Goal: Task Accomplishment & Management: Use online tool/utility

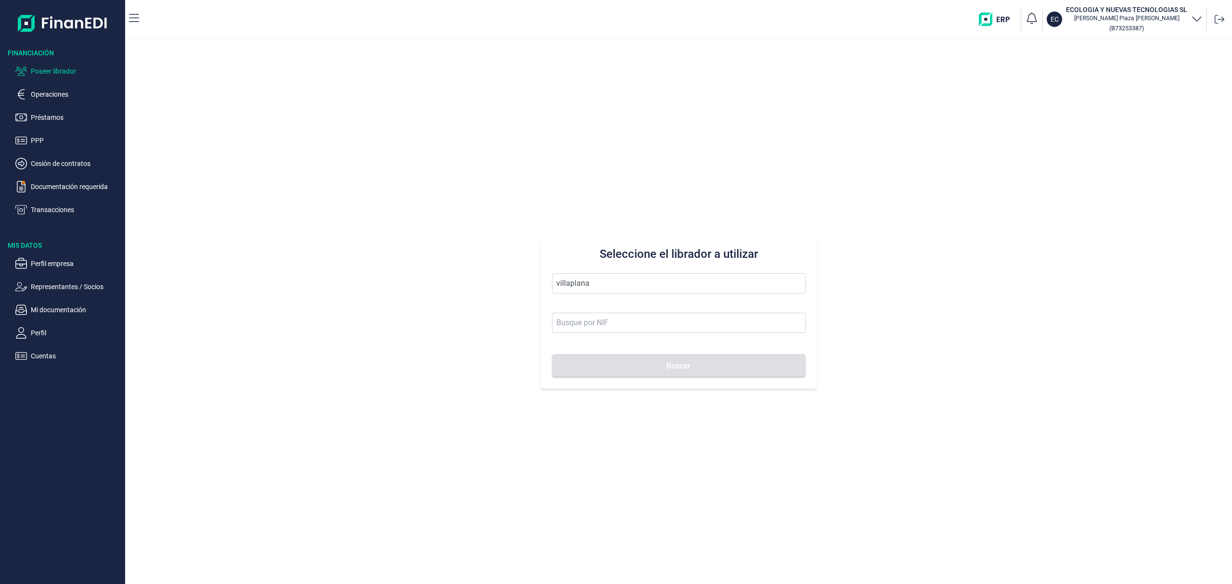
drag, startPoint x: 599, startPoint y: 281, endPoint x: 387, endPoint y: 241, distance: 215.1
click at [387, 241] on div "Seleccione el librador a utilizar villaplana Buscar" at bounding box center [678, 311] width 1107 height 545
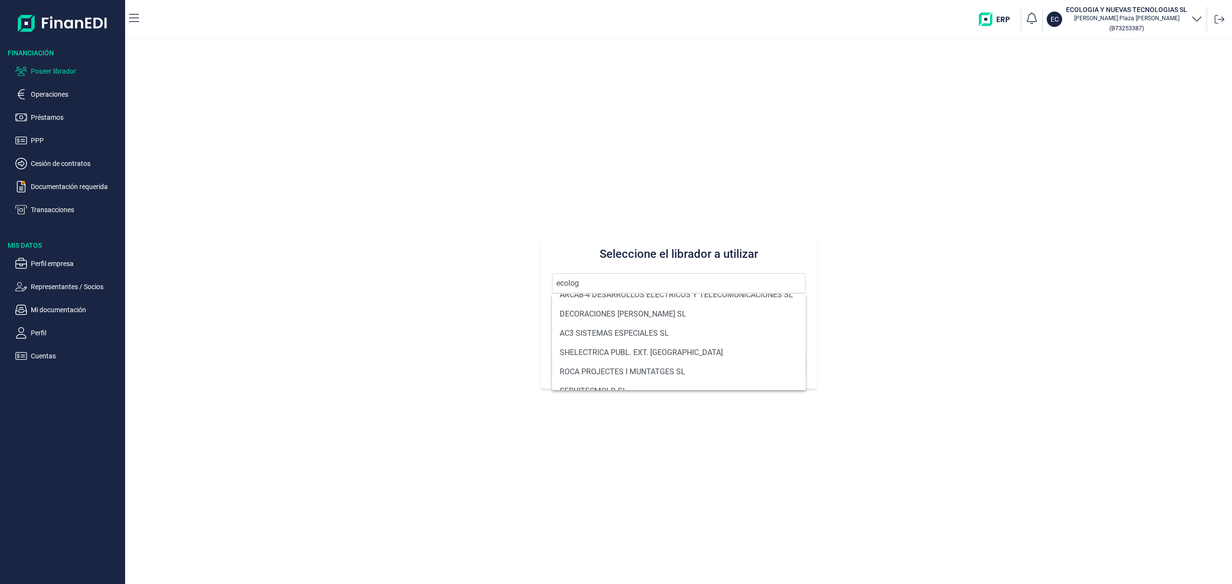
scroll to position [104, 0]
drag, startPoint x: 607, startPoint y: 285, endPoint x: 438, endPoint y: 270, distance: 169.5
click at [438, 270] on div "Seleccione el librador a utilizar ecolog Buscar" at bounding box center [678, 311] width 1107 height 545
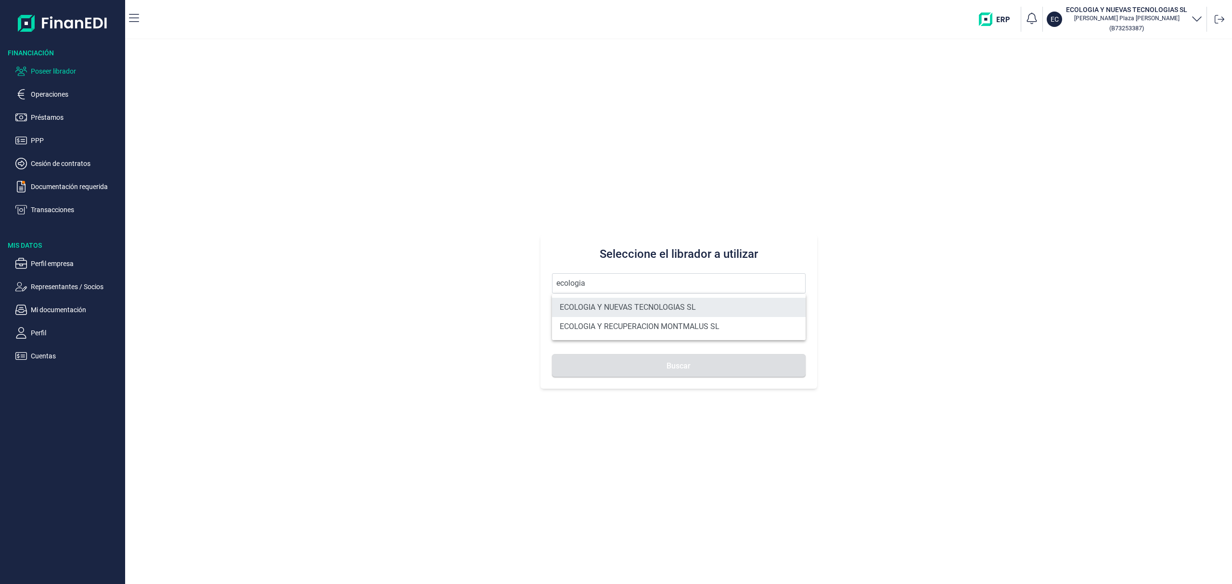
click at [730, 302] on li "ECOLOGIA Y NUEVAS TECNOLOGIAS SL" at bounding box center [679, 307] width 254 height 19
type input "ECOLOGIA Y NUEVAS TECNOLOGIAS SL"
type input "B73253387"
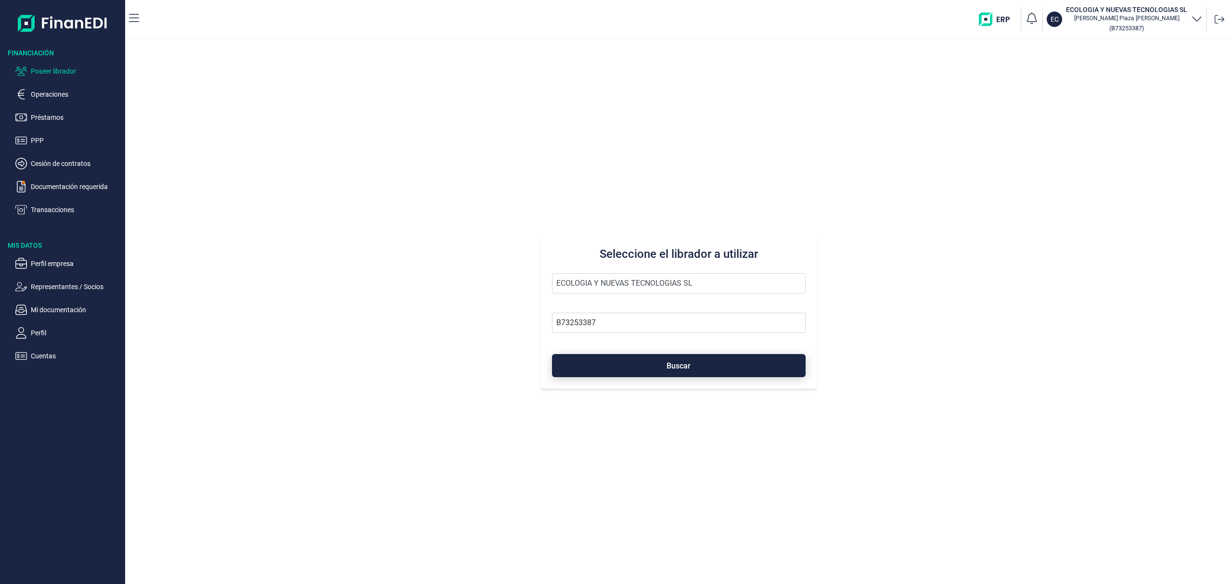
click at [721, 361] on button "Buscar" at bounding box center [679, 365] width 254 height 23
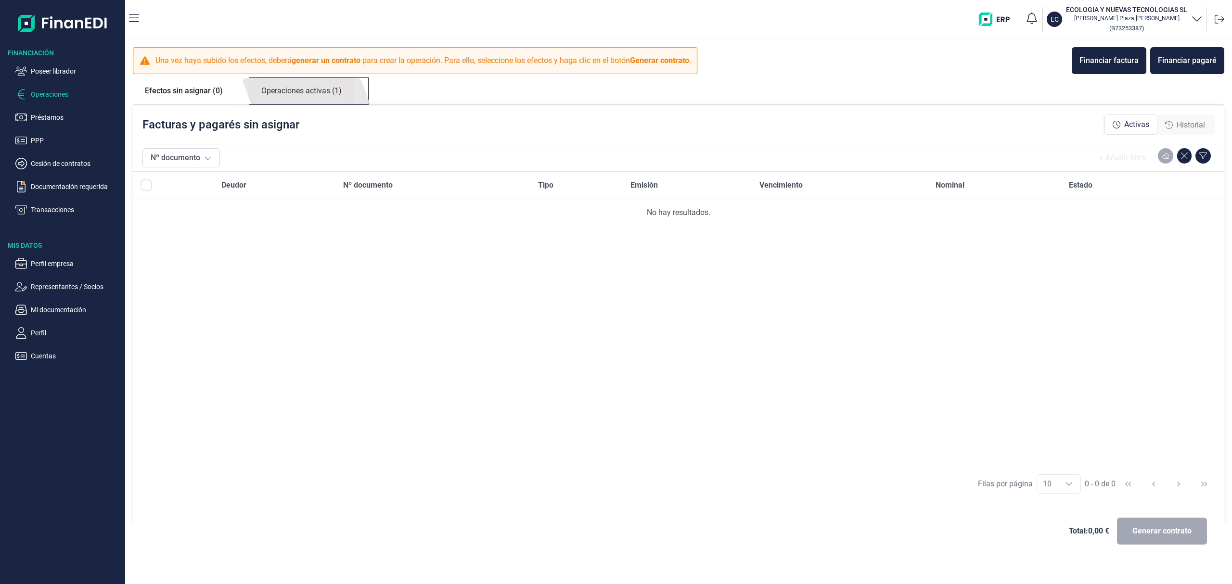
click at [303, 85] on link "Operaciones activas (1)" at bounding box center [301, 91] width 104 height 26
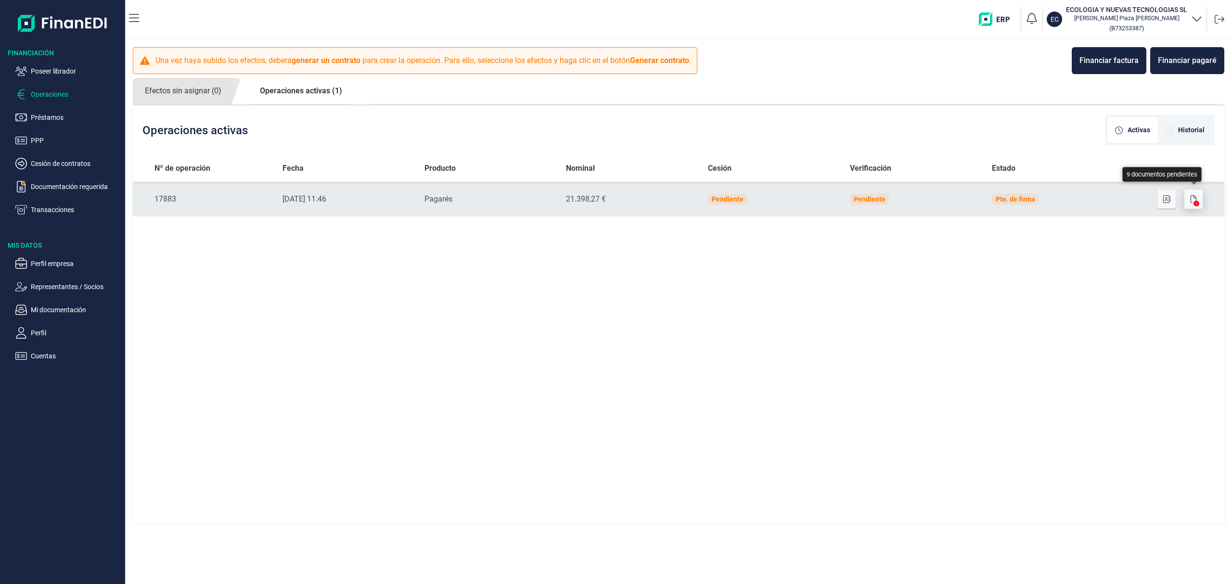
click at [1189, 195] on button "button" at bounding box center [1193, 199] width 18 height 19
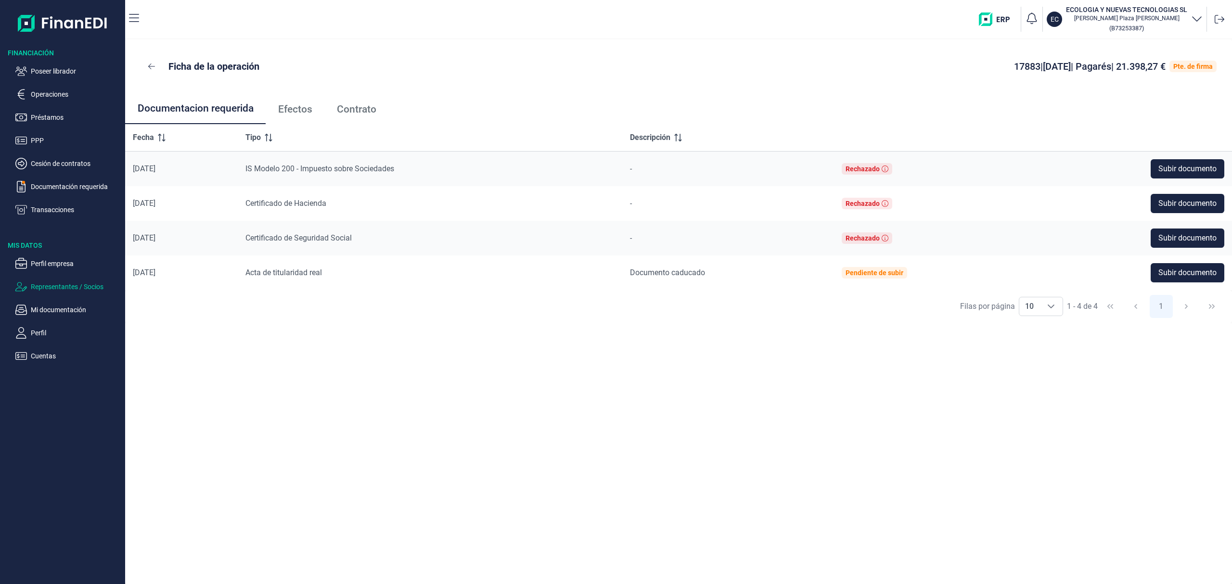
click at [62, 287] on p "Representantes / Socios" at bounding box center [76, 287] width 90 height 12
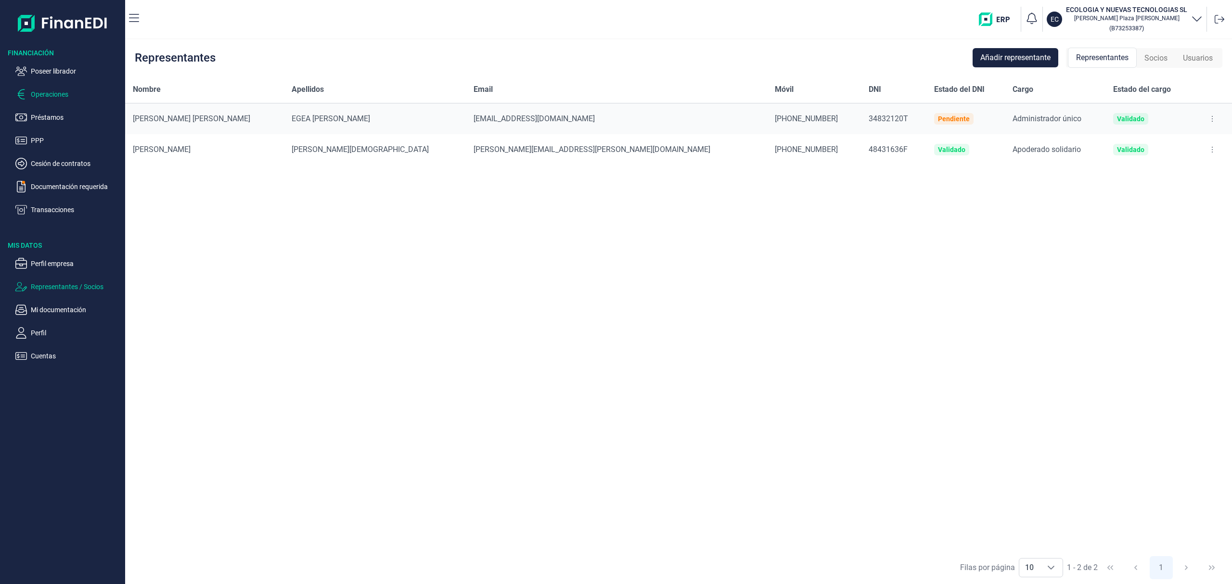
click at [56, 89] on p "Operaciones" at bounding box center [76, 95] width 90 height 12
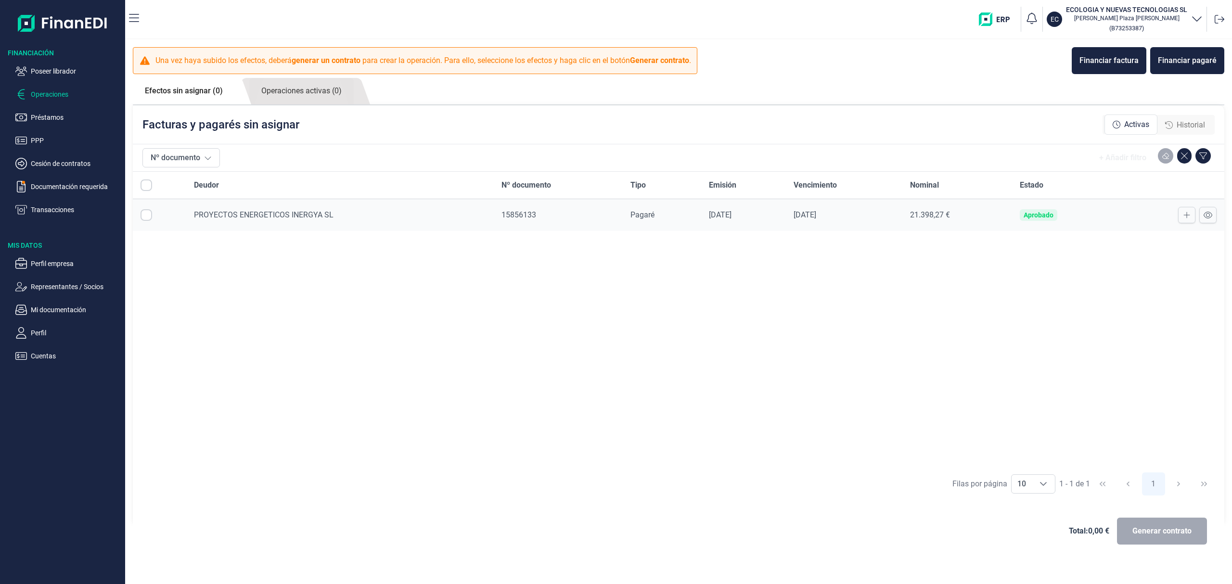
checkbox input "true"
click at [1142, 534] on span "Generar contrato" at bounding box center [1161, 531] width 59 height 12
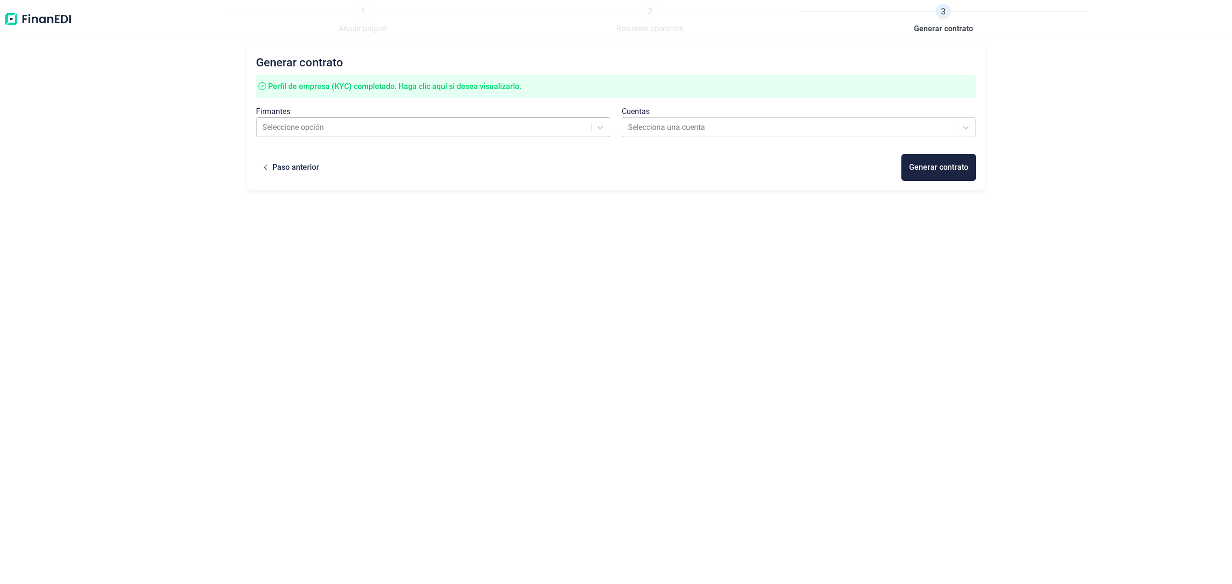
click at [283, 119] on div "Seleccione opción" at bounding box center [424, 127] width 334 height 17
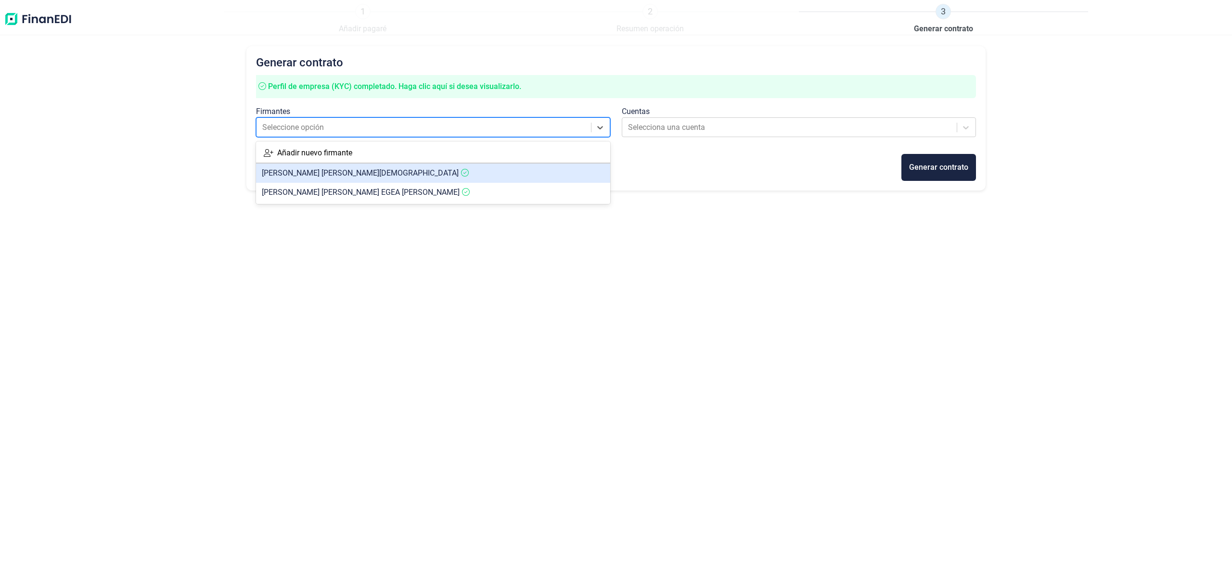
click at [310, 174] on span "[PERSON_NAME] [PERSON_NAME] [PERSON_NAME]" at bounding box center [360, 172] width 197 height 9
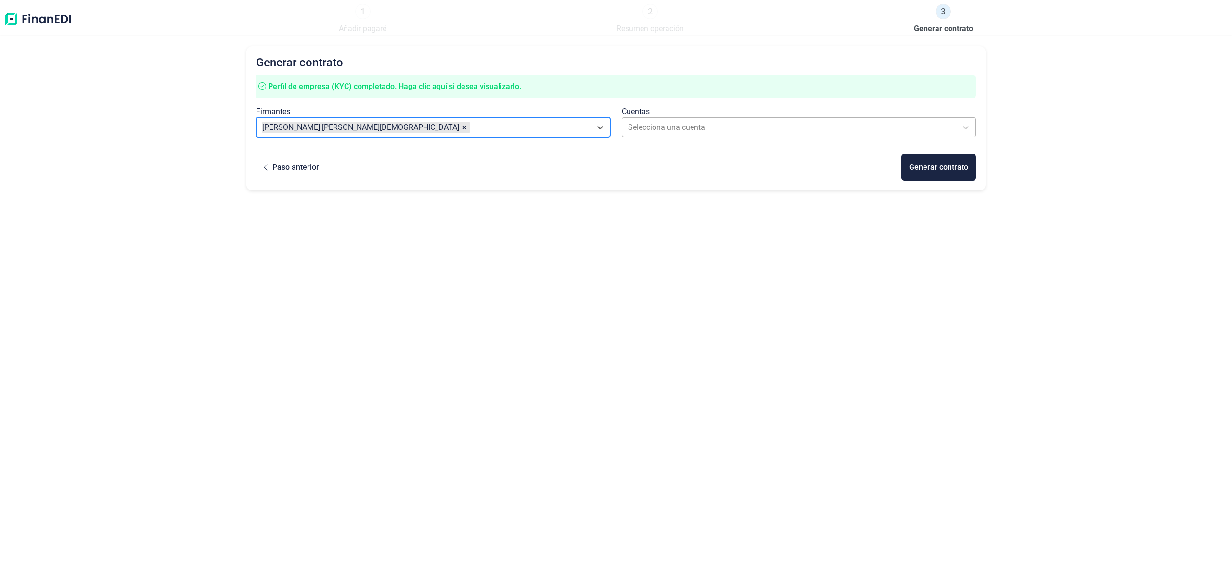
click at [640, 125] on div at bounding box center [790, 127] width 324 height 13
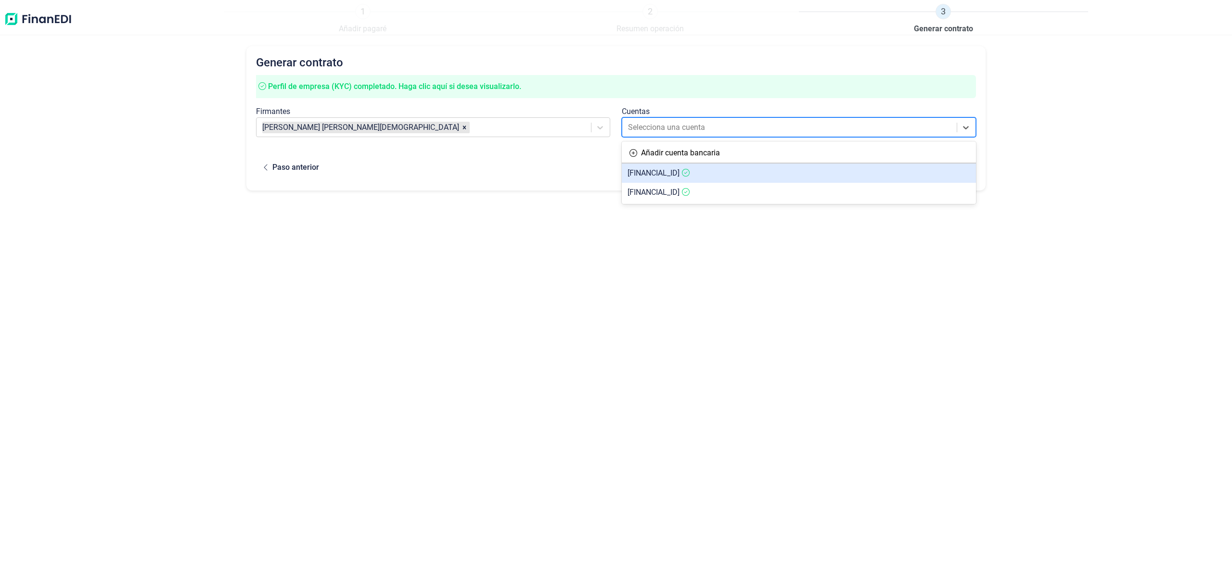
click at [679, 177] on span "[FINANCIAL_ID]" at bounding box center [653, 172] width 52 height 9
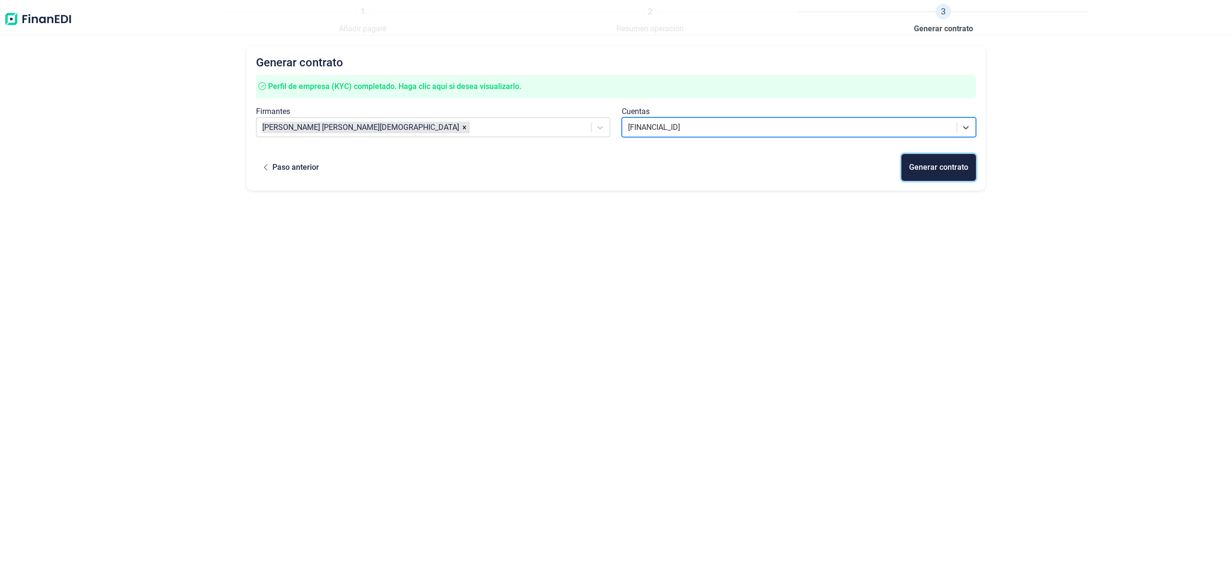
click at [922, 164] on div "Generar contrato" at bounding box center [938, 168] width 59 height 12
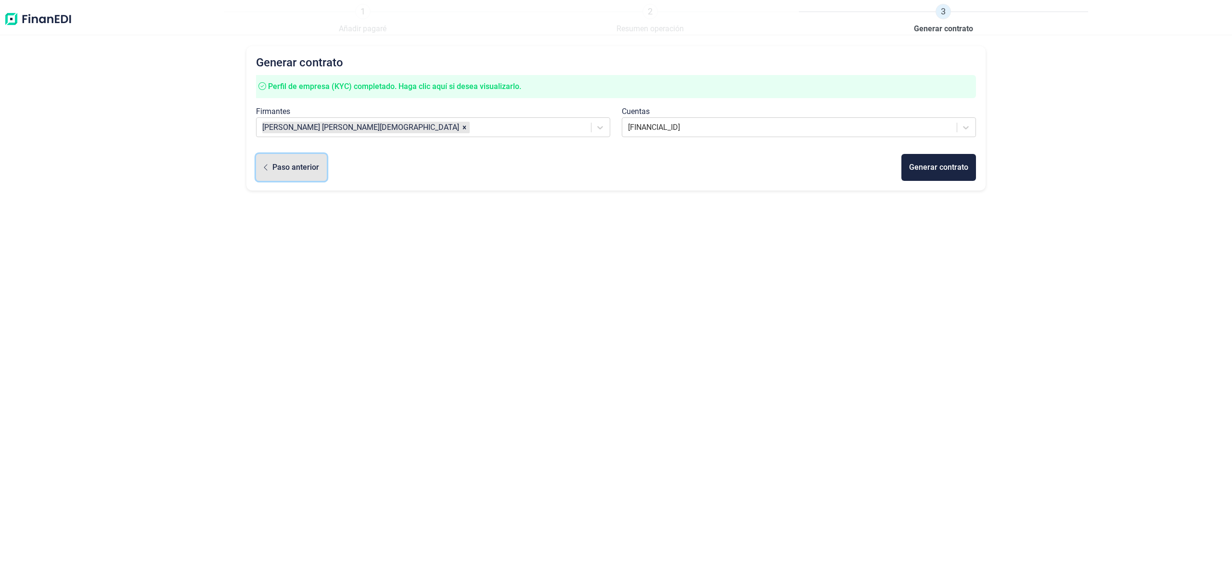
click at [276, 172] on div "Paso anterior" at bounding box center [295, 168] width 47 height 12
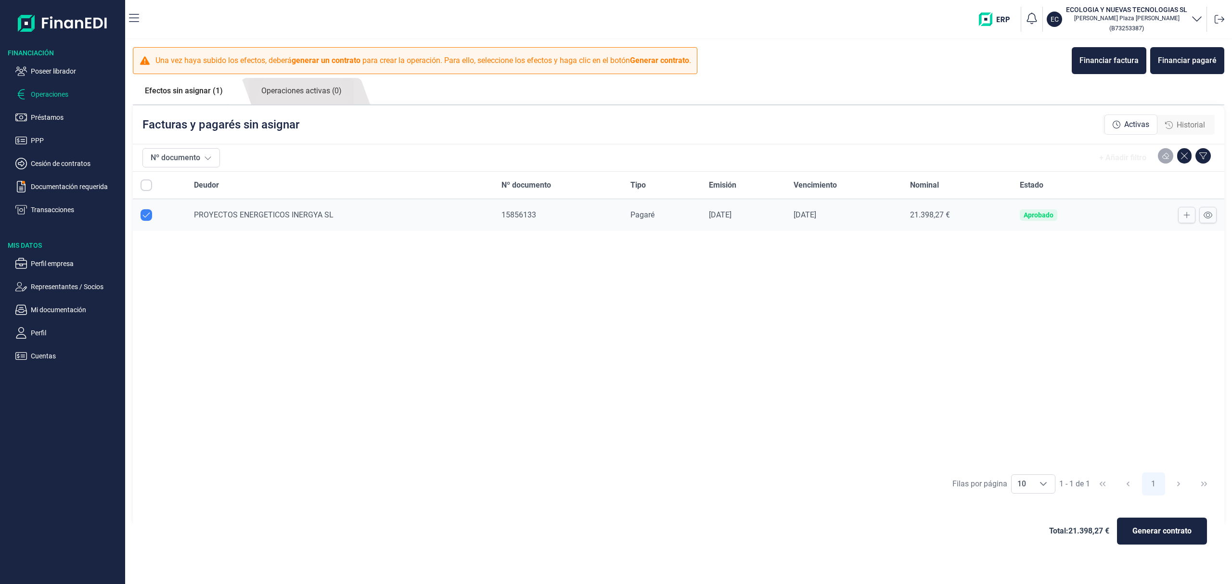
checkbox input "true"
click at [1202, 122] on span "Historial" at bounding box center [1190, 125] width 28 height 12
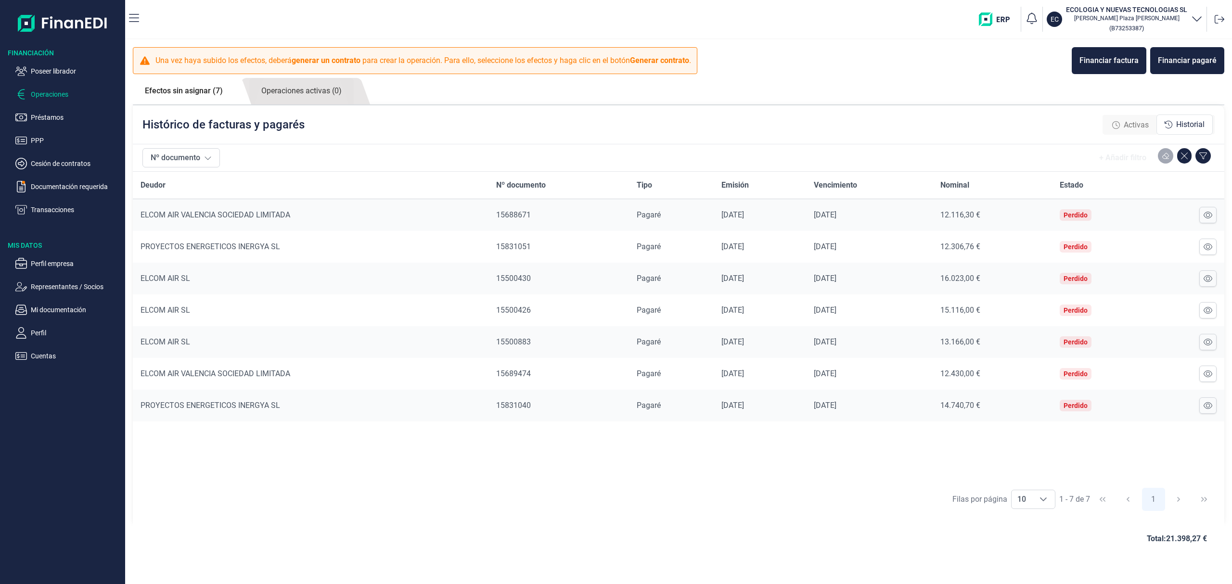
click at [1129, 126] on span "Activas" at bounding box center [1136, 125] width 25 height 12
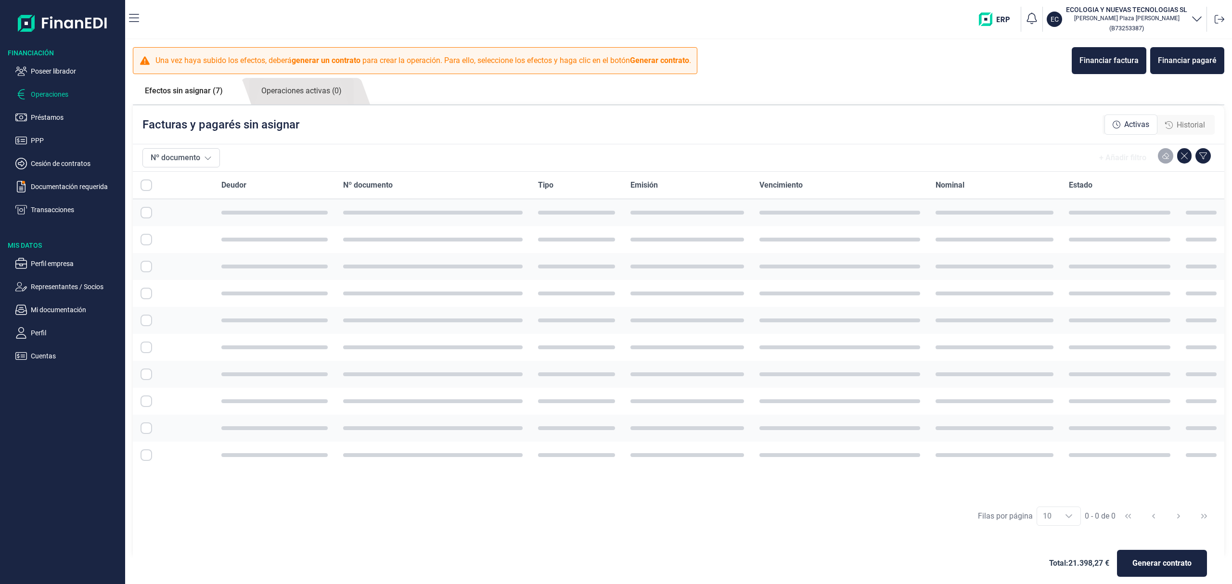
checkbox input "true"
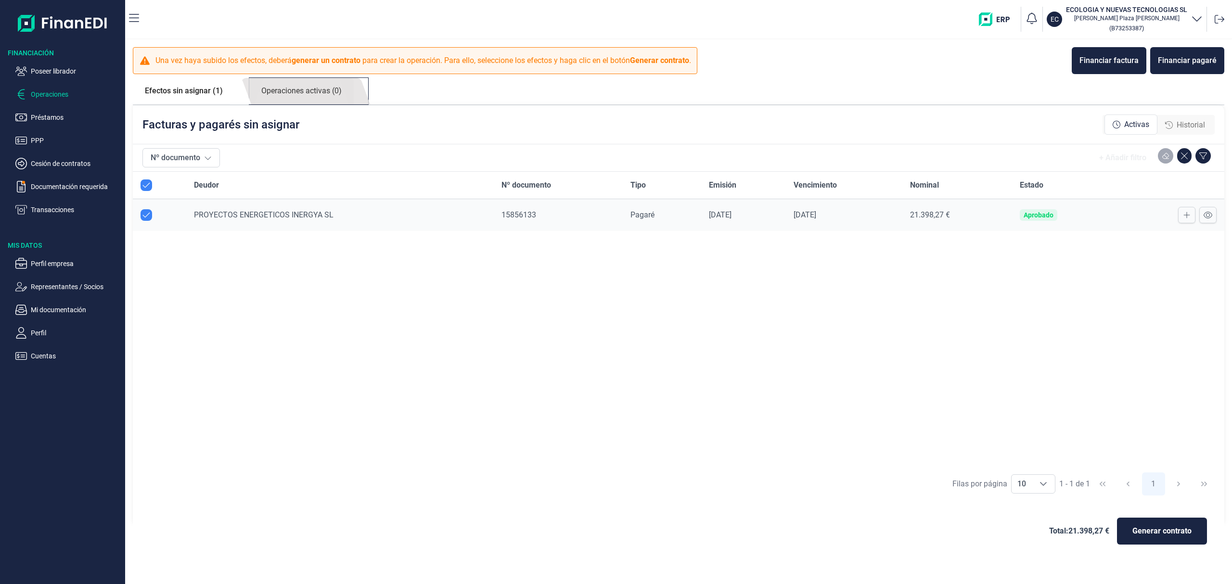
click at [309, 88] on link "Operaciones activas (0)" at bounding box center [301, 91] width 104 height 26
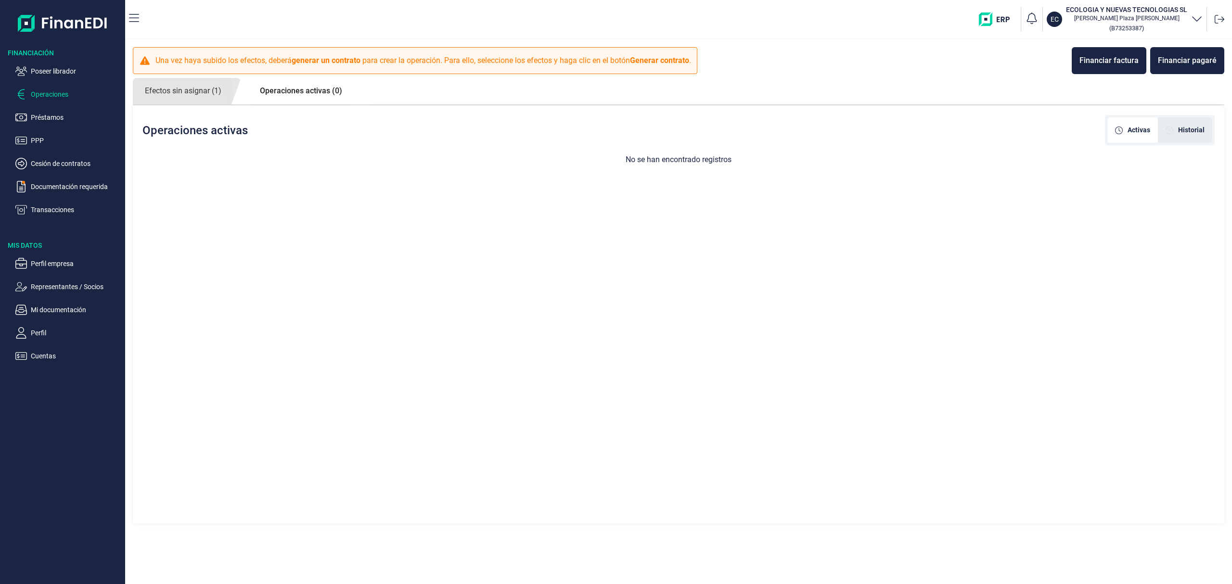
click at [1196, 126] on span "Historial" at bounding box center [1191, 130] width 26 height 10
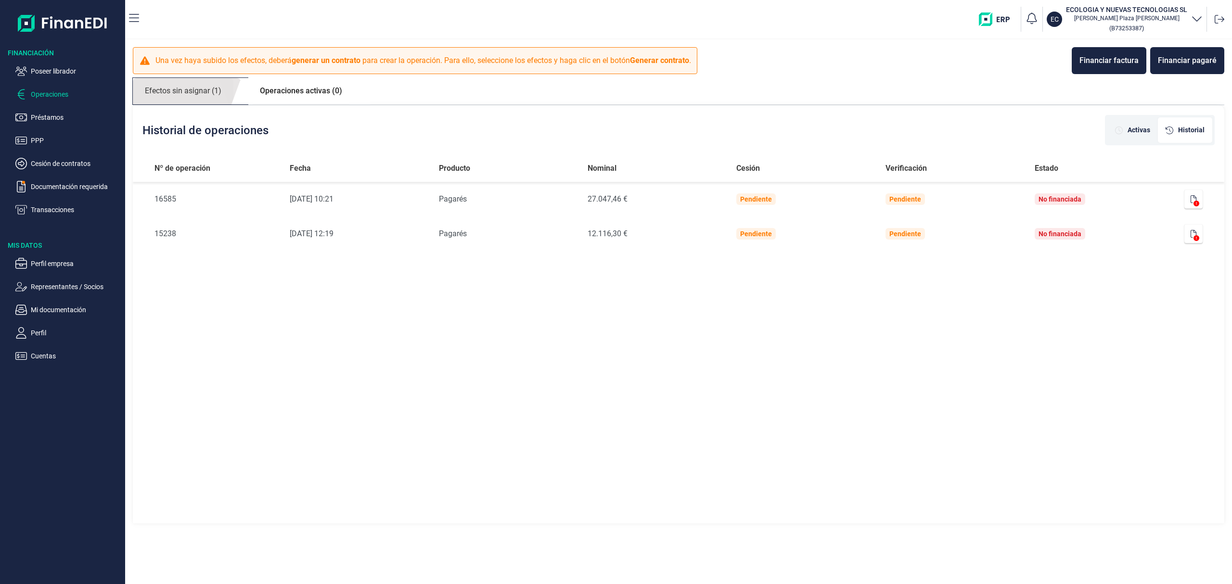
click at [168, 97] on link "Efectos sin asignar (1)" at bounding box center [183, 91] width 101 height 26
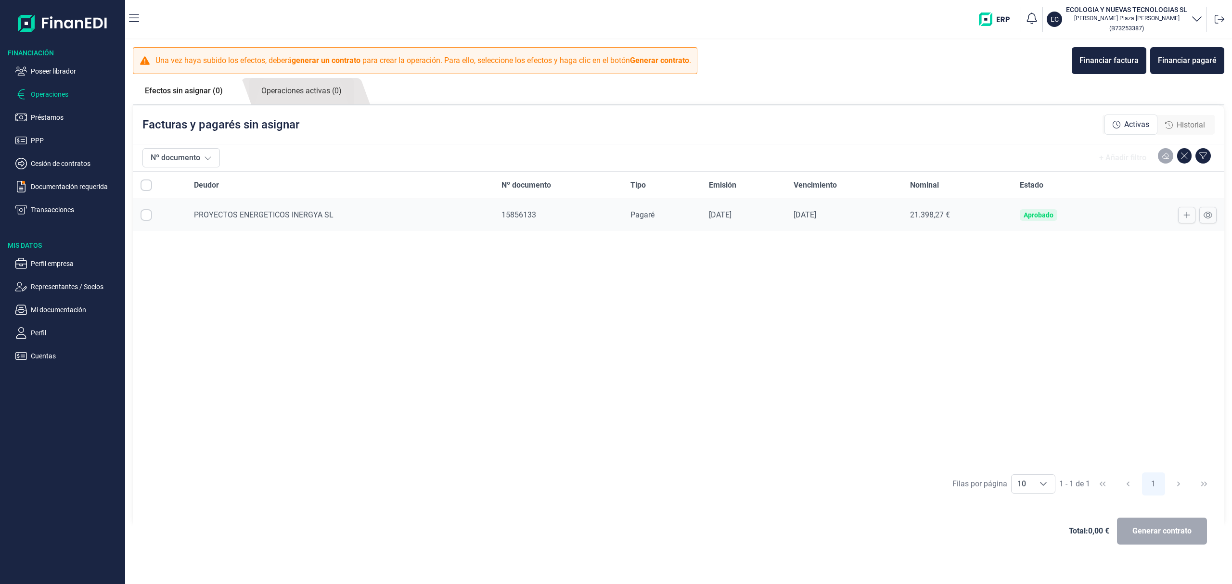
checkbox input "true"
click at [1134, 537] on span "Generar contrato" at bounding box center [1161, 531] width 59 height 12
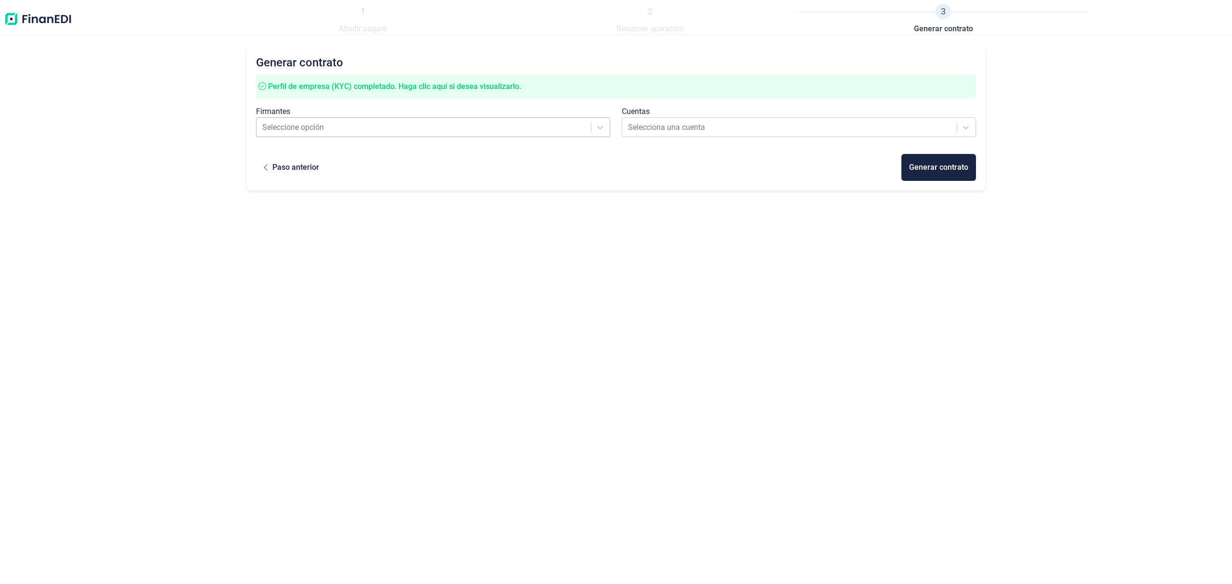
drag, startPoint x: 327, startPoint y: 129, endPoint x: 330, endPoint y: 133, distance: 5.0
click at [328, 128] on div at bounding box center [424, 127] width 324 height 13
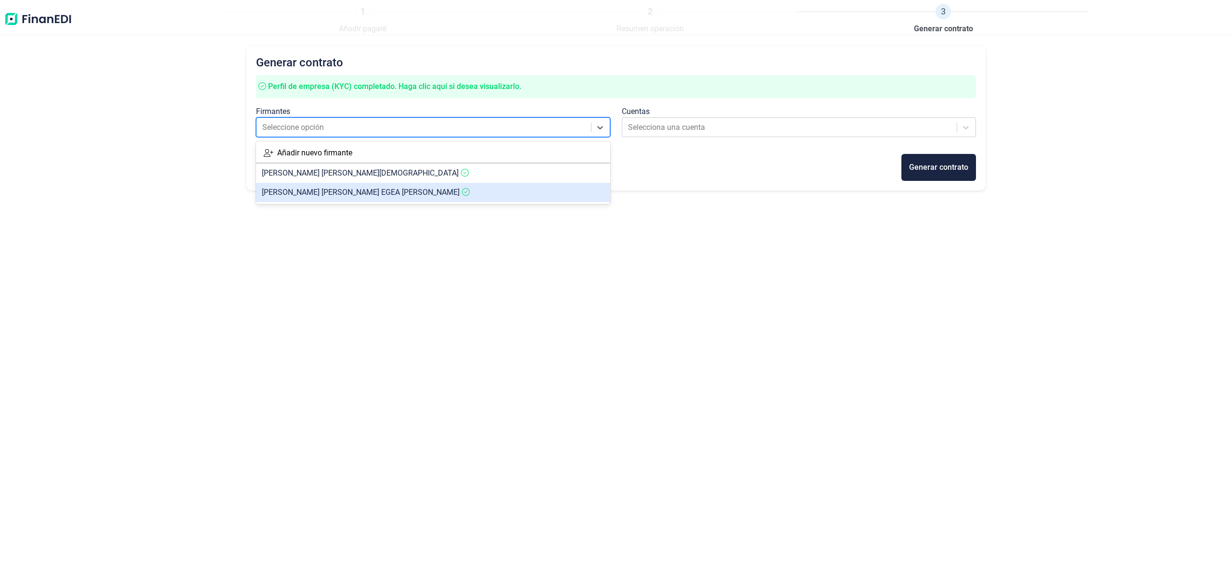
drag, startPoint x: 339, startPoint y: 193, endPoint x: 468, endPoint y: 201, distance: 129.2
click at [340, 193] on span "[PERSON_NAME] [PERSON_NAME] [PERSON_NAME]" at bounding box center [361, 192] width 198 height 9
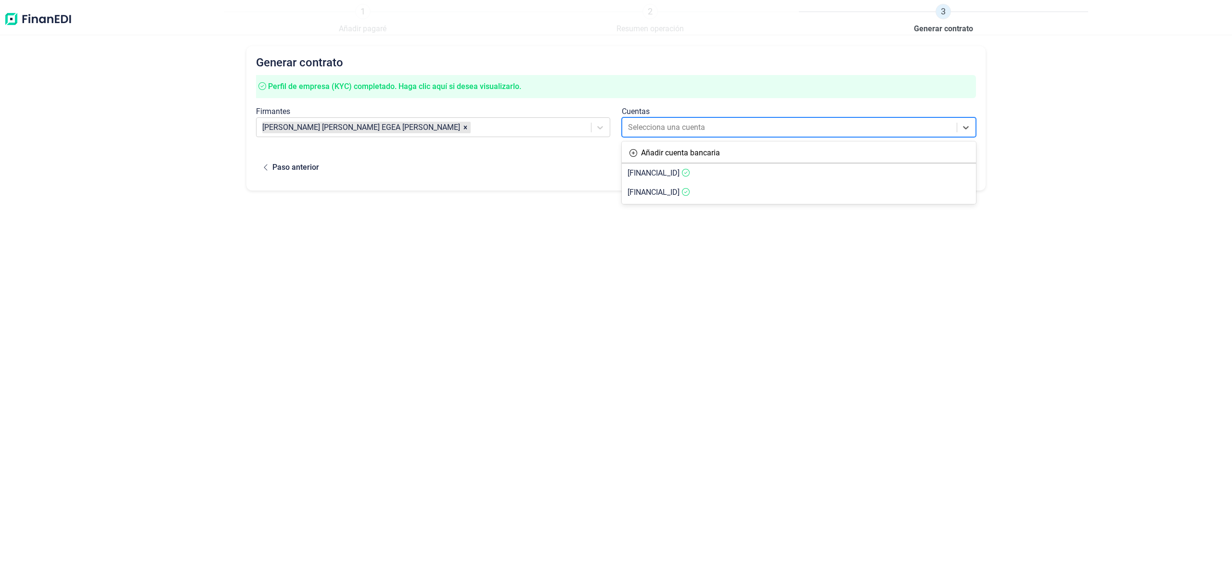
drag, startPoint x: 668, startPoint y: 128, endPoint x: 672, endPoint y: 165, distance: 37.2
click at [668, 129] on div at bounding box center [790, 127] width 324 height 13
drag, startPoint x: 674, startPoint y: 170, endPoint x: 693, endPoint y: 176, distance: 20.6
click at [674, 170] on span "[FINANCIAL_ID]" at bounding box center [653, 172] width 52 height 9
click at [934, 161] on button "Generar contrato" at bounding box center [938, 167] width 75 height 27
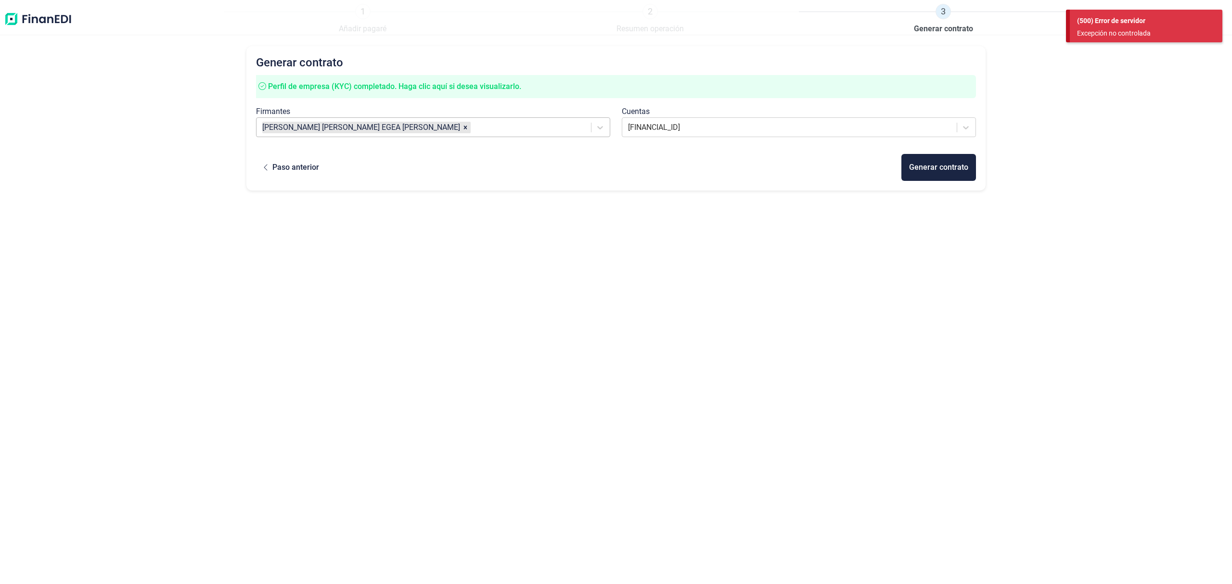
click at [473, 125] on div at bounding box center [530, 127] width 114 height 13
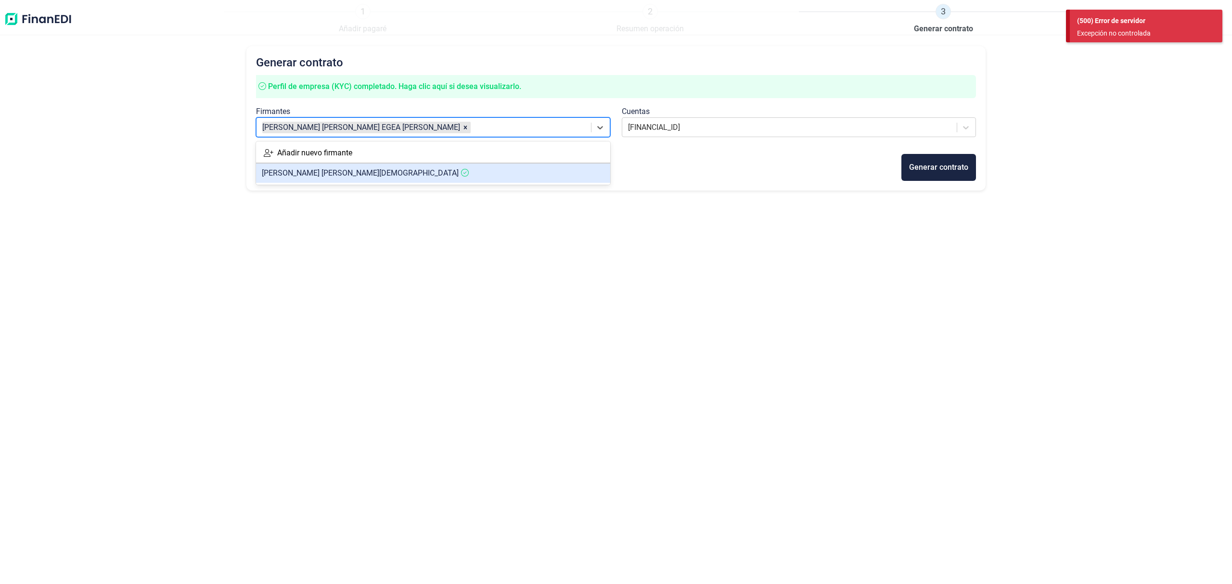
drag, startPoint x: 341, startPoint y: 171, endPoint x: 348, endPoint y: 170, distance: 7.3
click at [341, 171] on span "[PERSON_NAME] [PERSON_NAME] [PERSON_NAME]" at bounding box center [360, 172] width 197 height 9
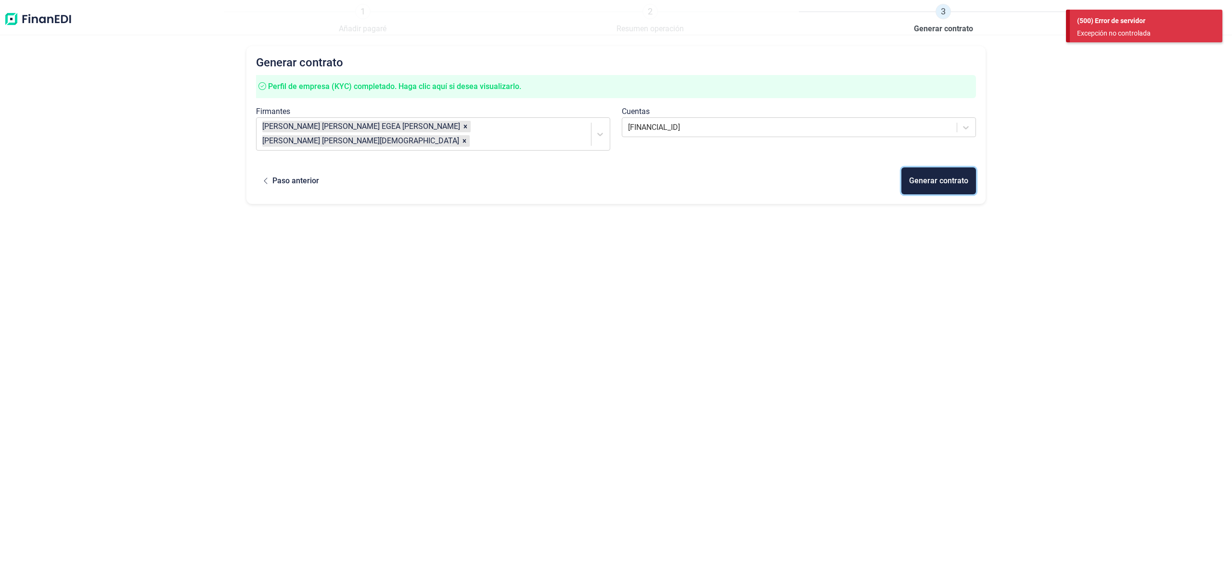
click at [939, 175] on div "Generar contrato" at bounding box center [938, 181] width 59 height 12
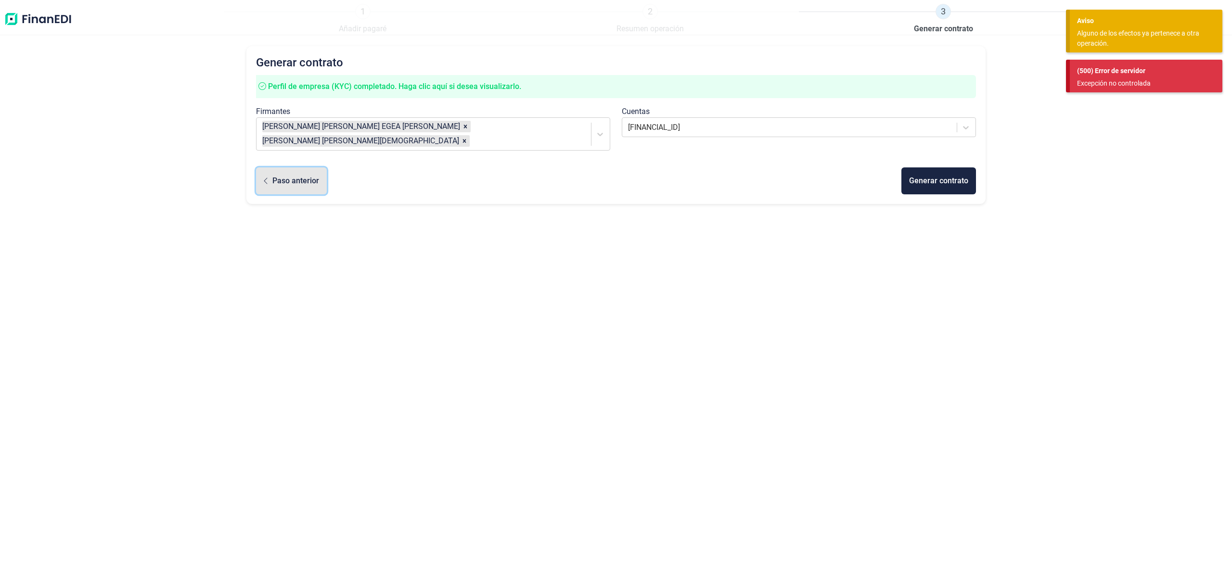
click at [285, 175] on div "Paso anterior" at bounding box center [295, 181] width 47 height 12
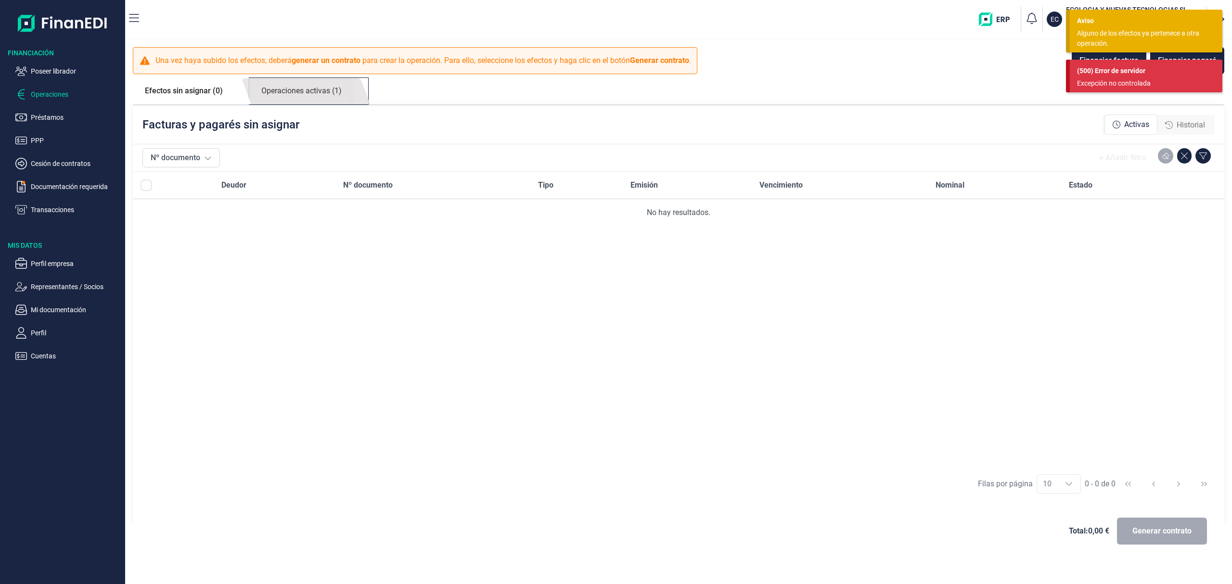
click at [326, 88] on link "Operaciones activas (1)" at bounding box center [301, 91] width 104 height 26
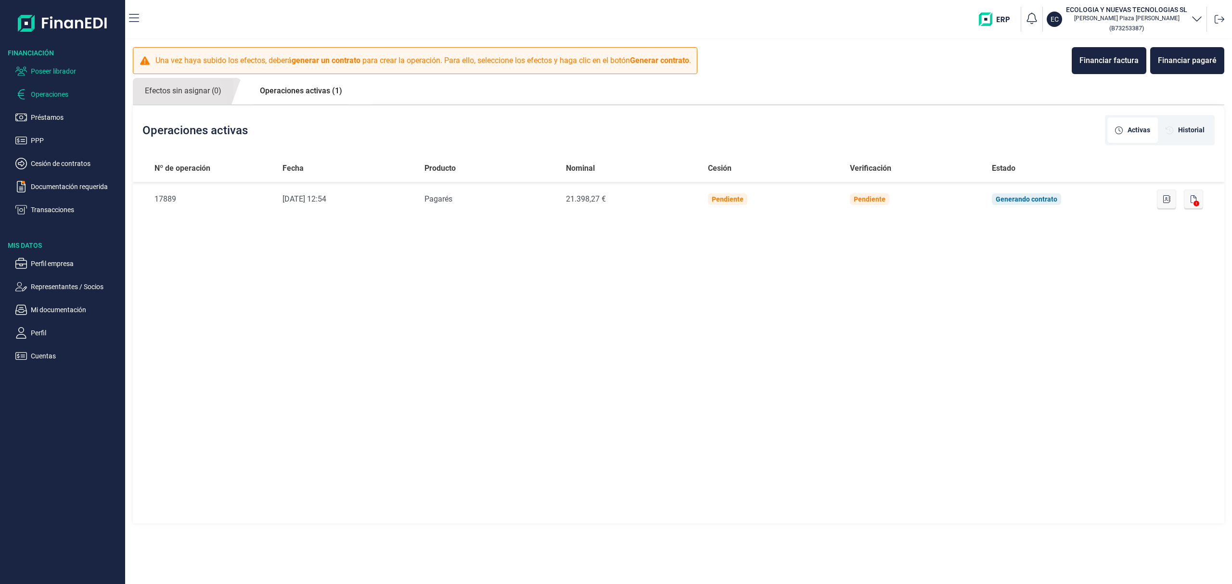
drag, startPoint x: 52, startPoint y: 70, endPoint x: 66, endPoint y: 75, distance: 14.8
click at [52, 70] on p "Poseer librador" at bounding box center [76, 71] width 90 height 12
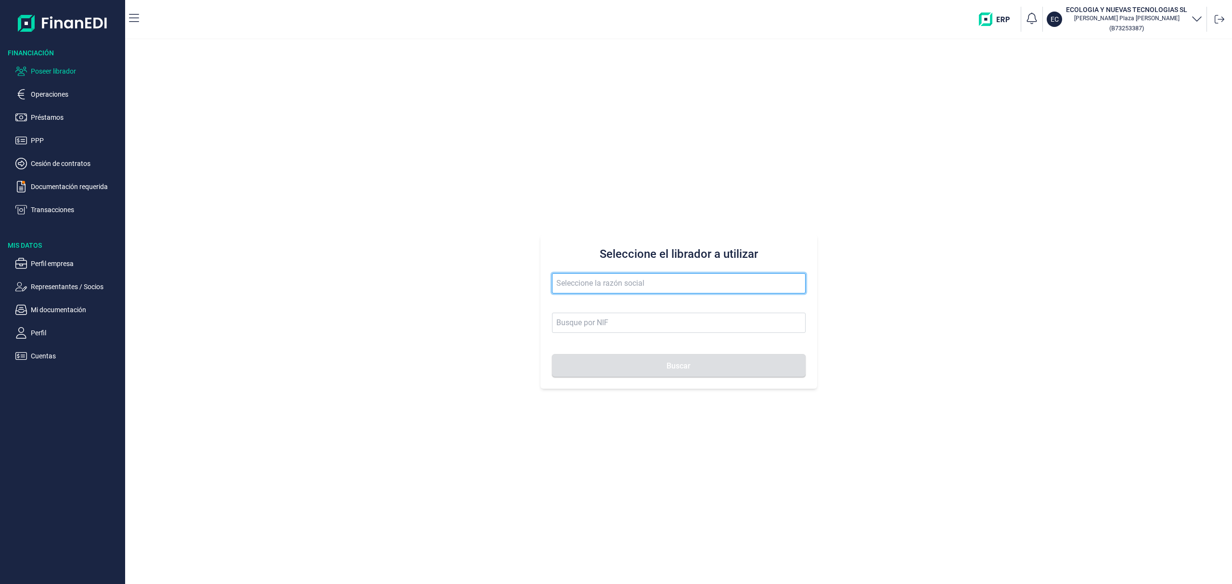
click at [595, 283] on input "text" at bounding box center [679, 283] width 254 height 20
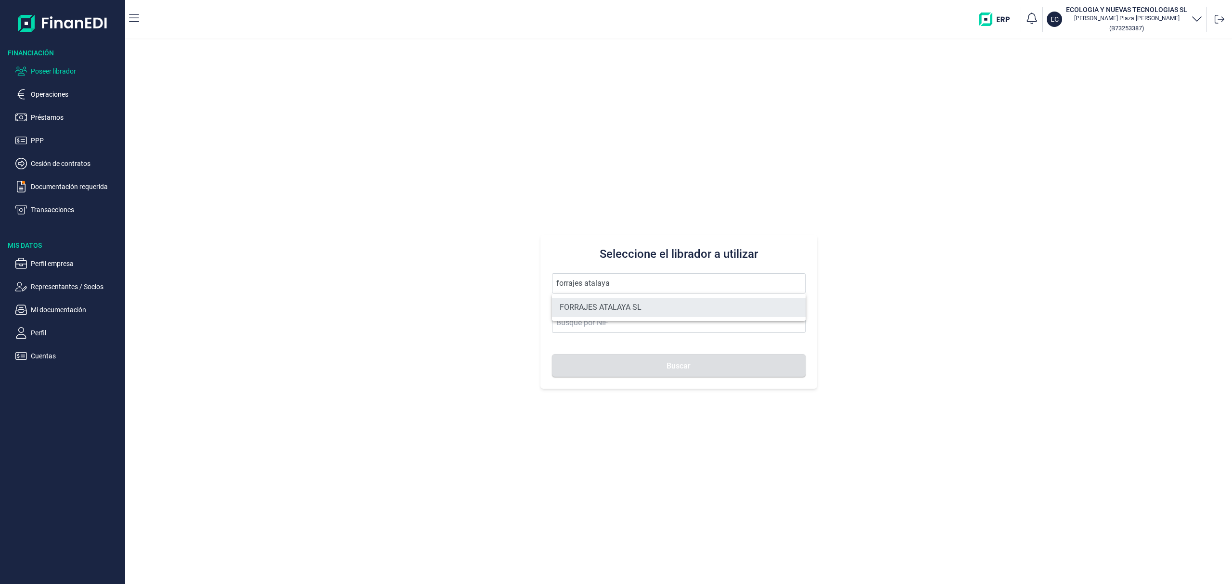
click at [624, 306] on li "FORRAJES ATALAYA SL" at bounding box center [679, 307] width 254 height 19
type input "FORRAJES ATALAYA SL"
type input "B99552853"
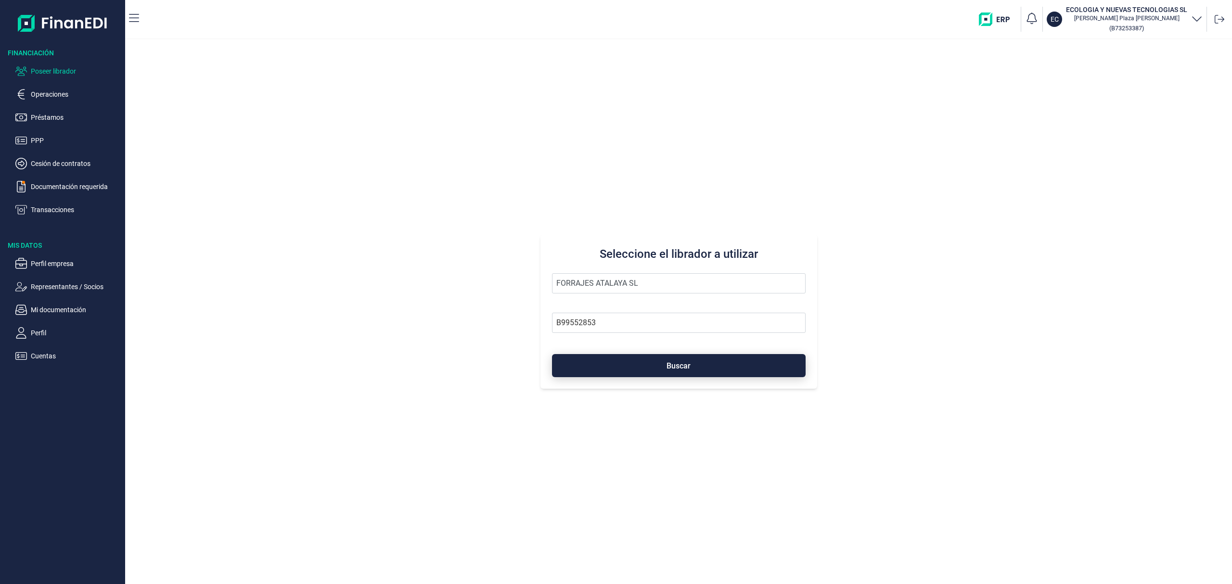
click at [667, 370] on button "Buscar" at bounding box center [679, 365] width 254 height 23
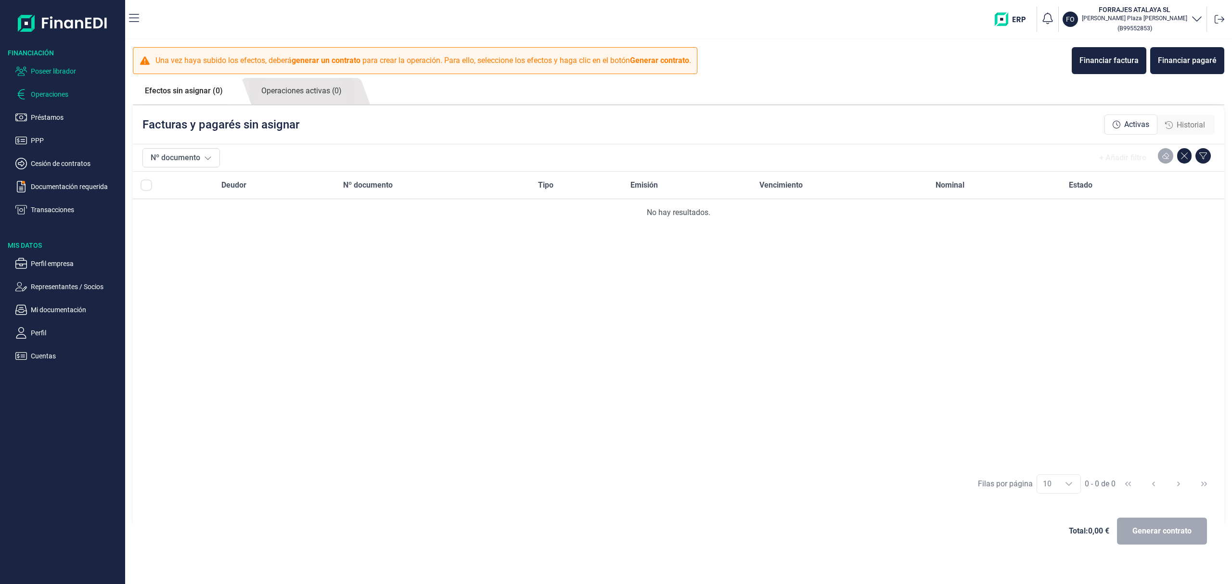
click at [83, 65] on p "Poseer librador" at bounding box center [76, 71] width 90 height 12
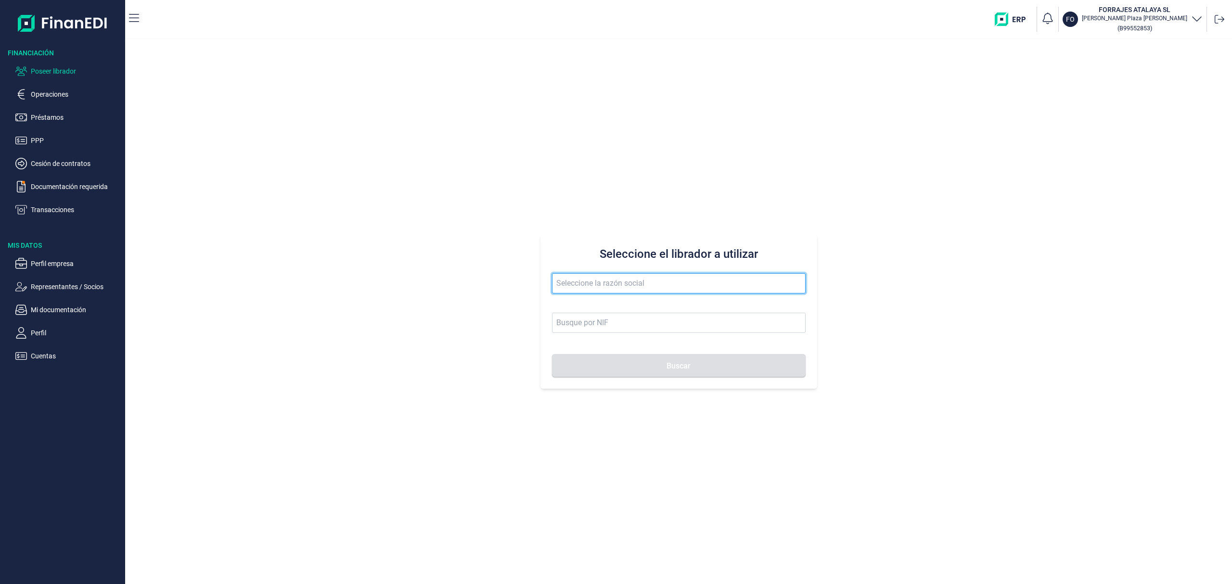
click at [649, 289] on input "text" at bounding box center [679, 283] width 254 height 20
click at [552, 354] on button "Buscar" at bounding box center [679, 365] width 254 height 23
drag, startPoint x: 672, startPoint y: 306, endPoint x: 678, endPoint y: 320, distance: 15.9
click at [674, 308] on li "AGROPECUARIA IBERICOS DEL GUADIATO SL" at bounding box center [679, 307] width 254 height 19
type input "AGROPECUARIA IBERICOS DEL GUADIATO SL"
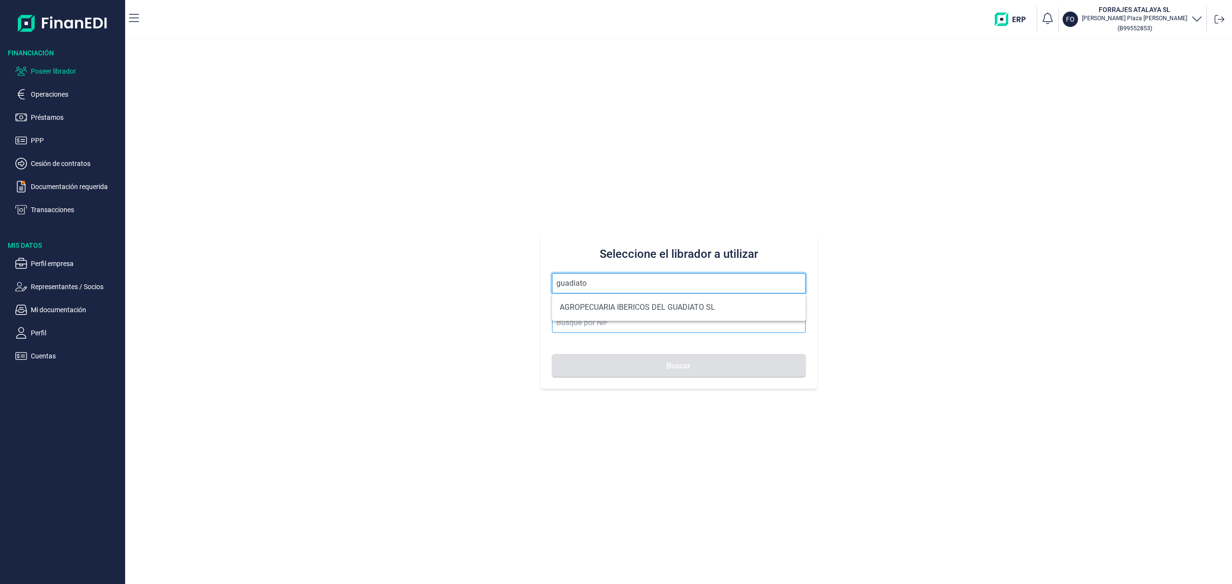
type input "B06737332"
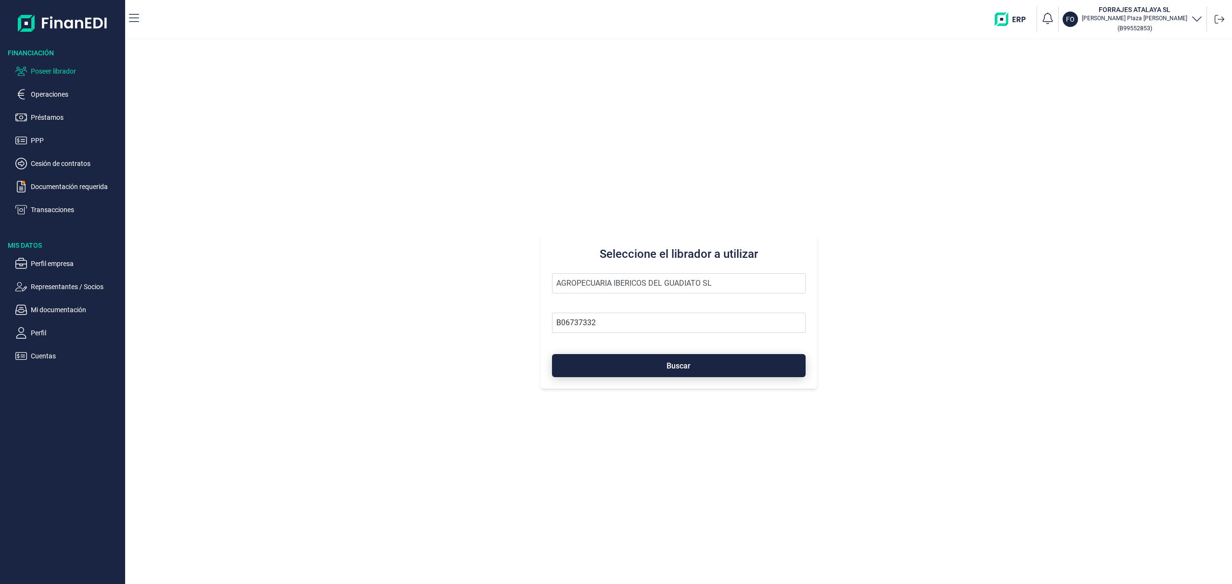
click at [698, 369] on button "Buscar" at bounding box center [679, 365] width 254 height 23
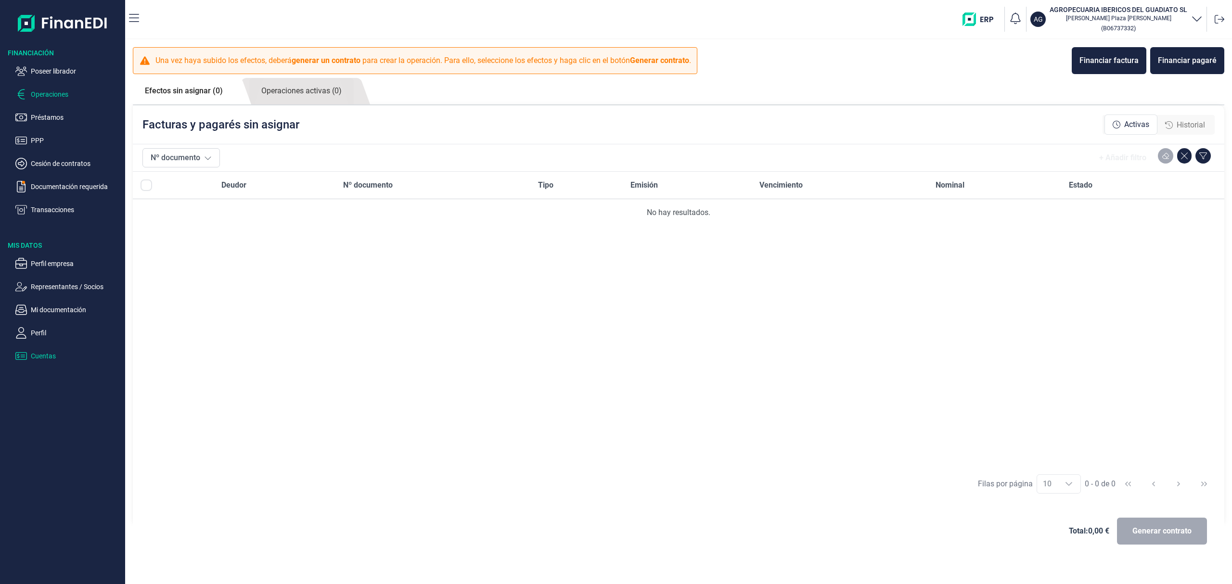
click at [46, 355] on p "Cuentas" at bounding box center [76, 356] width 90 height 12
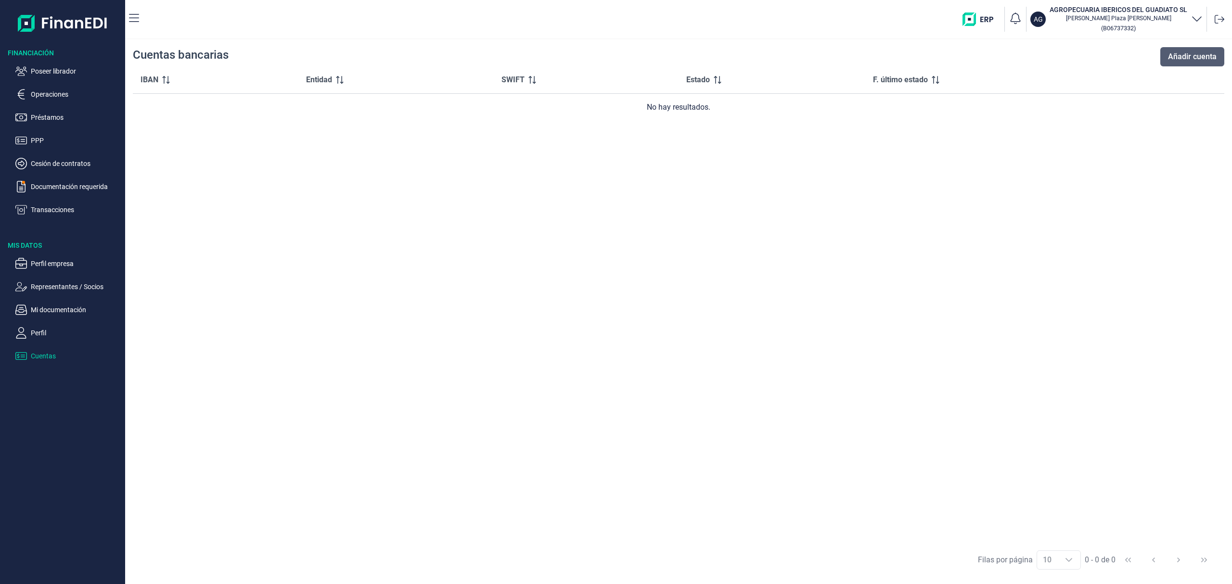
click at [1211, 56] on span "Añadir cuenta" at bounding box center [1192, 57] width 49 height 12
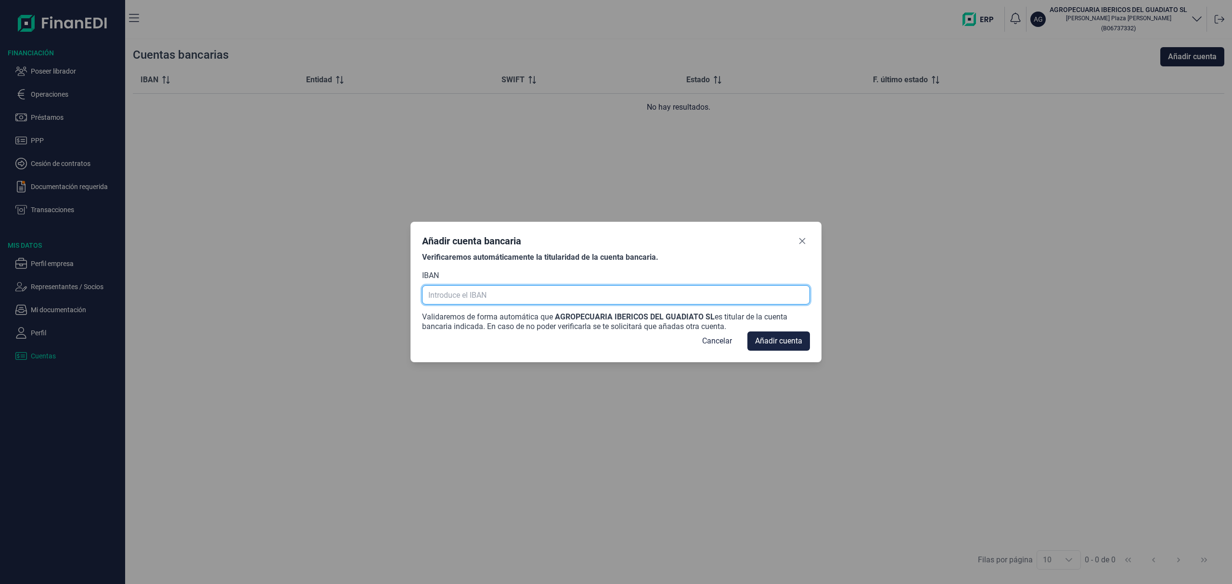
click at [523, 302] on input "text" at bounding box center [615, 294] width 387 height 19
paste input "[FINANCIAL_ID]"
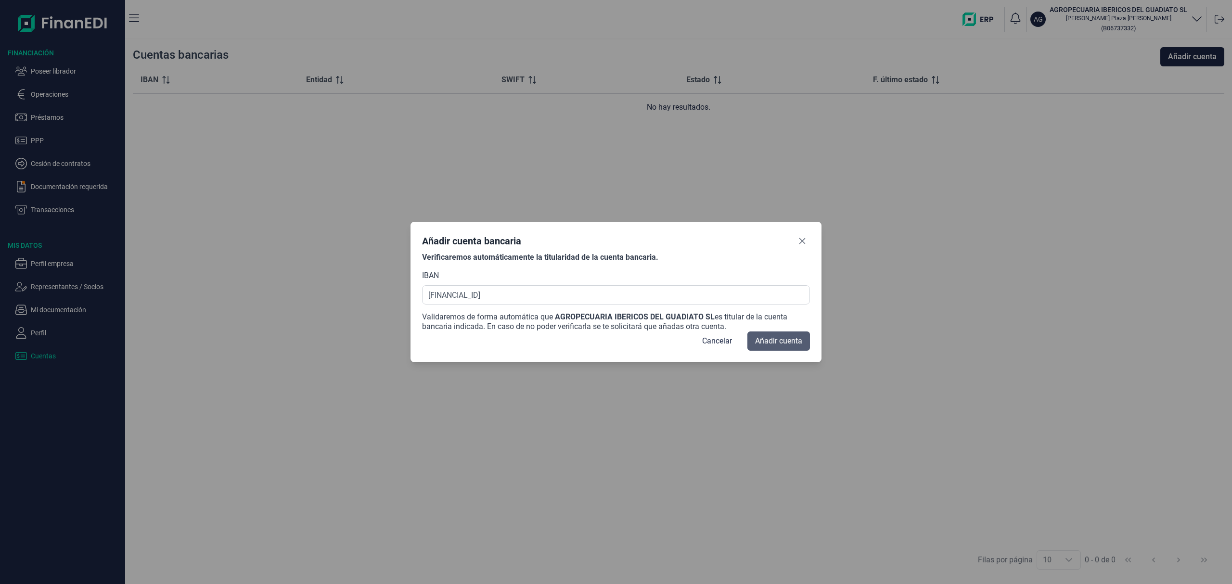
type input "[FINANCIAL_ID]"
click at [779, 341] on span "Añadir cuenta" at bounding box center [778, 341] width 47 height 12
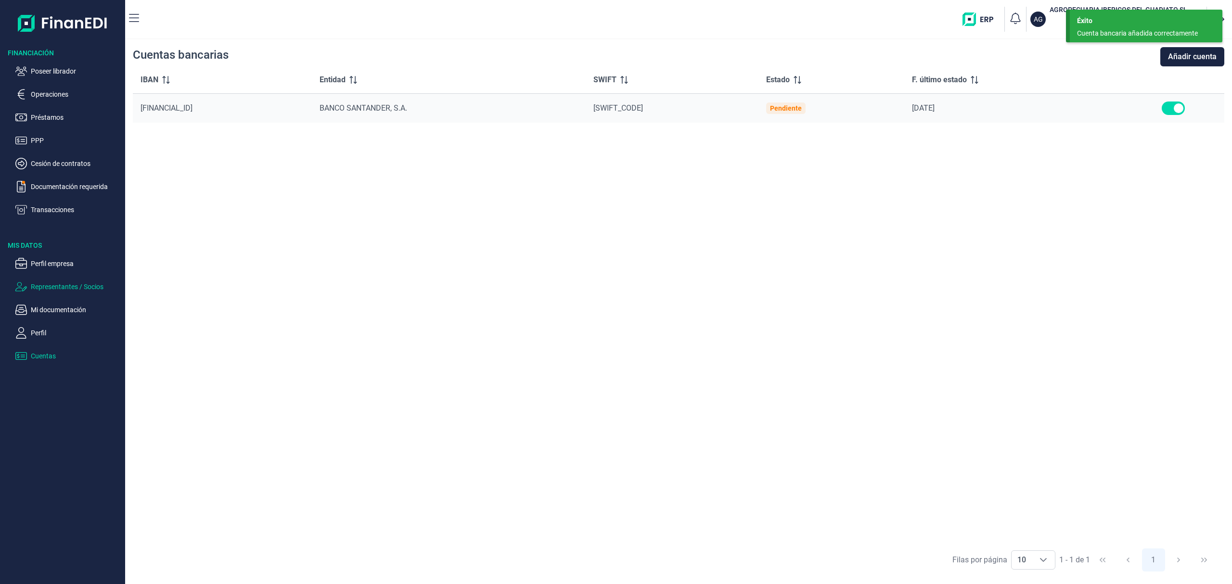
click at [101, 287] on p "Representantes / Socios" at bounding box center [76, 287] width 90 height 12
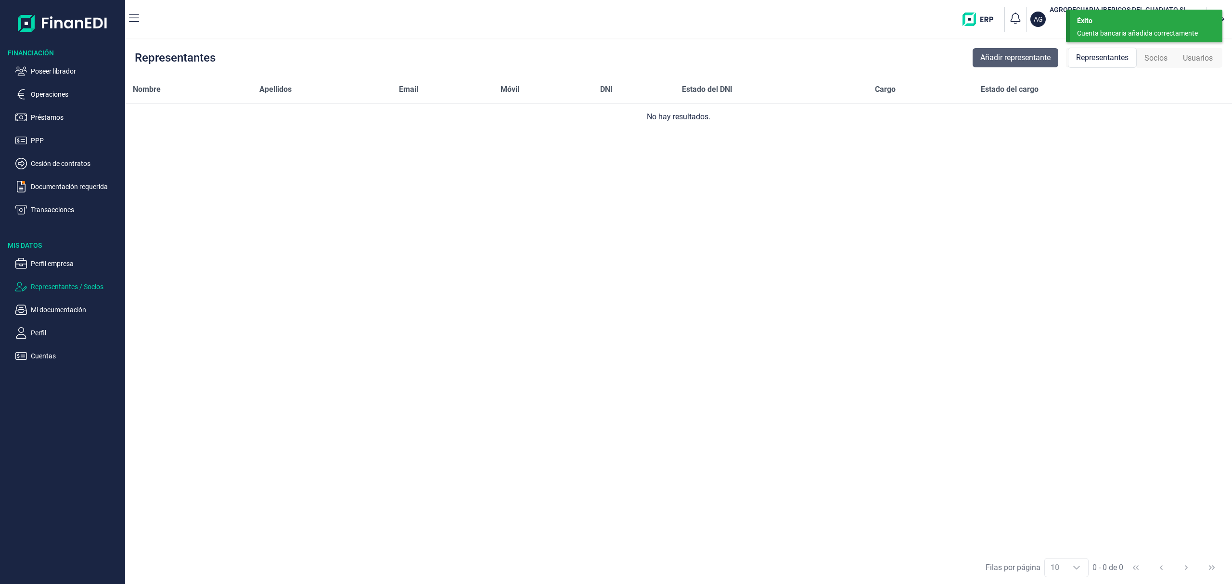
click at [1005, 52] on span "Añadir representante" at bounding box center [1015, 58] width 70 height 12
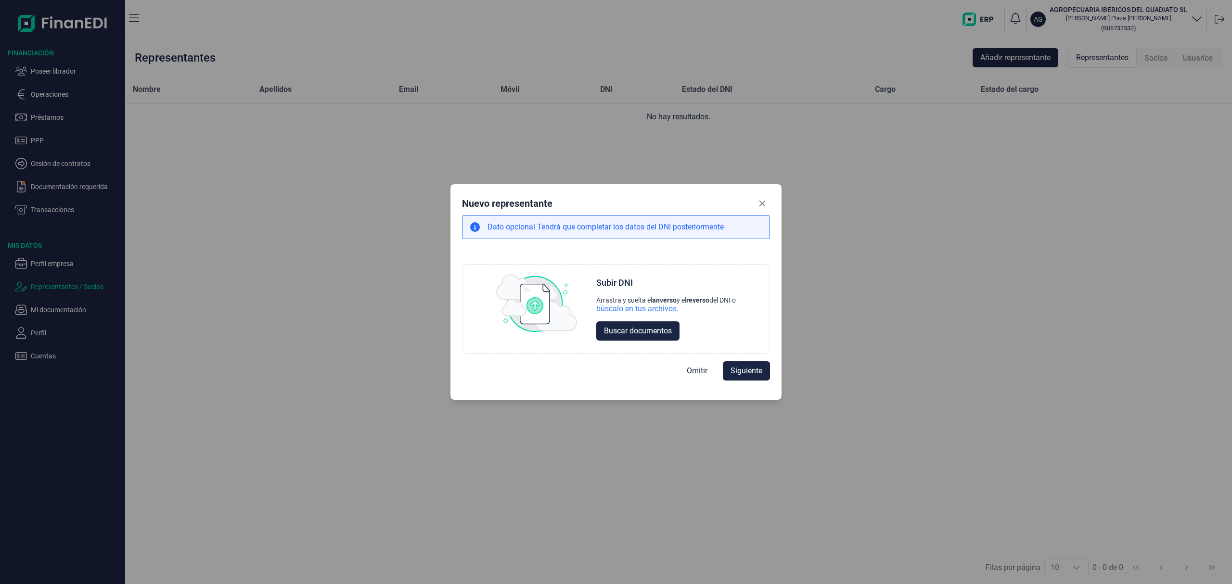
click at [704, 370] on span "Omitir" at bounding box center [697, 371] width 21 height 12
select select "ES"
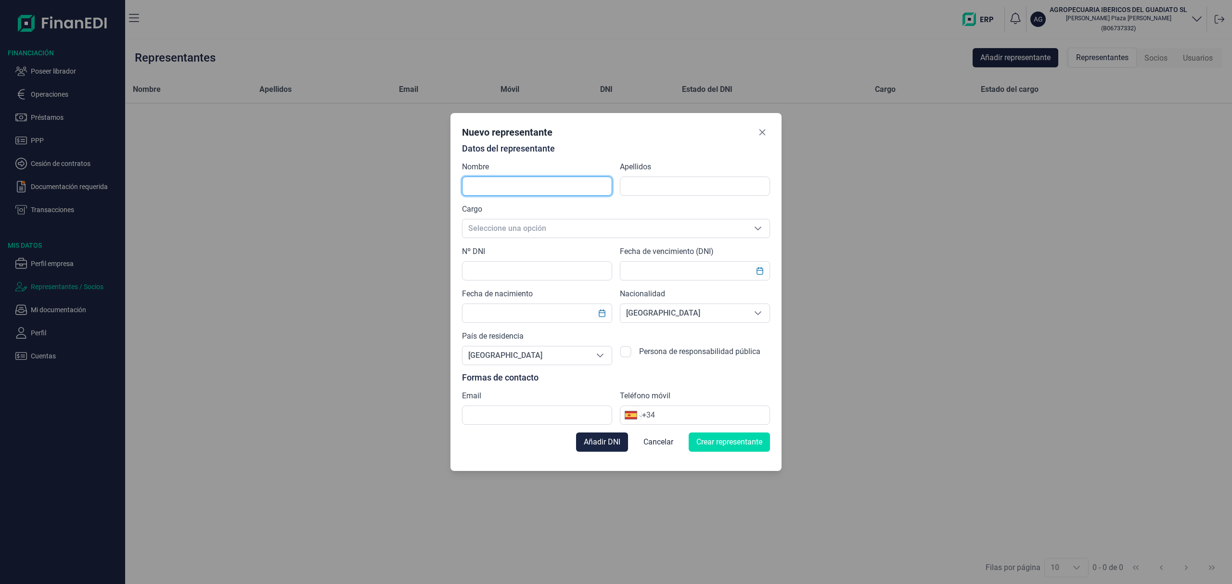
click at [519, 185] on input "text" at bounding box center [537, 186] width 150 height 19
type input "[PERSON_NAME] [PERSON_NAME]"
type input "coca [PERSON_NAME]"
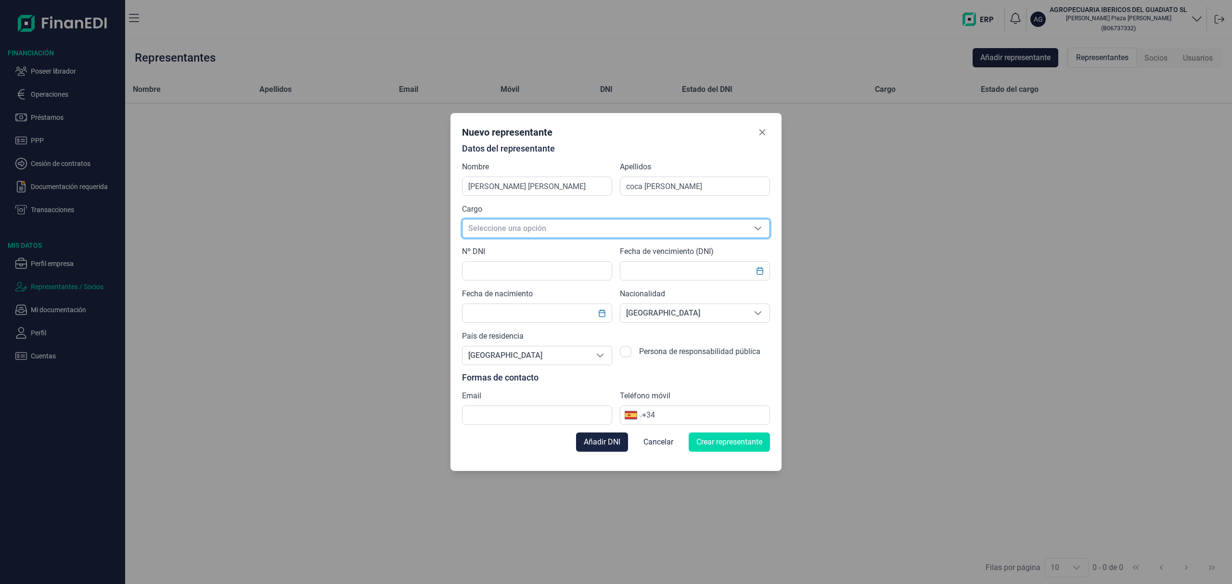
click at [526, 228] on span "Seleccione una opción" at bounding box center [604, 228] width 284 height 18
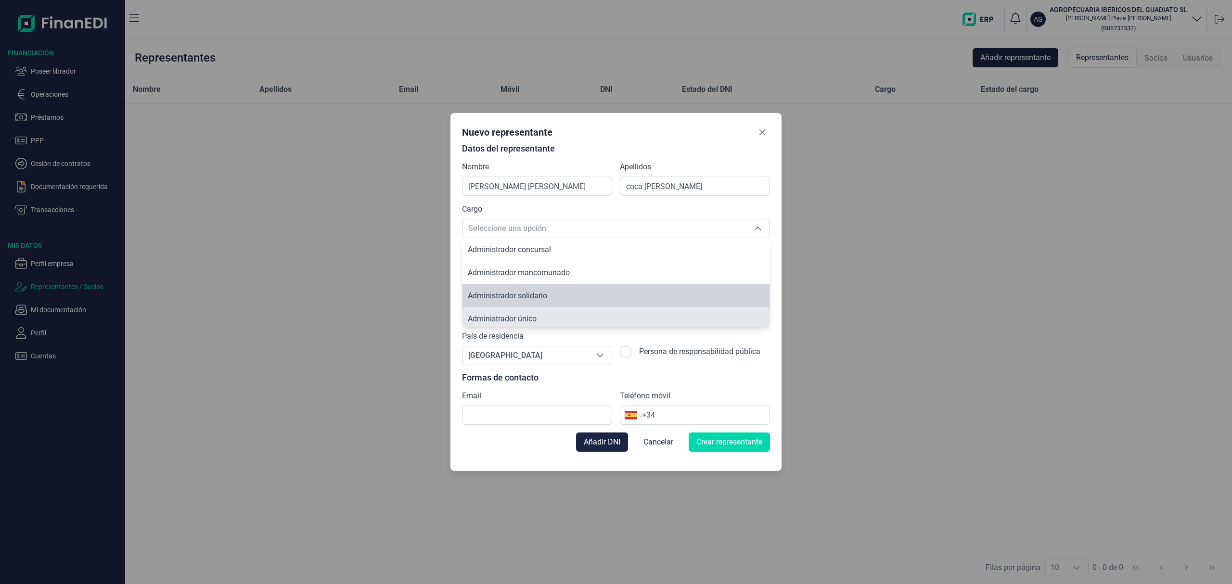
scroll to position [3, 0]
click at [535, 315] on span "Administrador único" at bounding box center [502, 315] width 69 height 9
type input "Administrador único"
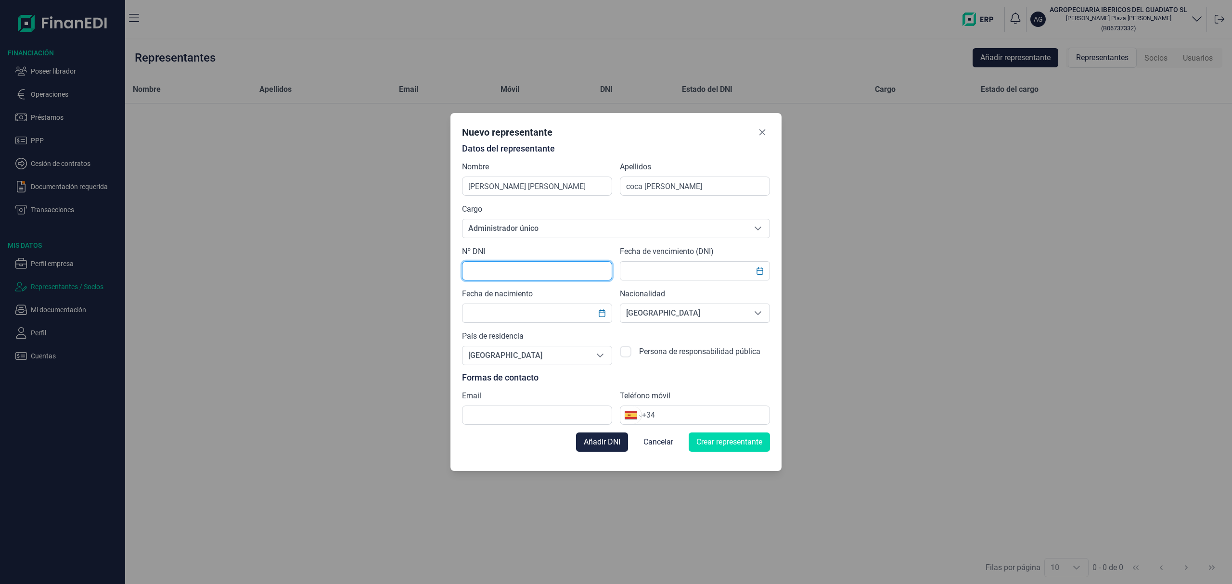
click at [509, 274] on input "text" at bounding box center [537, 270] width 150 height 19
type input "31008224S"
type input "220/02/2029"
click at [512, 315] on input "text" at bounding box center [537, 313] width 150 height 19
click at [651, 279] on input "text" at bounding box center [695, 270] width 150 height 19
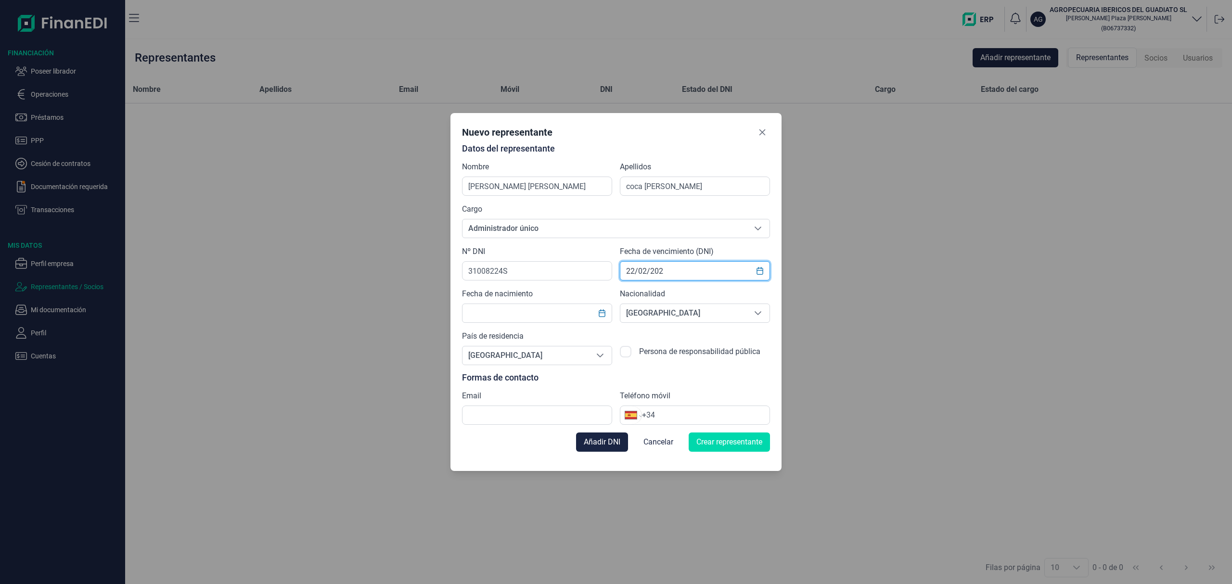
type input "[DATE]"
click button "Añadir DNI" at bounding box center [602, 442] width 52 height 19
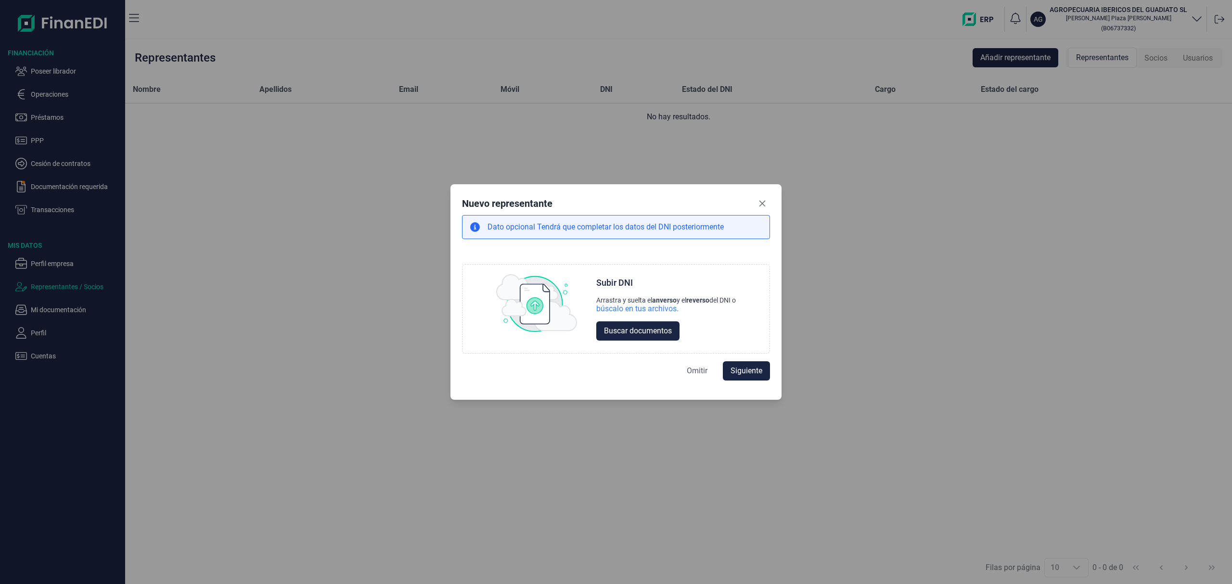
click at [693, 374] on span "Omitir" at bounding box center [697, 371] width 21 height 12
select select "ES"
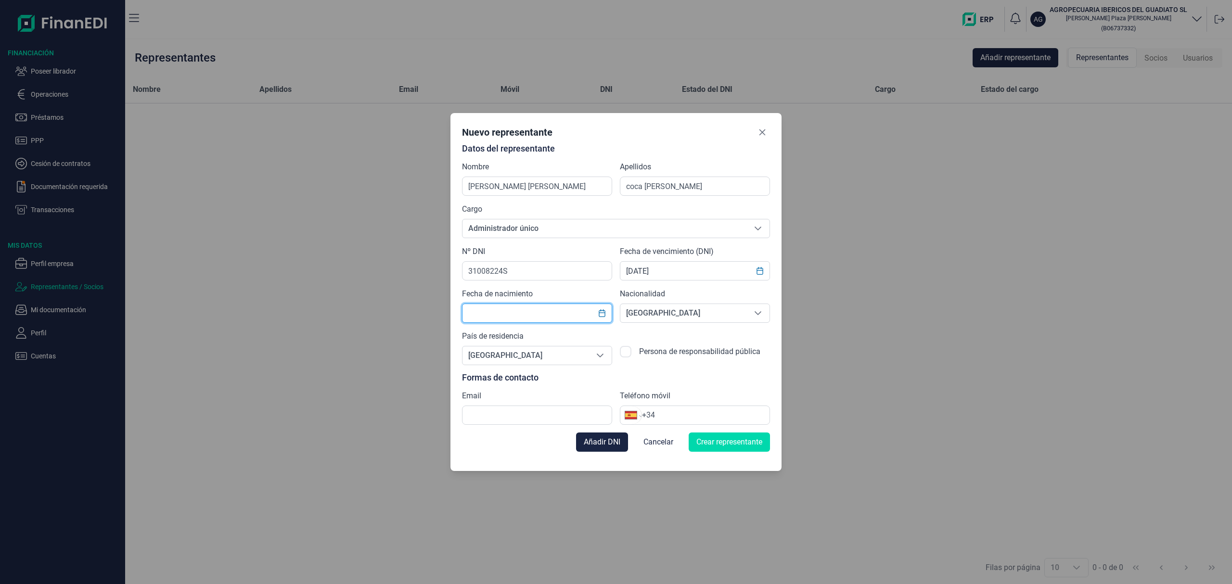
click at [549, 309] on input "text" at bounding box center [537, 313] width 150 height 19
type input "[DATE]"
click at [500, 418] on input "text" at bounding box center [537, 415] width 150 height 19
click at [664, 441] on span "Cancelar" at bounding box center [658, 442] width 30 height 12
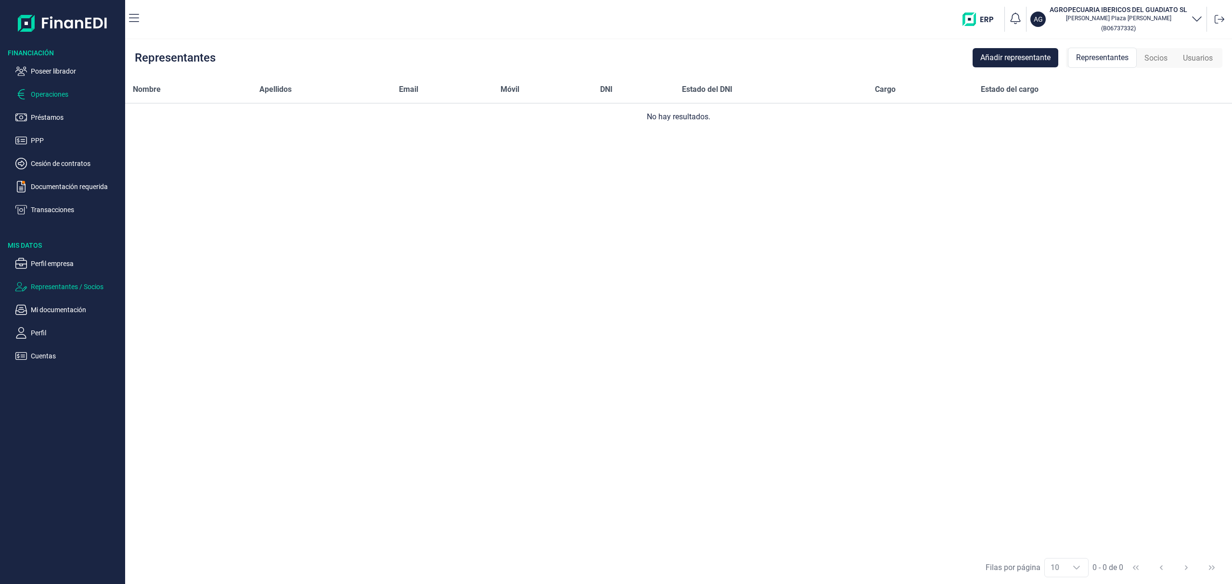
click at [55, 98] on p "Operaciones" at bounding box center [76, 95] width 90 height 12
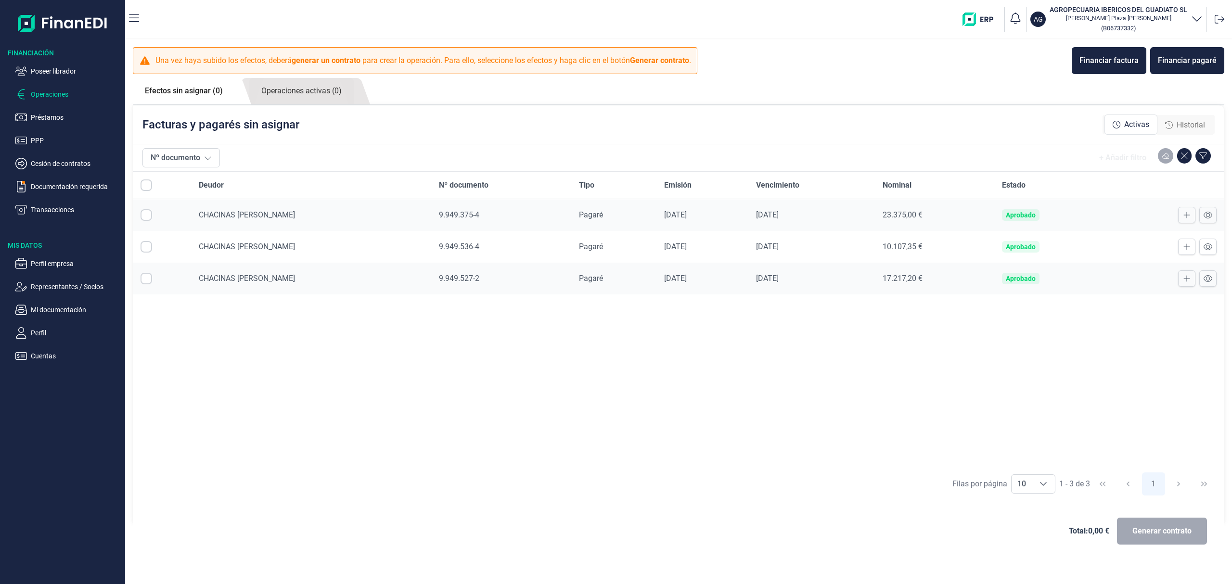
checkbox input "true"
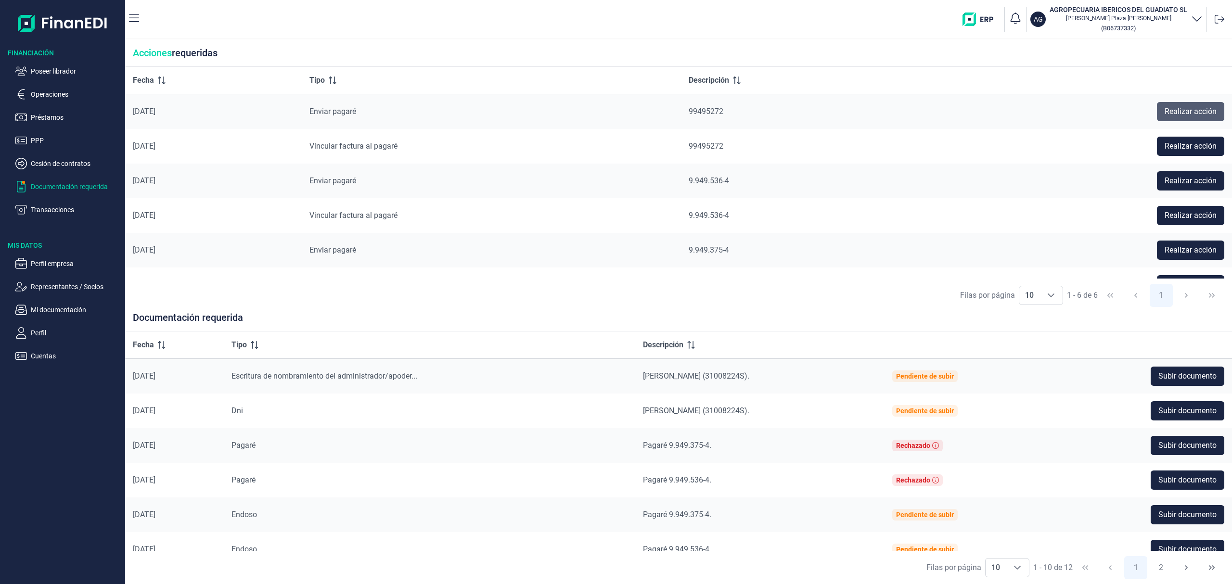
click at [1184, 106] on span "Realizar acción" at bounding box center [1190, 112] width 52 height 12
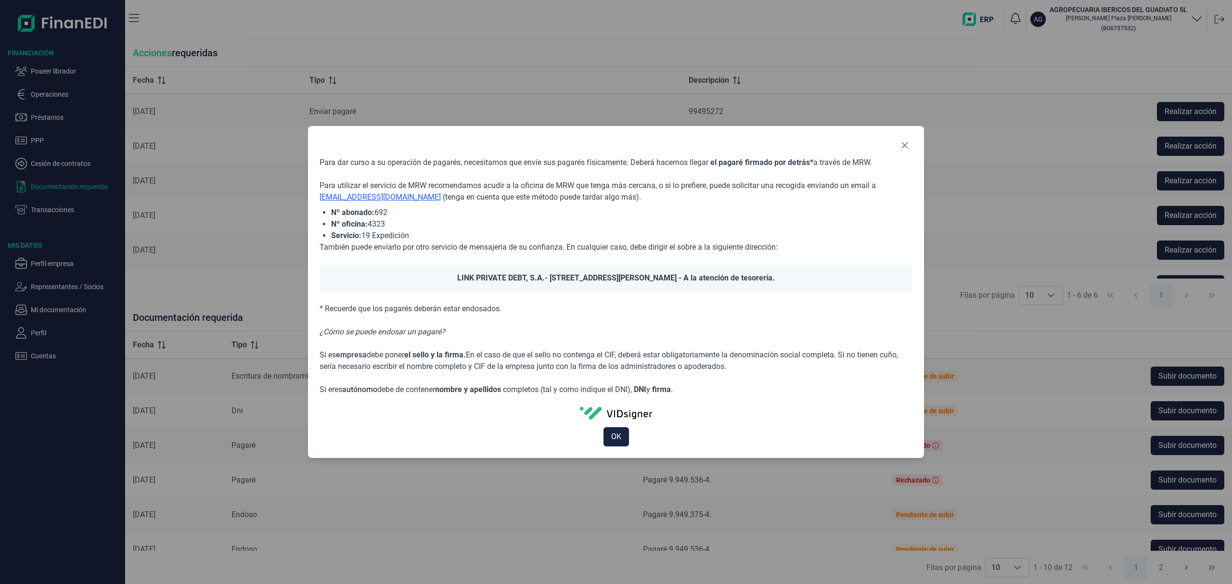
click at [624, 440] on button "OK" at bounding box center [616, 436] width 26 height 19
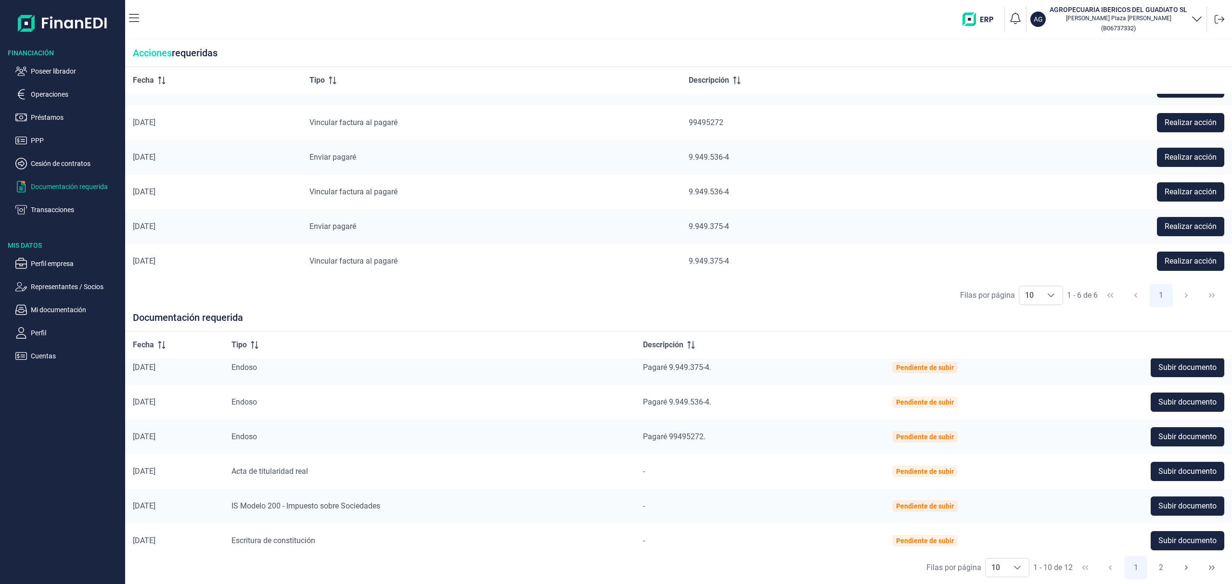
scroll to position [154, 0]
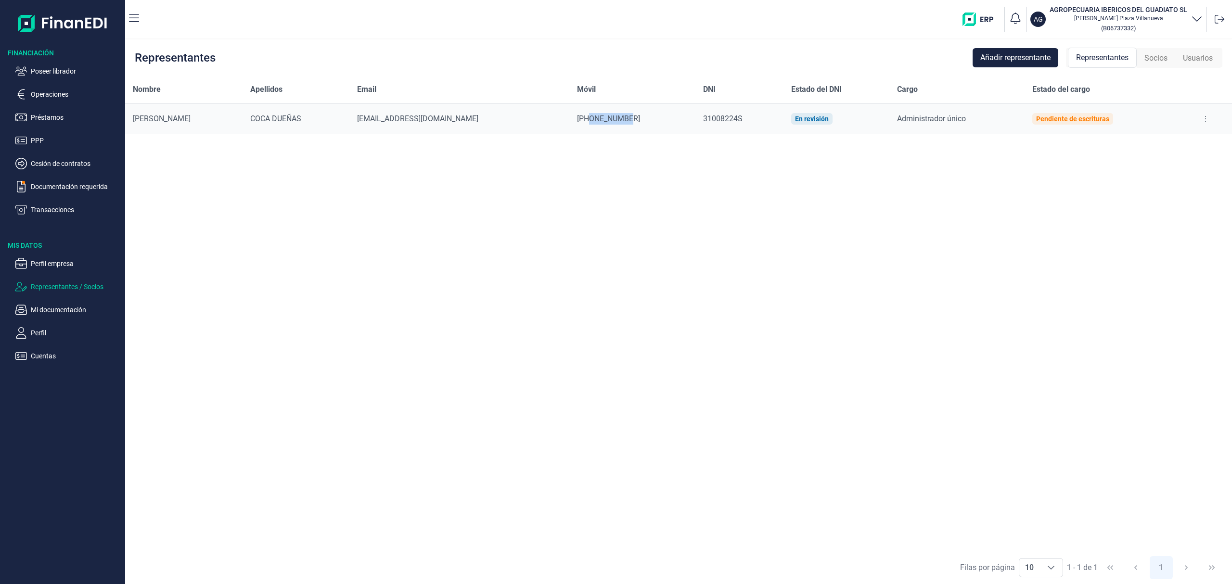
drag, startPoint x: 670, startPoint y: 124, endPoint x: 617, endPoint y: 120, distance: 53.1
click at [617, 120] on div "+34625303786" at bounding box center [632, 119] width 111 height 12
copy span "625303786"
click at [629, 117] on span "+34625303786" at bounding box center [608, 118] width 63 height 9
click at [458, 117] on span "agropecuariavalledelguadiato@gmail.com" at bounding box center [417, 118] width 121 height 9
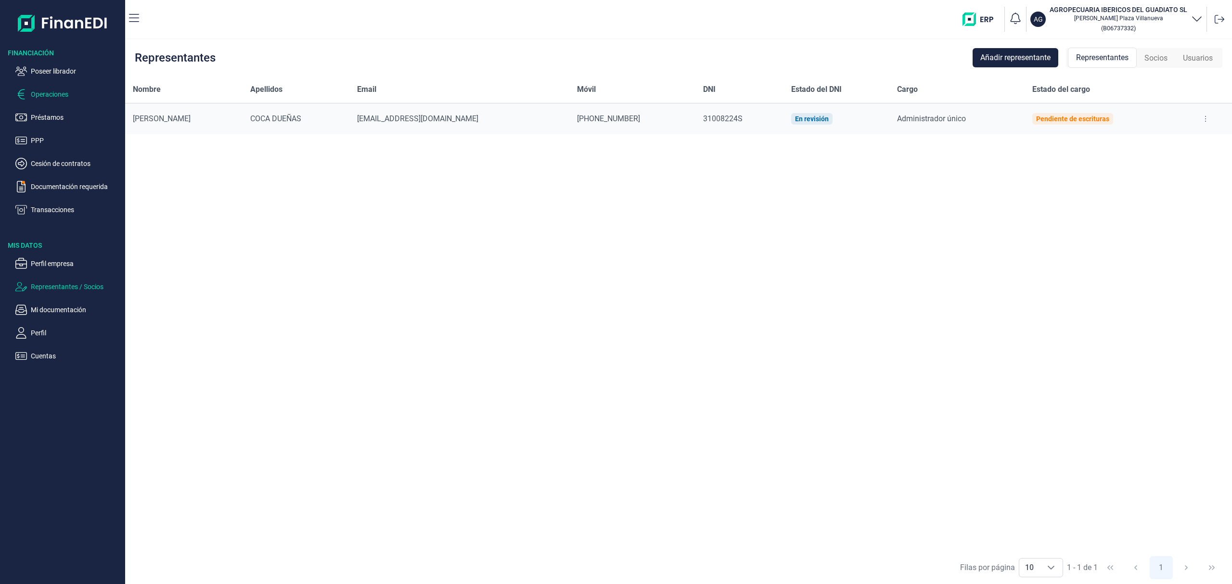
click at [65, 93] on p "Operaciones" at bounding box center [76, 95] width 90 height 12
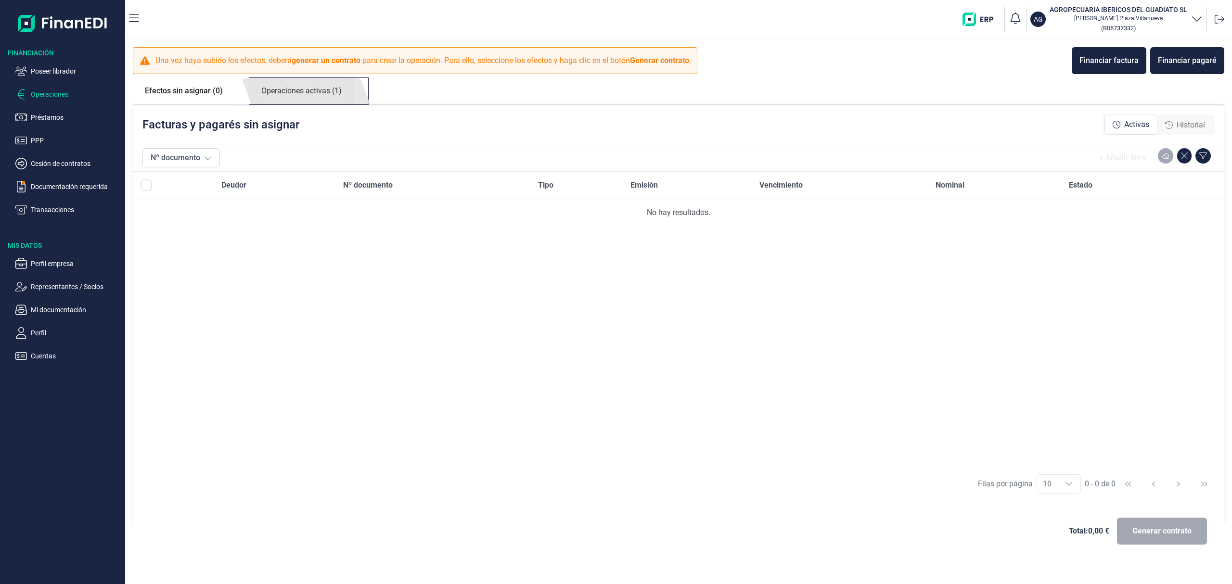
click at [351, 89] on link "Operaciones activas (1)" at bounding box center [301, 91] width 104 height 26
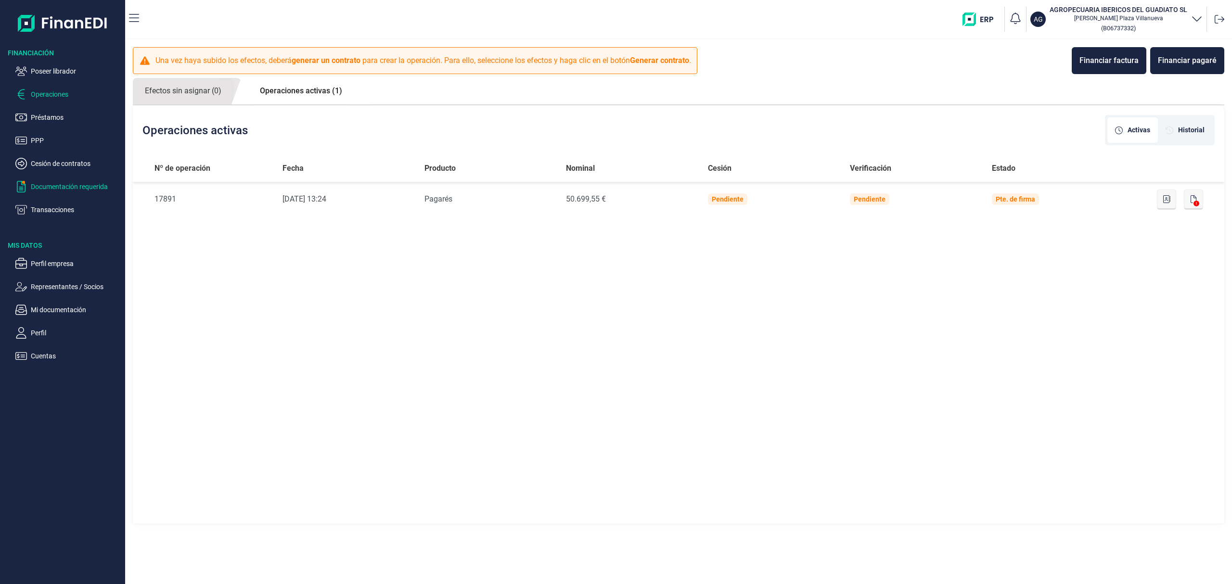
click at [64, 183] on p "Documentación requerida" at bounding box center [76, 187] width 90 height 12
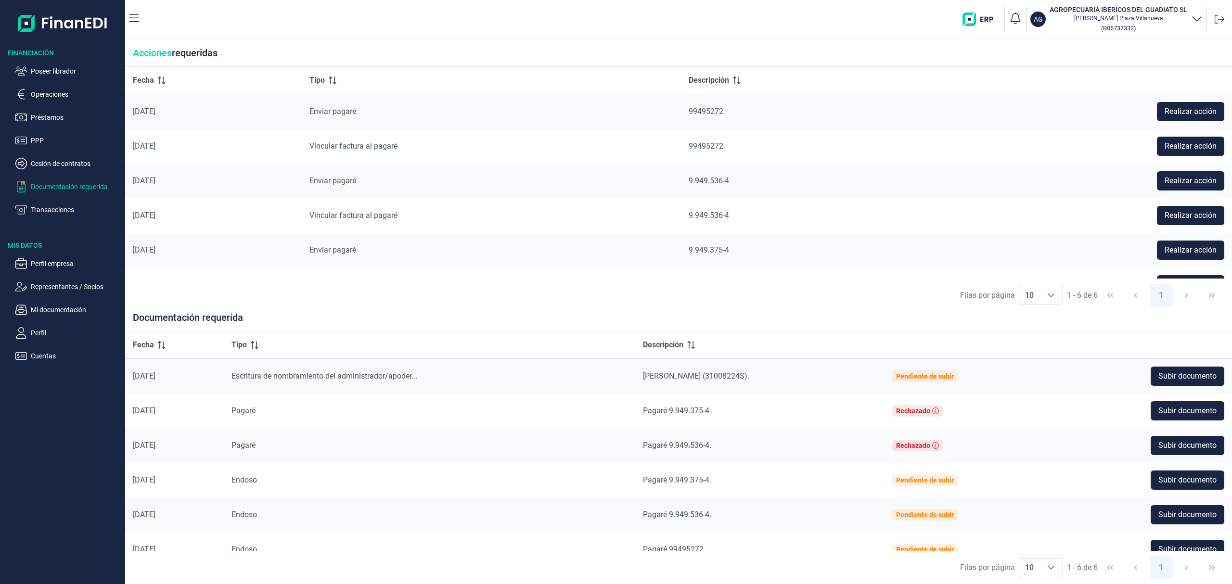
scroll to position [24, 0]
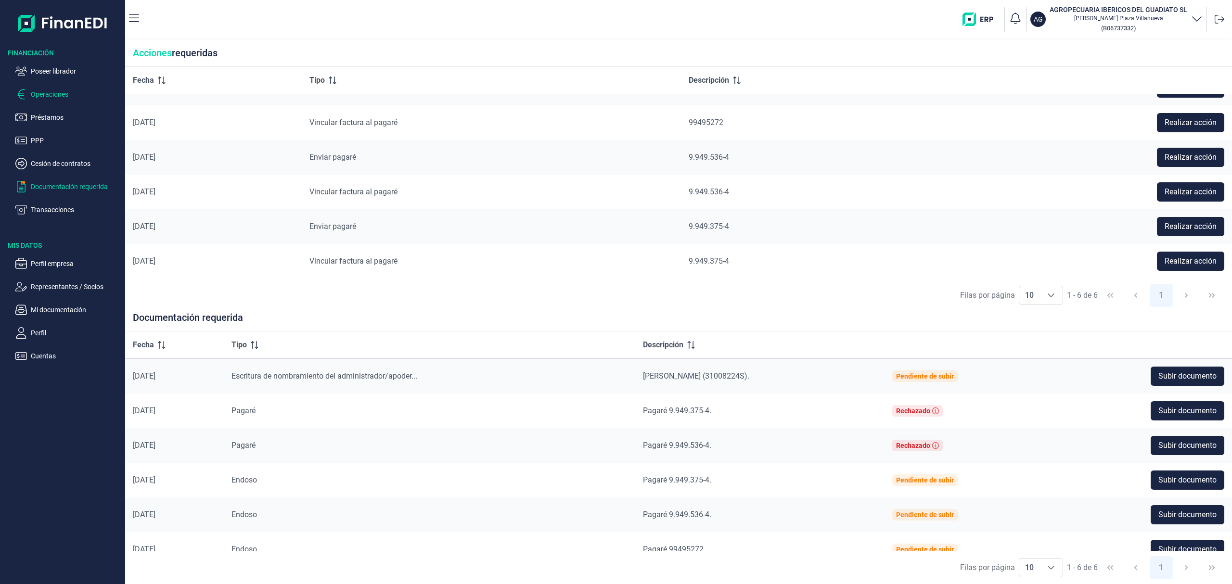
click at [53, 95] on p "Operaciones" at bounding box center [76, 95] width 90 height 12
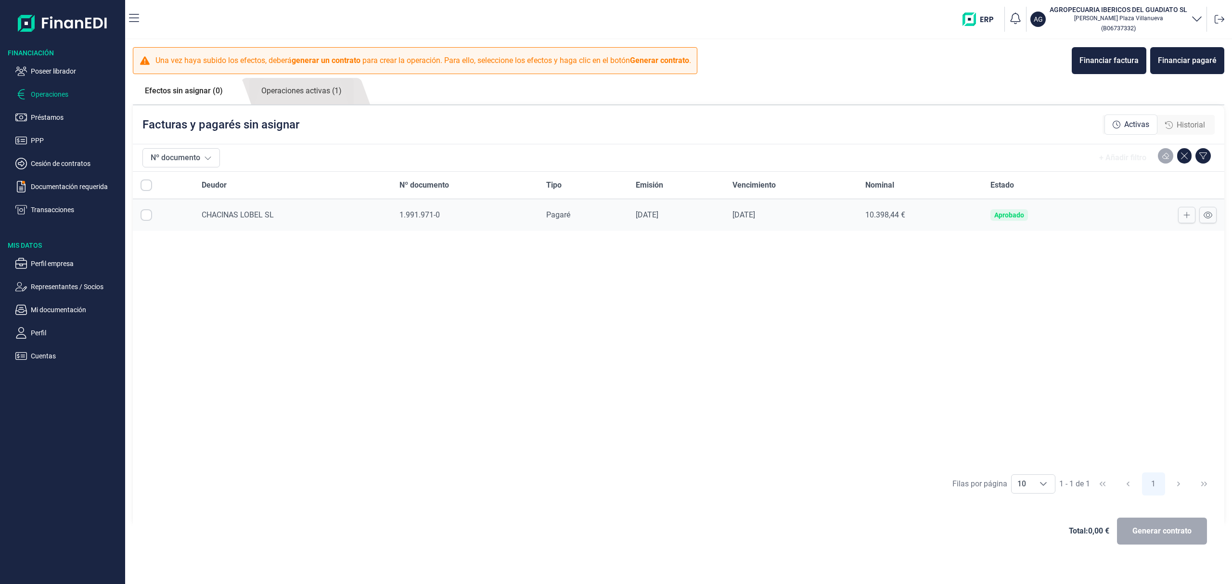
checkbox input "true"
click at [319, 91] on link "Operaciones activas (1)" at bounding box center [301, 91] width 104 height 26
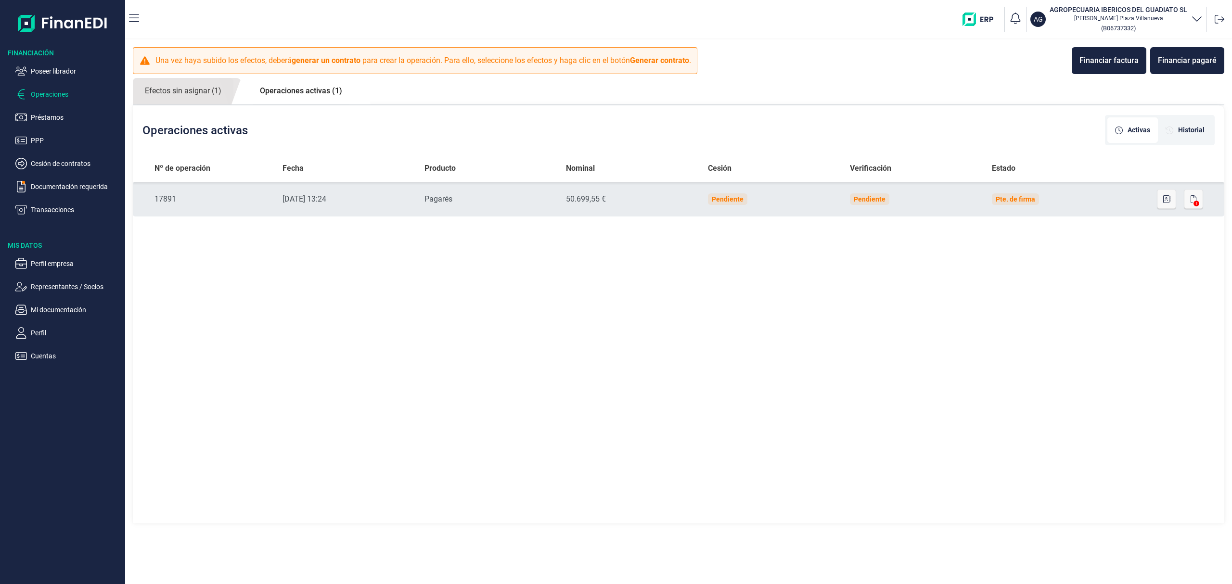
click at [1193, 201] on icon at bounding box center [1196, 204] width 6 height 6
click at [1193, 199] on icon "button" at bounding box center [1193, 199] width 6 height 8
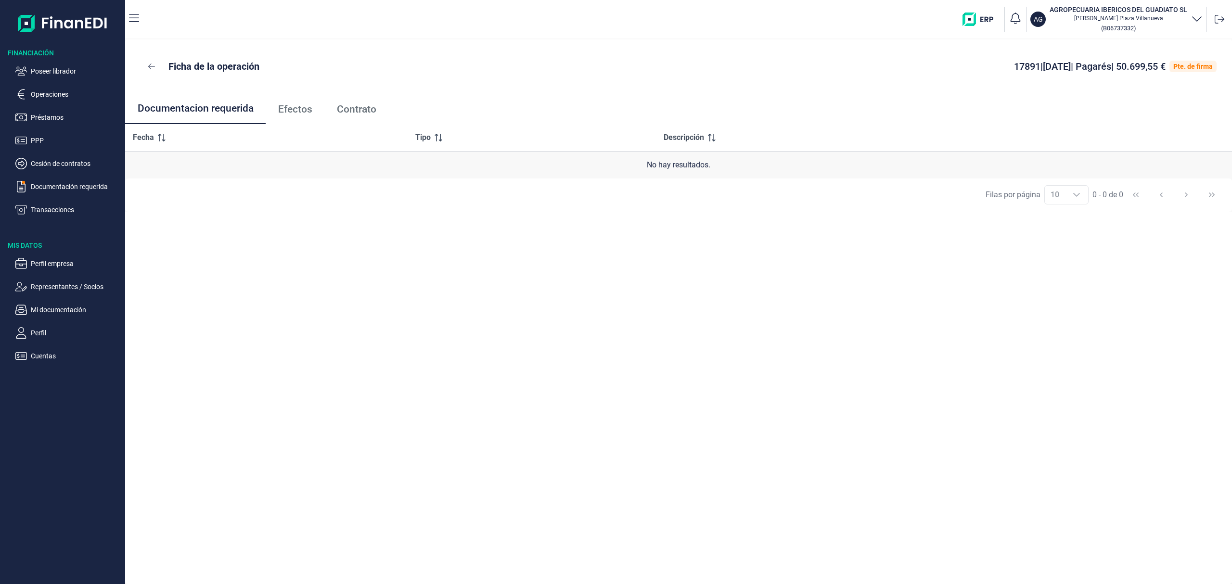
click at [287, 112] on span "Efectos" at bounding box center [295, 109] width 34 height 10
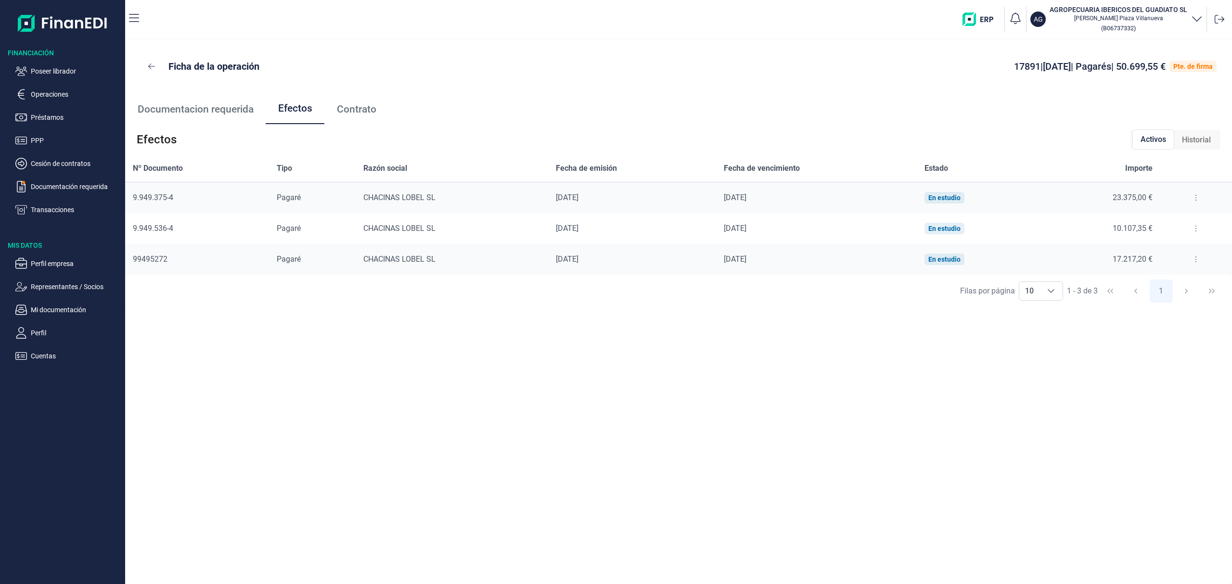
click at [1195, 258] on icon at bounding box center [1196, 259] width 2 height 8
click at [1177, 282] on span "Detalles efecto" at bounding box center [1164, 284] width 44 height 10
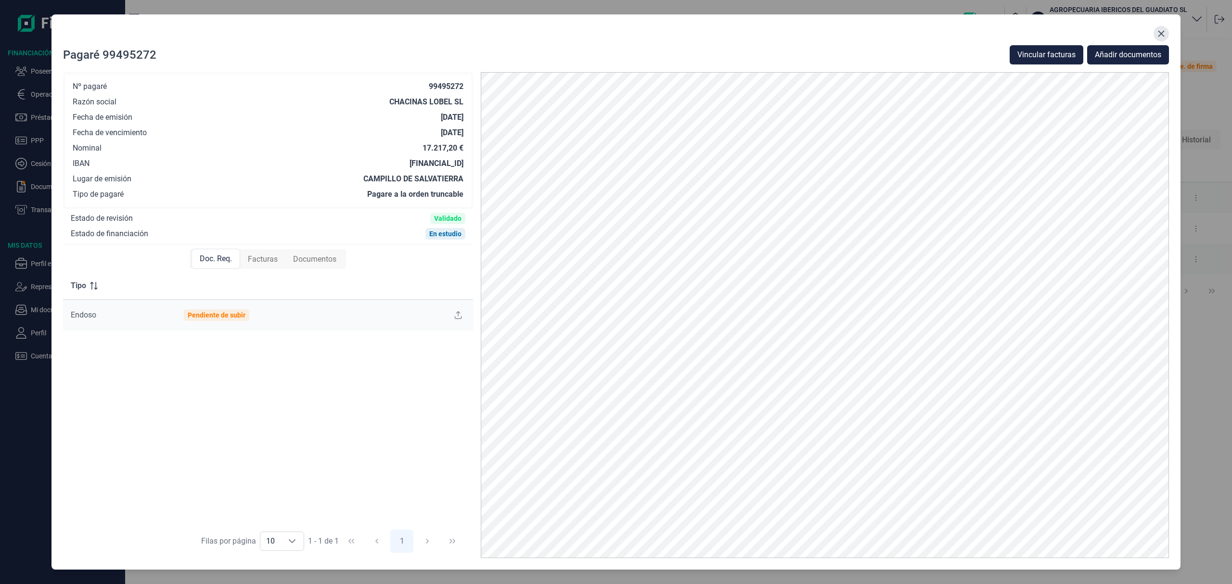
click at [1163, 33] on icon "Close" at bounding box center [1161, 34] width 8 height 8
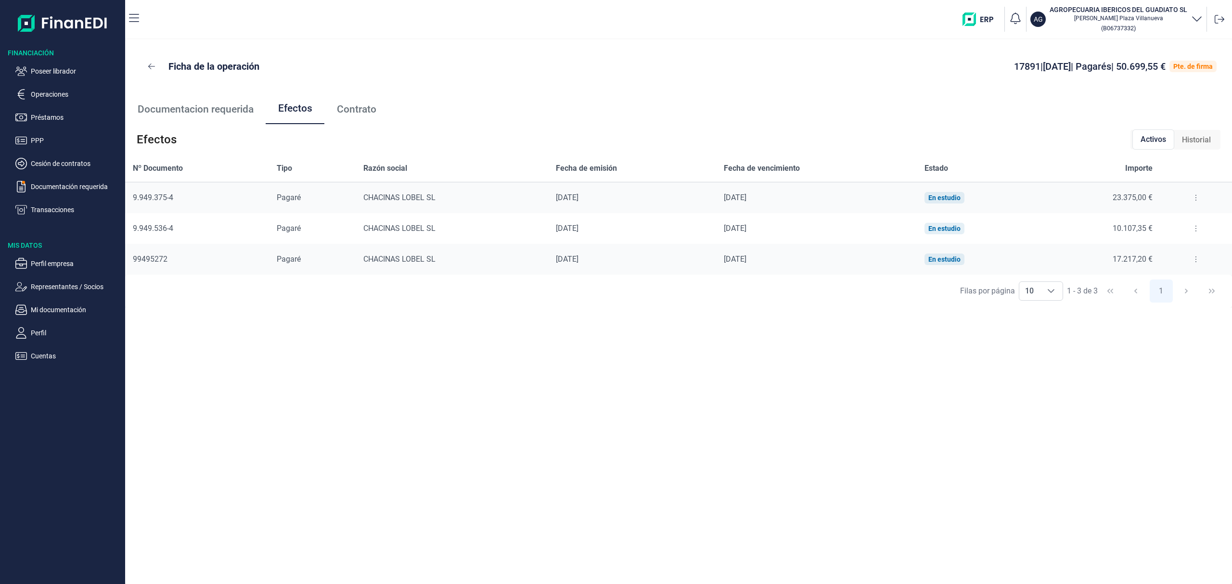
click at [1194, 228] on button at bounding box center [1195, 228] width 17 height 15
click at [1179, 254] on span "Detalles efecto" at bounding box center [1164, 253] width 44 height 10
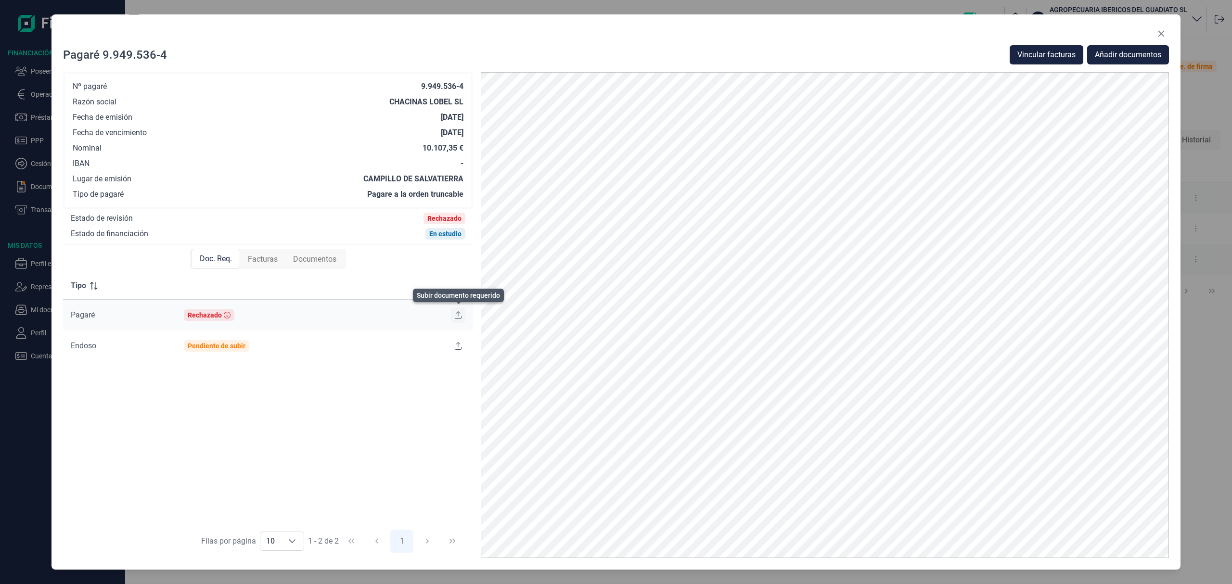
click at [456, 313] on icon at bounding box center [458, 315] width 7 height 8
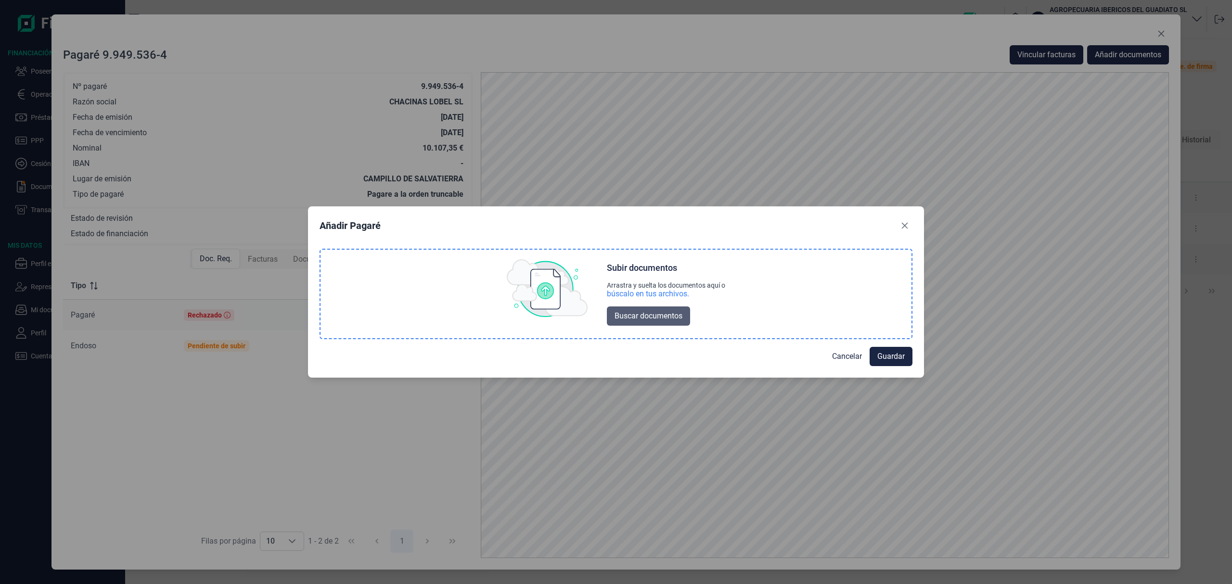
click at [631, 316] on span "Buscar documentos" at bounding box center [648, 316] width 68 height 12
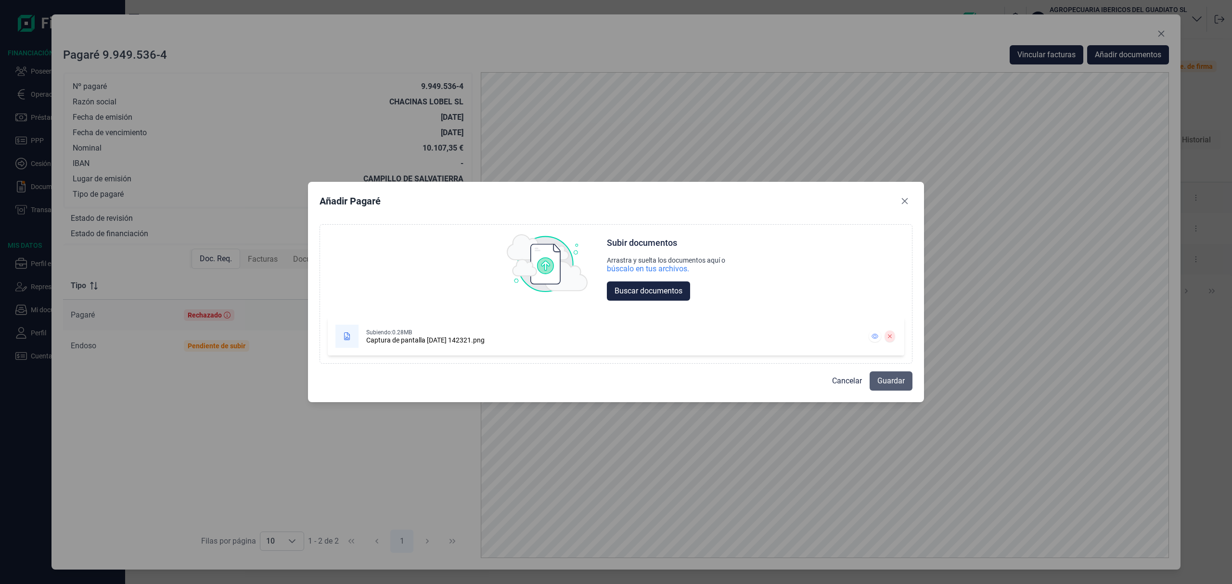
click at [888, 384] on span "Guardar" at bounding box center [890, 381] width 27 height 12
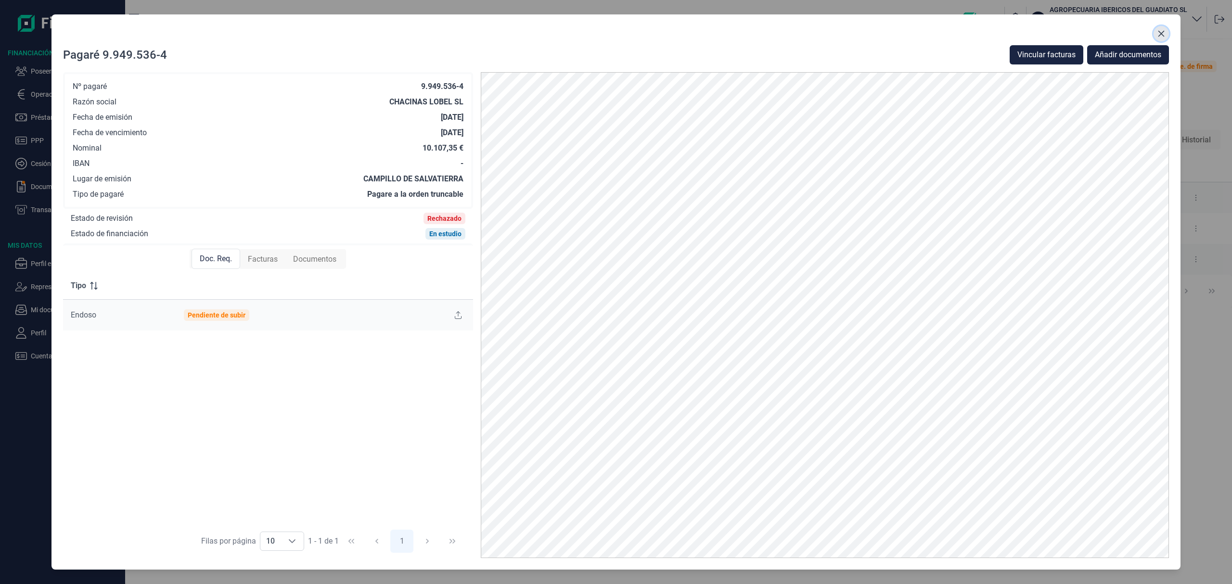
click at [1162, 35] on icon "Close" at bounding box center [1161, 34] width 6 height 6
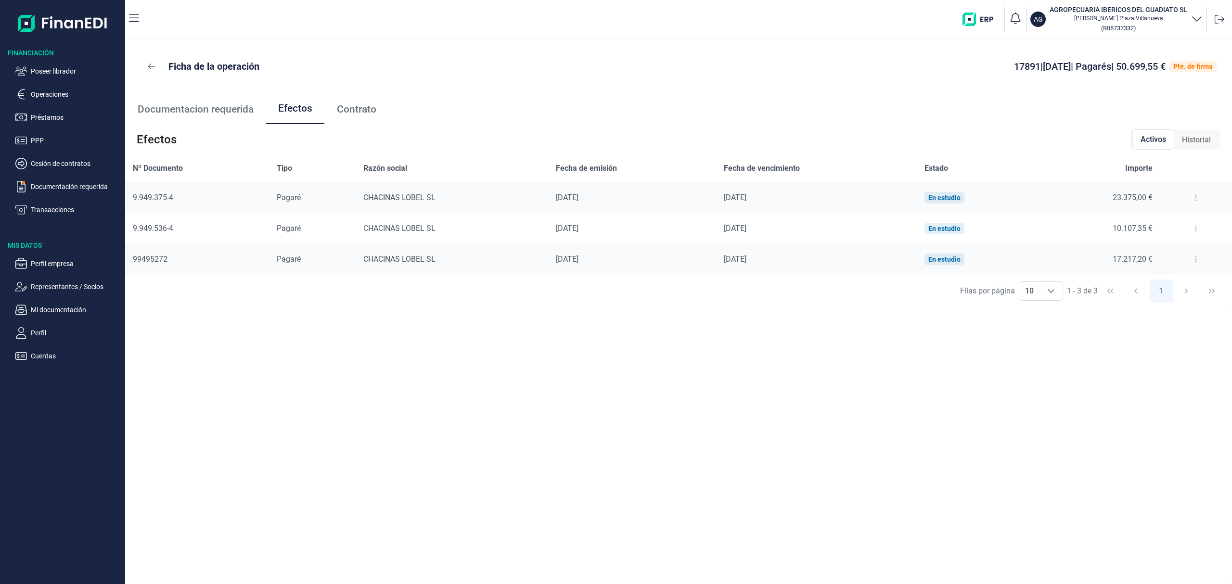
click at [1191, 192] on button at bounding box center [1195, 197] width 17 height 15
click at [1167, 225] on span "Detalles efecto" at bounding box center [1164, 222] width 44 height 10
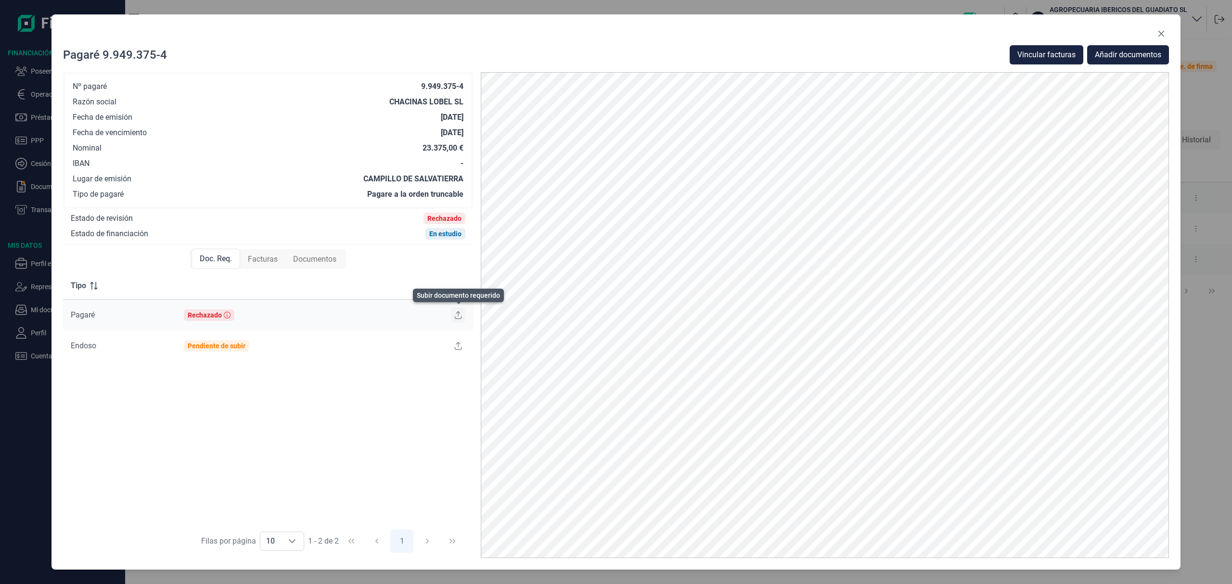
click at [459, 314] on icon at bounding box center [458, 315] width 7 height 8
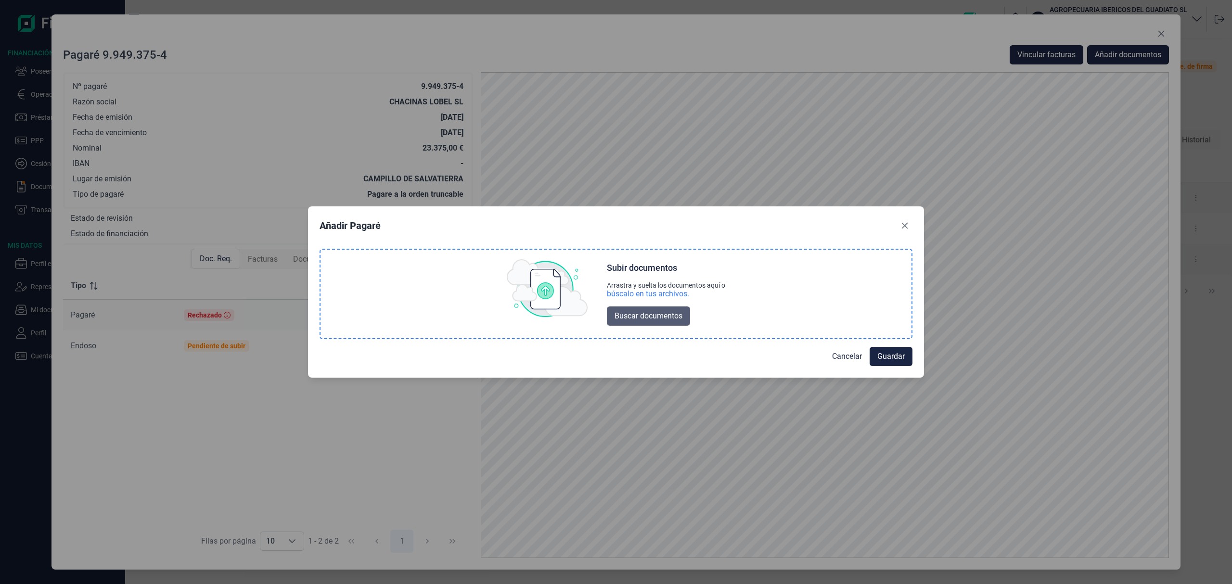
click at [645, 320] on span "Buscar documentos" at bounding box center [648, 316] width 68 height 12
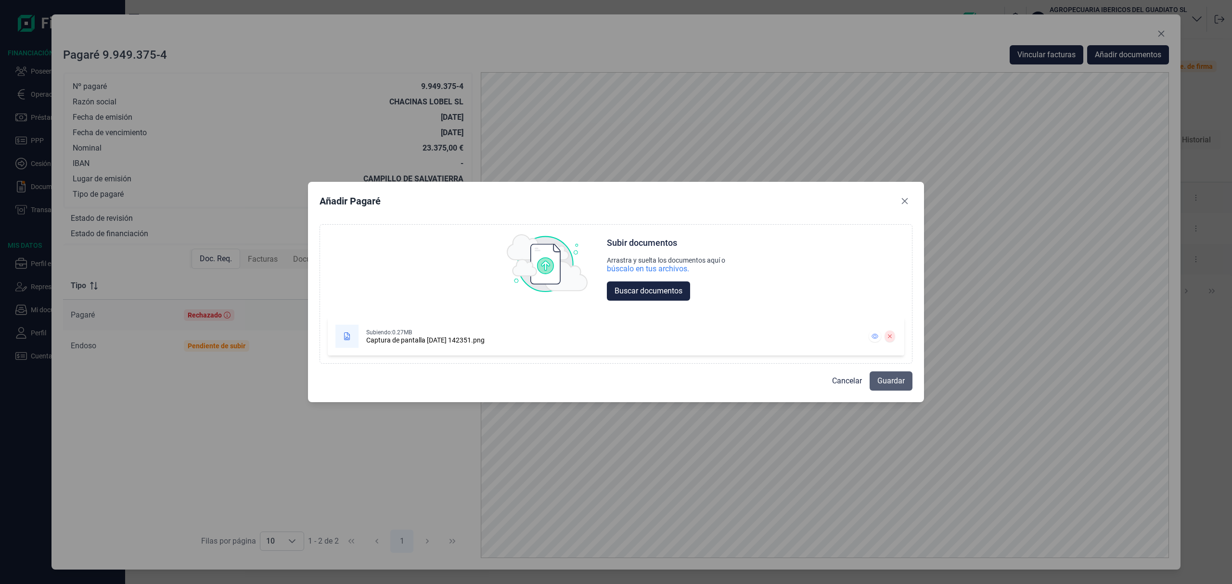
click at [902, 383] on span "Guardar" at bounding box center [890, 381] width 27 height 12
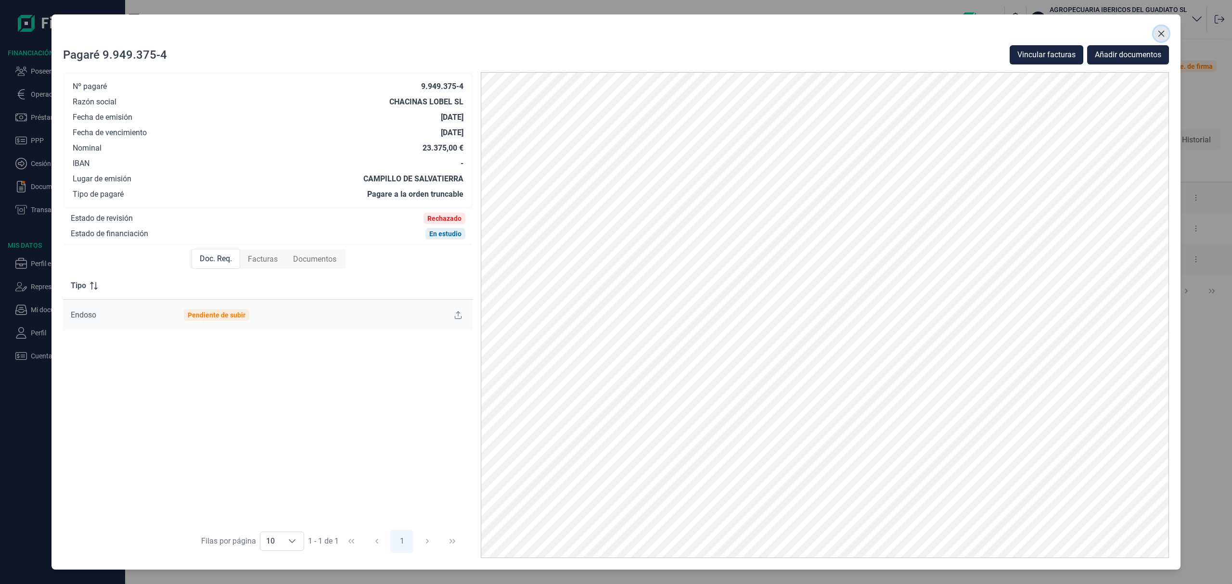
click at [1161, 35] on icon "Close" at bounding box center [1161, 34] width 8 height 8
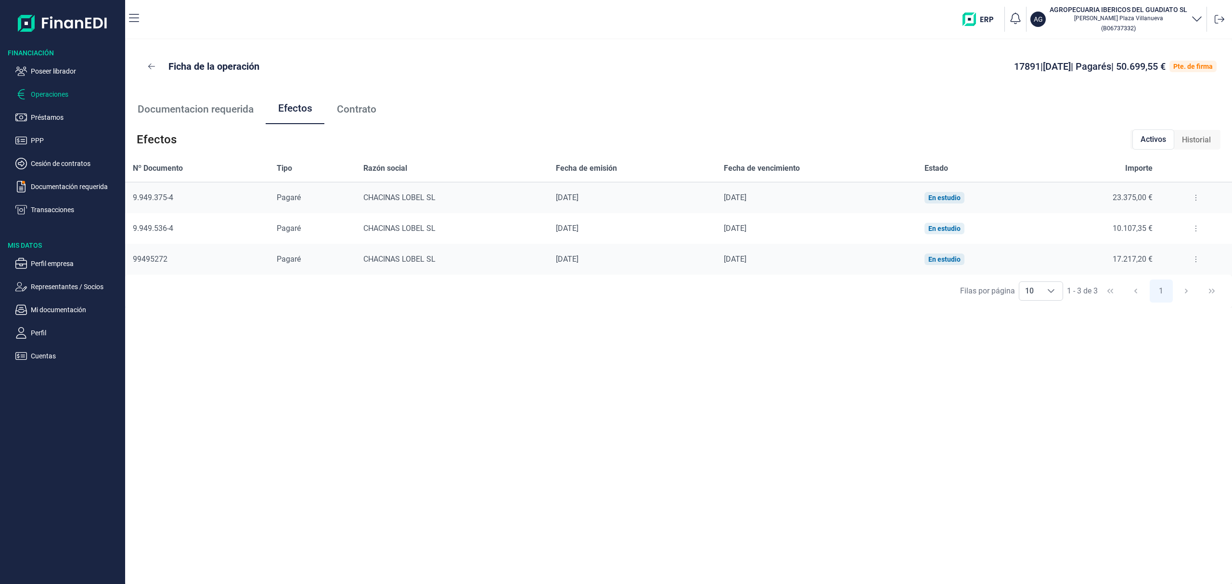
click at [46, 97] on p "Operaciones" at bounding box center [76, 95] width 90 height 12
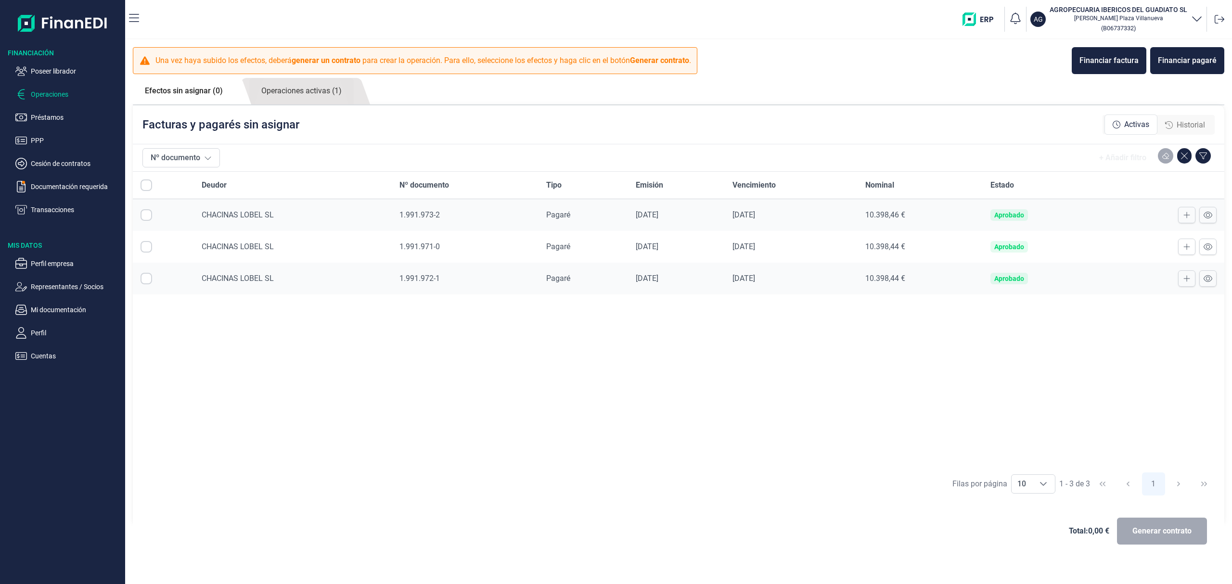
checkbox input "true"
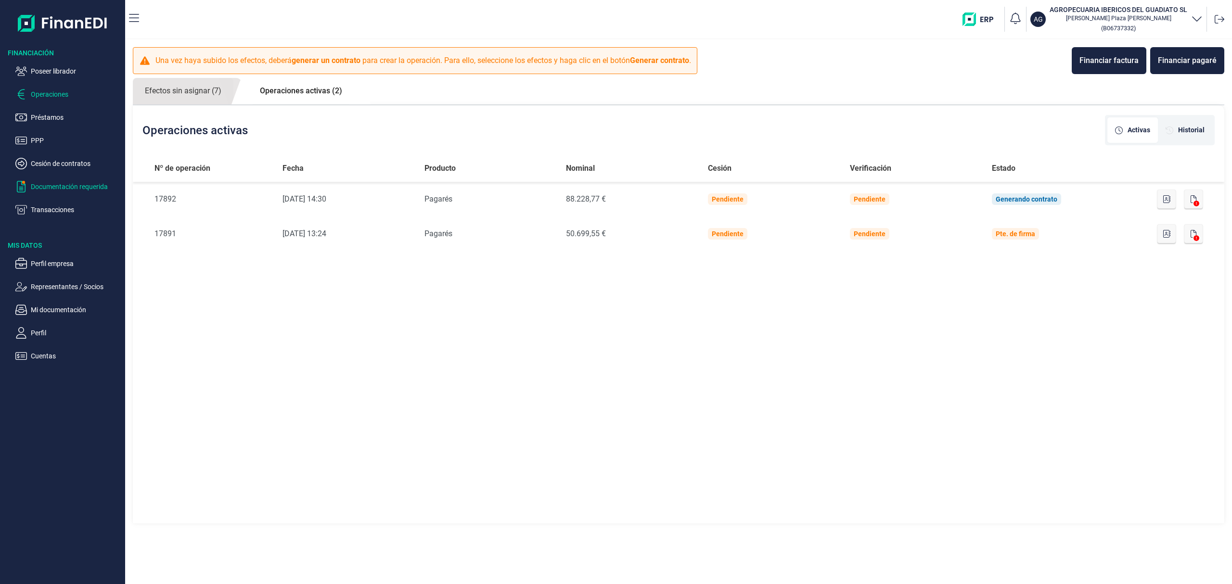
click at [96, 187] on p "Documentación requerida" at bounding box center [76, 187] width 90 height 12
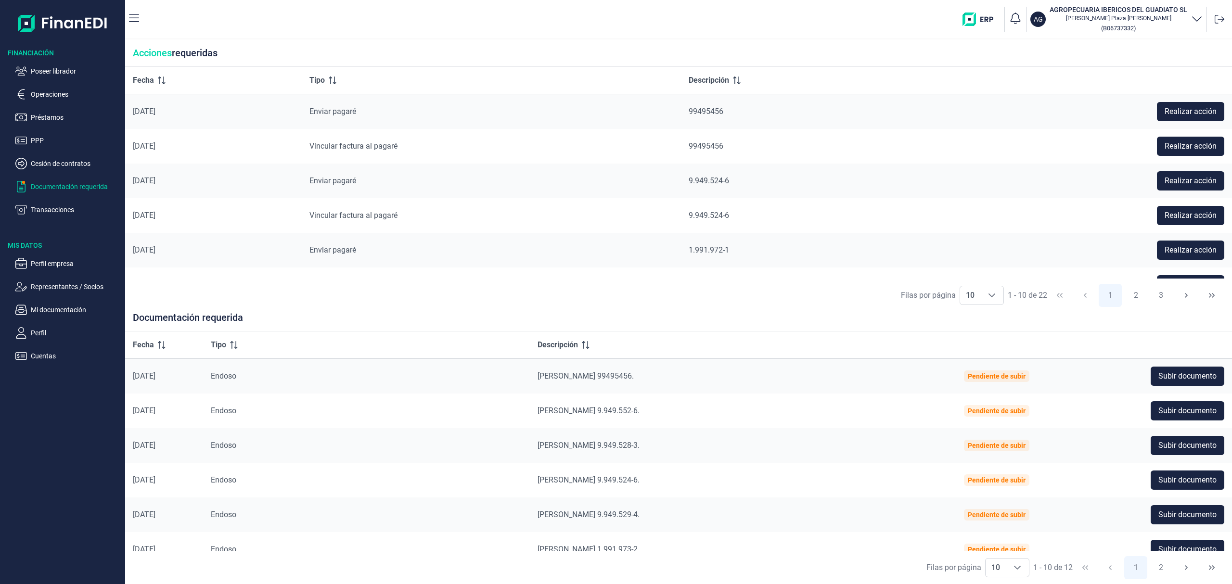
click at [77, 186] on p "Documentación requerida" at bounding box center [76, 187] width 90 height 12
click at [87, 166] on p "Cesión de contratos" at bounding box center [76, 164] width 90 height 12
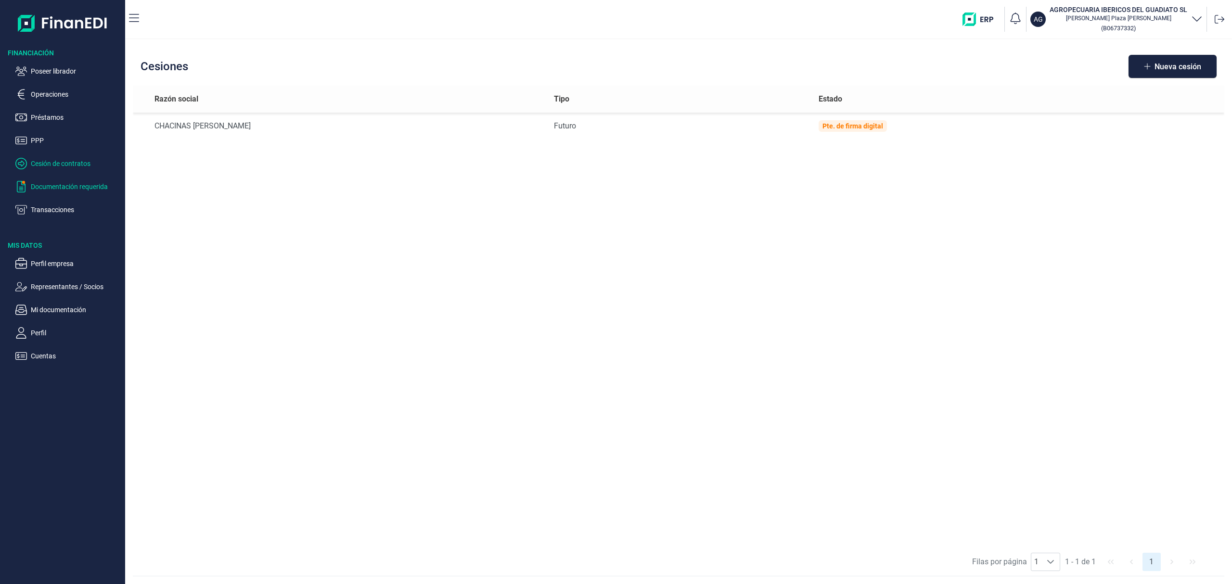
click at [91, 185] on p "Documentación requerida" at bounding box center [76, 187] width 90 height 12
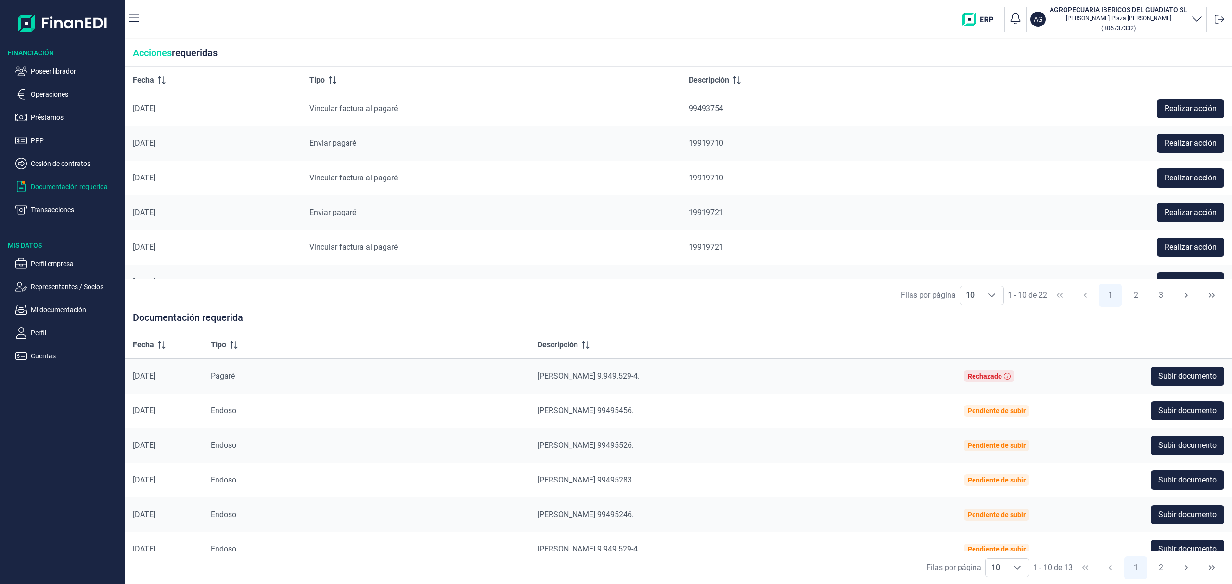
scroll to position [128, 0]
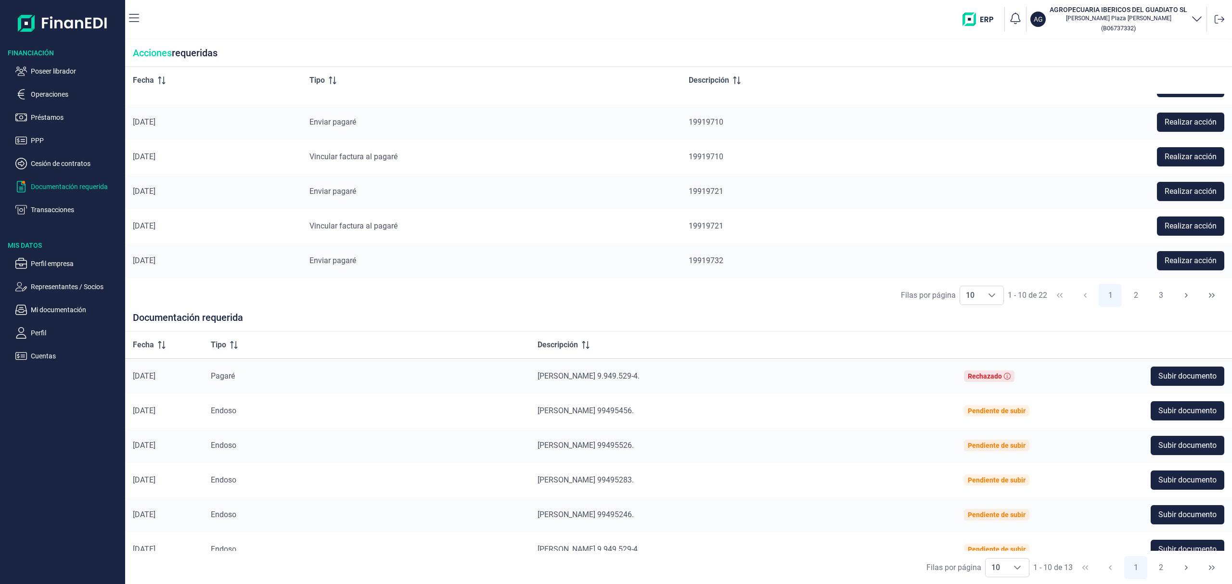
click at [1001, 382] on td "Rechazado" at bounding box center [1021, 376] width 131 height 35
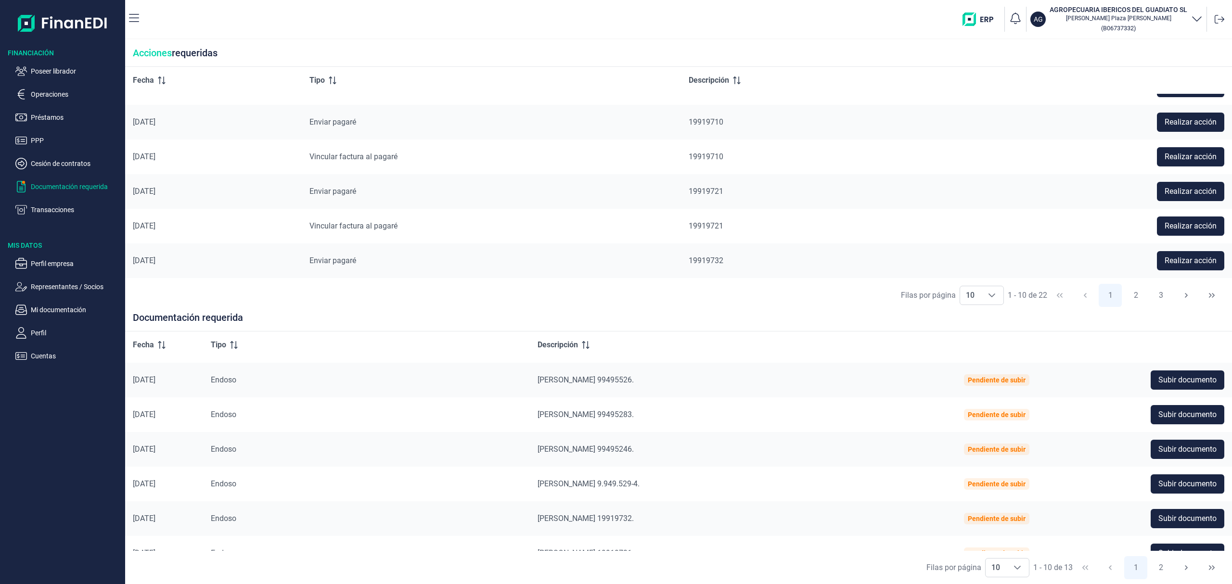
scroll to position [0, 0]
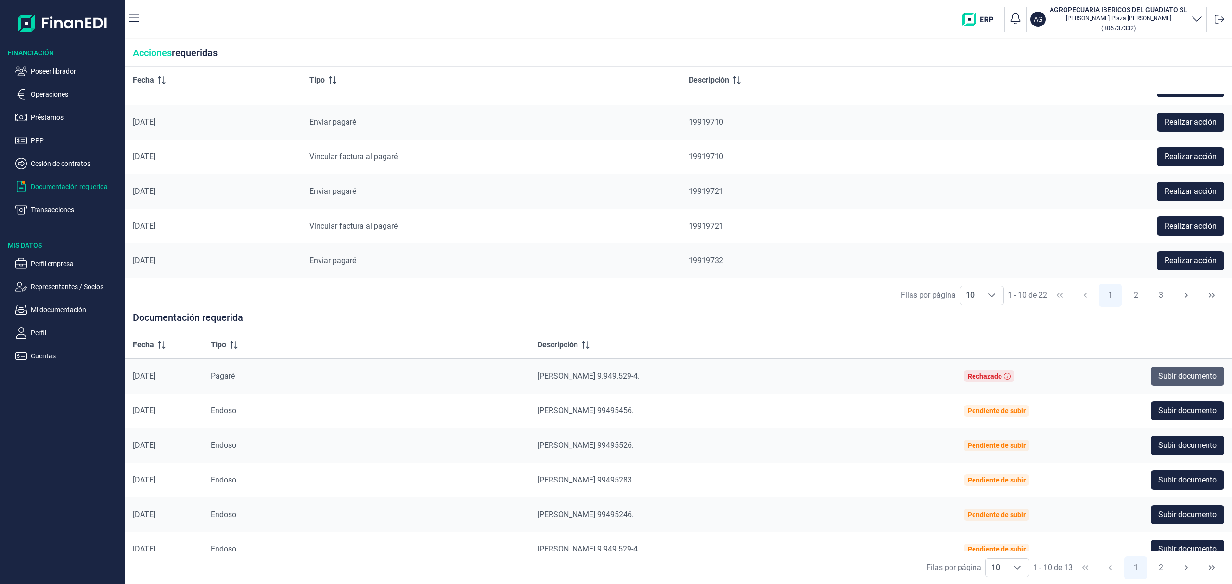
click at [1190, 371] on span "Subir documento" at bounding box center [1187, 376] width 58 height 12
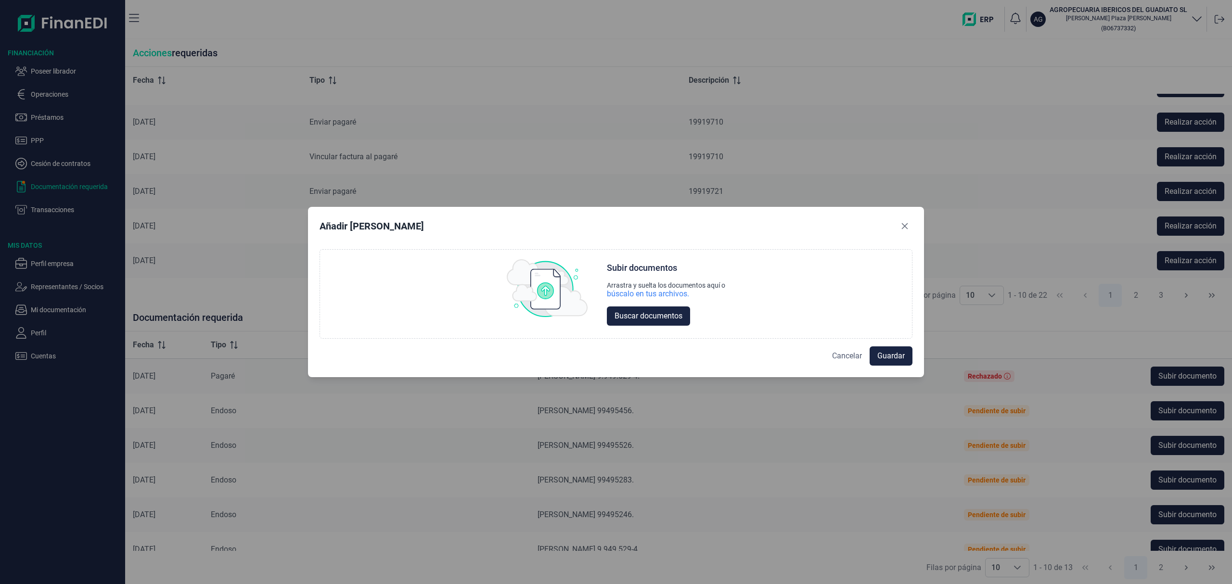
click at [845, 359] on span "Cancelar" at bounding box center [847, 356] width 30 height 12
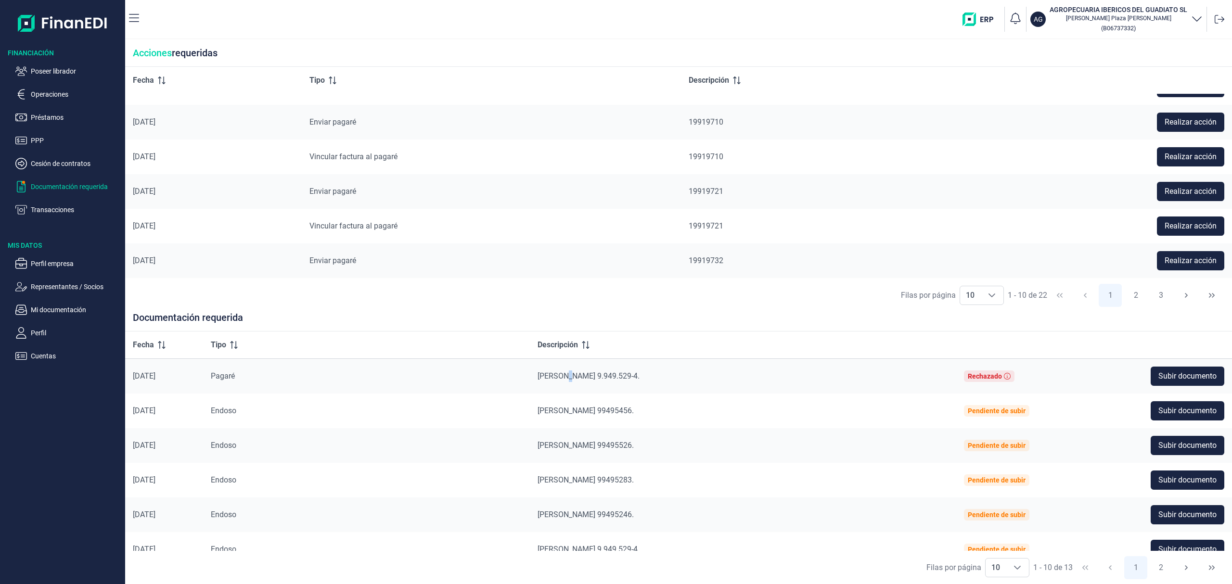
click at [637, 371] on div "Pagaré 9.949.529-4." at bounding box center [742, 376] width 411 height 12
click at [639, 378] on span "Pagaré 9.949.529-4." at bounding box center [588, 375] width 102 height 9
click at [49, 95] on p "Operaciones" at bounding box center [76, 95] width 90 height 12
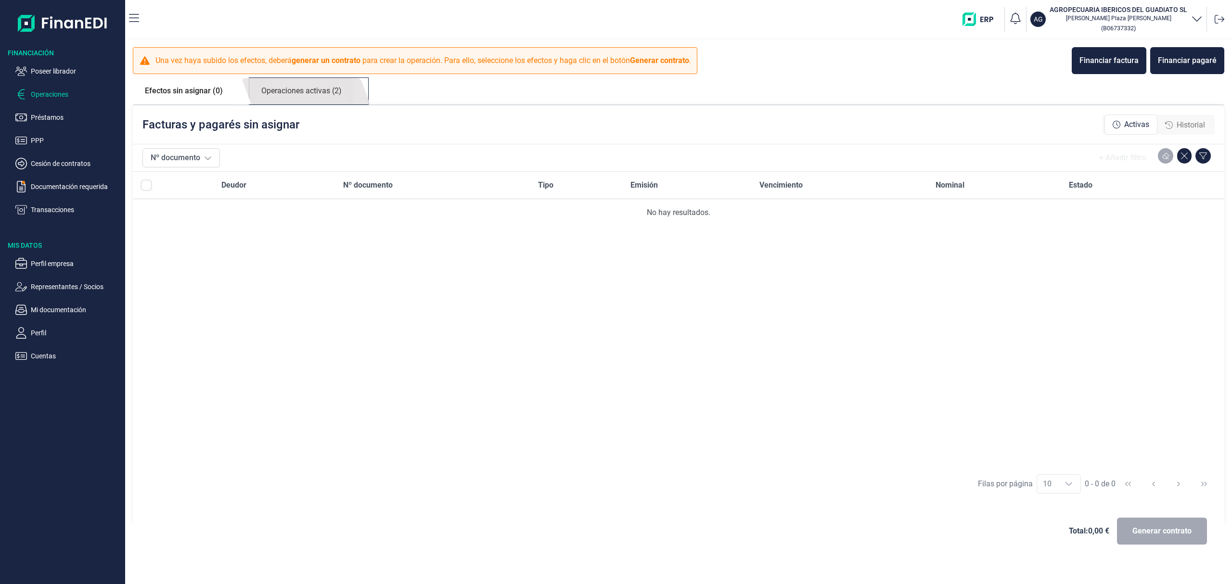
click at [344, 95] on link "Operaciones activas (2)" at bounding box center [301, 91] width 104 height 26
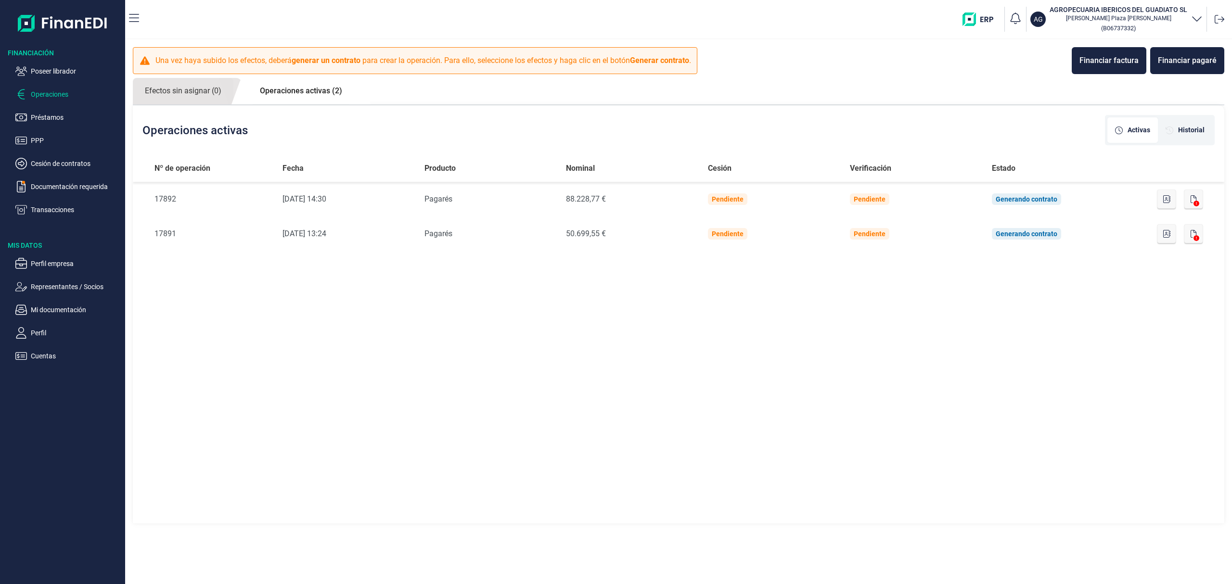
click at [1188, 196] on button "button" at bounding box center [1193, 199] width 18 height 19
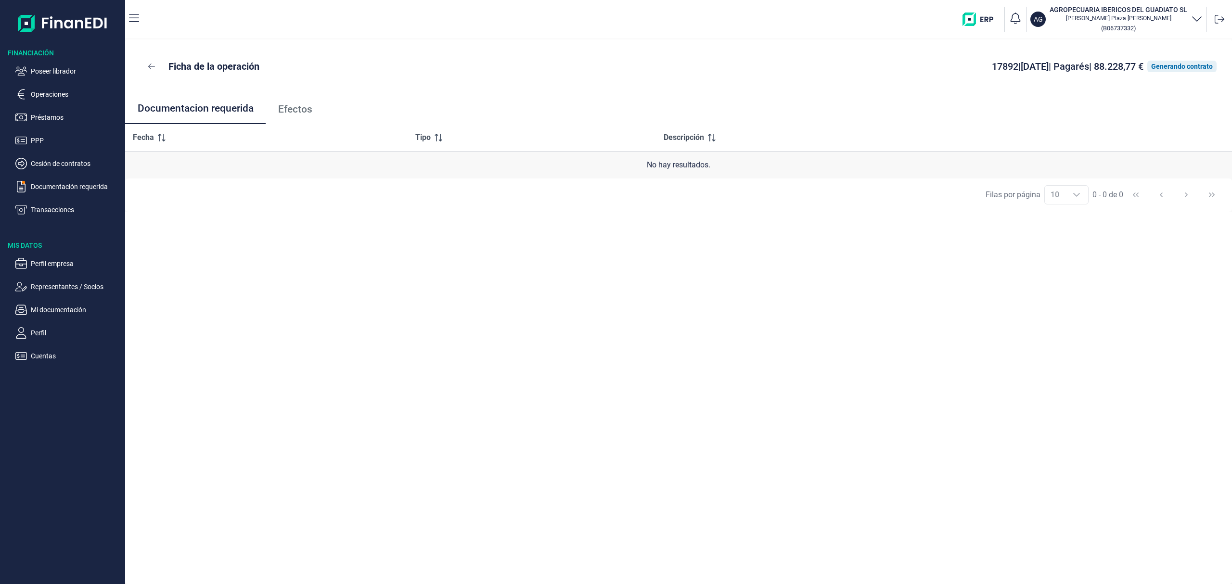
click at [292, 105] on span "Efectos" at bounding box center [295, 109] width 34 height 10
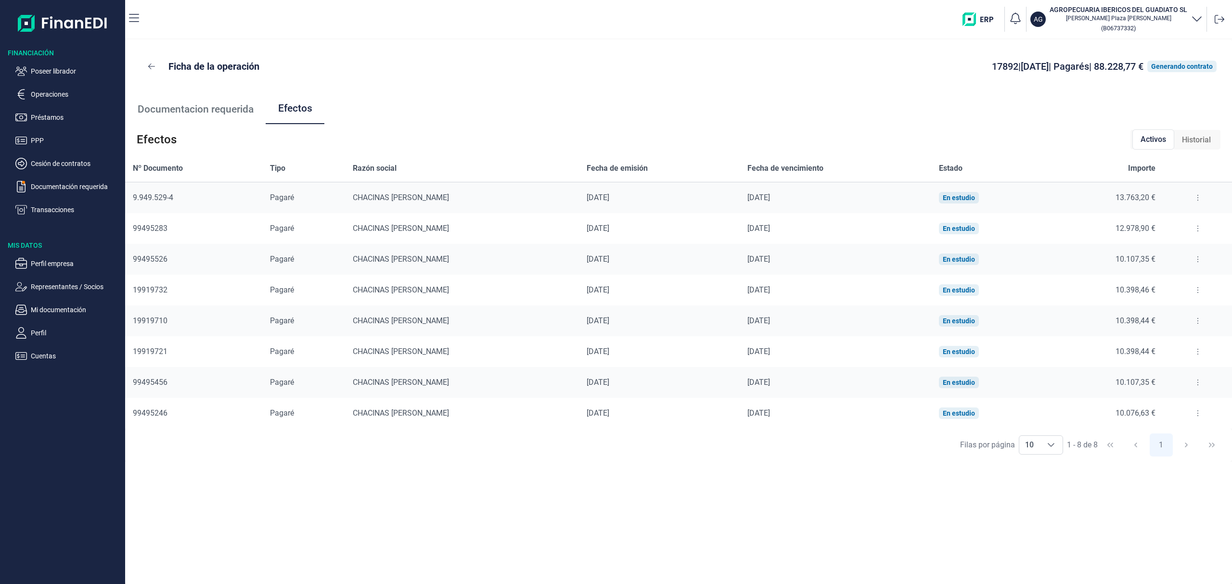
click at [1197, 195] on icon at bounding box center [1198, 198] width 2 height 8
click at [1170, 222] on span "Detalles efecto" at bounding box center [1164, 222] width 44 height 10
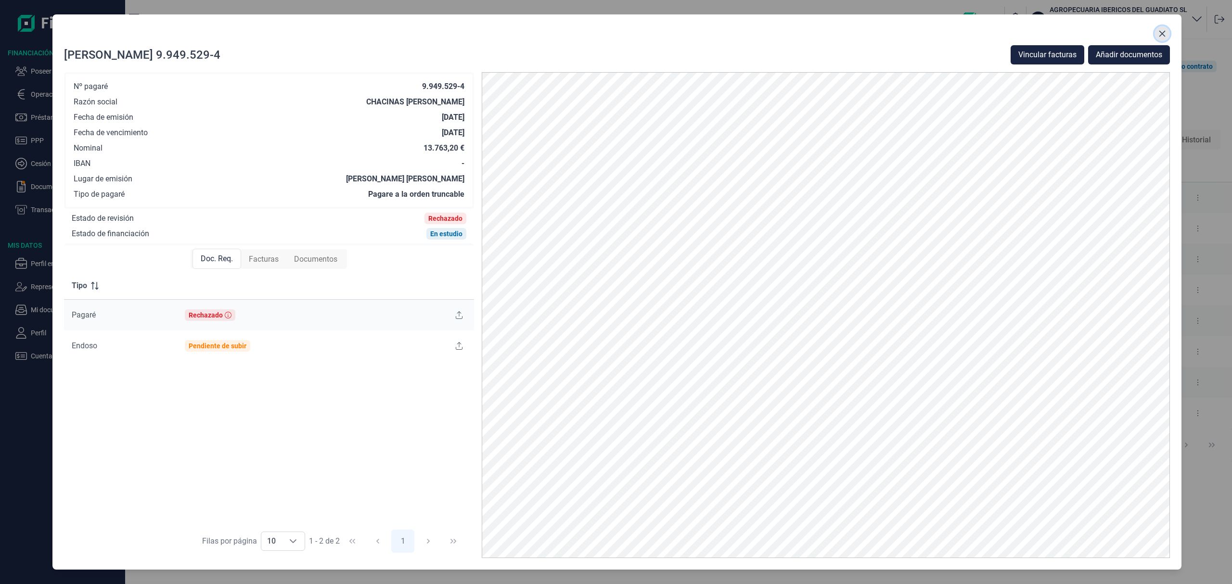
click at [1164, 30] on icon "Close" at bounding box center [1162, 34] width 8 height 8
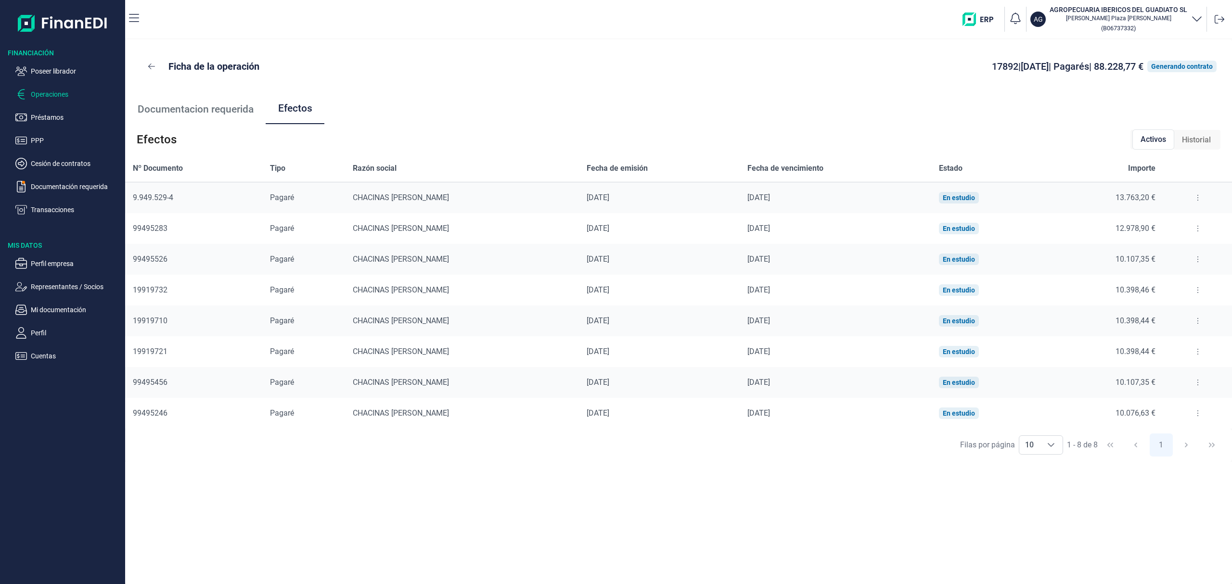
click at [68, 92] on p "Operaciones" at bounding box center [76, 95] width 90 height 12
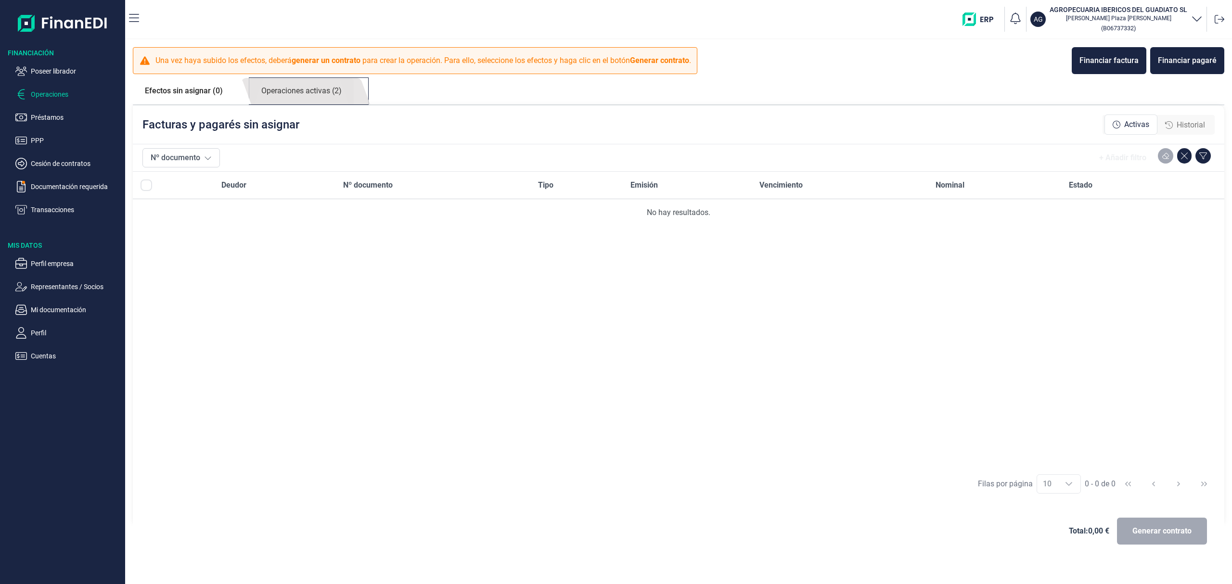
click at [318, 85] on link "Operaciones activas (2)" at bounding box center [301, 91] width 104 height 26
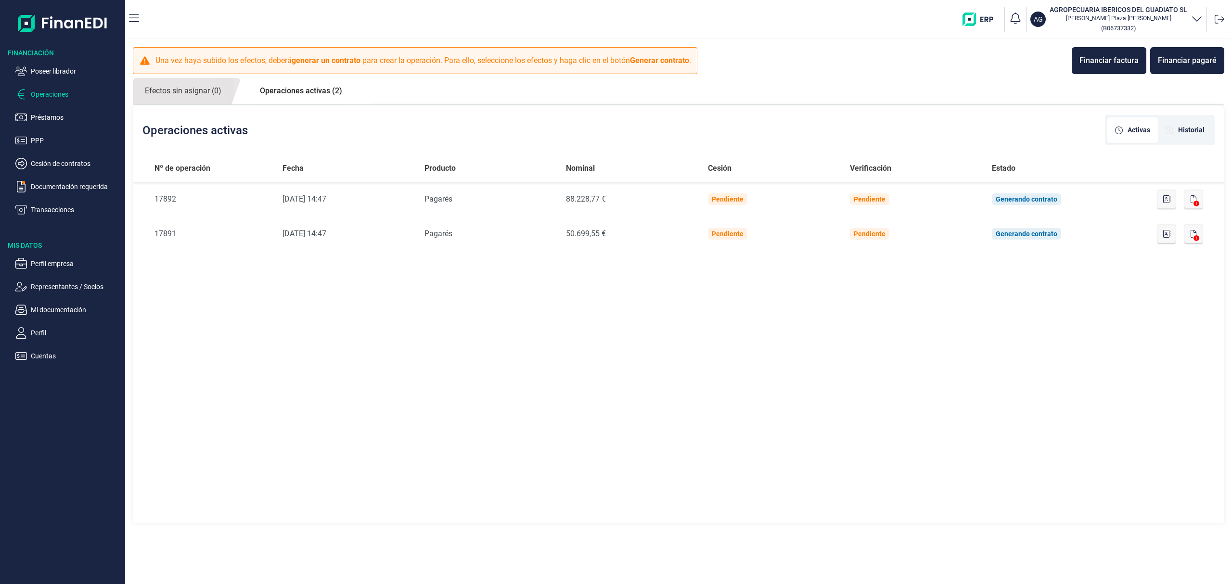
click at [55, 92] on p "Operaciones" at bounding box center [76, 95] width 90 height 12
click at [51, 118] on p "Préstamos" at bounding box center [76, 118] width 90 height 12
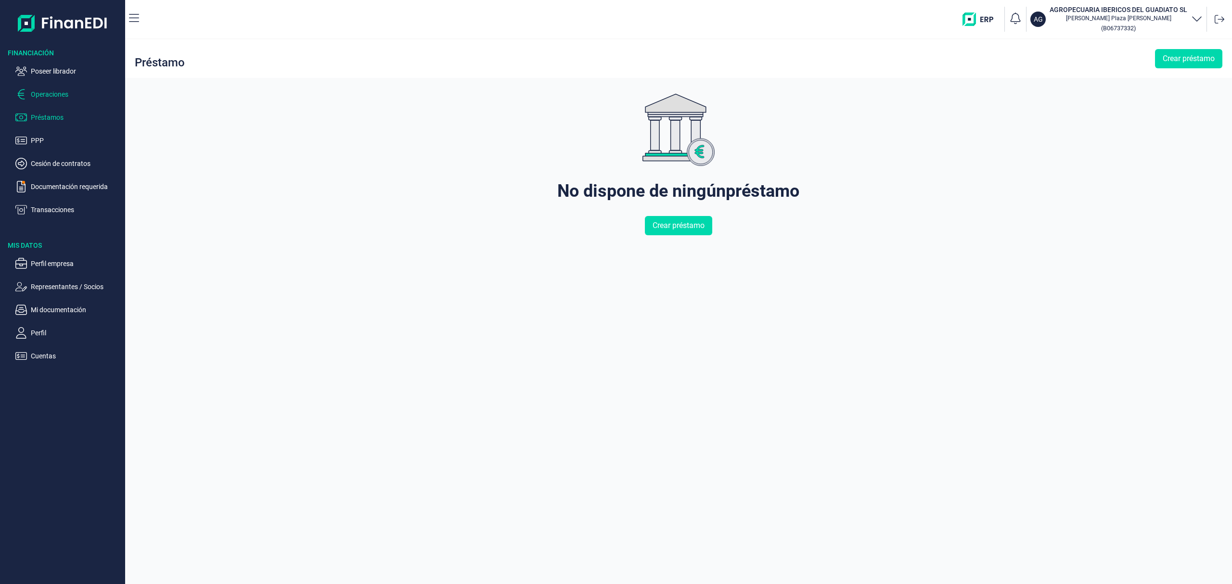
click at [60, 96] on p "Operaciones" at bounding box center [76, 95] width 90 height 12
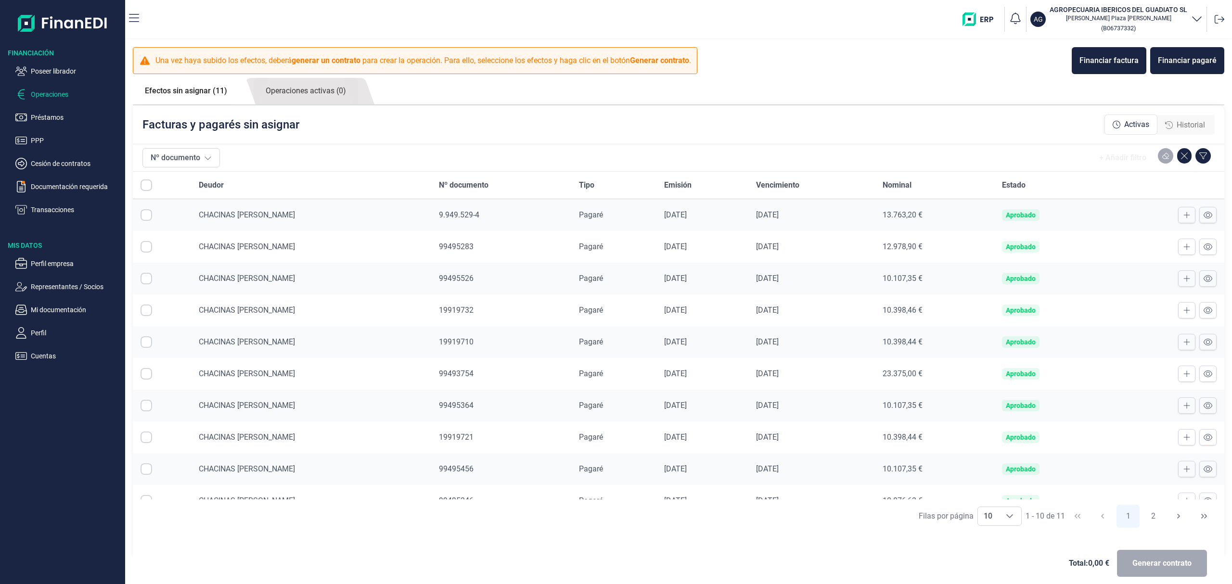
click at [147, 184] on input "All items unselected" at bounding box center [147, 185] width 12 height 12
click at [145, 183] on input "All items unselected" at bounding box center [147, 185] width 12 height 12
checkbox input "false"
click at [334, 97] on link "Operaciones activas (0)" at bounding box center [306, 91] width 104 height 26
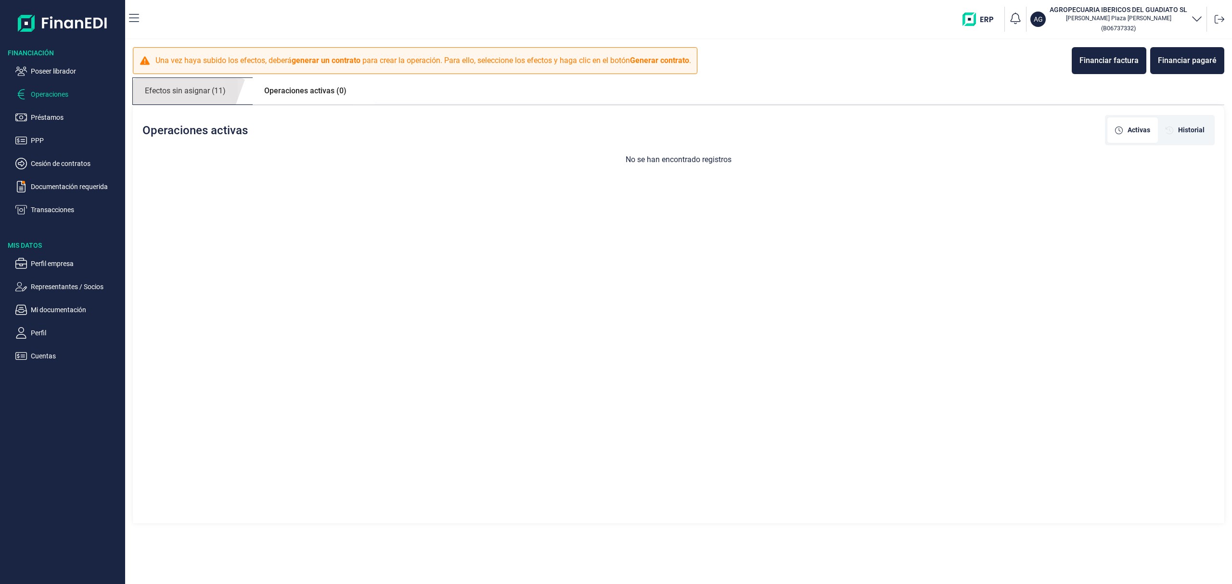
click at [214, 84] on link "Efectos sin asignar (11)" at bounding box center [185, 91] width 105 height 26
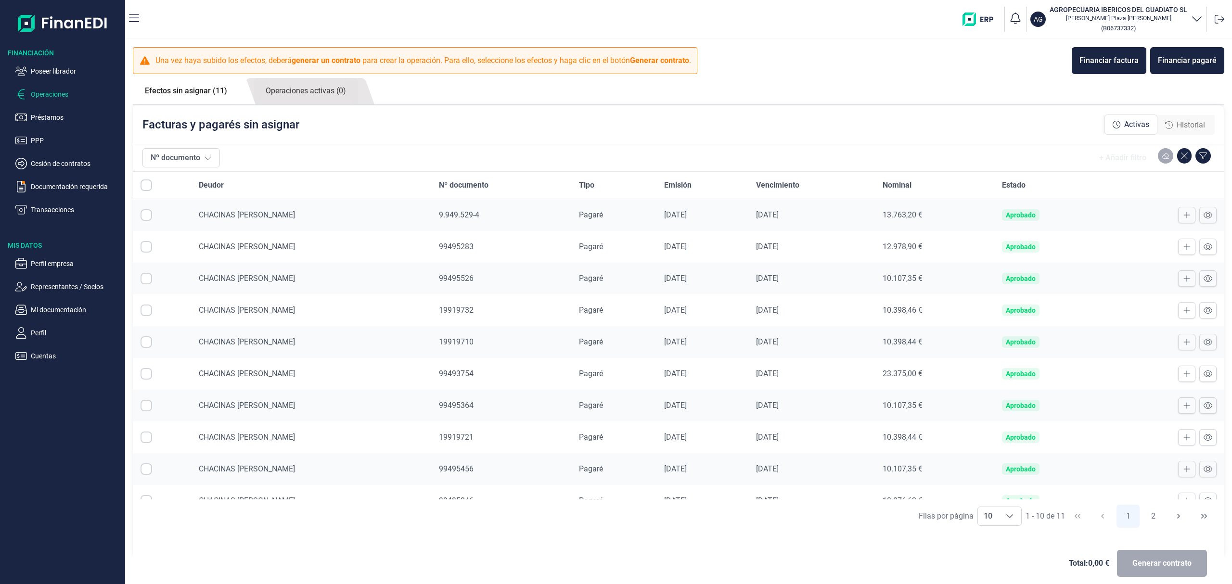
click at [142, 187] on input "All items unselected" at bounding box center [147, 185] width 12 height 12
checkbox input "false"
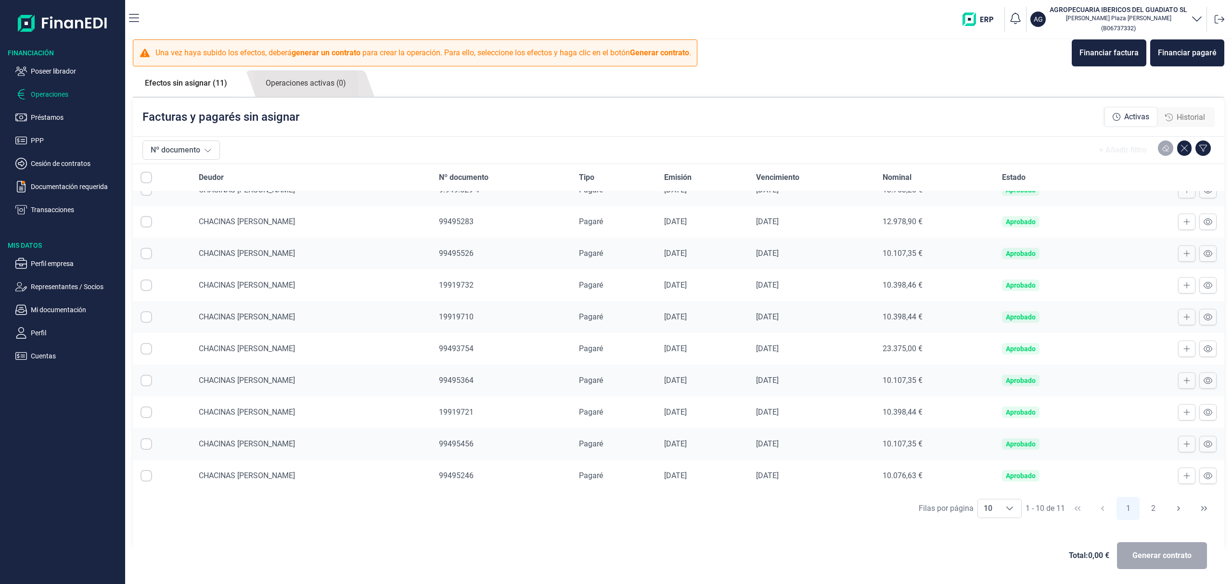
scroll to position [10, 0]
click at [140, 475] on td at bounding box center [162, 474] width 58 height 32
click at [143, 469] on input "Row Selected null" at bounding box center [147, 474] width 12 height 12
checkbox input "true"
click at [145, 438] on input "Row Selected null" at bounding box center [147, 442] width 12 height 12
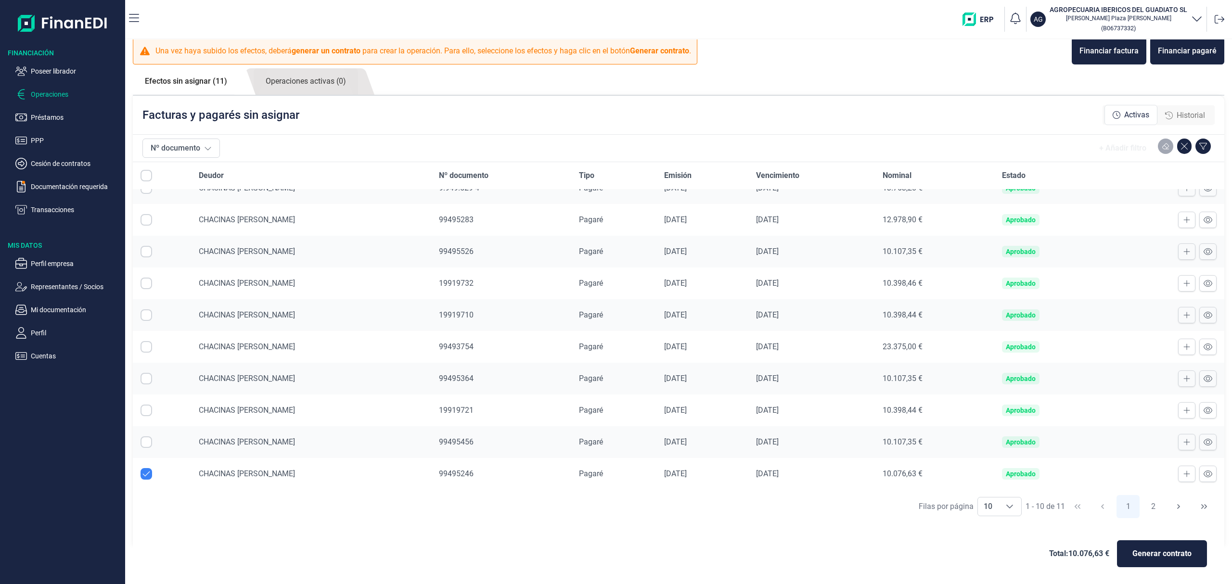
checkbox input "true"
click at [143, 409] on input "Row Selected null" at bounding box center [147, 411] width 12 height 12
checkbox input "true"
click at [147, 369] on td at bounding box center [162, 379] width 58 height 32
click at [149, 385] on td at bounding box center [162, 379] width 58 height 32
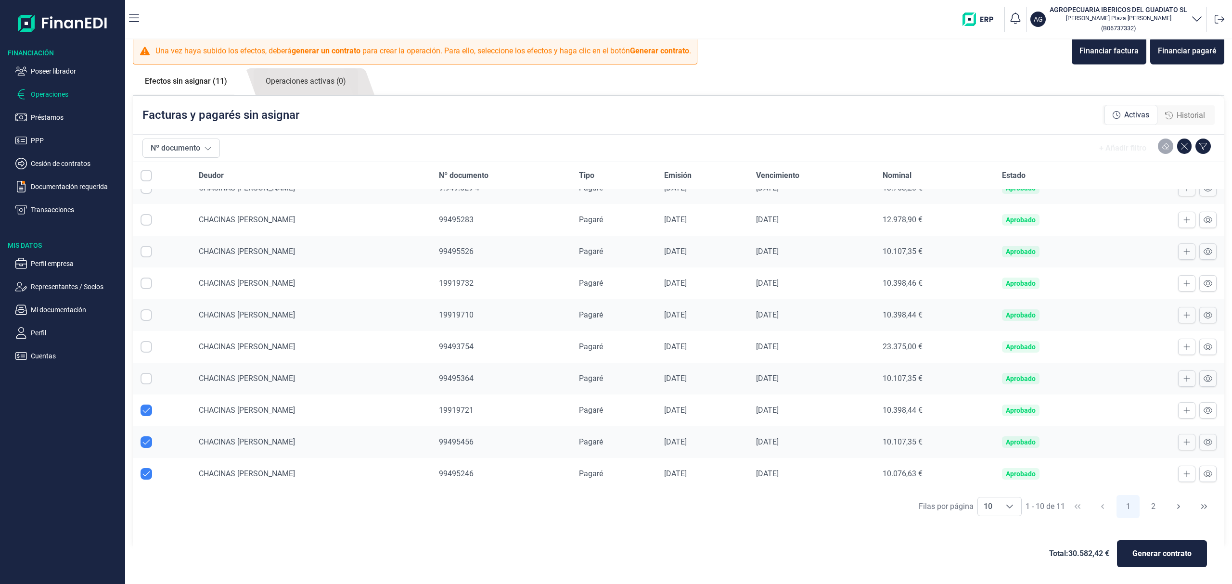
click at [148, 375] on input "Row Selected null" at bounding box center [147, 379] width 12 height 12
checkbox input "true"
click at [147, 346] on input "Row Selected null" at bounding box center [147, 347] width 12 height 12
checkbox input "true"
drag, startPoint x: 145, startPoint y: 314, endPoint x: 141, endPoint y: 305, distance: 9.7
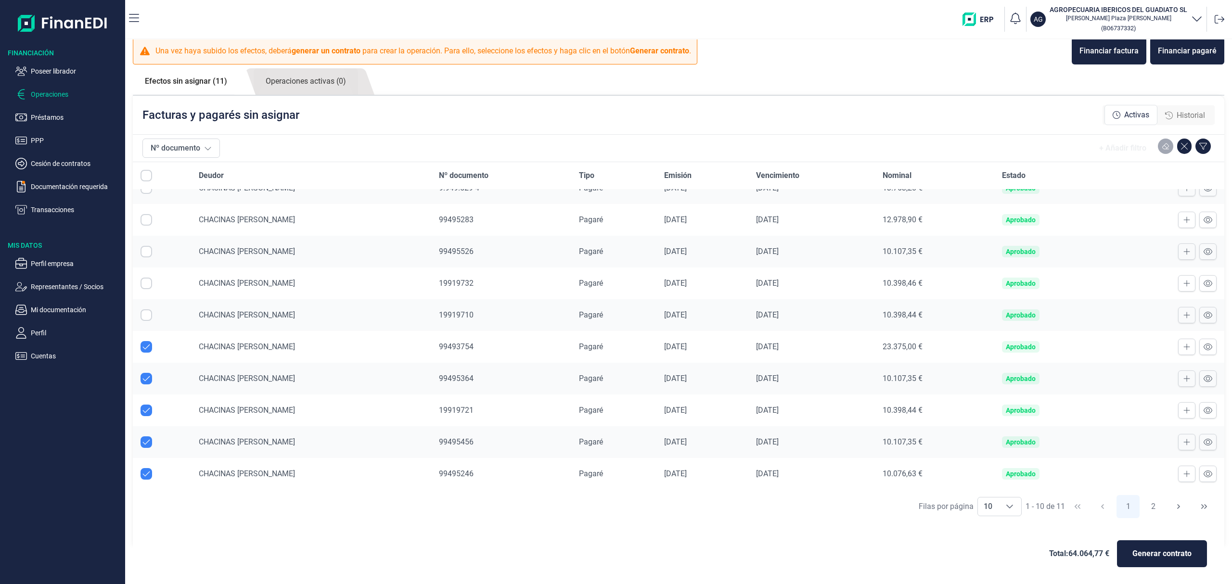
click at [145, 314] on input "Row Selected null" at bounding box center [147, 315] width 12 height 12
checkbox input "true"
click at [141, 287] on input "Row Selected null" at bounding box center [147, 284] width 12 height 12
checkbox input "true"
drag, startPoint x: 145, startPoint y: 254, endPoint x: 152, endPoint y: 227, distance: 27.8
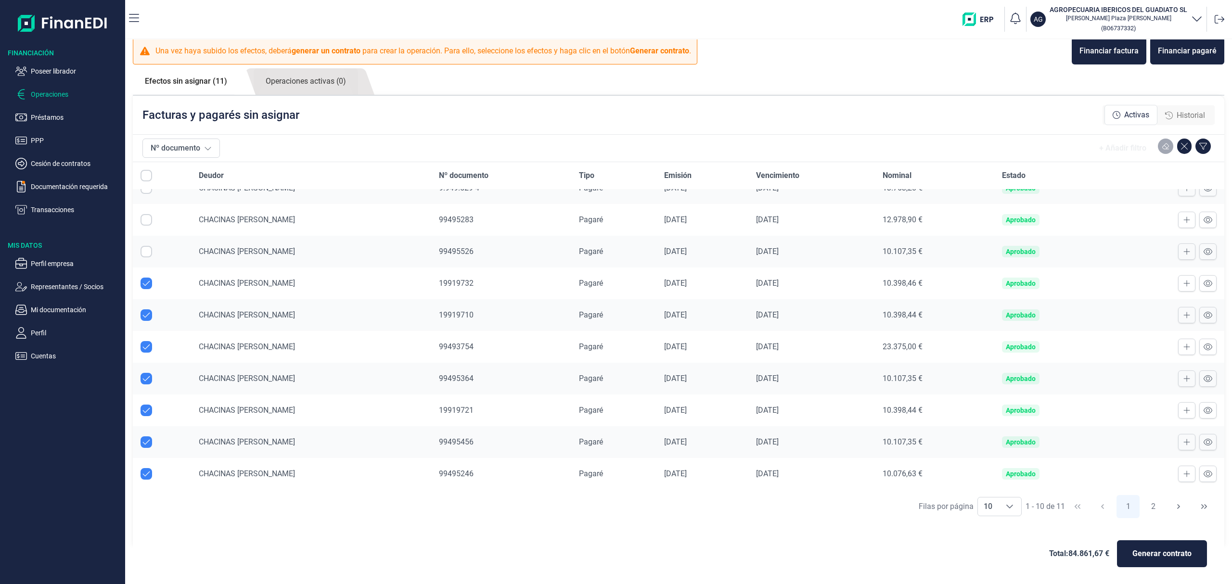
click at [145, 253] on input "Row Selected null" at bounding box center [147, 252] width 12 height 12
checkbox input "true"
click at [149, 221] on input "Row Selected null" at bounding box center [147, 220] width 12 height 12
checkbox input "true"
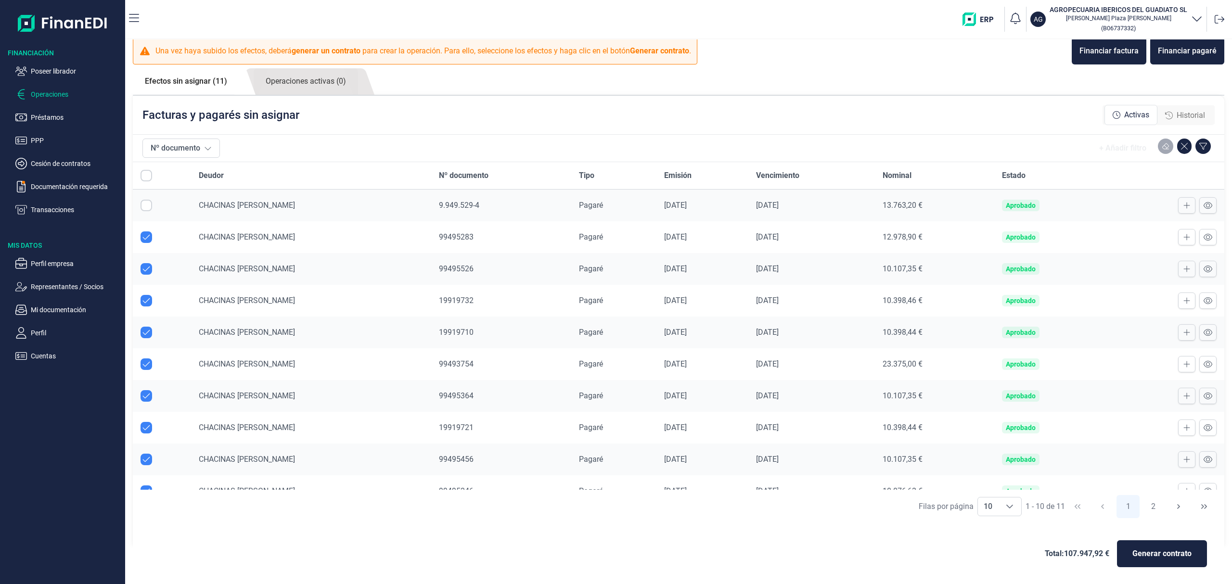
scroll to position [20, 0]
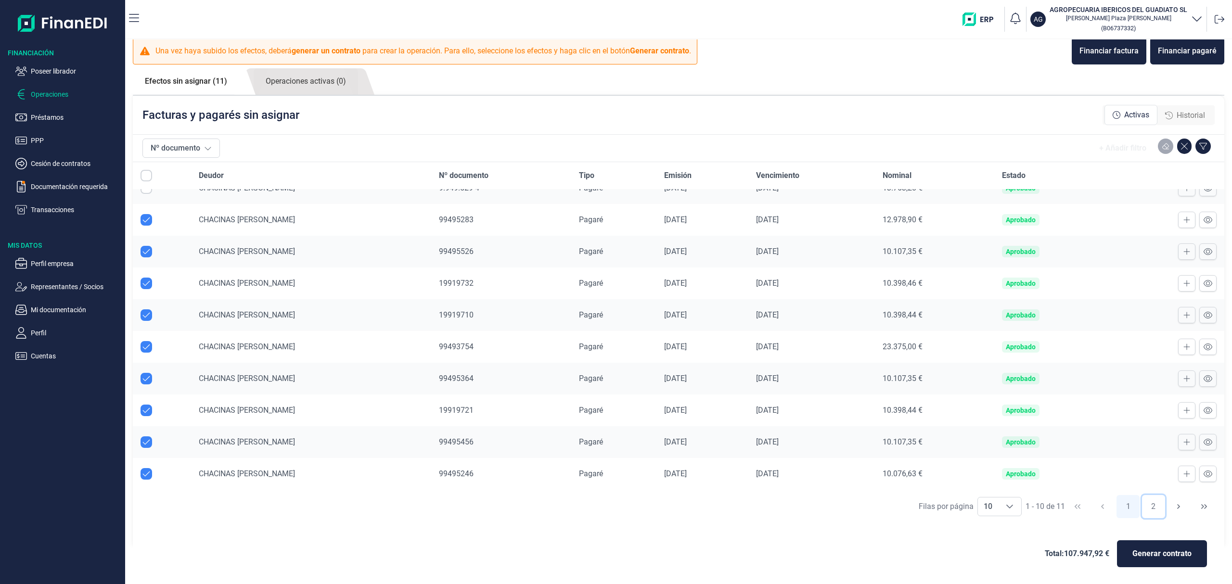
click at [1144, 511] on button "2" at bounding box center [1153, 506] width 23 height 23
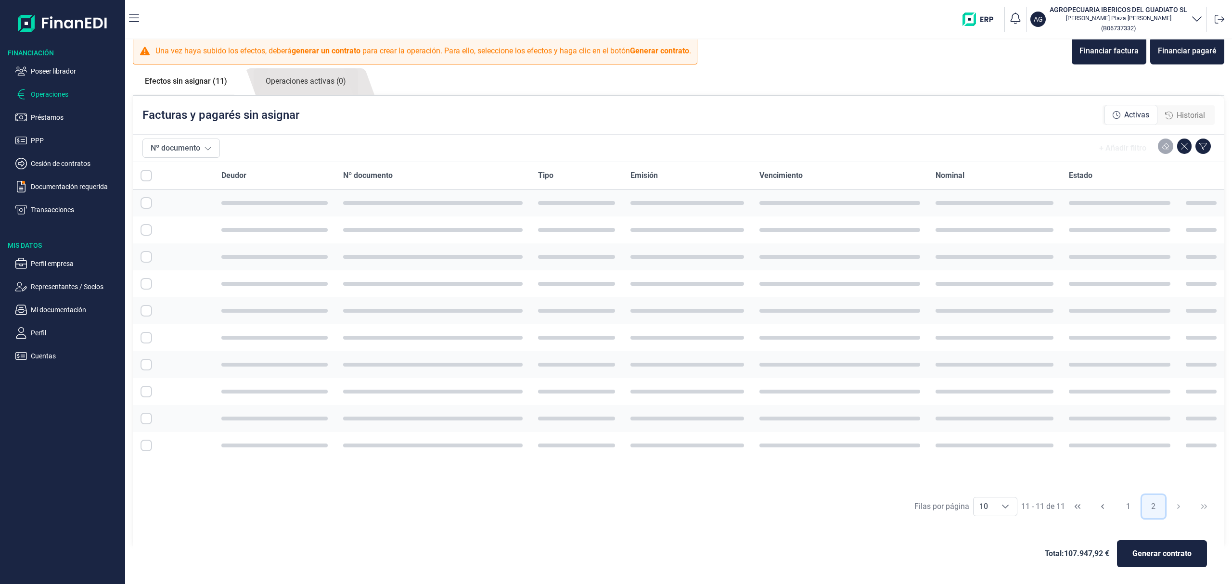
scroll to position [0, 0]
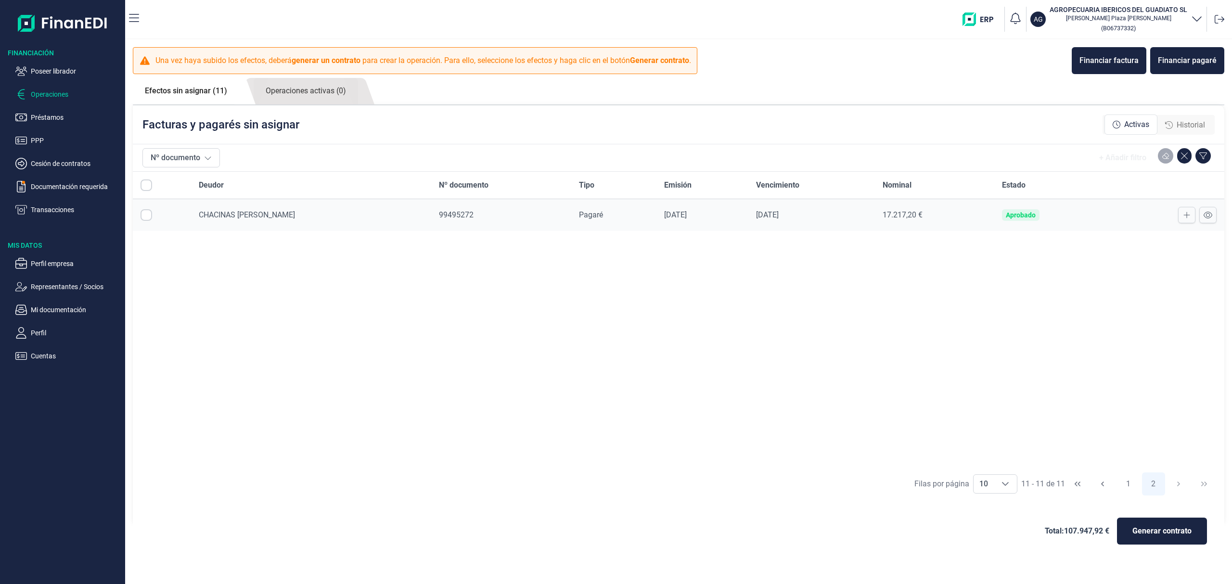
drag, startPoint x: 147, startPoint y: 216, endPoint x: 152, endPoint y: 218, distance: 5.4
click at [148, 216] on input "Row Selected null" at bounding box center [147, 215] width 12 height 12
checkbox input "true"
click at [1126, 487] on button "1" at bounding box center [1127, 484] width 23 height 23
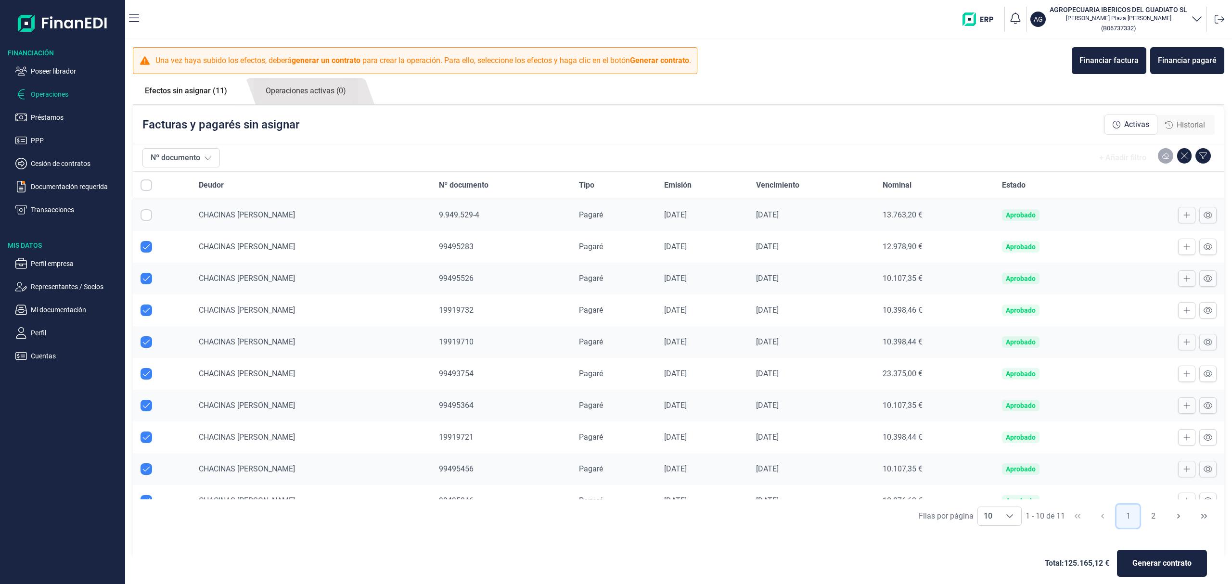
checkbox input "false"
drag, startPoint x: 1157, startPoint y: 561, endPoint x: 1126, endPoint y: 537, distance: 39.5
click at [1156, 561] on span "Generar contrato" at bounding box center [1161, 564] width 59 height 12
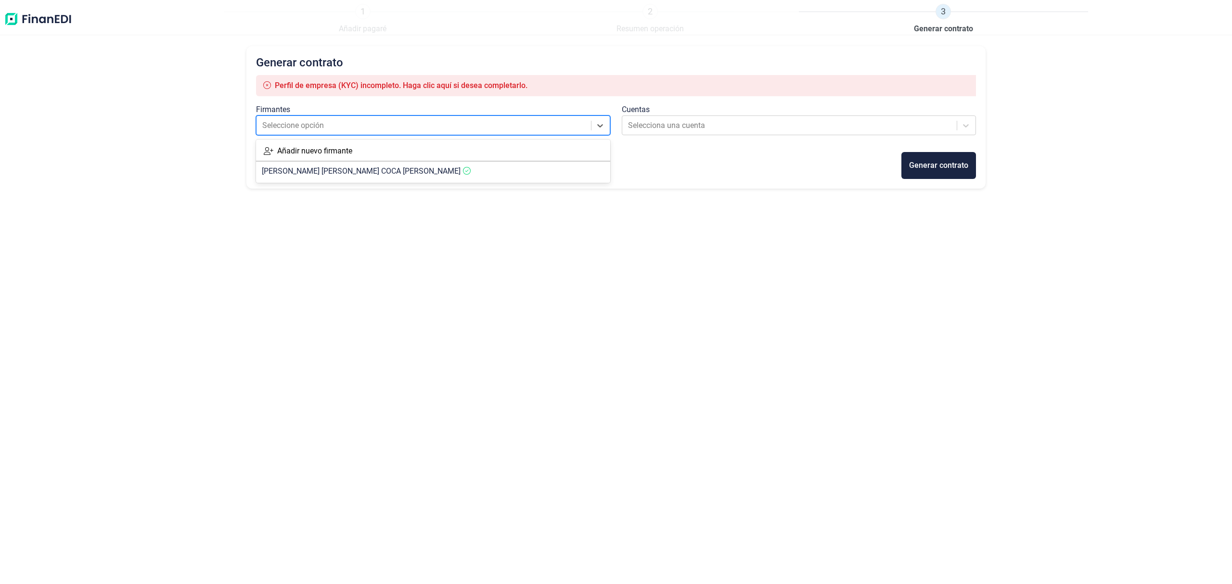
click at [351, 127] on div at bounding box center [424, 125] width 324 height 13
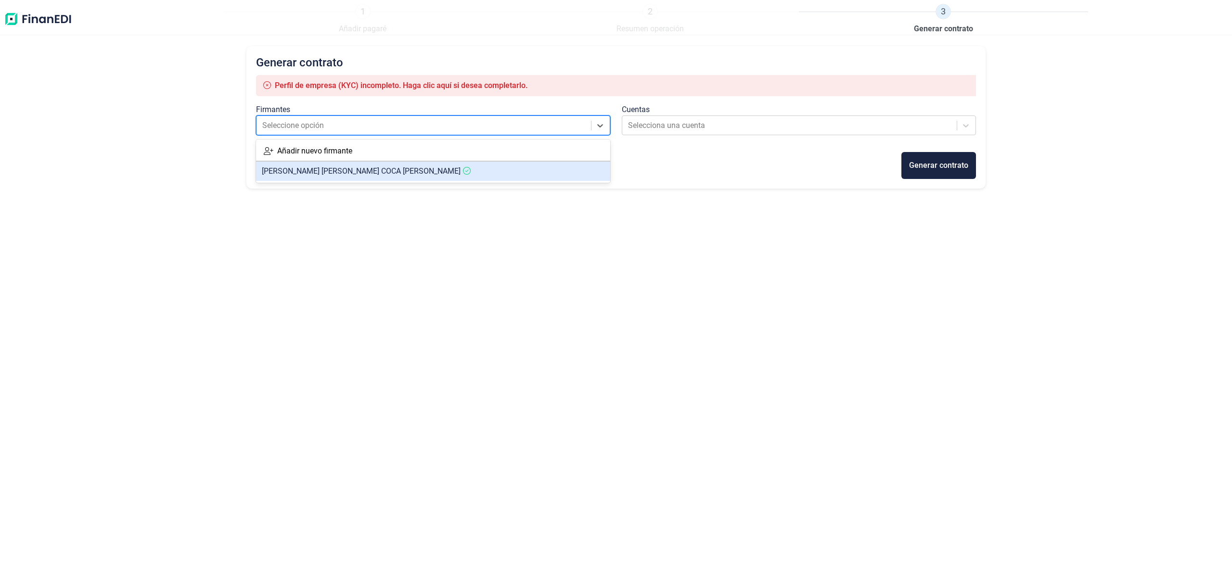
click at [332, 170] on span "JUAN ANTONIO COCA DUEÑAS" at bounding box center [361, 170] width 199 height 9
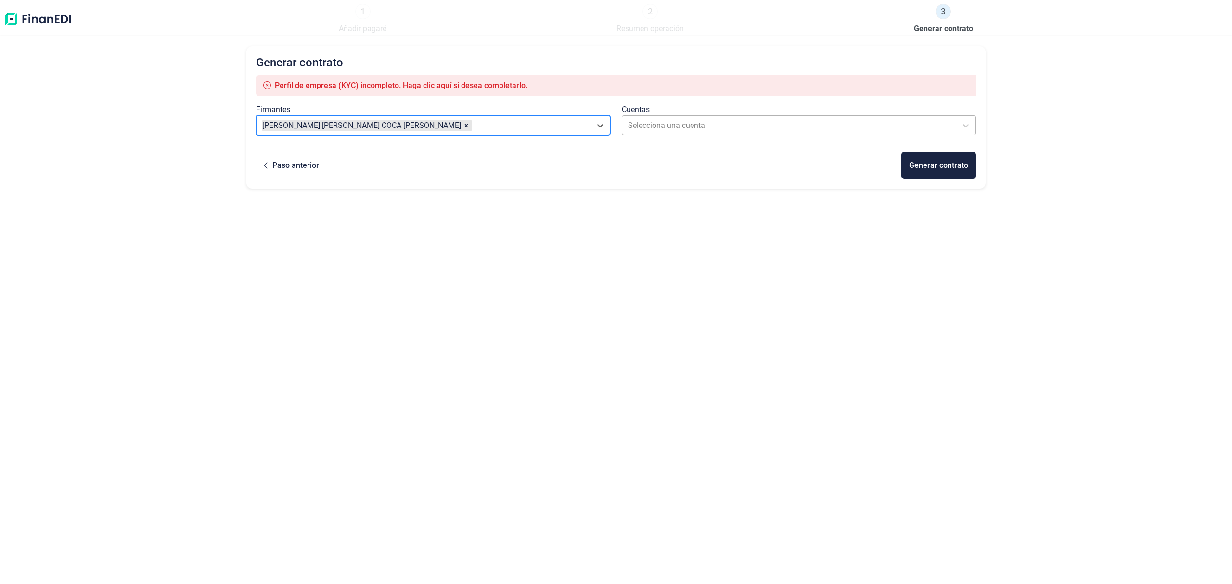
click at [644, 124] on div at bounding box center [790, 125] width 324 height 13
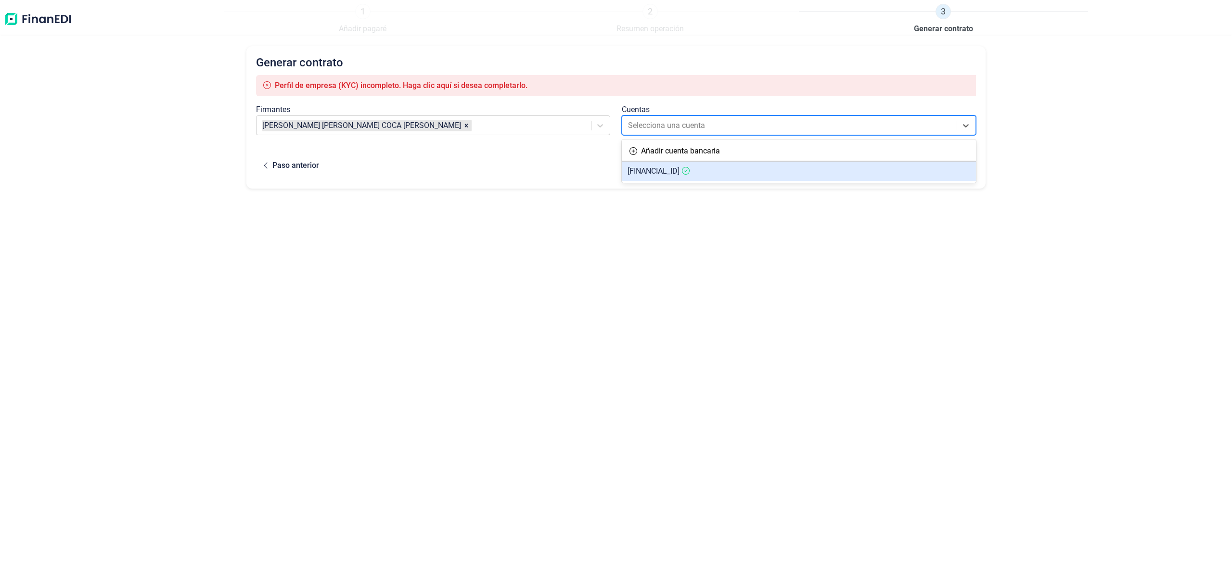
click at [655, 178] on article "[FINANCIAL_ID]" at bounding box center [799, 171] width 354 height 19
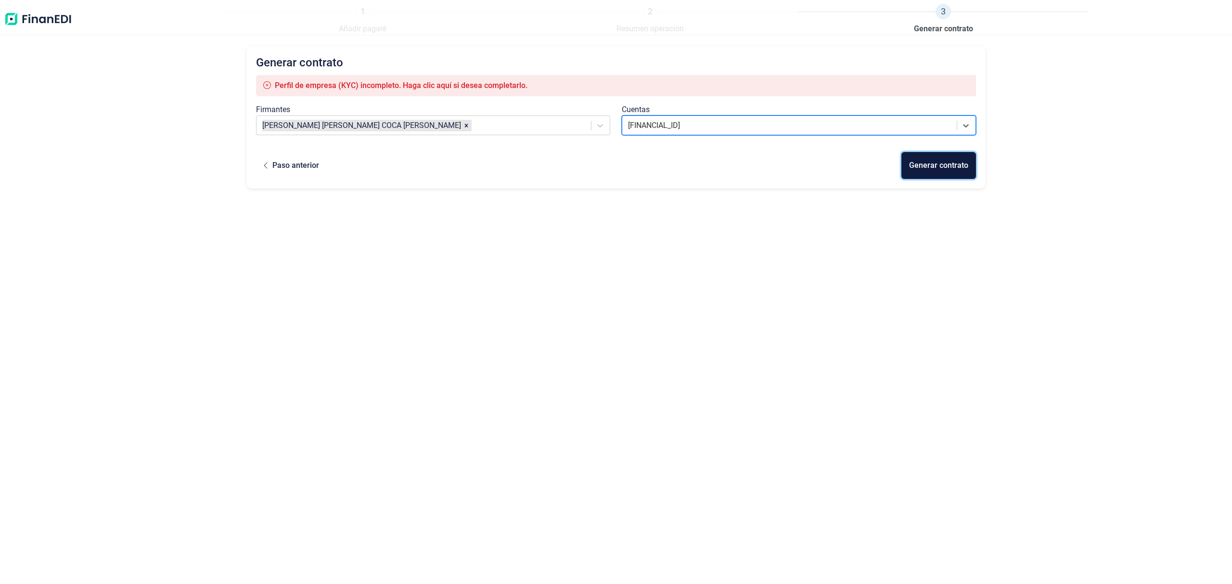
click at [925, 165] on div "Generar contrato" at bounding box center [938, 166] width 59 height 12
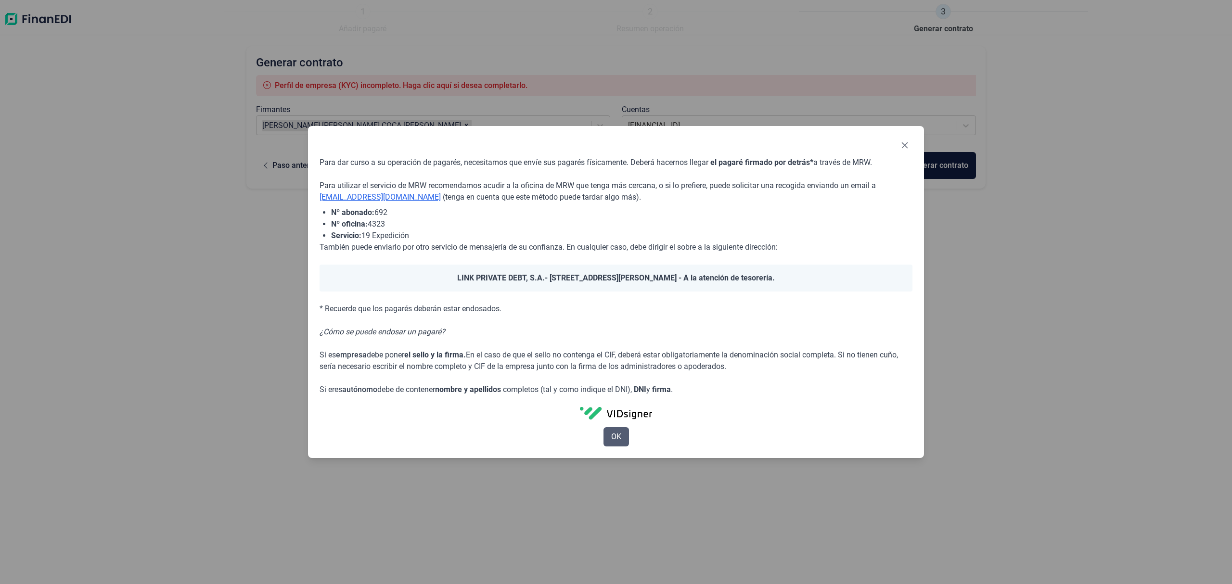
click at [615, 438] on span "OK" at bounding box center [616, 437] width 10 height 12
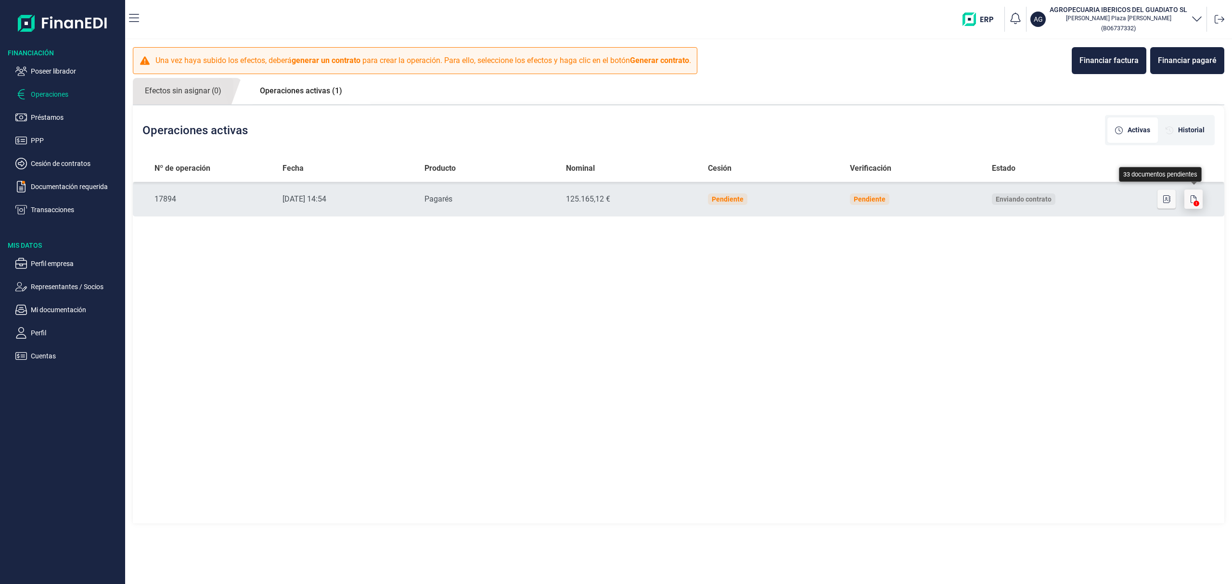
click at [1197, 195] on button "button" at bounding box center [1193, 199] width 18 height 19
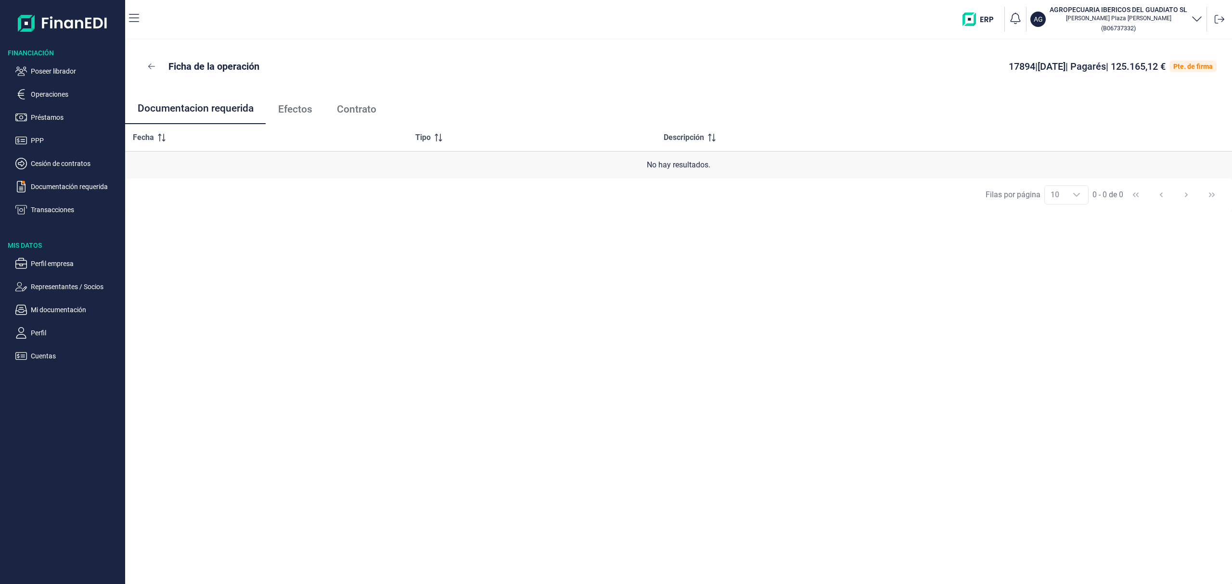
click at [295, 104] on span "Efectos" at bounding box center [295, 109] width 34 height 10
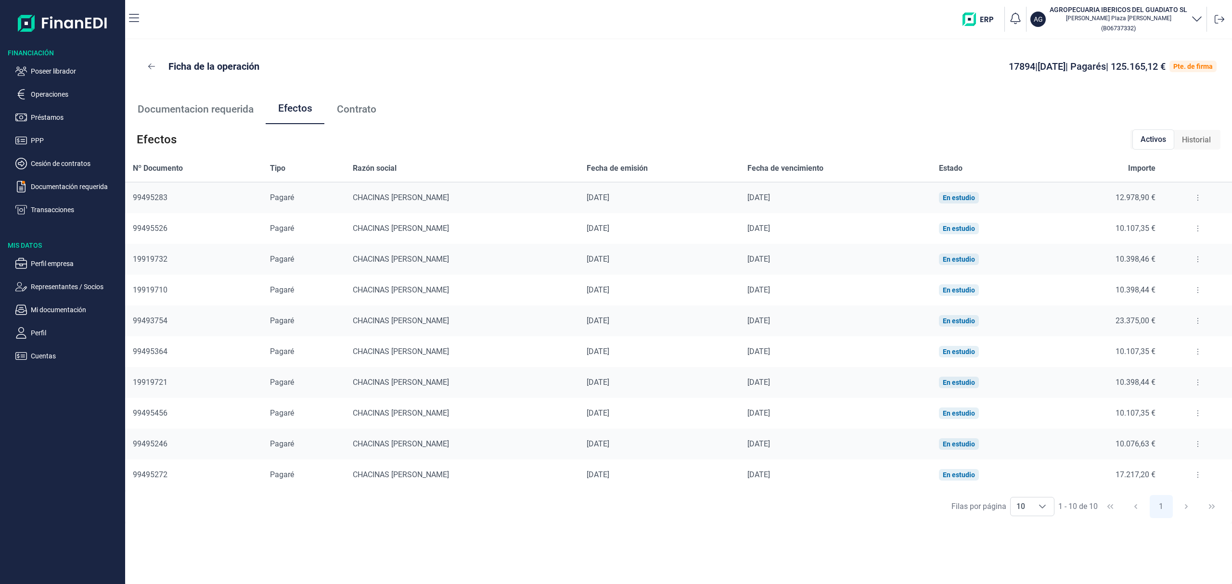
click at [1193, 199] on button at bounding box center [1197, 197] width 17 height 15
click at [1174, 219] on span "Detalles efecto" at bounding box center [1164, 222] width 44 height 10
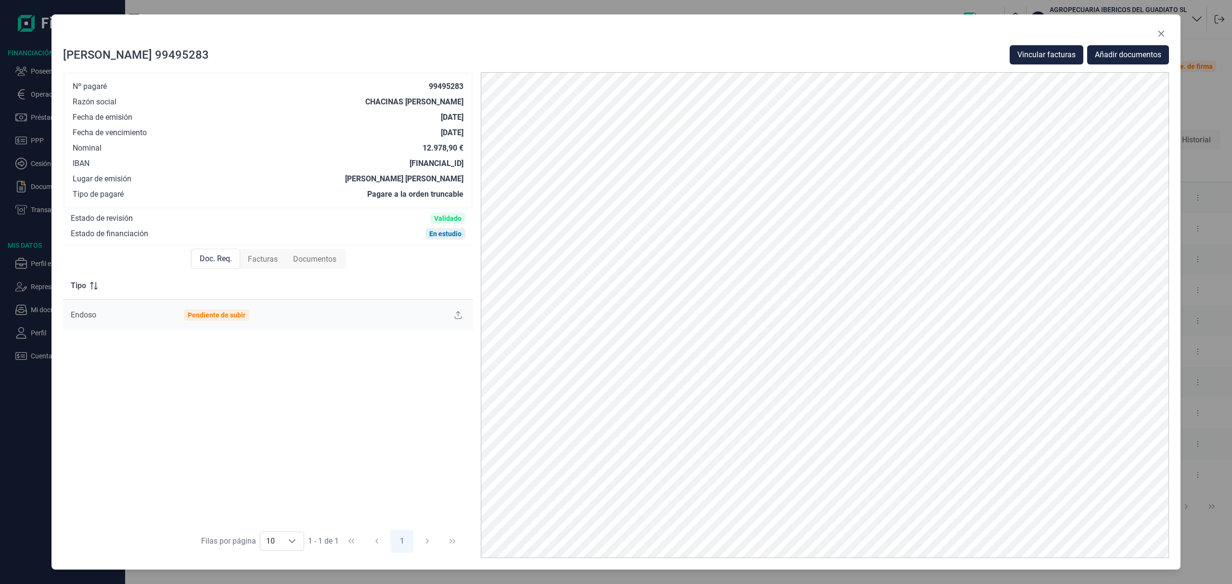
click at [273, 258] on span "Facturas" at bounding box center [263, 260] width 30 height 12
click at [1022, 57] on span "Vincular facturas" at bounding box center [1046, 55] width 58 height 12
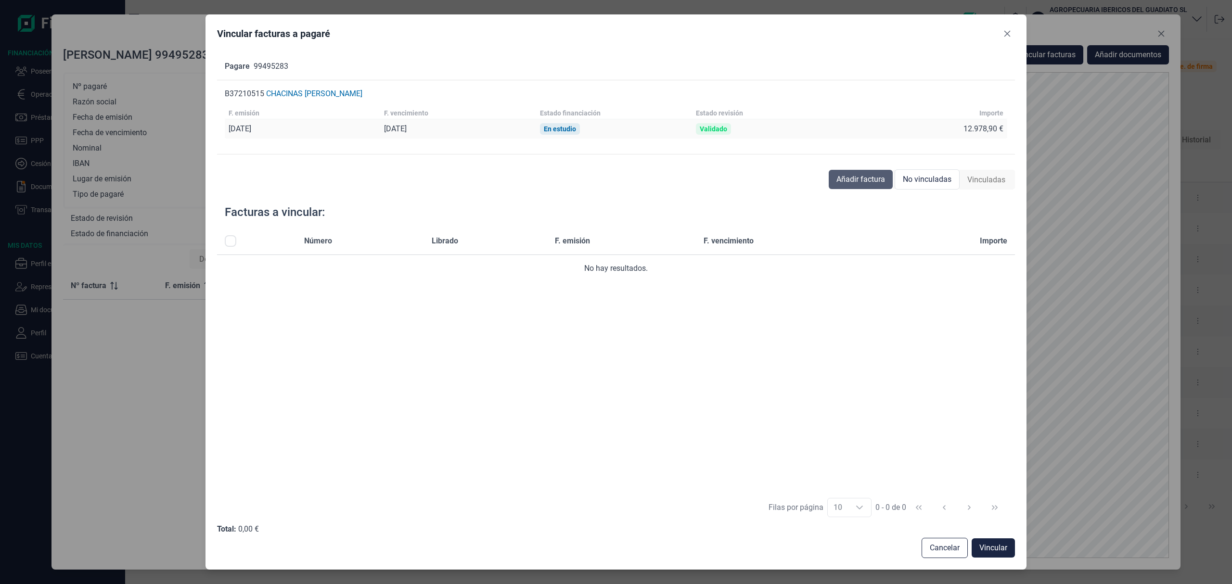
click at [859, 179] on span "Añadir factura" at bounding box center [860, 180] width 49 height 12
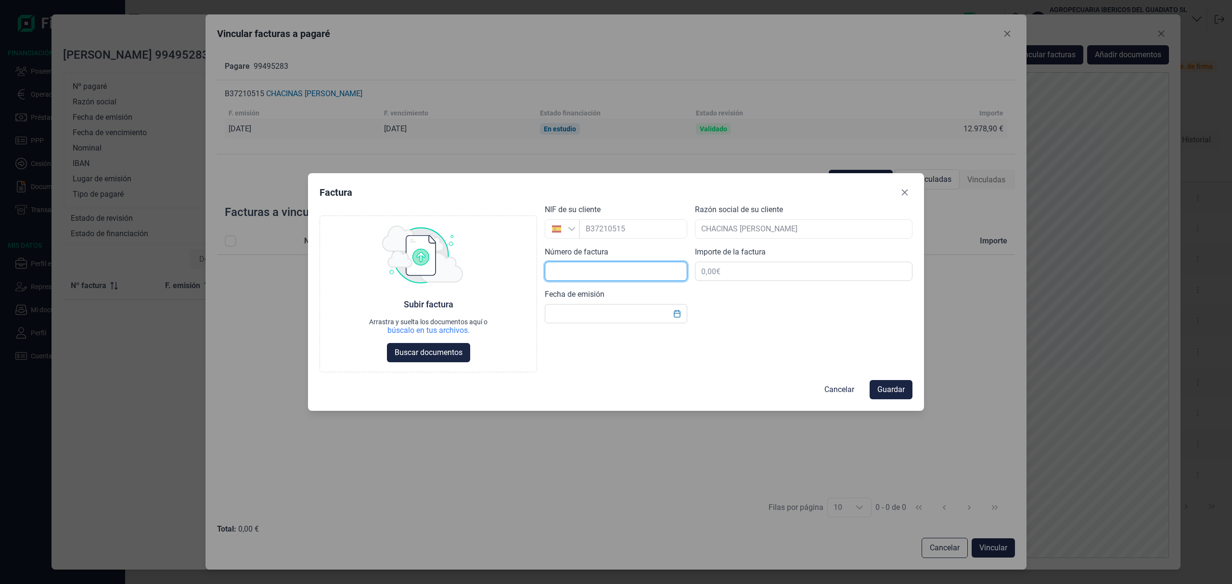
click at [620, 268] on input "text" at bounding box center [616, 271] width 142 height 19
type input "f25/273"
type input "12.978,90 €"
click at [620, 323] on div "Choose Subir factura Arrastra y suelta los documentos aquí o búscalo en tus arc…" at bounding box center [615, 288] width 593 height 168
click at [615, 314] on input "text" at bounding box center [616, 313] width 142 height 19
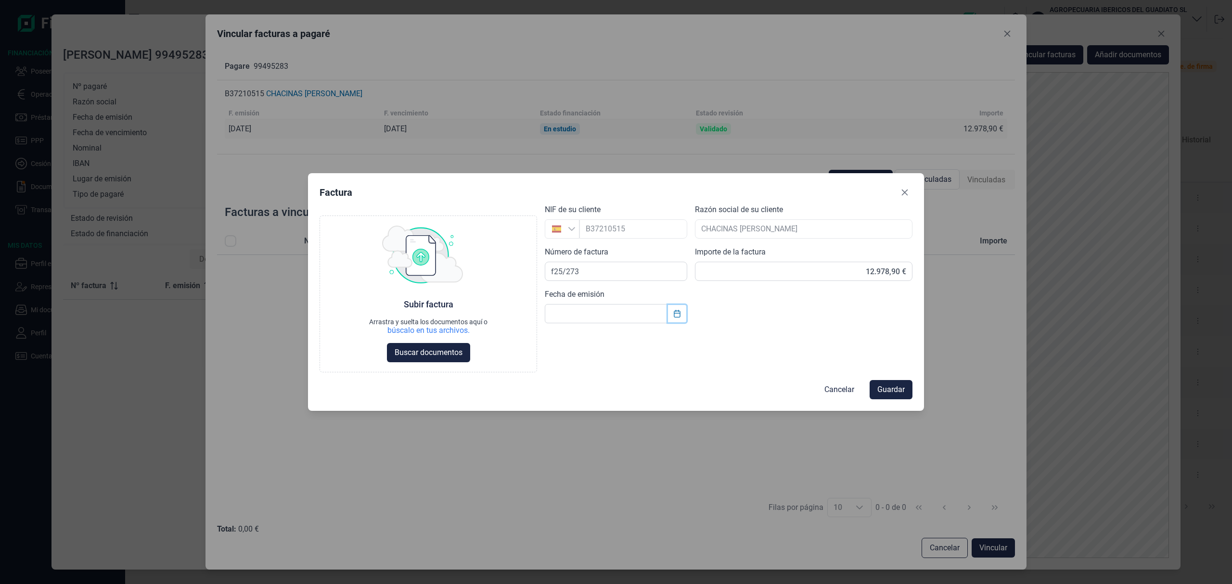
click at [676, 314] on icon "Choose Date" at bounding box center [677, 314] width 8 height 8
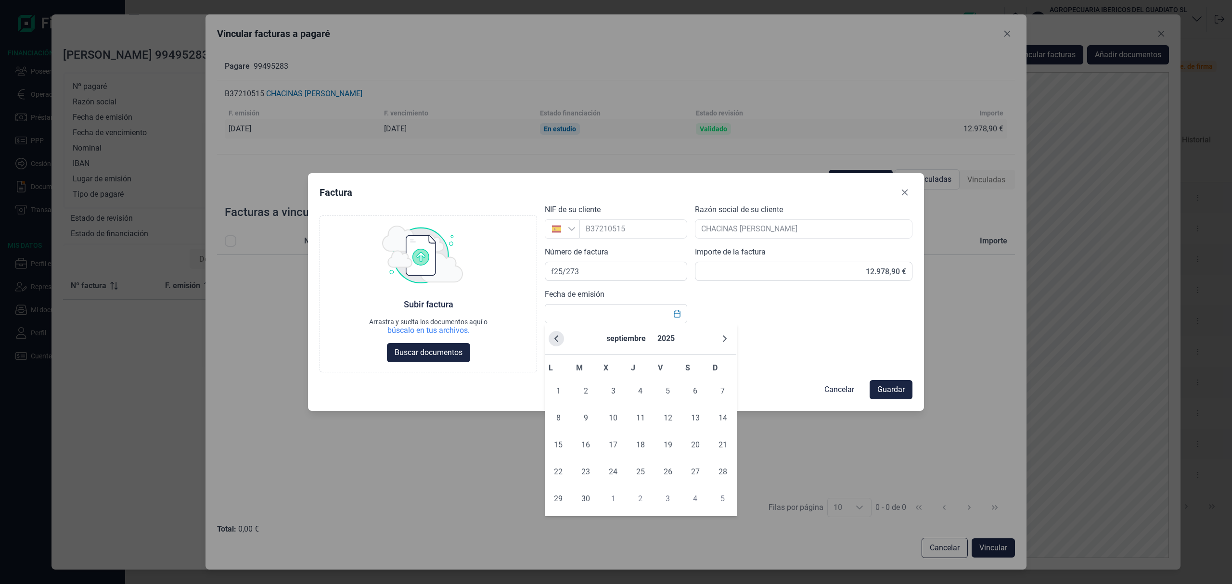
click at [559, 342] on icon "Previous Month" at bounding box center [556, 339] width 8 height 8
click at [667, 474] on span "22" at bounding box center [667, 471] width 19 height 19
type input "22/08/2025"
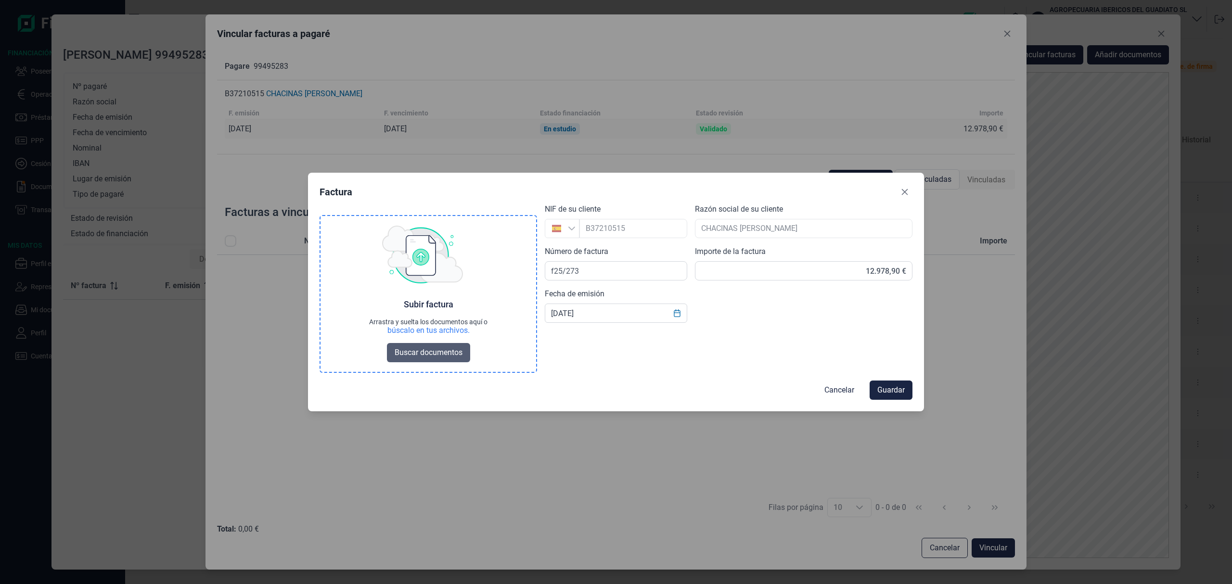
click at [441, 347] on span "Buscar documentos" at bounding box center [429, 353] width 68 height 12
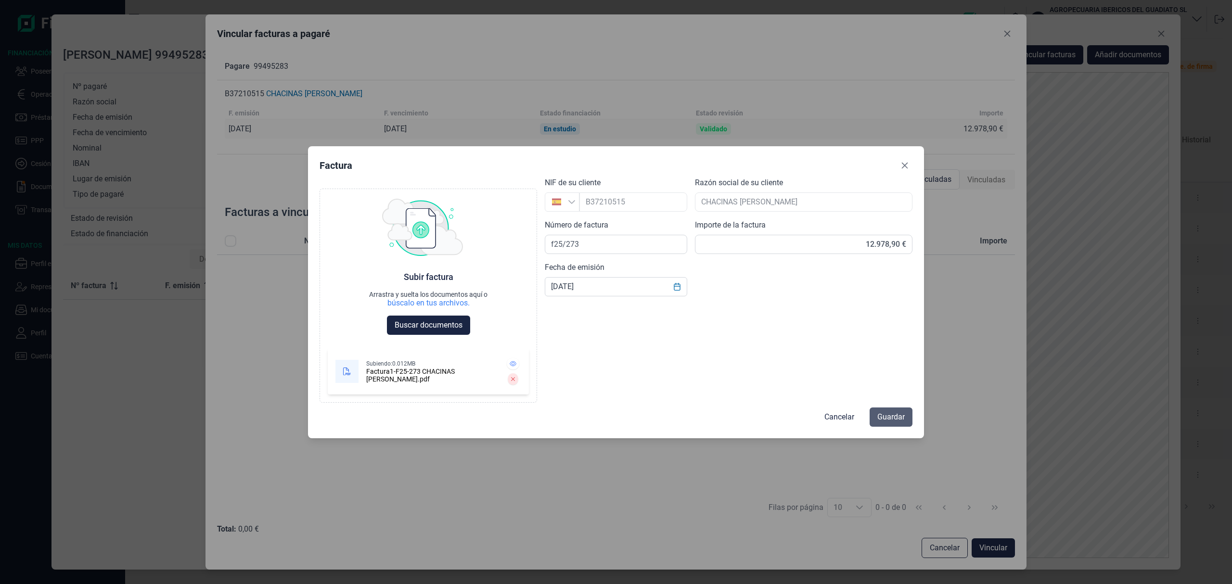
click at [889, 414] on span "Guardar" at bounding box center [890, 417] width 27 height 12
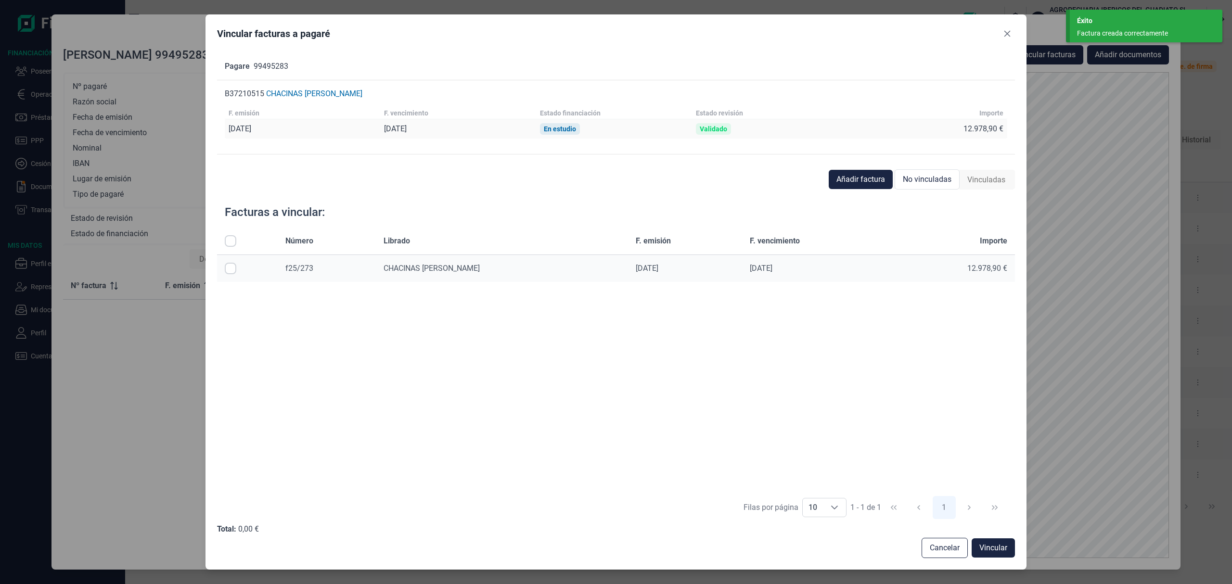
click at [230, 268] on input "Row Selected null" at bounding box center [231, 269] width 12 height 12
checkbox input "true"
click at [1005, 544] on span "Vincular" at bounding box center [993, 548] width 28 height 12
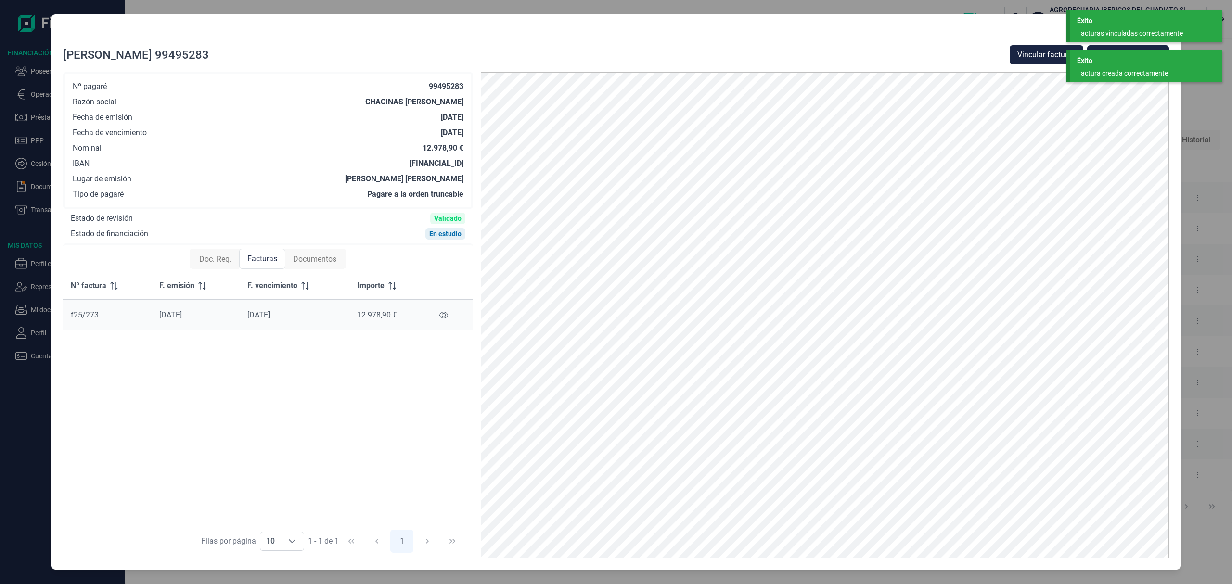
click at [1110, 74] on div "Factura creada correctamente" at bounding box center [1142, 73] width 131 height 10
drag, startPoint x: 1115, startPoint y: 17, endPoint x: 1119, endPoint y: 21, distance: 5.4
click at [1115, 18] on div "Éxito" at bounding box center [1146, 21] width 138 height 10
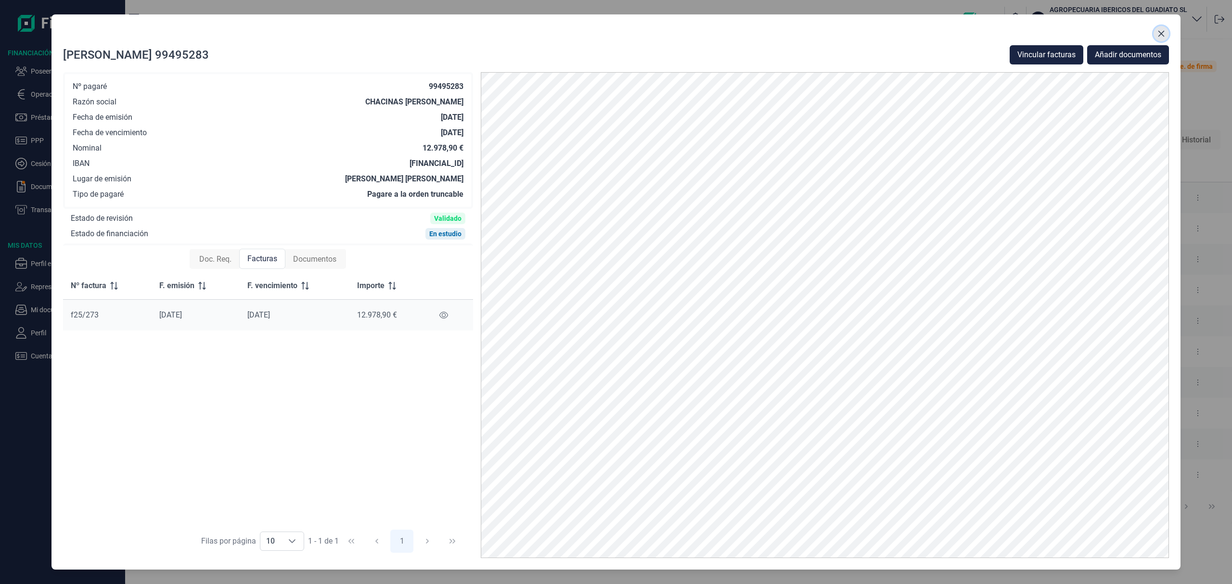
click at [1160, 30] on icon "Close" at bounding box center [1161, 34] width 8 height 8
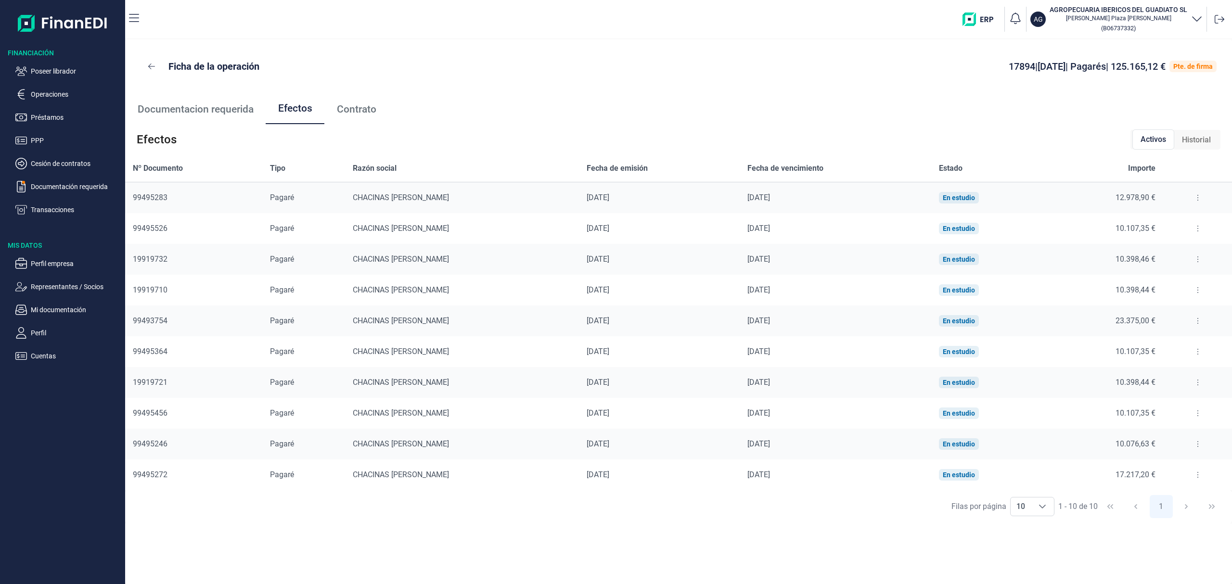
click at [1192, 224] on button at bounding box center [1197, 228] width 17 height 15
click at [1177, 250] on span "Detalles efecto" at bounding box center [1164, 253] width 44 height 10
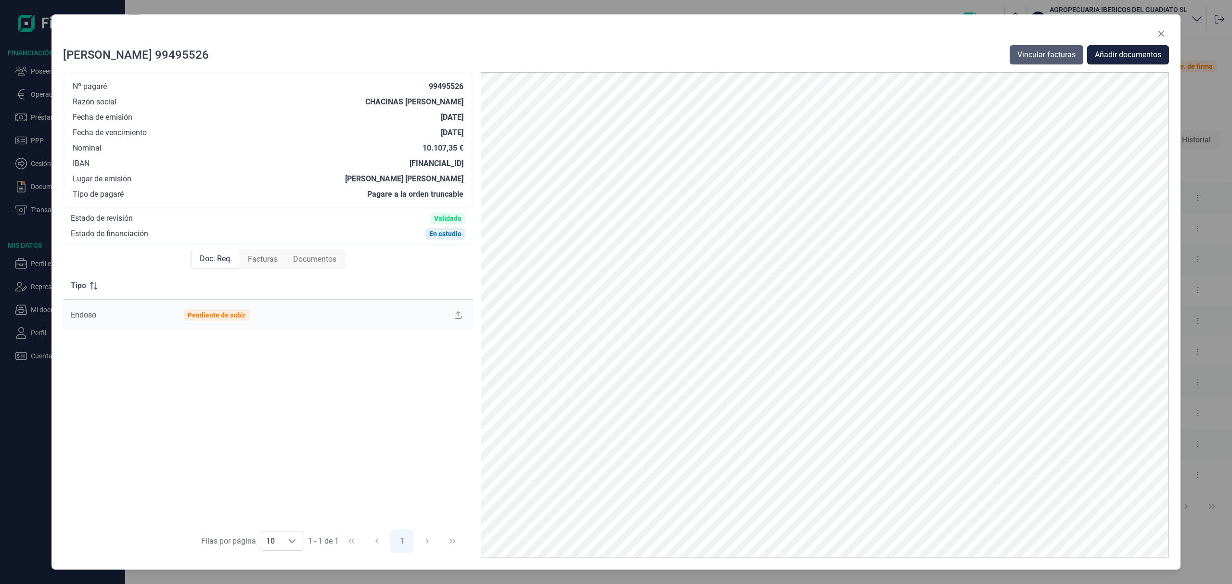
click at [1049, 52] on span "Vincular facturas" at bounding box center [1046, 55] width 58 height 12
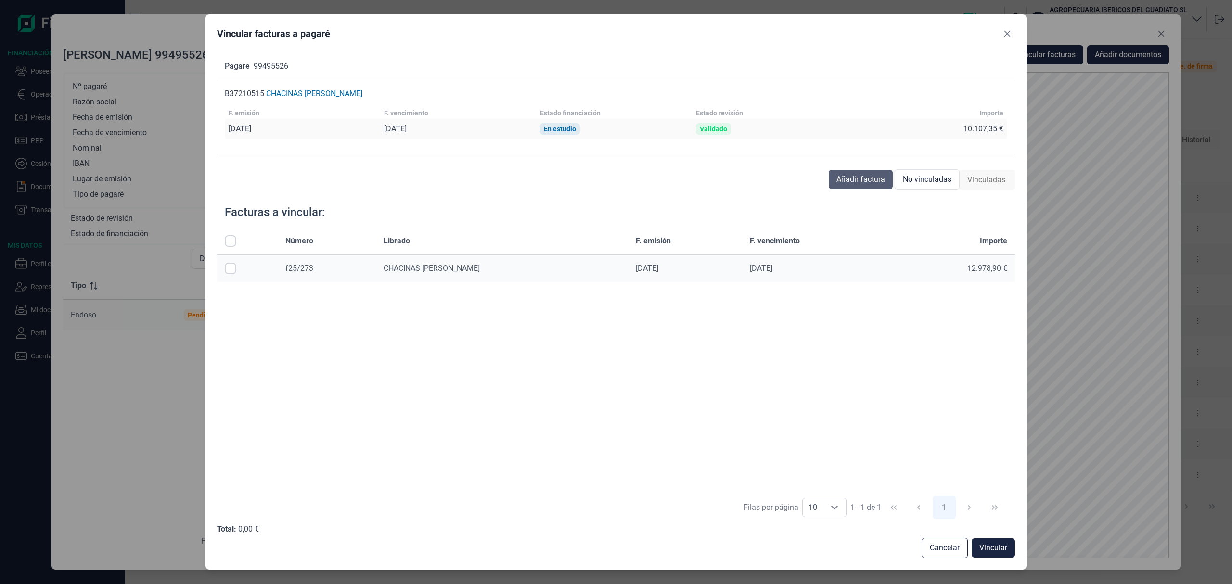
click at [871, 178] on span "Añadir factura" at bounding box center [860, 180] width 49 height 12
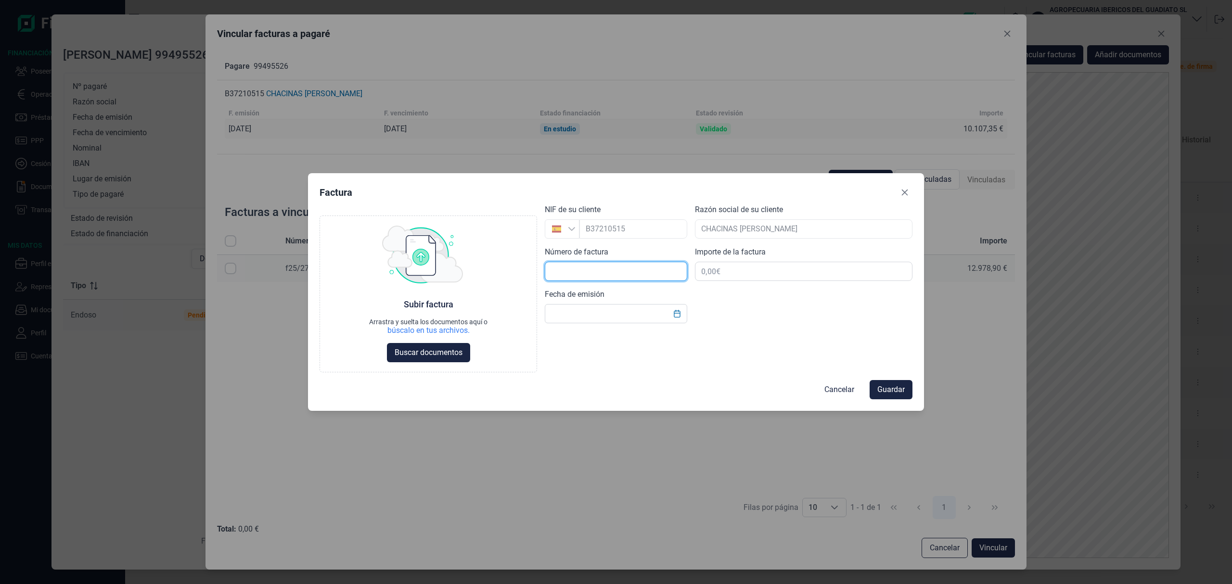
click at [578, 274] on input "text" at bounding box center [616, 271] width 142 height 19
type input "f25/103"
click at [576, 312] on input "text" at bounding box center [616, 313] width 142 height 19
type input "19/05/2025"
click at [723, 268] on input "text" at bounding box center [803, 271] width 217 height 19
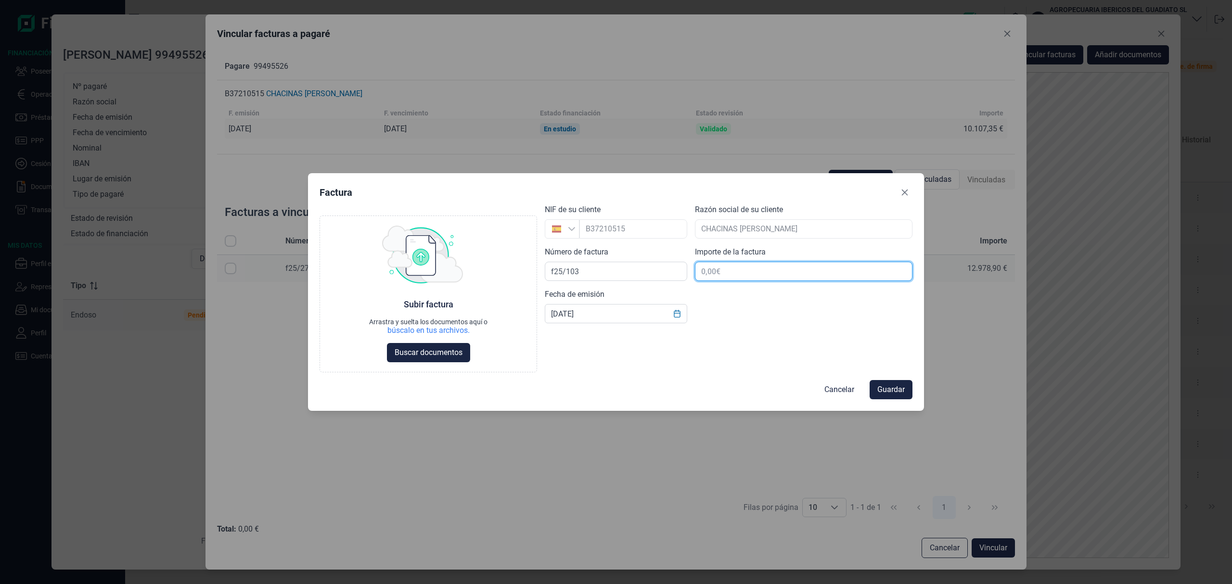
click at [723, 272] on input "text" at bounding box center [803, 271] width 217 height 19
type input "70.751,45 €"
click at [439, 353] on span "Buscar documentos" at bounding box center [429, 353] width 68 height 12
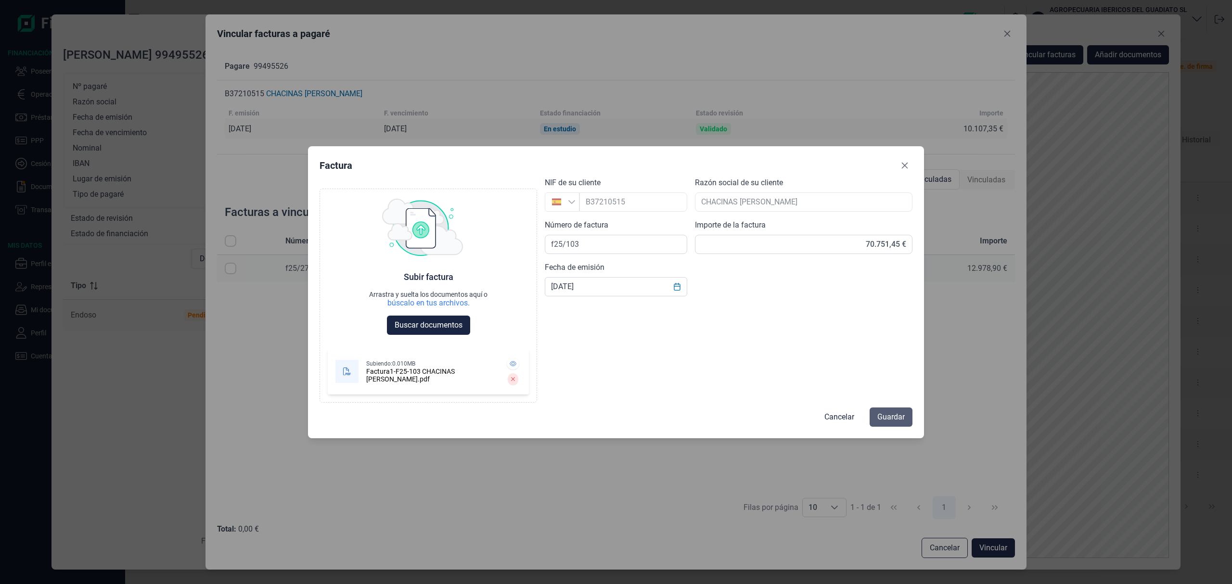
click at [901, 415] on span "Guardar" at bounding box center [890, 417] width 27 height 12
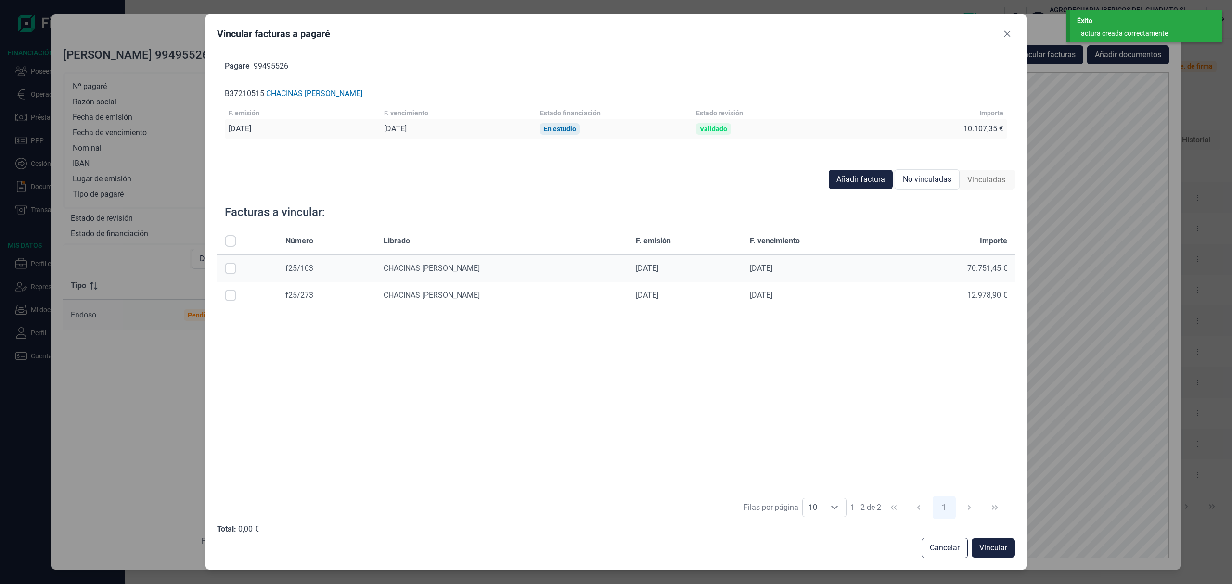
drag, startPoint x: 226, startPoint y: 264, endPoint x: 236, endPoint y: 272, distance: 12.7
click at [225, 265] on input "Row Selected null" at bounding box center [231, 269] width 12 height 12
checkbox input "true"
click at [992, 544] on span "Vincular" at bounding box center [993, 548] width 28 height 12
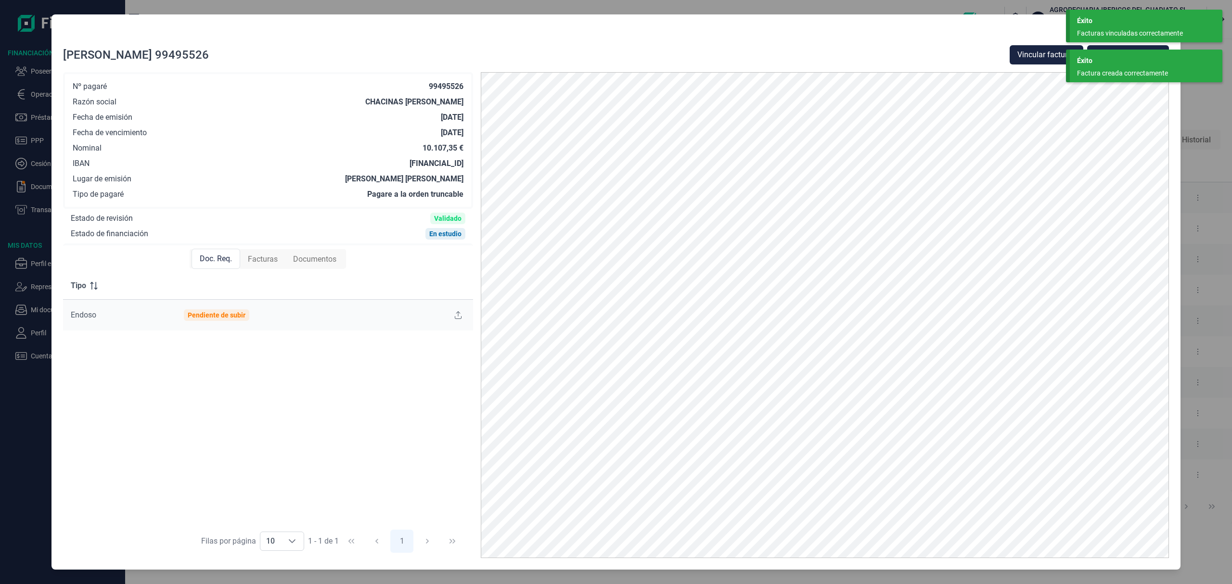
drag, startPoint x: 1113, startPoint y: 66, endPoint x: 1115, endPoint y: 56, distance: 10.2
click at [1114, 66] on div "Éxito Factura creada correctamente" at bounding box center [1146, 66] width 153 height 33
click at [1118, 25] on div "Éxito" at bounding box center [1146, 21] width 138 height 10
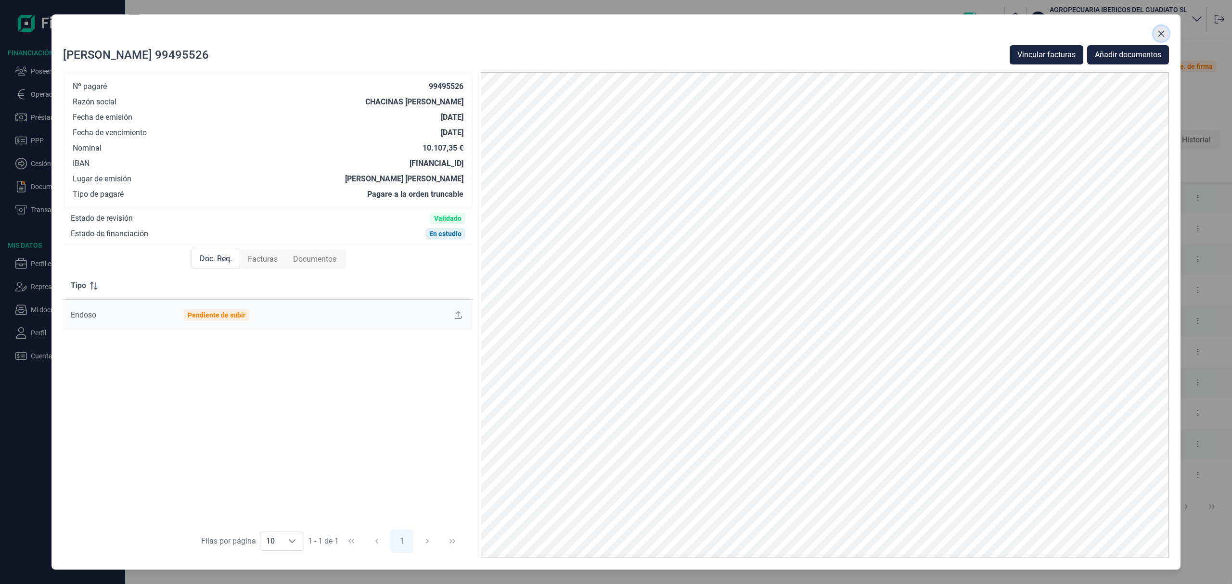
click at [1165, 33] on button "Close" at bounding box center [1160, 33] width 15 height 15
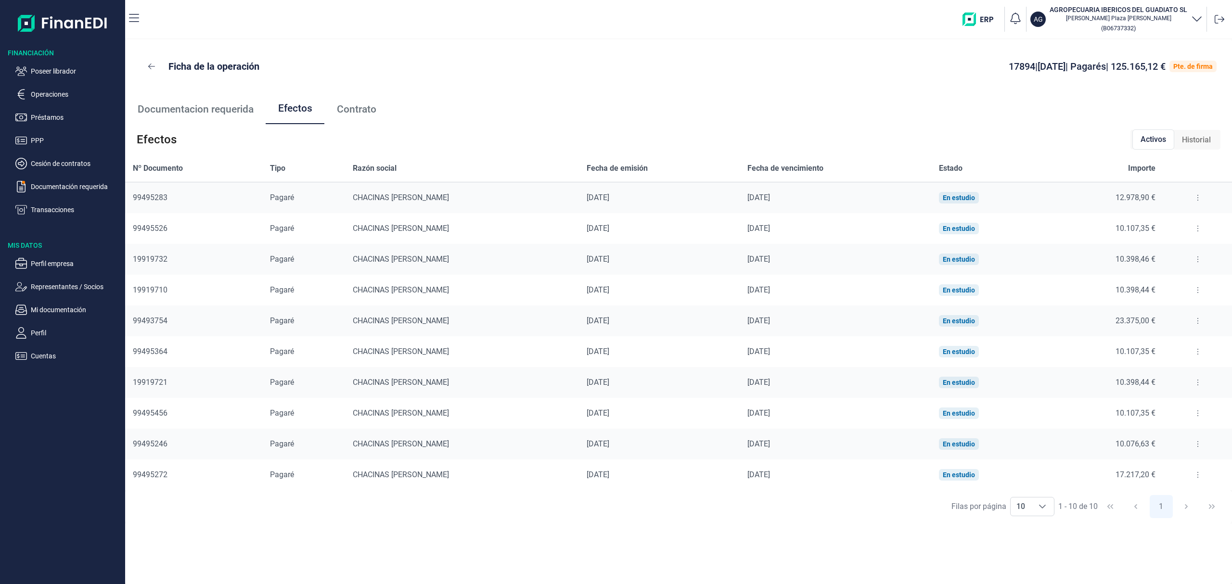
click at [1197, 259] on icon at bounding box center [1198, 259] width 2 height 8
click at [1181, 283] on span "Detalles efecto" at bounding box center [1164, 284] width 44 height 10
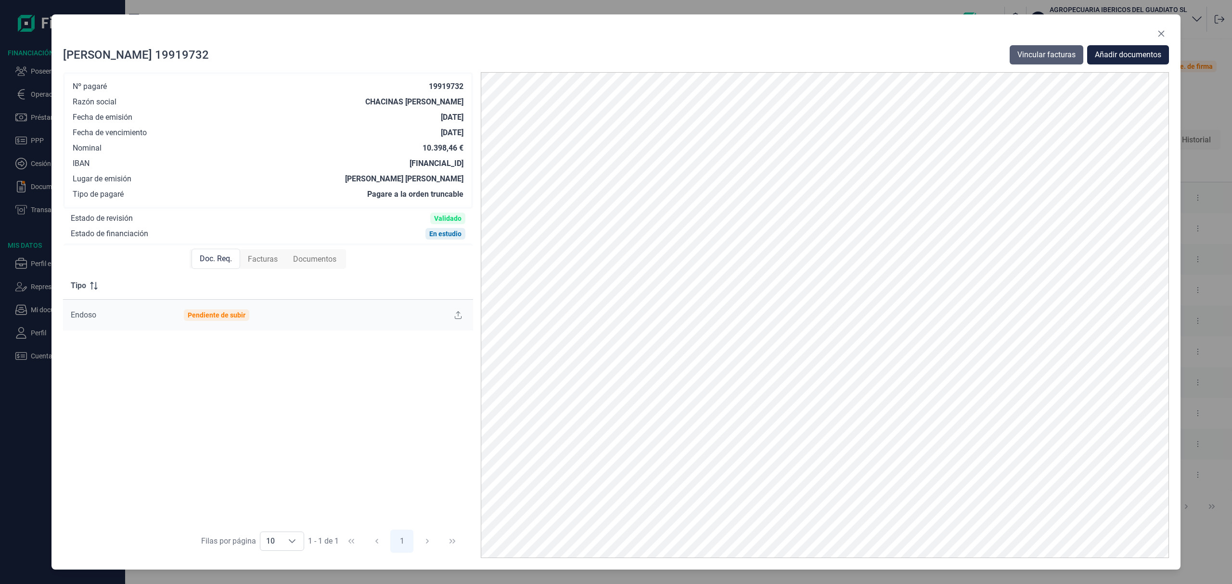
click at [1018, 52] on span "Vincular facturas" at bounding box center [1046, 55] width 58 height 12
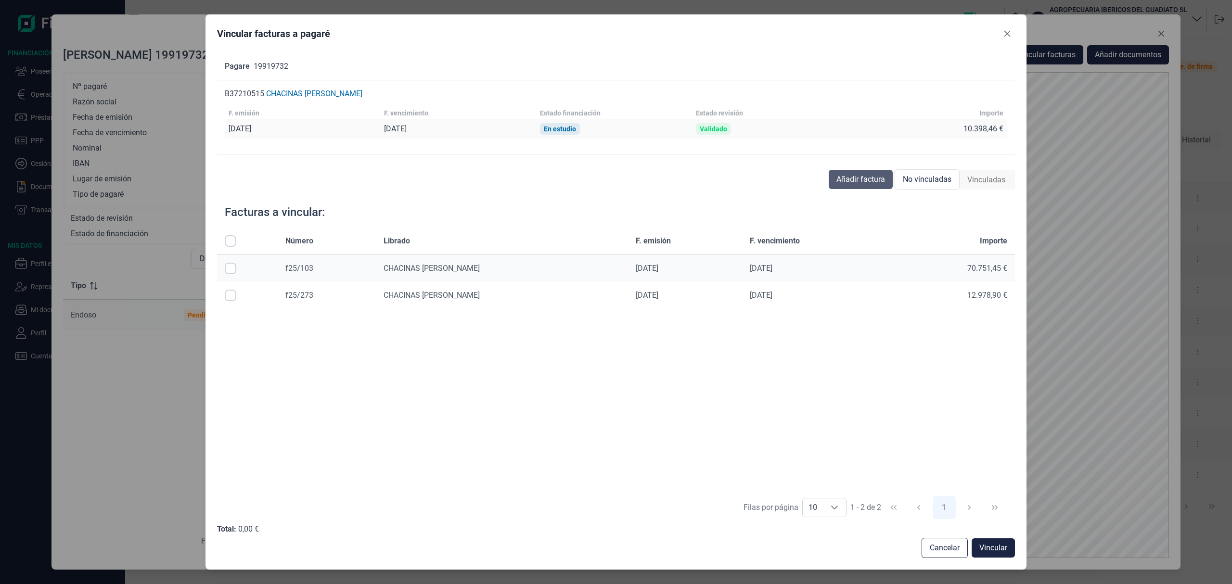
click at [884, 183] on button "Añadir factura" at bounding box center [861, 179] width 64 height 19
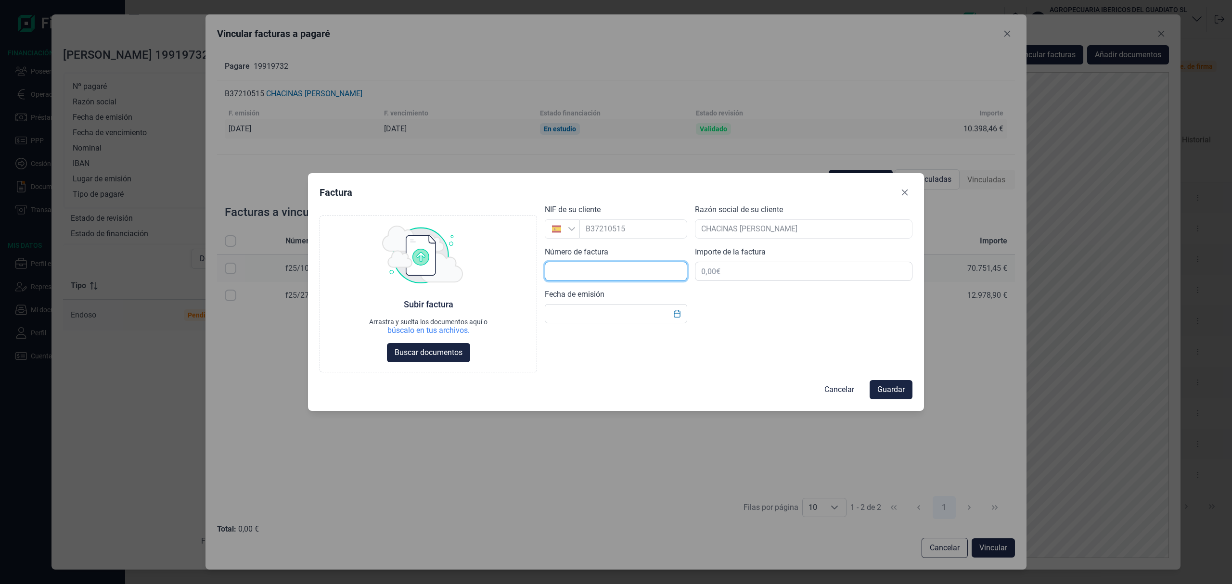
click at [593, 278] on input "text" at bounding box center [616, 271] width 142 height 19
type input "F25/114"
click at [631, 312] on input "text" at bounding box center [616, 313] width 142 height 19
type input "23/05/2025"
click at [773, 268] on input "text" at bounding box center [803, 271] width 217 height 19
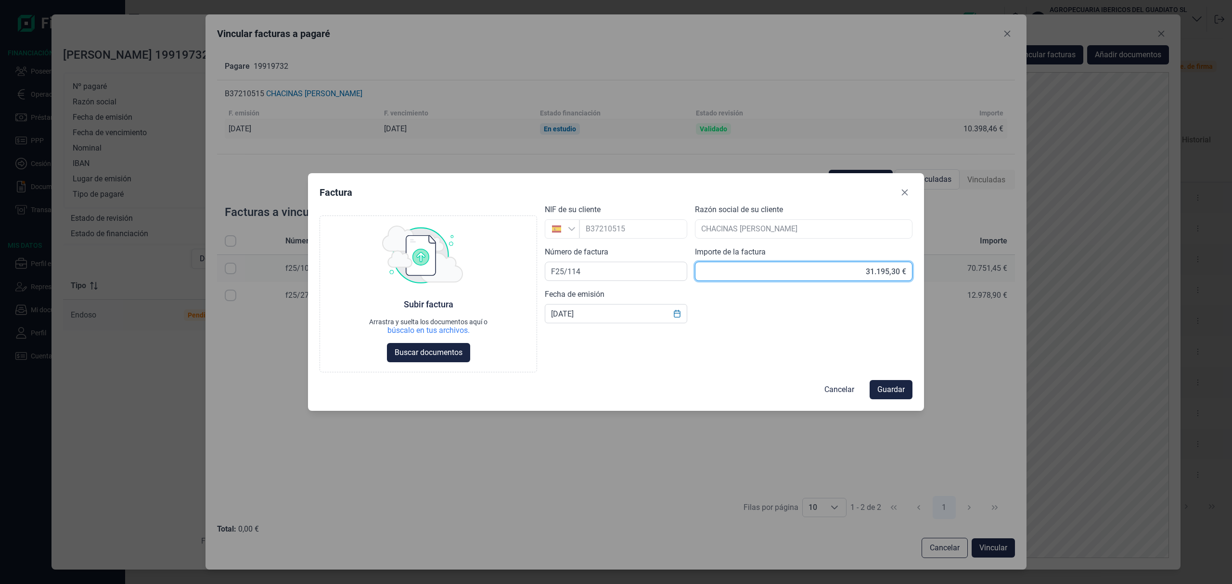
type input "31.195,34 €"
click at [434, 349] on span "Buscar documentos" at bounding box center [429, 353] width 68 height 12
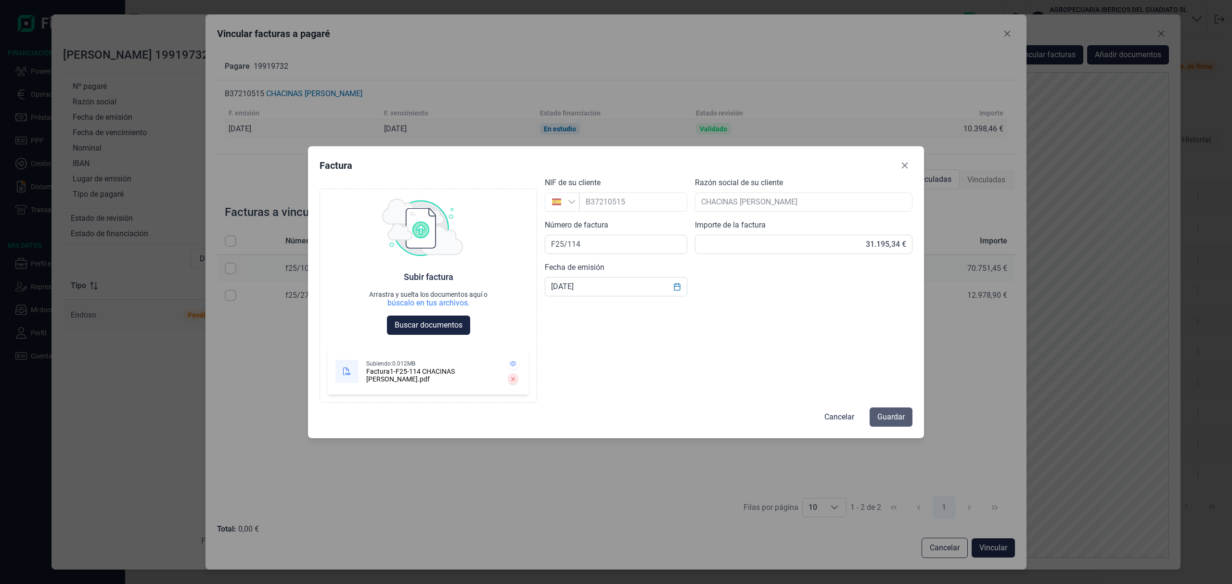
click at [902, 414] on span "Guardar" at bounding box center [890, 417] width 27 height 12
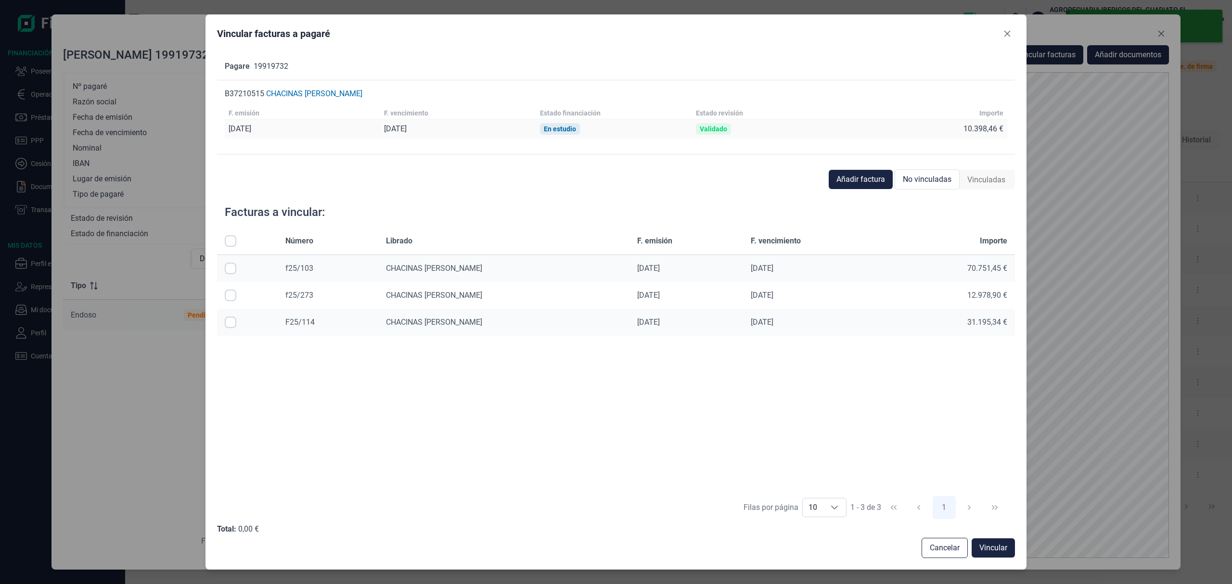
click at [229, 325] on input "Row Selected null" at bounding box center [231, 323] width 12 height 12
checkbox input "true"
click at [990, 549] on span "Vincular" at bounding box center [993, 548] width 28 height 12
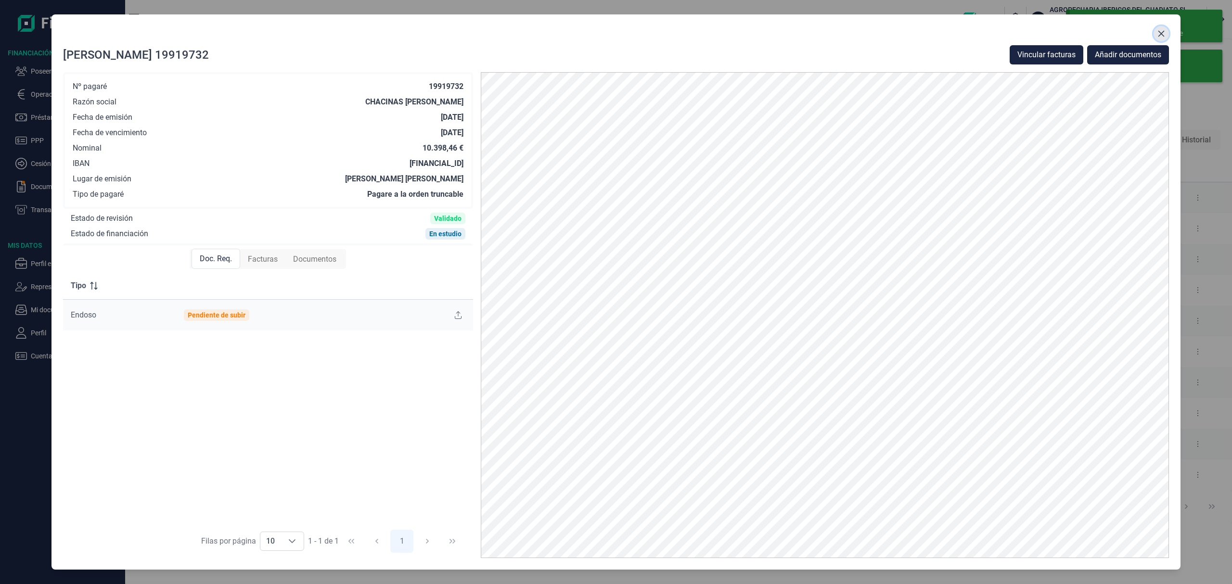
click at [1162, 32] on icon "Close" at bounding box center [1161, 34] width 8 height 8
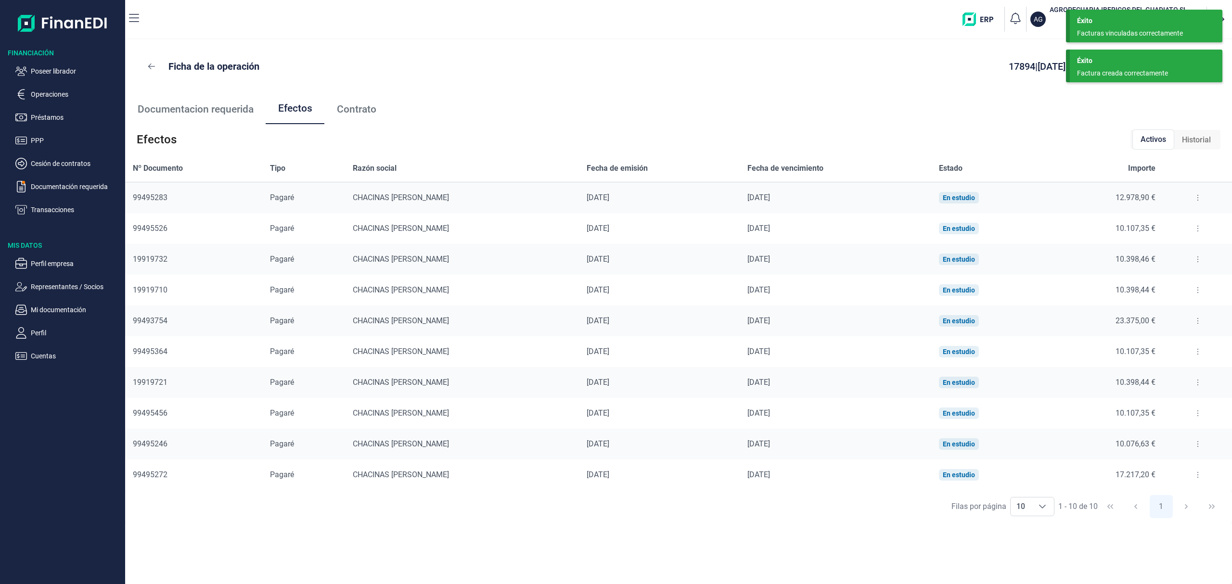
click at [1169, 68] on div "Factura creada correctamente" at bounding box center [1142, 73] width 131 height 10
click at [1169, 29] on div "Facturas vinculadas correctamente" at bounding box center [1142, 33] width 131 height 10
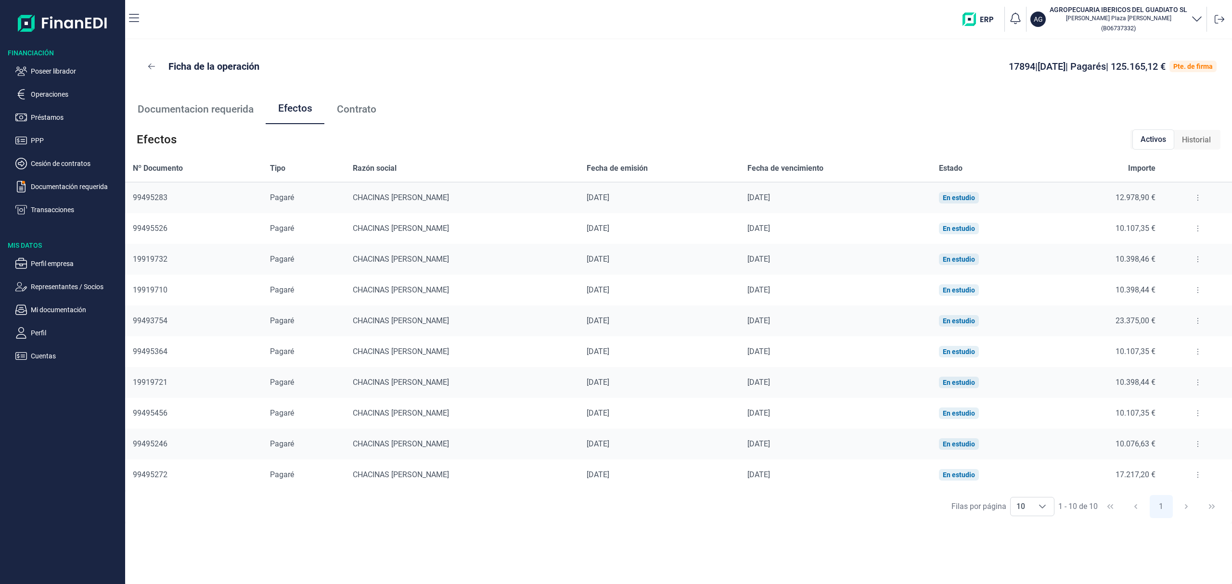
click at [1197, 321] on icon at bounding box center [1197, 321] width 1 height 6
click at [1182, 341] on span "Detalles efecto" at bounding box center [1164, 345] width 44 height 10
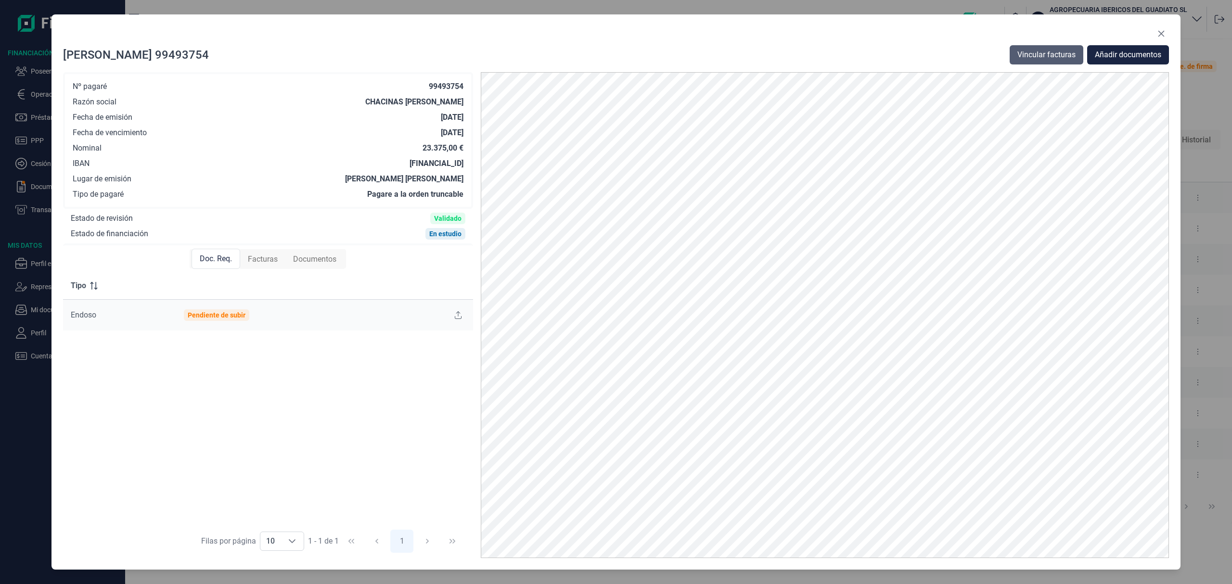
click at [1035, 48] on button "Vincular facturas" at bounding box center [1046, 54] width 74 height 19
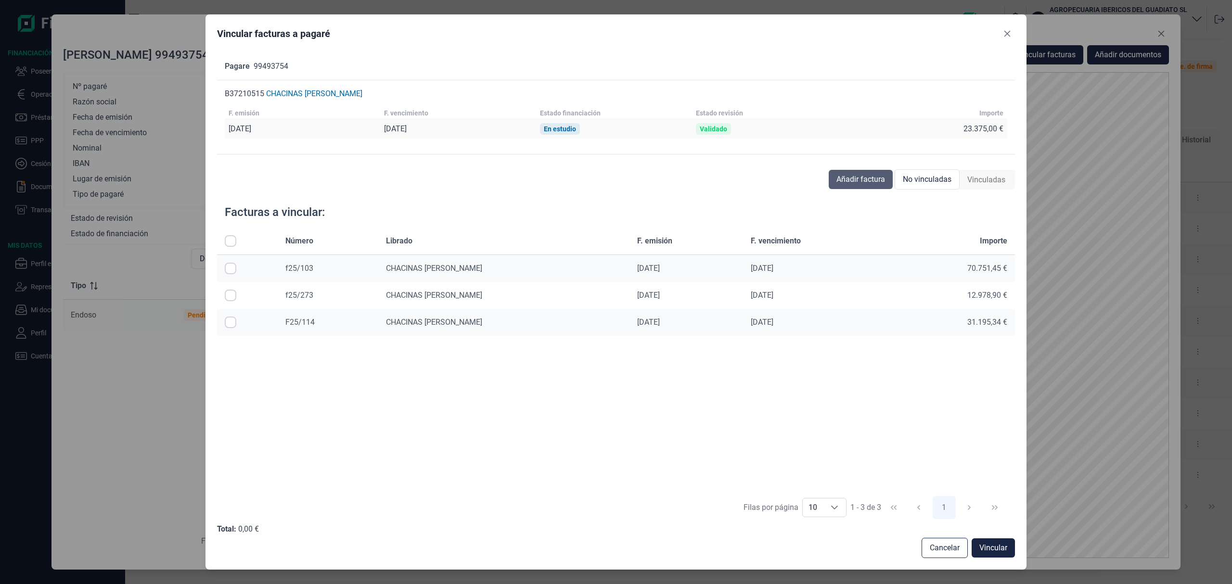
click at [870, 176] on span "Añadir factura" at bounding box center [860, 180] width 49 height 12
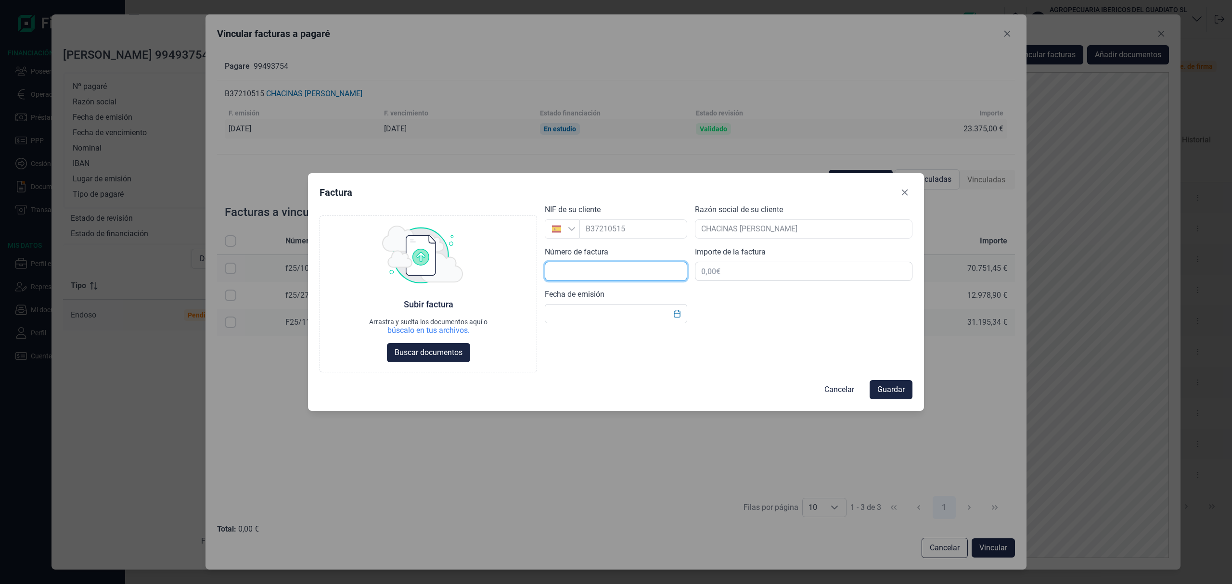
click at [587, 266] on input "text" at bounding box center [616, 271] width 142 height 19
type input "F25/160"
drag, startPoint x: 749, startPoint y: 272, endPoint x: 763, endPoint y: 258, distance: 19.4
click at [748, 271] on input "text" at bounding box center [803, 271] width 217 height 19
type input "23.375,00 €"
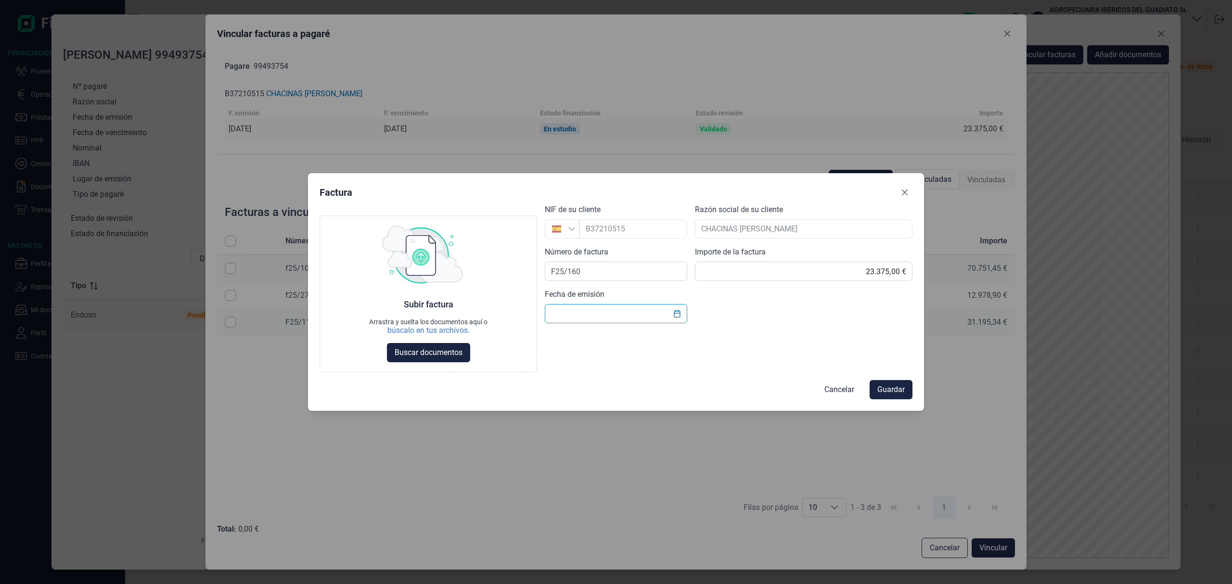
click at [600, 311] on input "text" at bounding box center [616, 313] width 142 height 19
type input "[DATE]"
click at [443, 353] on span "Buscar documentos" at bounding box center [429, 353] width 68 height 12
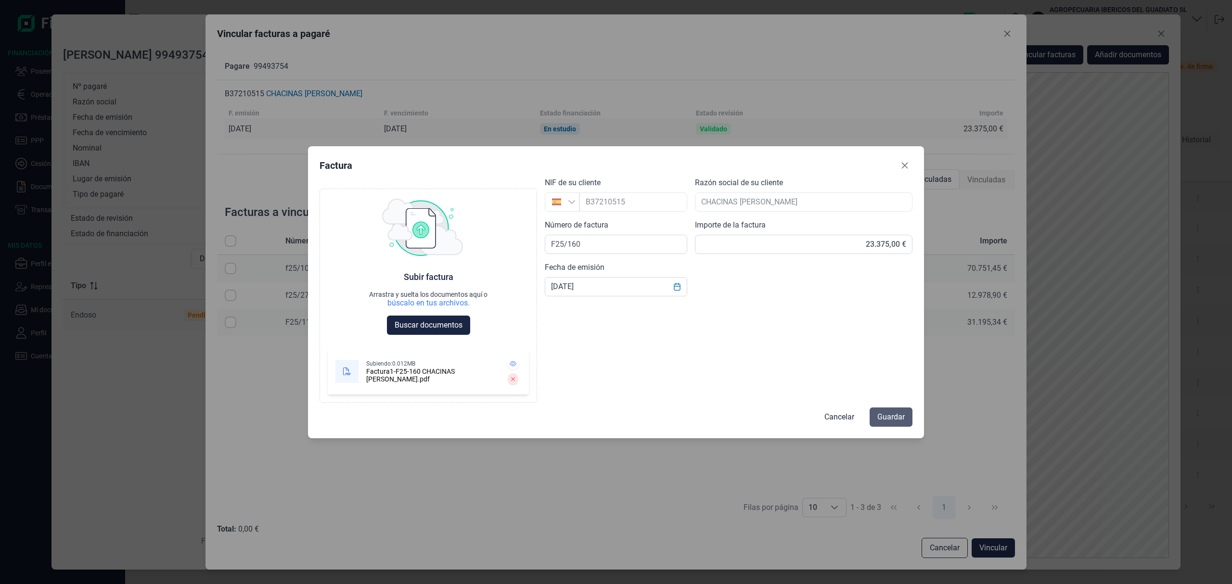
click at [899, 412] on span "Guardar" at bounding box center [890, 417] width 27 height 12
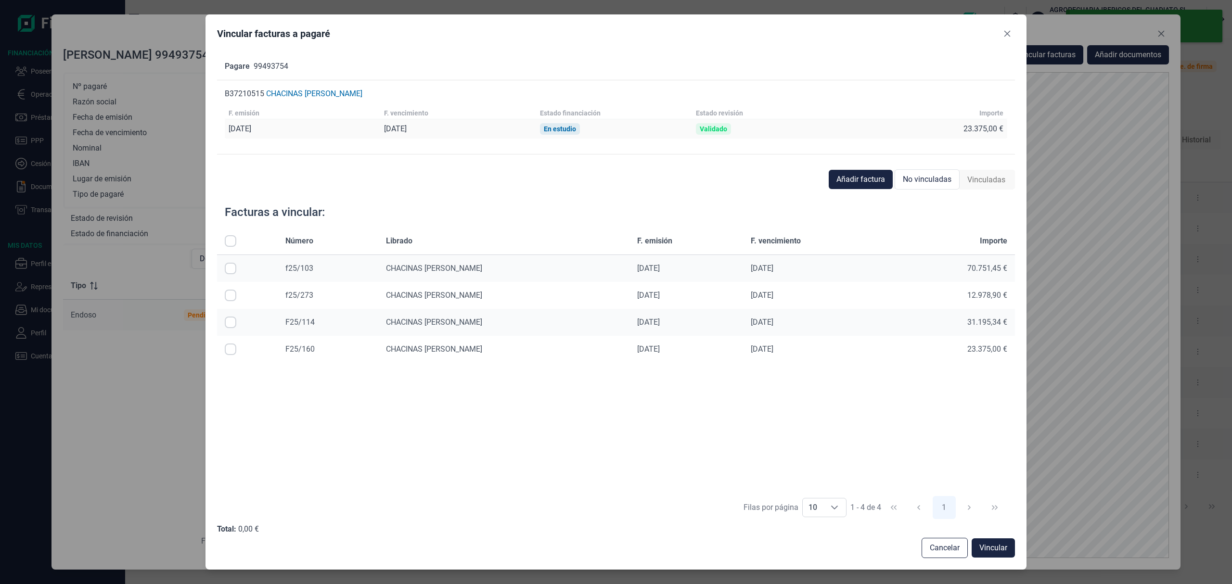
drag, startPoint x: 228, startPoint y: 350, endPoint x: 303, endPoint y: 370, distance: 77.1
click at [226, 351] on input "Row Selected null" at bounding box center [231, 350] width 12 height 12
checkbox input "true"
click at [1001, 549] on span "Vincular" at bounding box center [993, 548] width 28 height 12
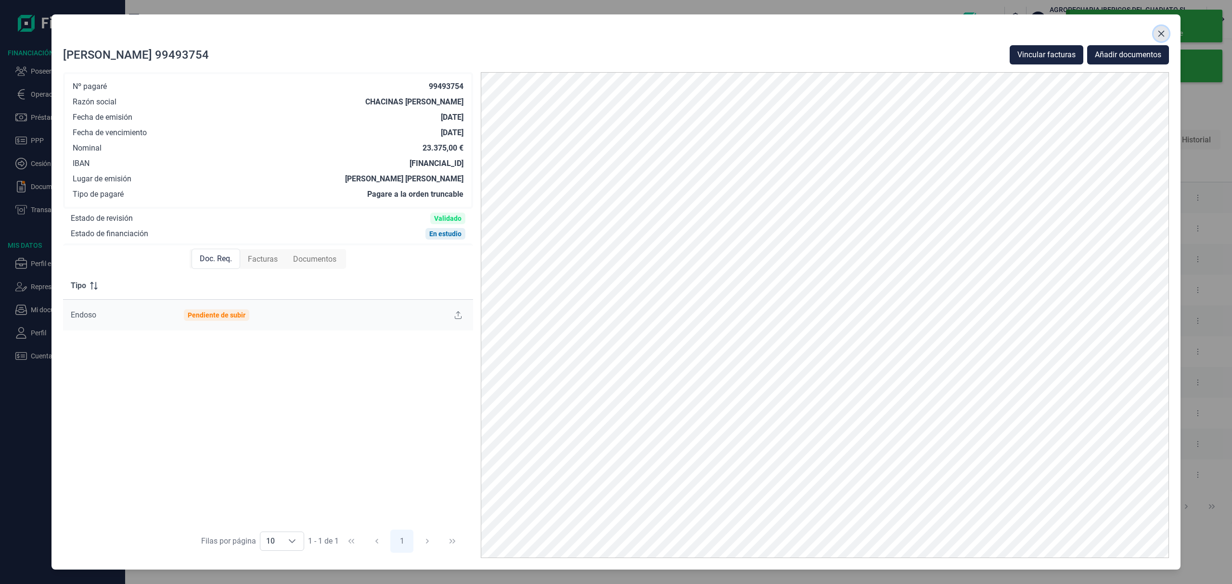
click at [1160, 32] on icon "Close" at bounding box center [1161, 34] width 6 height 6
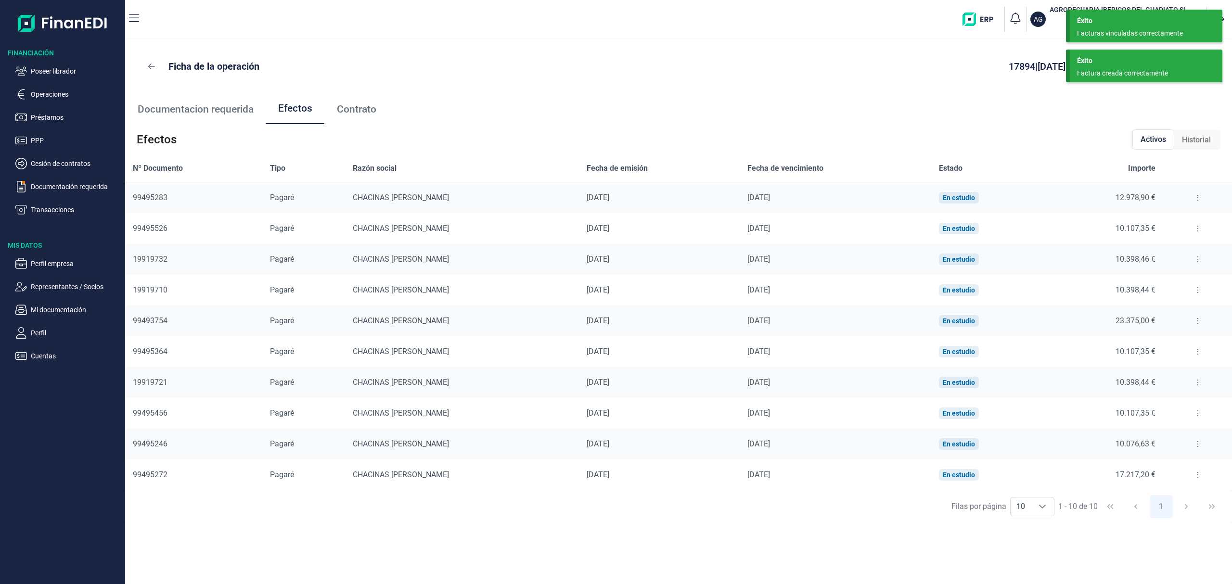
click at [1171, 66] on div "Éxito Factura creada correctamente" at bounding box center [1146, 66] width 153 height 33
click at [1164, 26] on div "Éxito Facturas vinculadas correctamente" at bounding box center [1146, 26] width 153 height 33
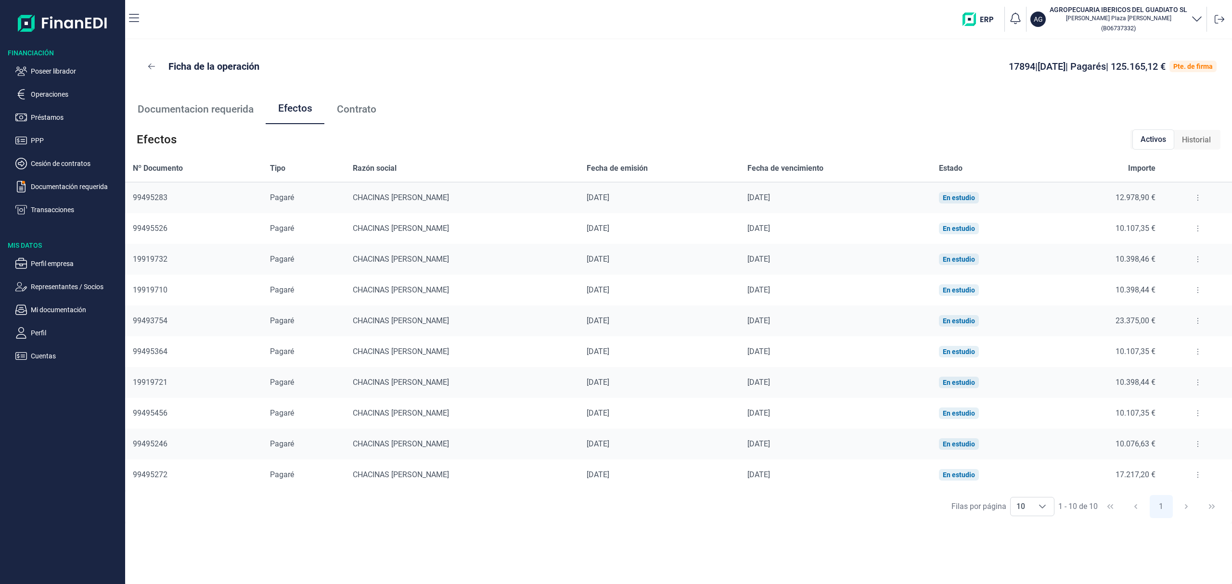
click at [1197, 350] on icon at bounding box center [1198, 352] width 2 height 8
click at [1185, 372] on span "Detalles efecto" at bounding box center [1164, 376] width 44 height 10
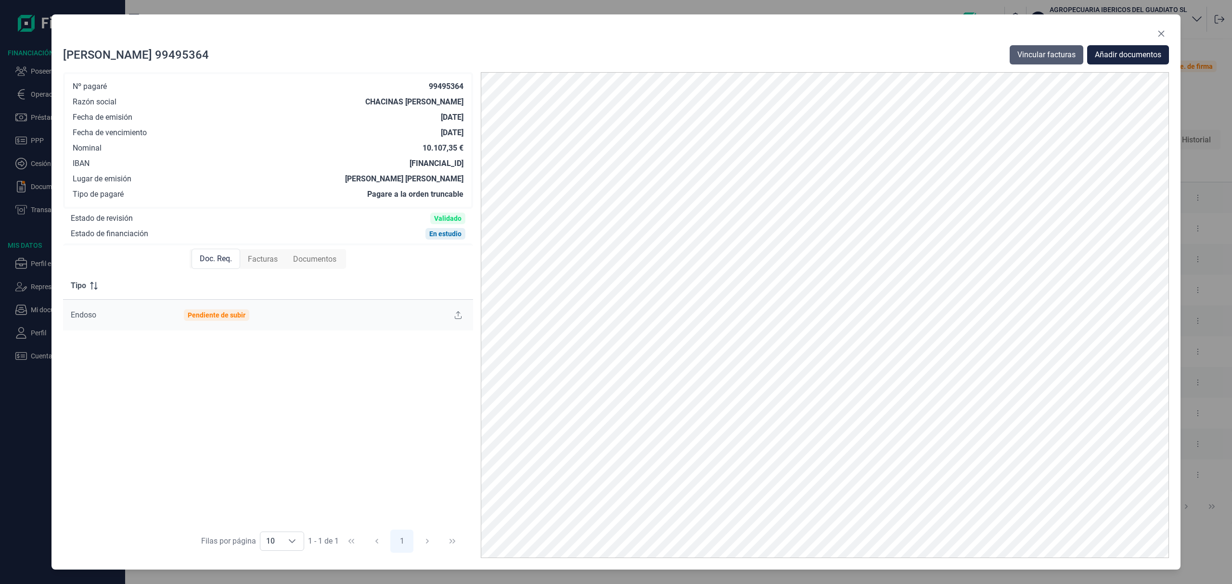
click at [1033, 54] on span "Vincular facturas" at bounding box center [1046, 55] width 58 height 12
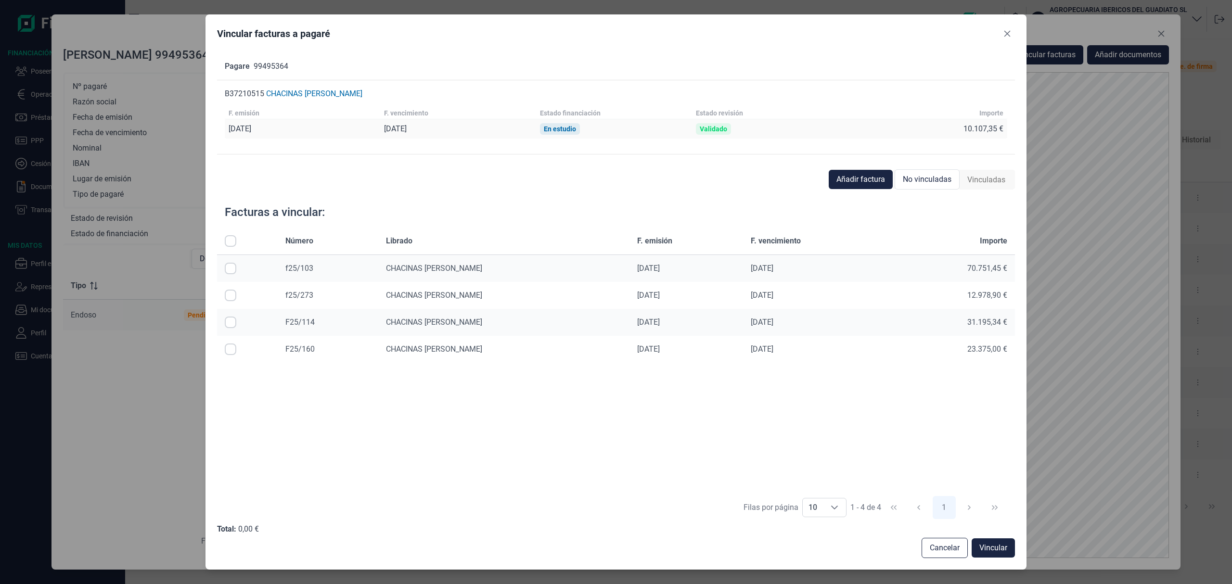
drag, startPoint x: 228, startPoint y: 269, endPoint x: 280, endPoint y: 287, distance: 55.4
click at [228, 270] on input "Row Selected null" at bounding box center [231, 269] width 12 height 12
checkbox input "true"
click at [1001, 548] on span "Vincular" at bounding box center [993, 548] width 28 height 12
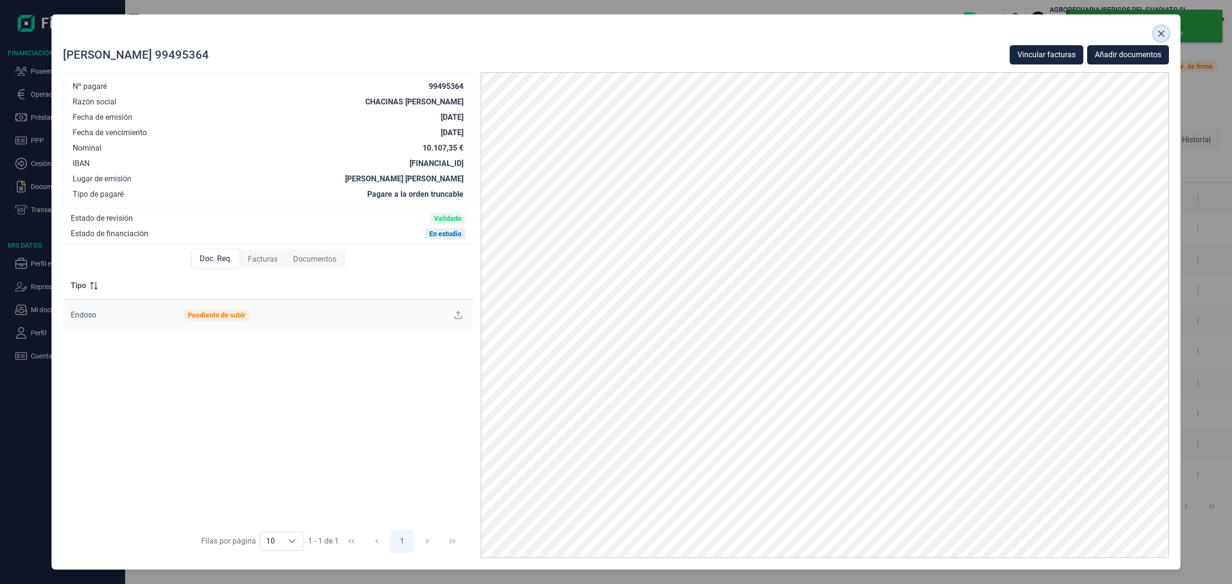
click at [1162, 33] on icon "Close" at bounding box center [1161, 34] width 8 height 8
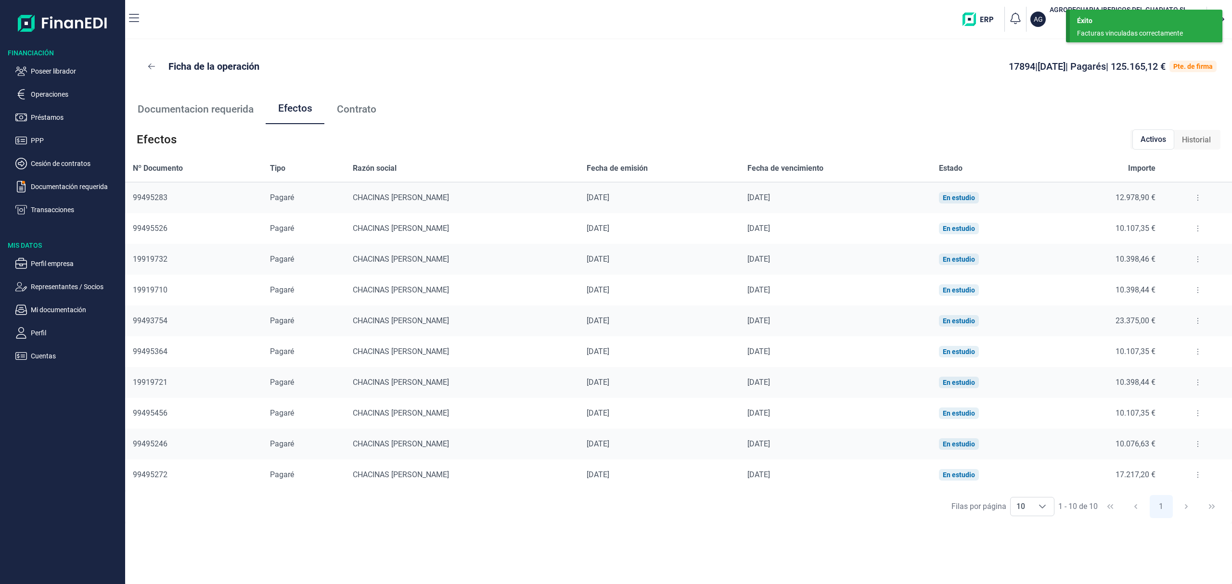
click at [1197, 382] on icon at bounding box center [1198, 383] width 2 height 8
click at [1148, 405] on span "Detalles efecto" at bounding box center [1164, 407] width 44 height 10
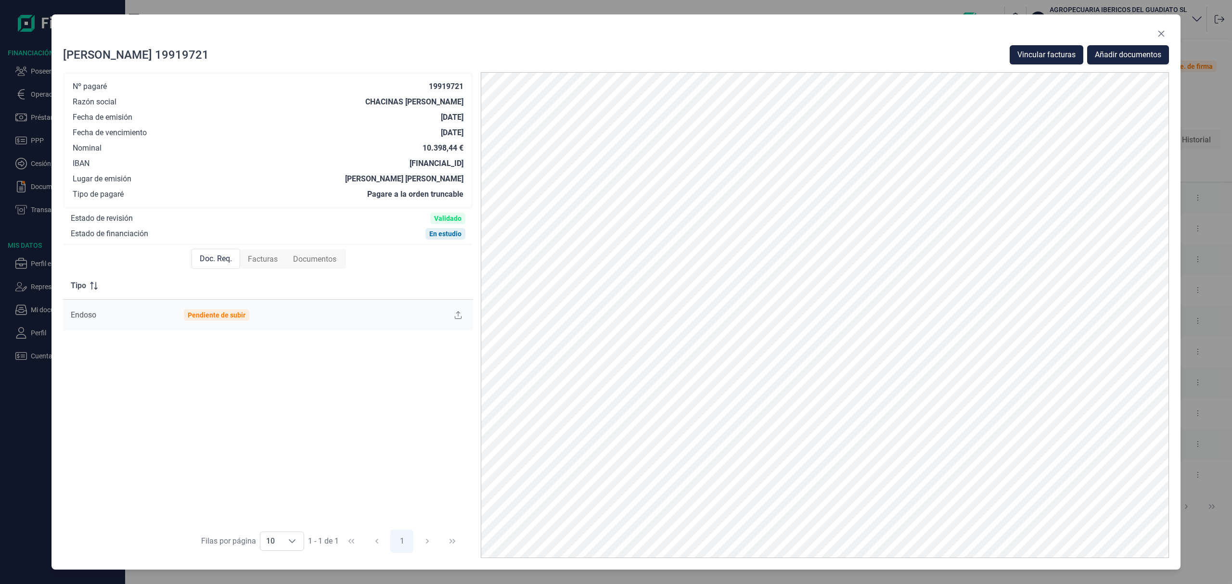
click at [245, 255] on div "Facturas" at bounding box center [262, 259] width 45 height 19
click at [1031, 55] on span "Vincular facturas" at bounding box center [1046, 55] width 58 height 12
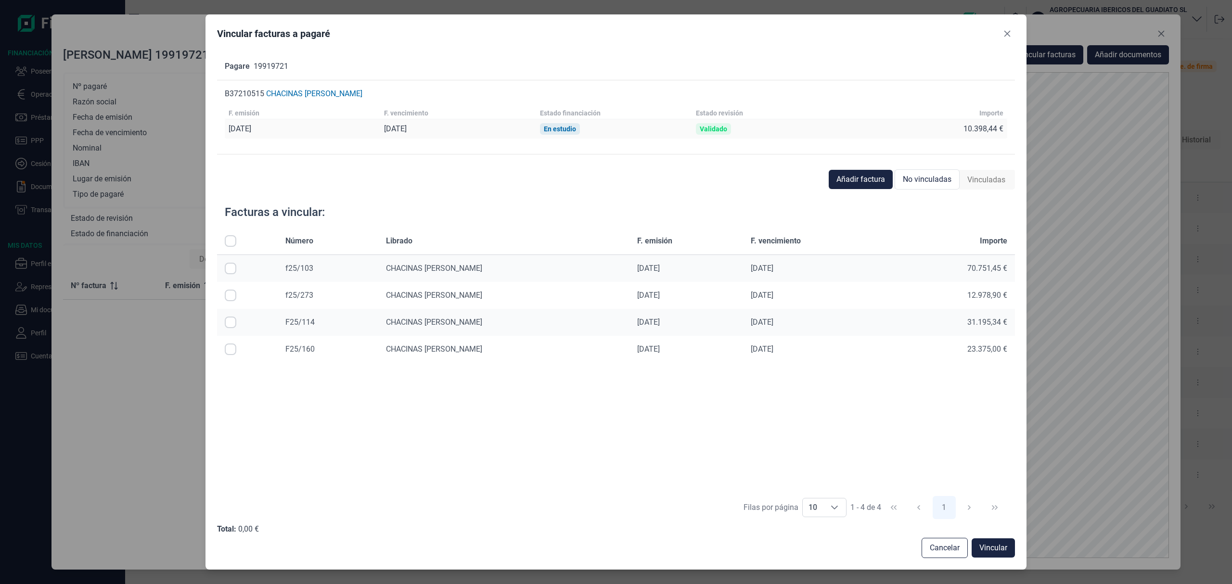
click at [230, 323] on input "Row Selected null" at bounding box center [231, 323] width 12 height 12
checkbox input "true"
click at [985, 542] on span "Vincular" at bounding box center [993, 548] width 28 height 12
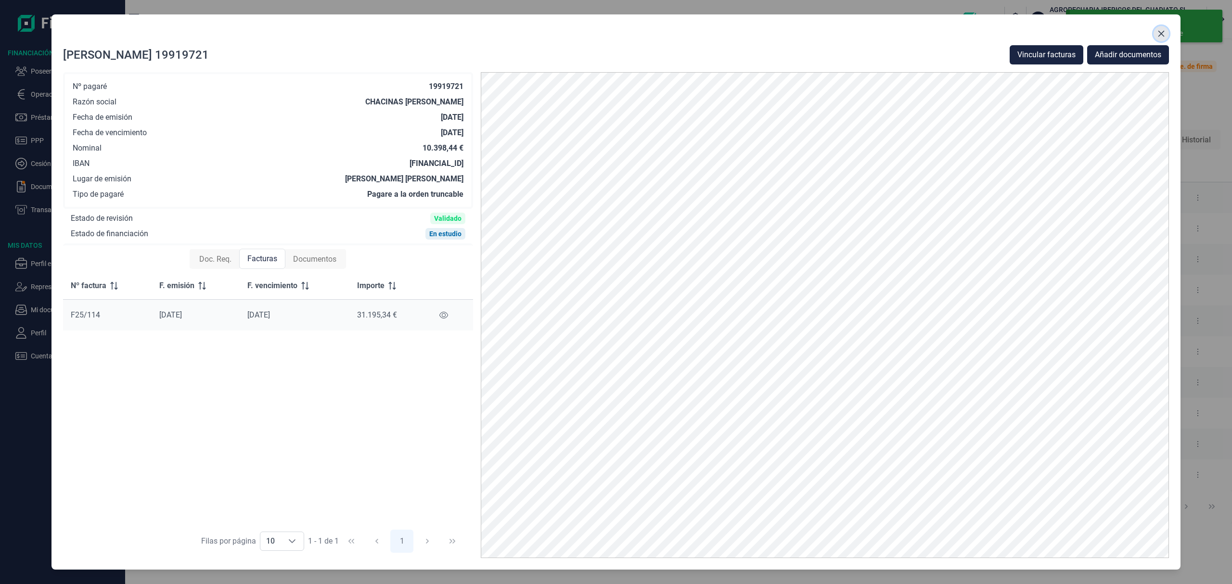
click at [1161, 32] on icon "Close" at bounding box center [1161, 34] width 8 height 8
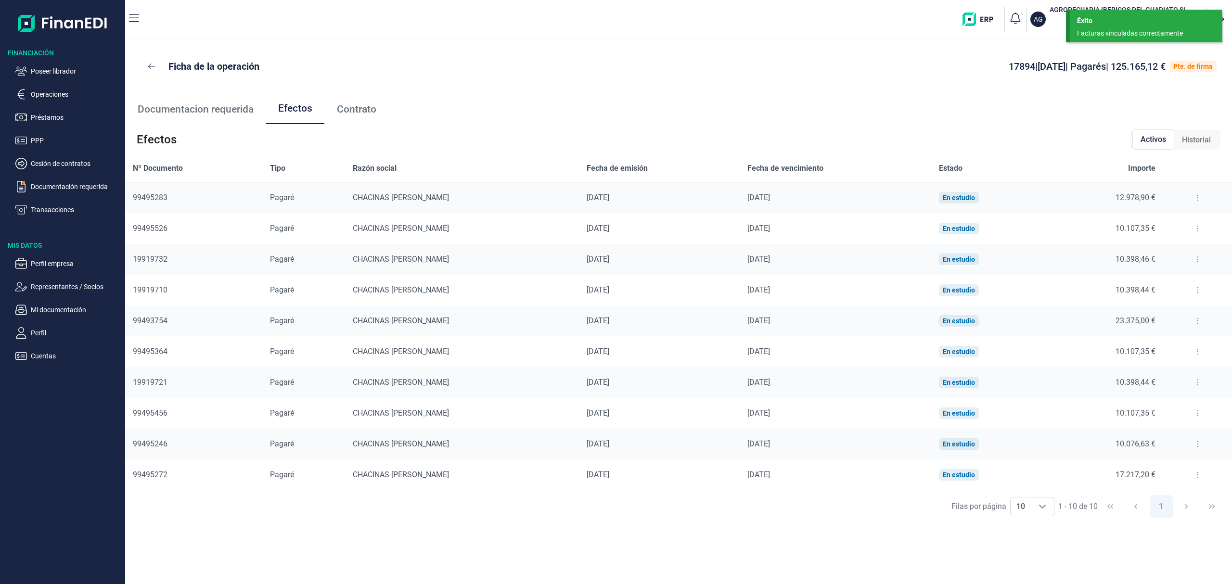
click at [1193, 414] on button at bounding box center [1197, 413] width 17 height 15
click at [1165, 434] on span "Detalles efecto" at bounding box center [1164, 438] width 44 height 10
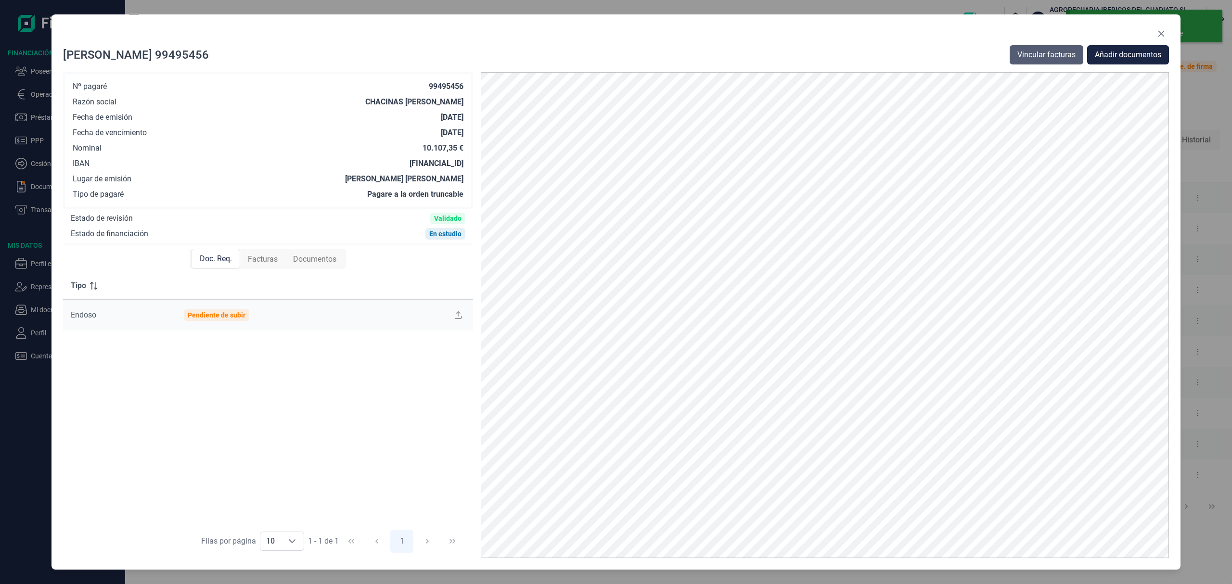
click at [1046, 52] on span "Vincular facturas" at bounding box center [1046, 55] width 58 height 12
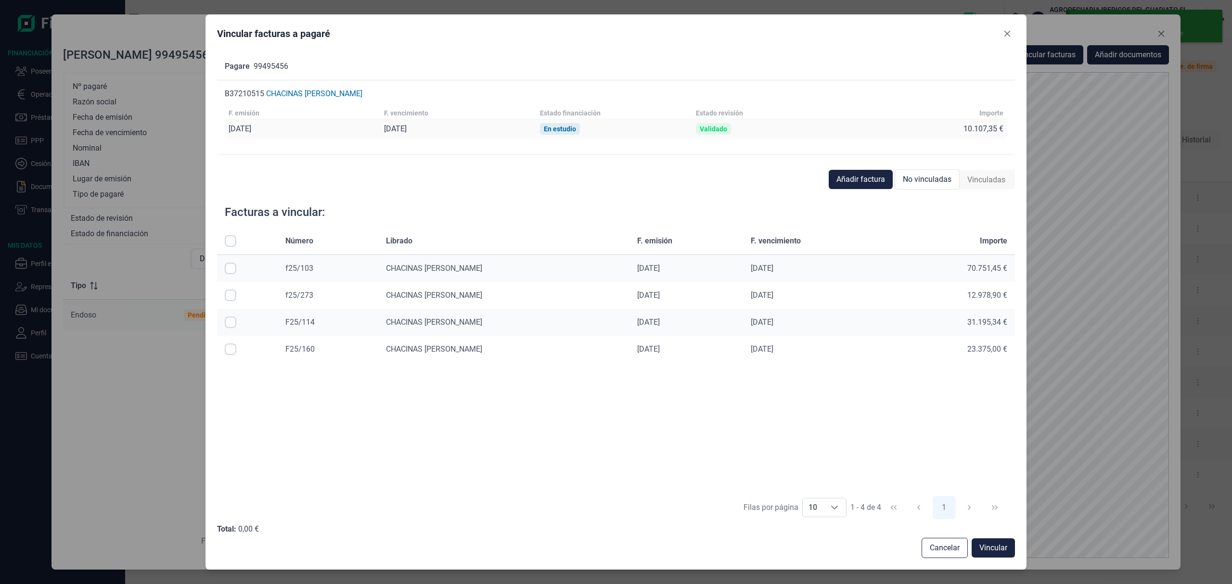
drag, startPoint x: 228, startPoint y: 268, endPoint x: 268, endPoint y: 278, distance: 41.7
click at [228, 268] on input "Row Selected null" at bounding box center [231, 269] width 12 height 12
checkbox input "true"
click at [997, 547] on span "Vincular" at bounding box center [993, 548] width 28 height 12
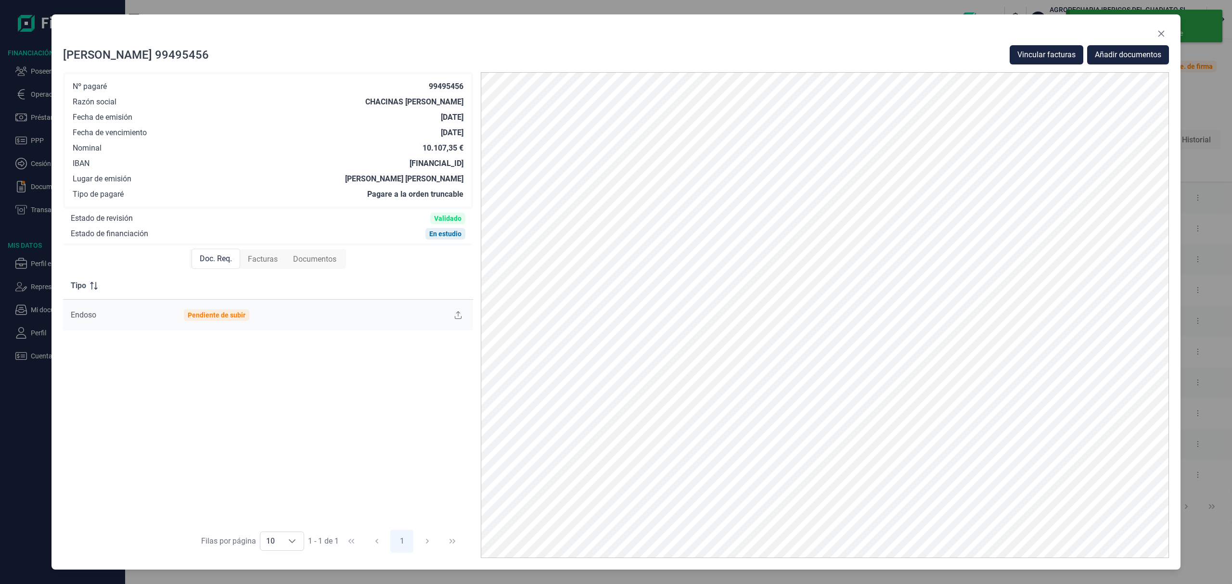
click at [254, 256] on span "Facturas" at bounding box center [263, 260] width 30 height 12
click at [1161, 39] on button "Close" at bounding box center [1160, 33] width 15 height 15
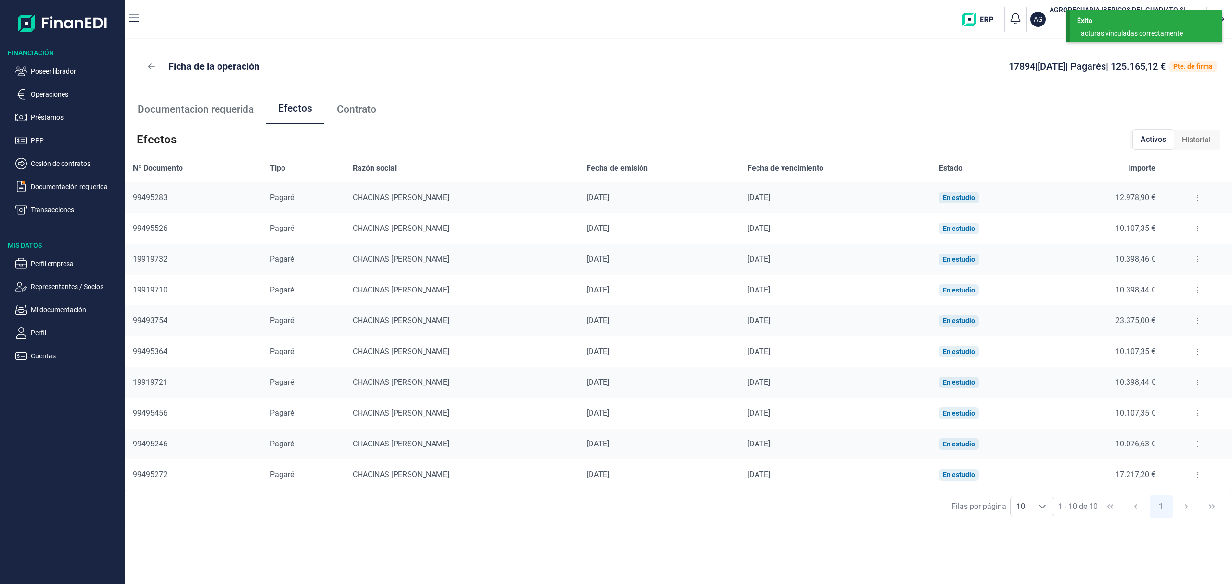
click at [1190, 445] on button at bounding box center [1197, 443] width 17 height 15
click at [1171, 468] on span "Detalles efecto" at bounding box center [1164, 468] width 44 height 10
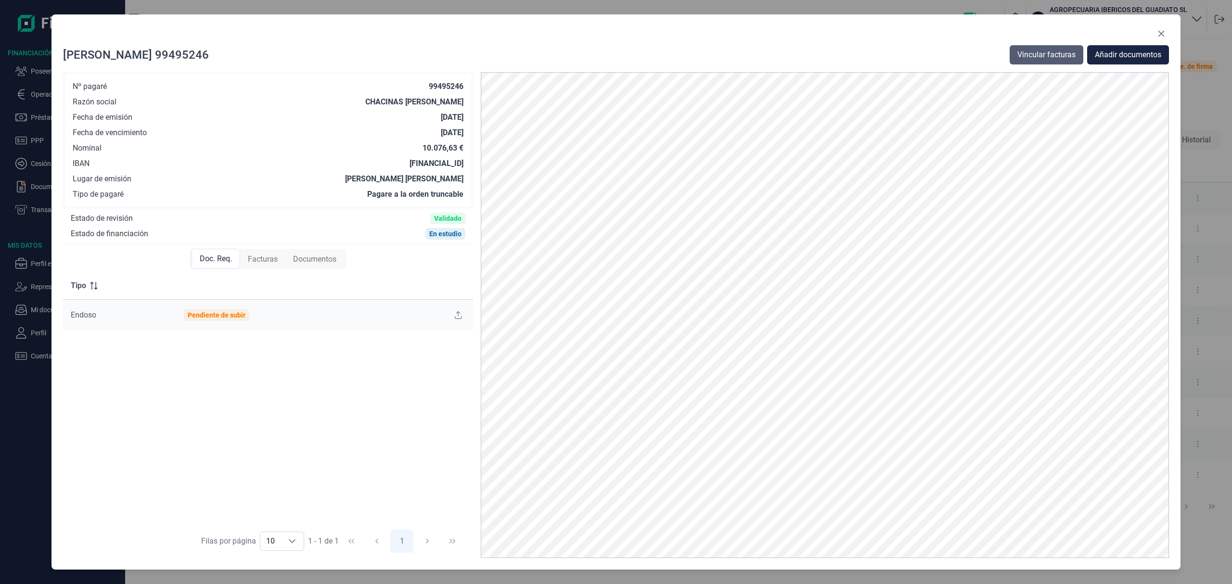
click at [1038, 52] on span "Vincular facturas" at bounding box center [1046, 55] width 58 height 12
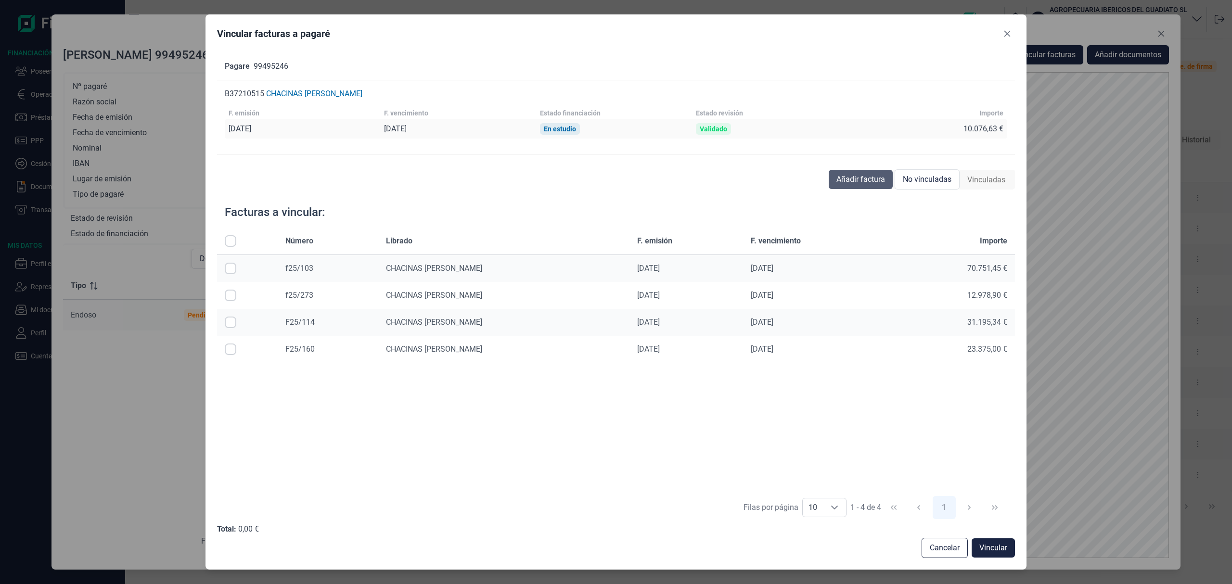
click at [850, 172] on button "Añadir factura" at bounding box center [861, 179] width 64 height 19
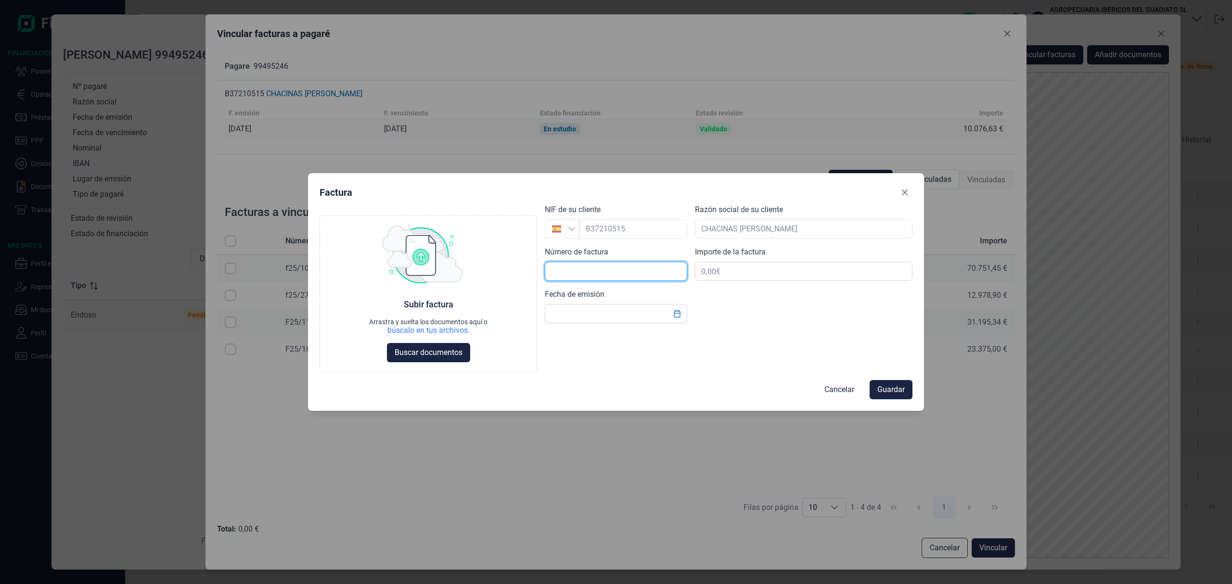
click at [563, 272] on input "text" at bounding box center [616, 271] width 142 height 19
type input "F25/296"
click at [724, 269] on input "text" at bounding box center [803, 271] width 217 height 19
type input "10.076,63 €"
click at [599, 318] on input "text" at bounding box center [616, 313] width 142 height 19
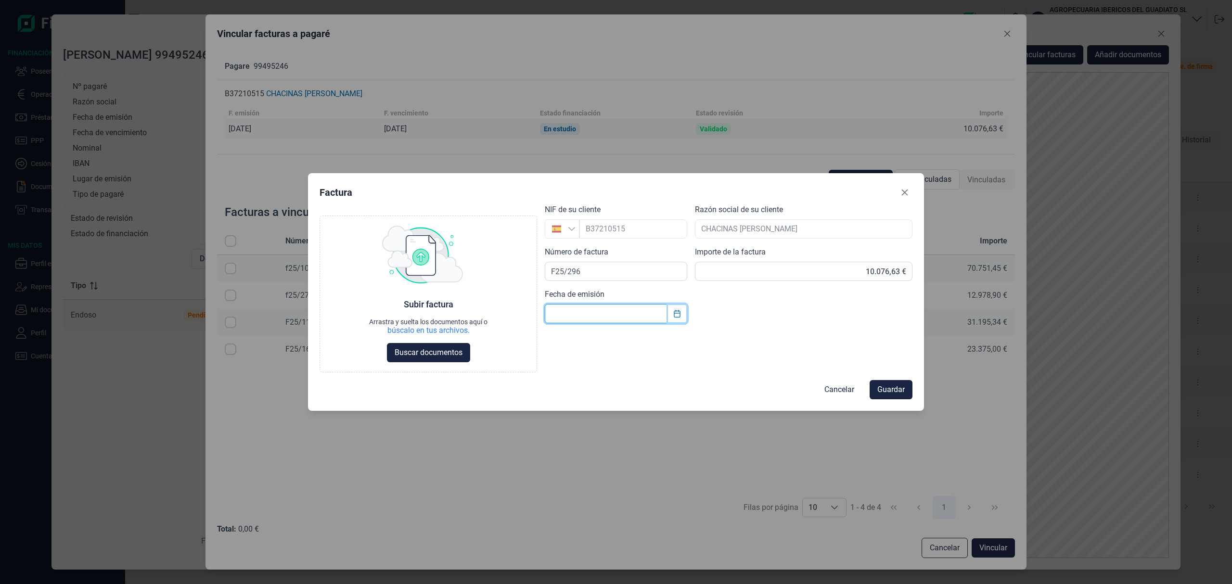
click at [676, 318] on button "Choose Date" at bounding box center [677, 313] width 18 height 17
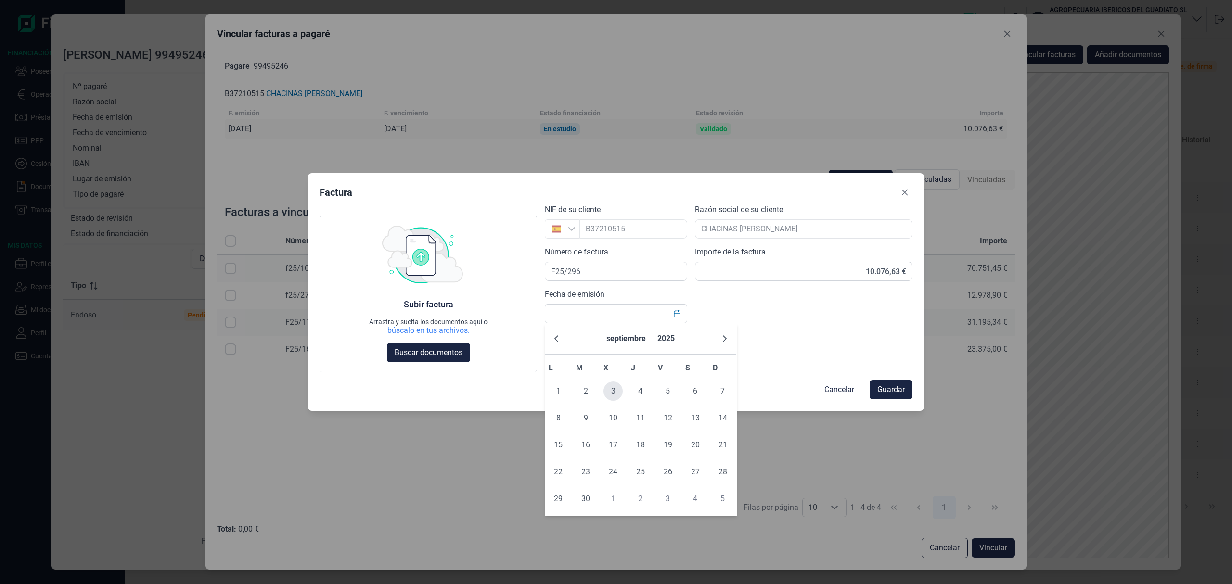
drag, startPoint x: 663, startPoint y: 385, endPoint x: 606, endPoint y: 387, distance: 56.3
click at [653, 387] on tr "1 2 3 4 5 6 7" at bounding box center [641, 391] width 192 height 27
click at [459, 349] on span "Buscar documentos" at bounding box center [429, 353] width 68 height 12
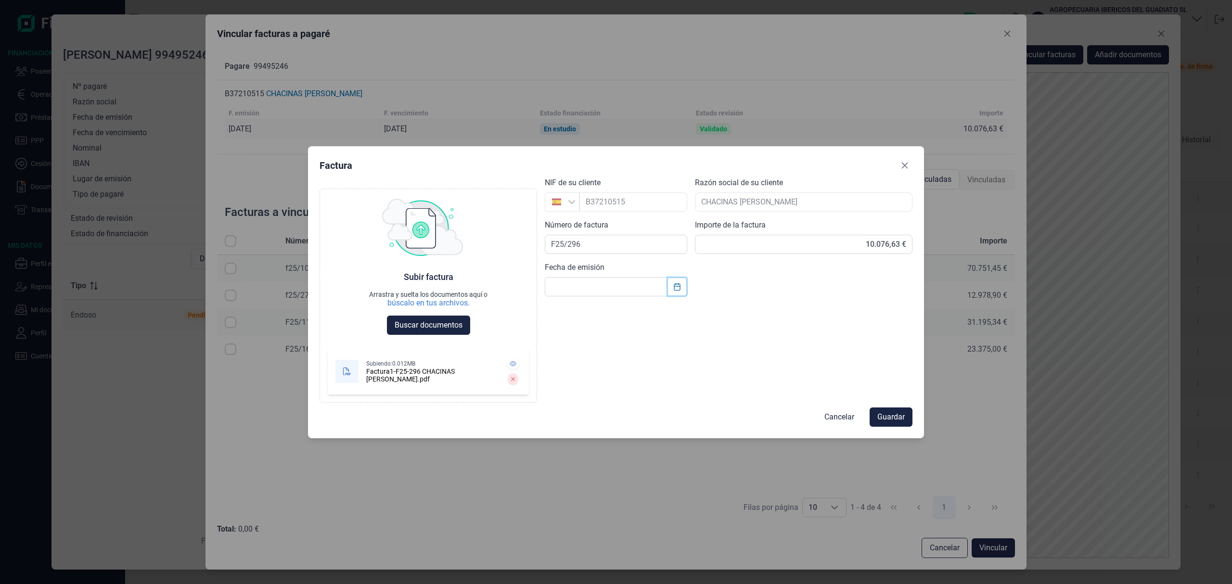
click at [676, 290] on icon "Choose Date" at bounding box center [677, 287] width 6 height 8
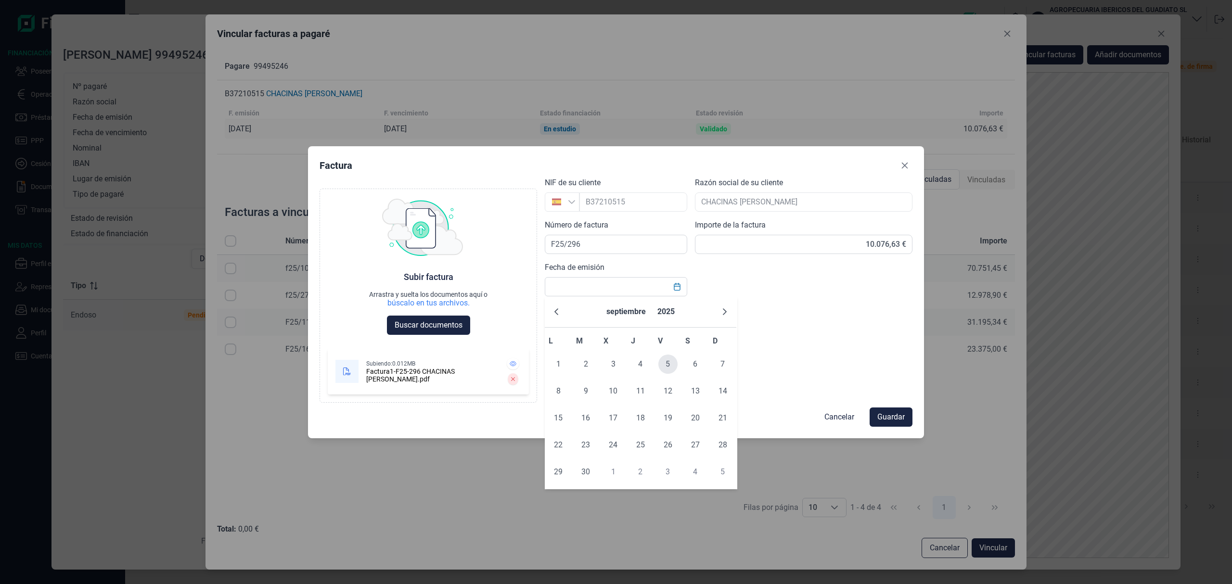
click at [670, 364] on span "5" at bounding box center [667, 364] width 19 height 19
type input "05/09/2025"
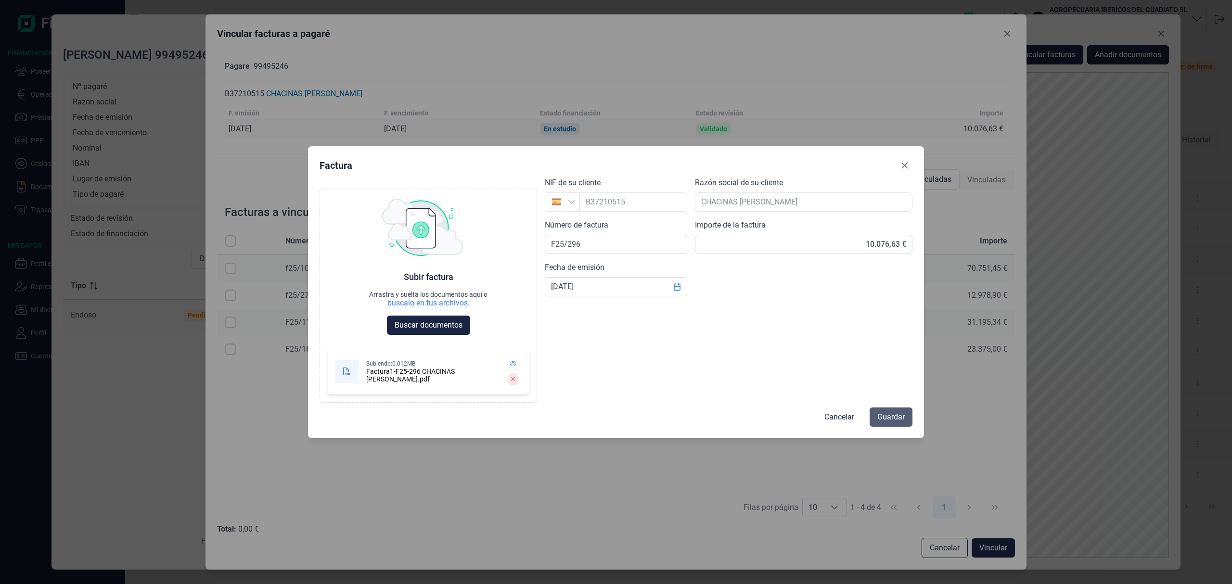
click at [892, 416] on span "Guardar" at bounding box center [890, 417] width 27 height 12
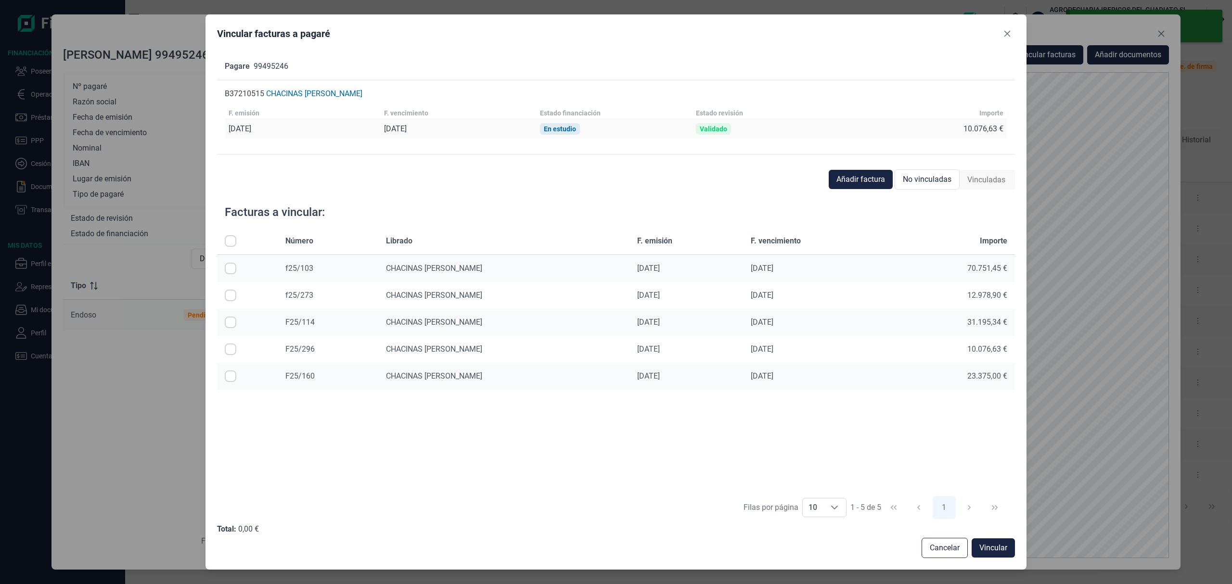
click at [229, 351] on input "Row Selected null" at bounding box center [231, 350] width 12 height 12
checkbox input "true"
click at [992, 541] on button "Vincular" at bounding box center [992, 547] width 43 height 19
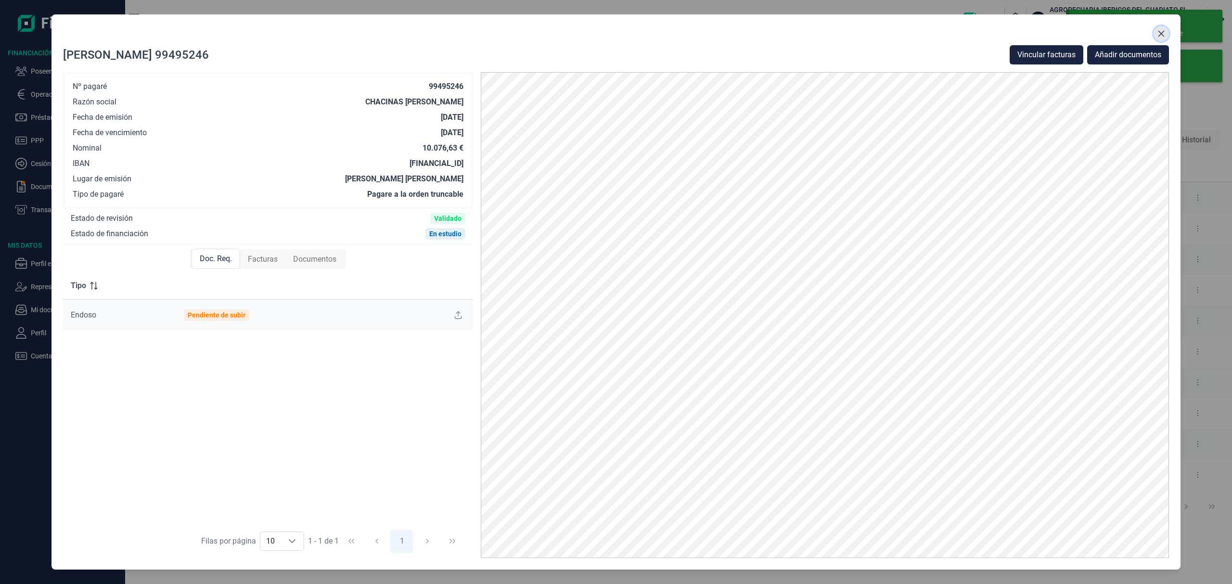
click at [1163, 31] on icon "Close" at bounding box center [1161, 34] width 8 height 8
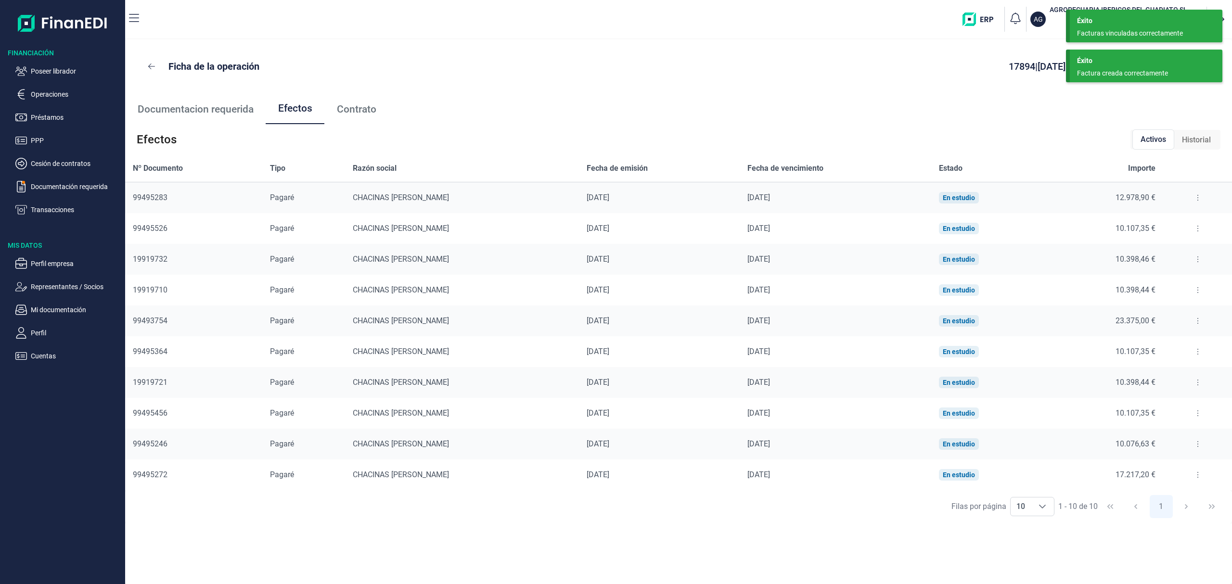
click at [1159, 62] on div "Éxito" at bounding box center [1146, 61] width 138 height 10
click at [1145, 24] on div "Éxito" at bounding box center [1146, 21] width 138 height 10
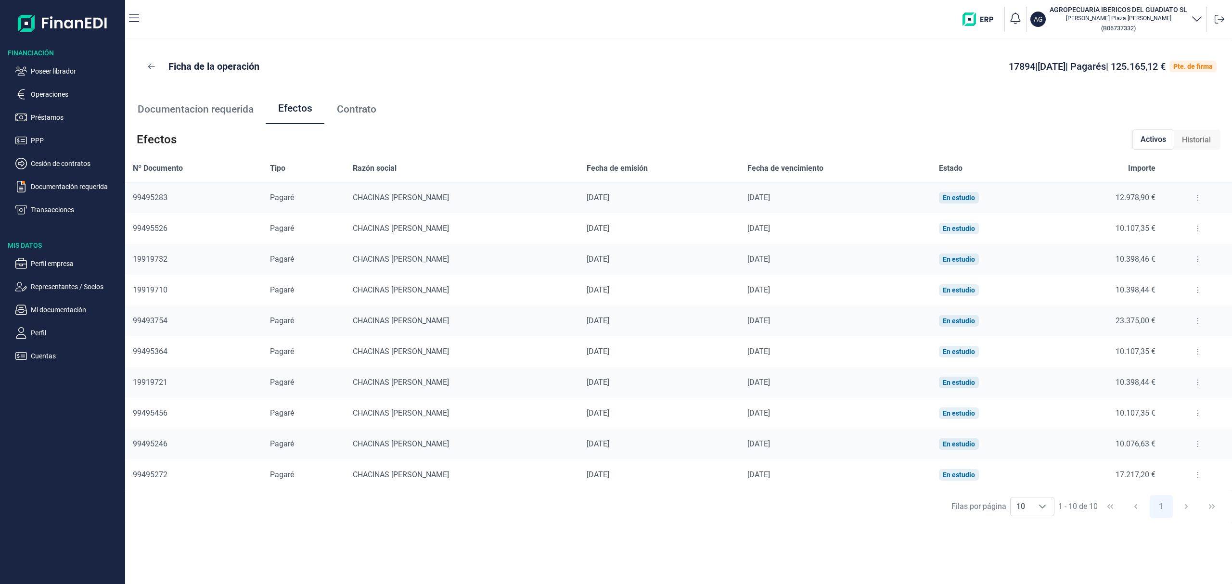
click at [1197, 471] on icon at bounding box center [1198, 475] width 2 height 8
click at [1164, 494] on span "Detalles efecto" at bounding box center [1164, 499] width 44 height 10
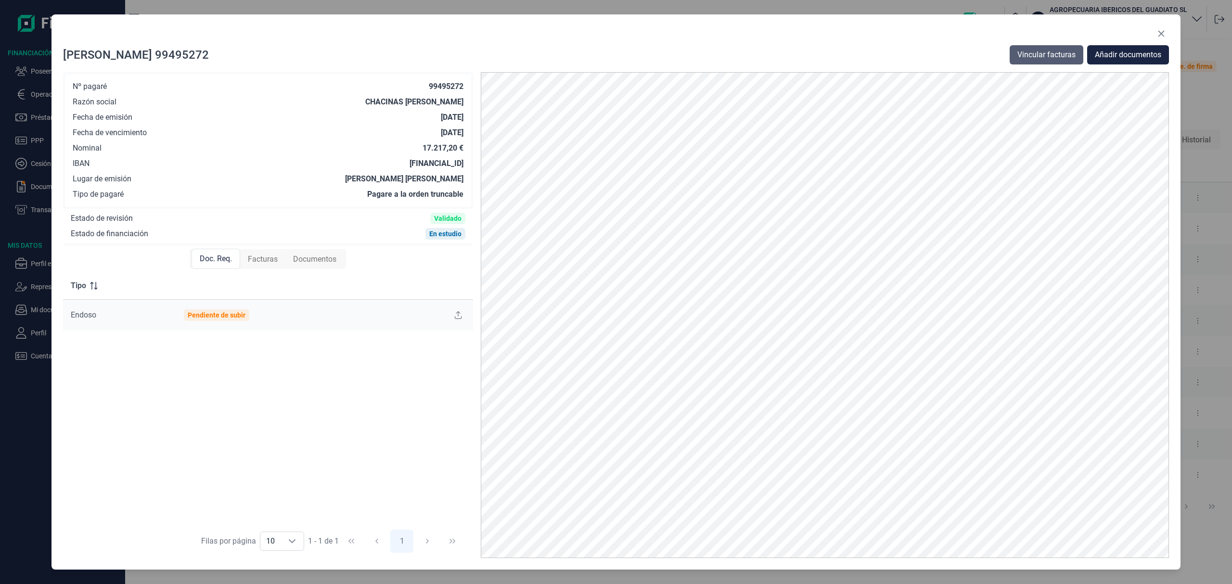
click at [1065, 54] on span "Vincular facturas" at bounding box center [1046, 55] width 58 height 12
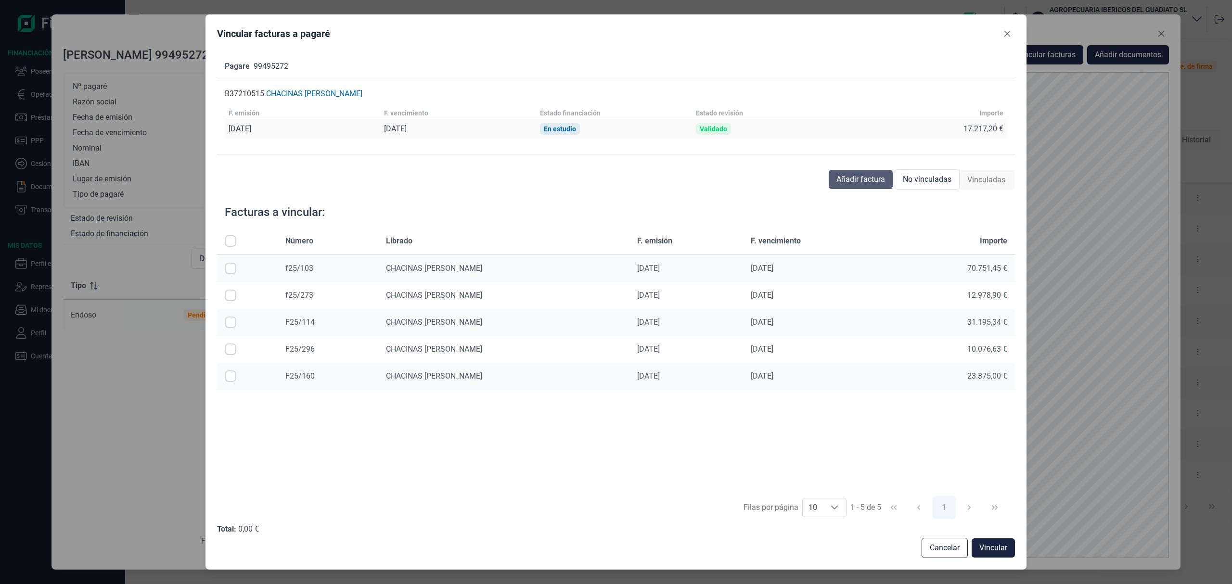
click at [859, 178] on span "Añadir factura" at bounding box center [860, 180] width 49 height 12
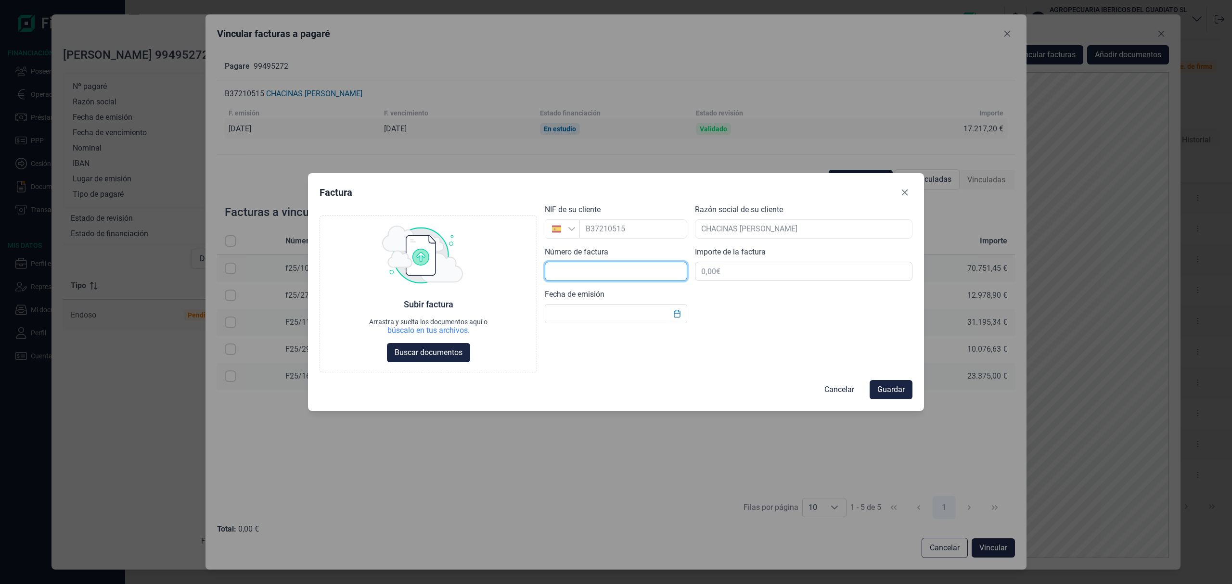
click at [600, 271] on input "text" at bounding box center [616, 271] width 142 height 19
type input "F25/245"
click at [600, 318] on input "text" at bounding box center [616, 313] width 142 height 19
type input "29/07/2025"
click at [755, 268] on input "text" at bounding box center [803, 271] width 217 height 19
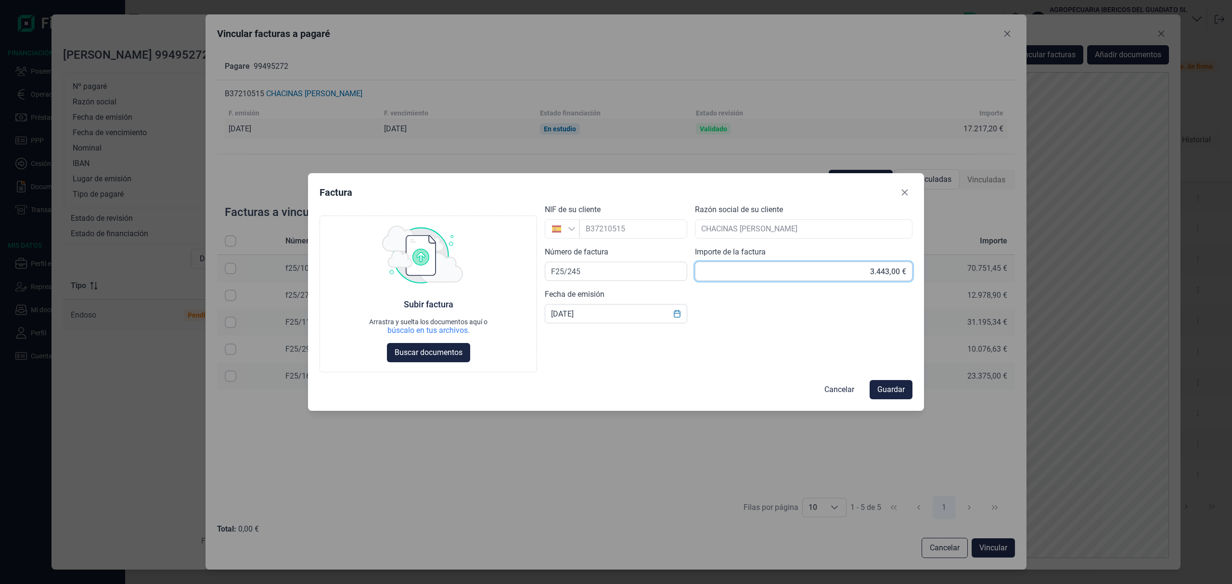
type input "34.434,00 €"
click at [440, 354] on span "Buscar documentos" at bounding box center [429, 353] width 68 height 12
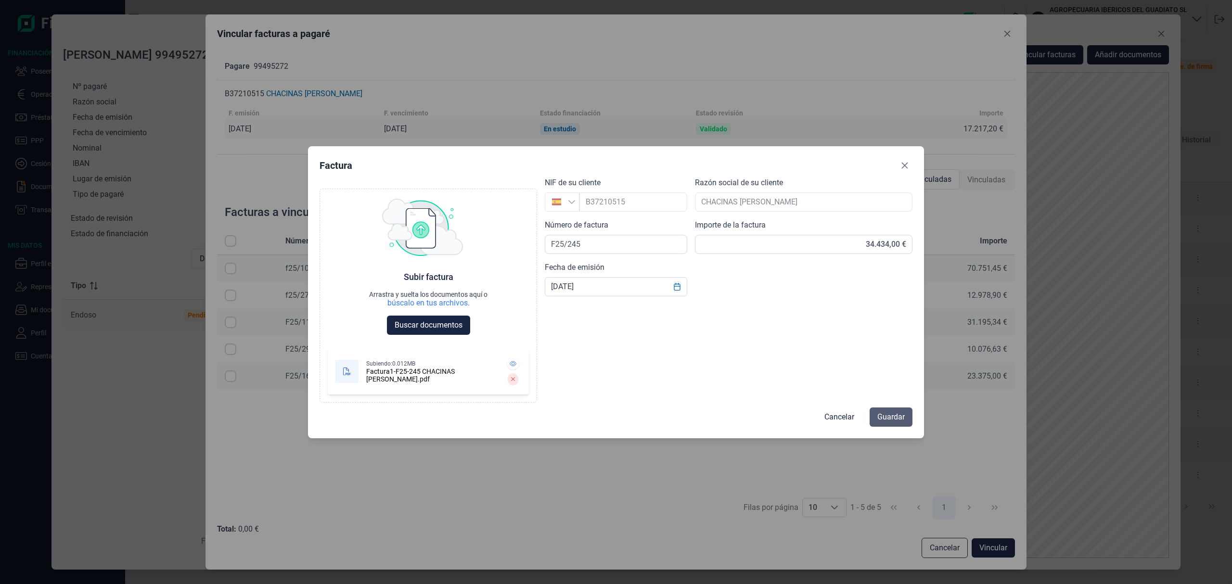
click at [901, 419] on span "Guardar" at bounding box center [890, 417] width 27 height 12
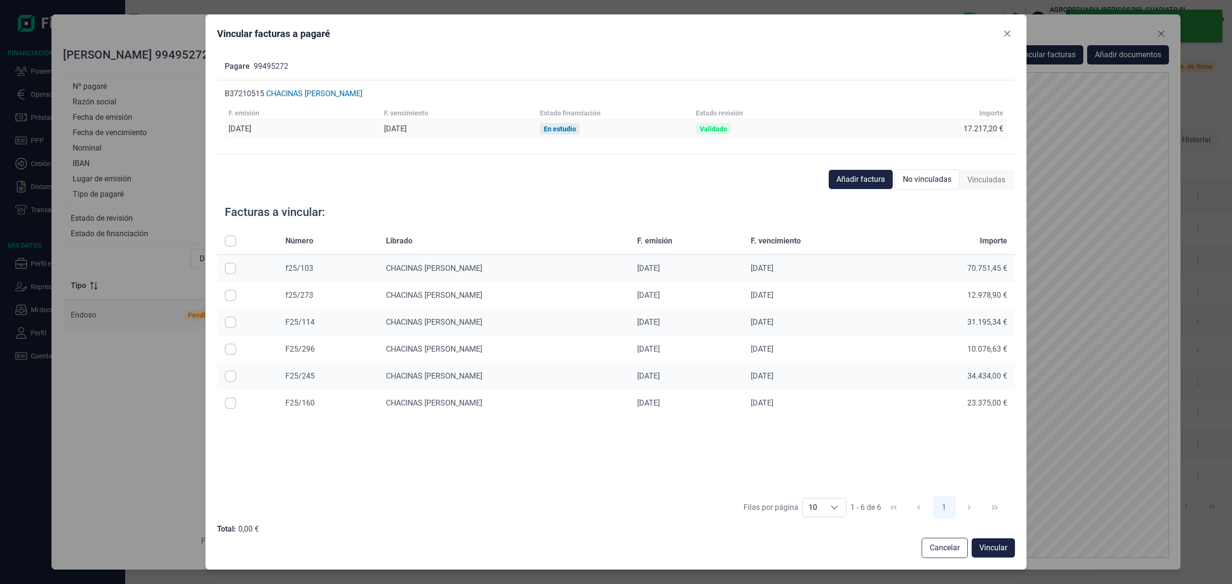
drag, startPoint x: 233, startPoint y: 379, endPoint x: 260, endPoint y: 391, distance: 29.3
click at [232, 379] on input "Row Selected null" at bounding box center [231, 376] width 12 height 12
checkbox input "true"
click at [999, 548] on span "Vincular" at bounding box center [993, 548] width 28 height 12
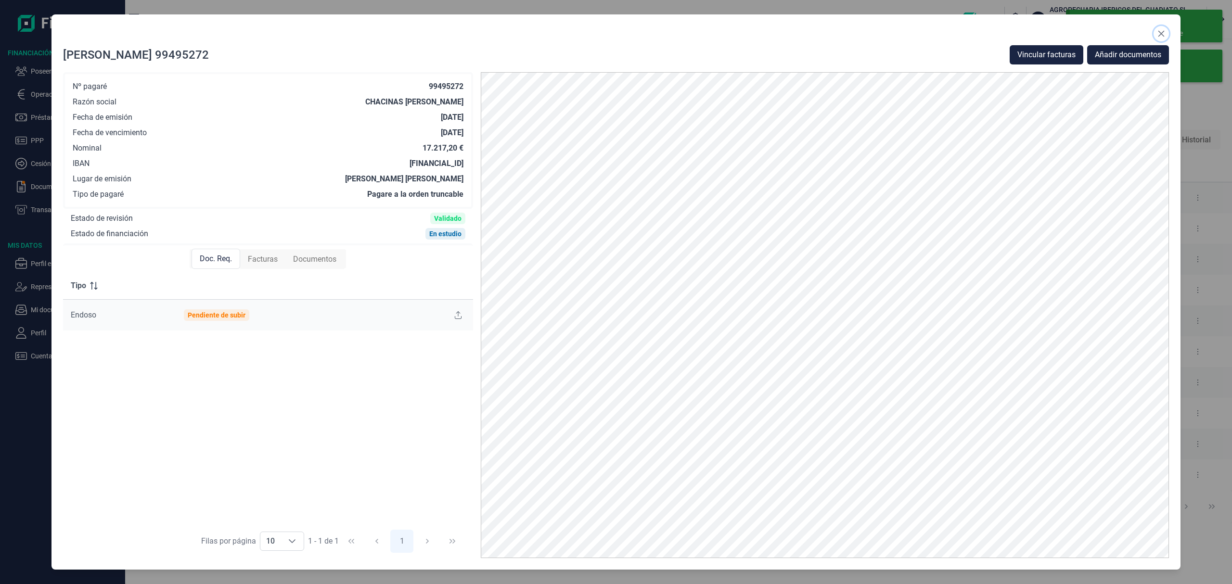
drag, startPoint x: 1161, startPoint y: 28, endPoint x: 1169, endPoint y: 56, distance: 29.0
click at [1161, 28] on button "Close" at bounding box center [1160, 33] width 15 height 15
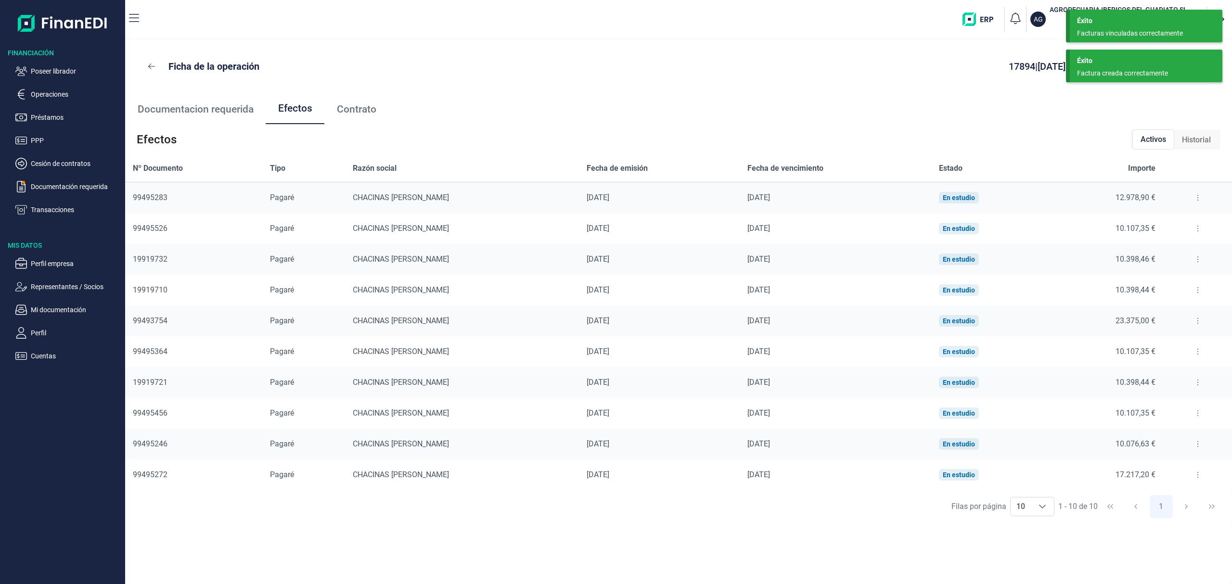
click at [1159, 70] on div "Factura creada correctamente" at bounding box center [1142, 73] width 131 height 10
click at [1139, 24] on div "Éxito" at bounding box center [1146, 21] width 138 height 10
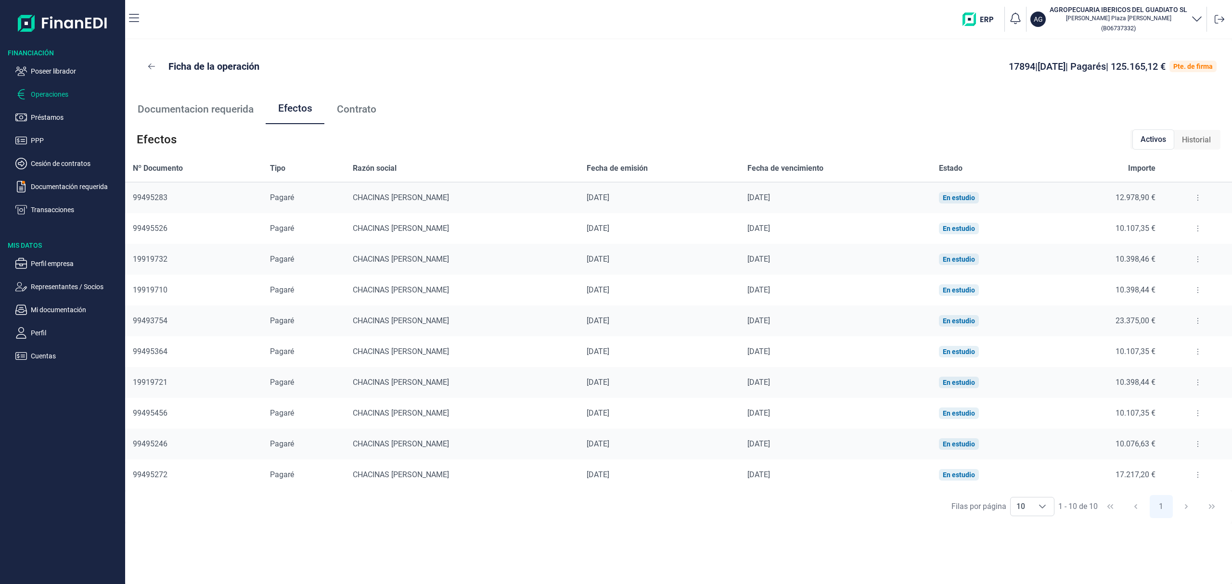
click at [47, 92] on p "Operaciones" at bounding box center [76, 95] width 90 height 12
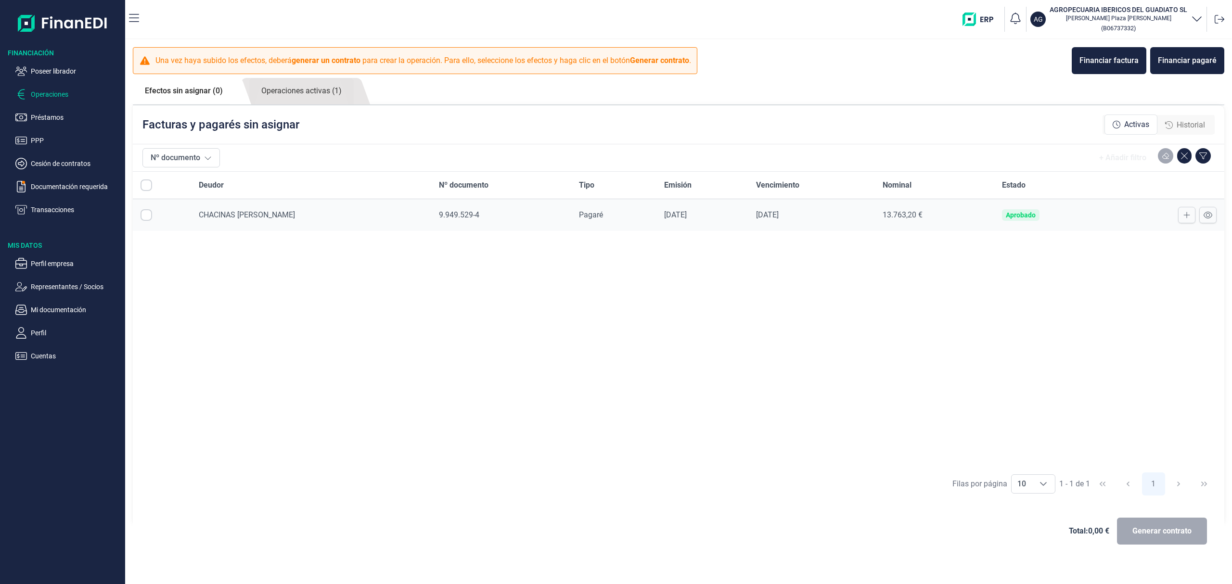
checkbox input "true"
click at [69, 183] on p "Documentación requerida" at bounding box center [76, 187] width 90 height 12
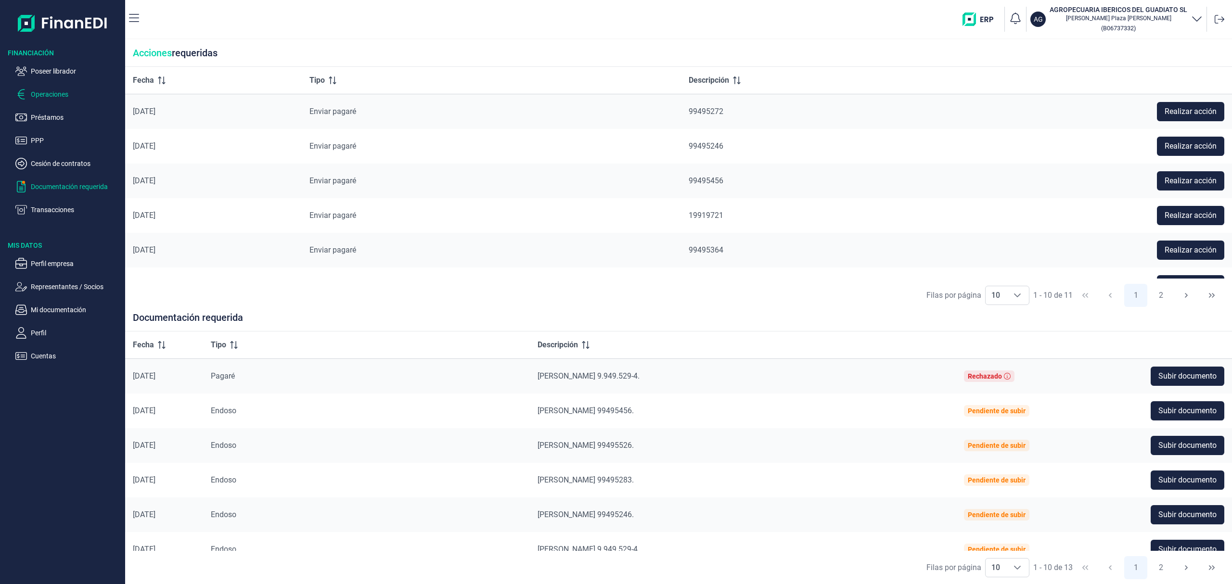
click at [43, 91] on p "Operaciones" at bounding box center [76, 95] width 90 height 12
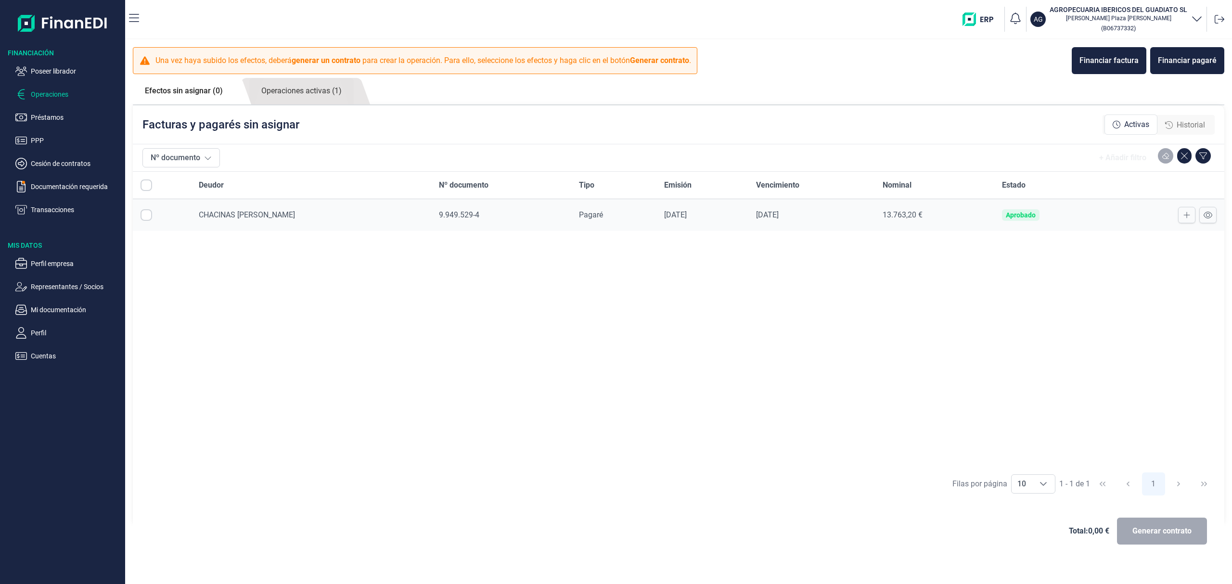
checkbox input "true"
click at [1207, 217] on icon at bounding box center [1207, 215] width 9 height 8
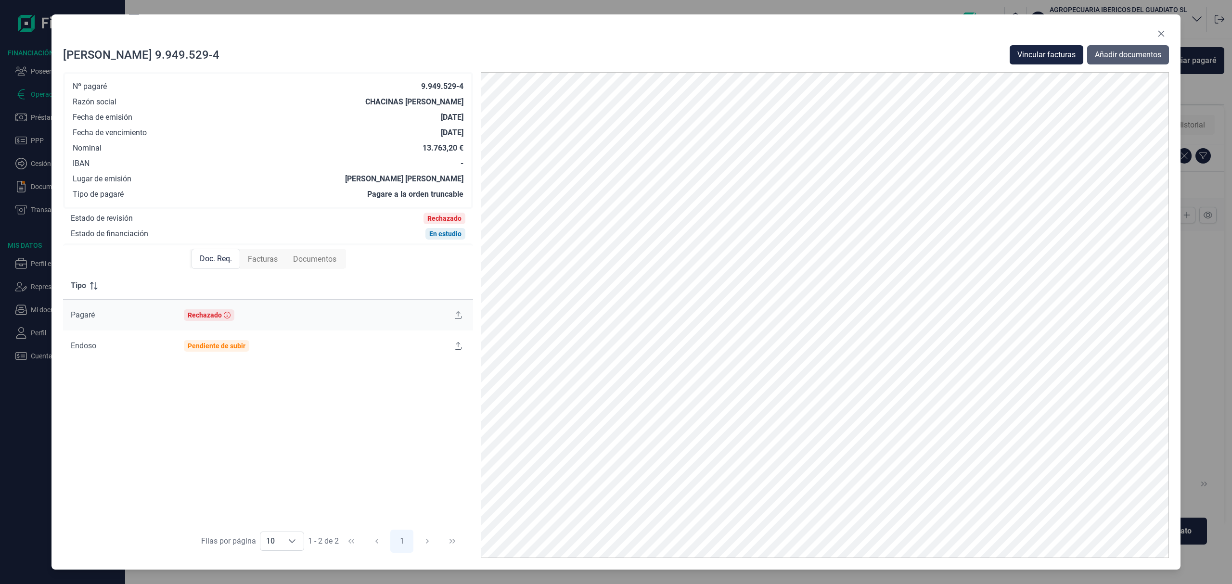
click at [1116, 52] on span "Añadir documentos" at bounding box center [1128, 55] width 66 height 12
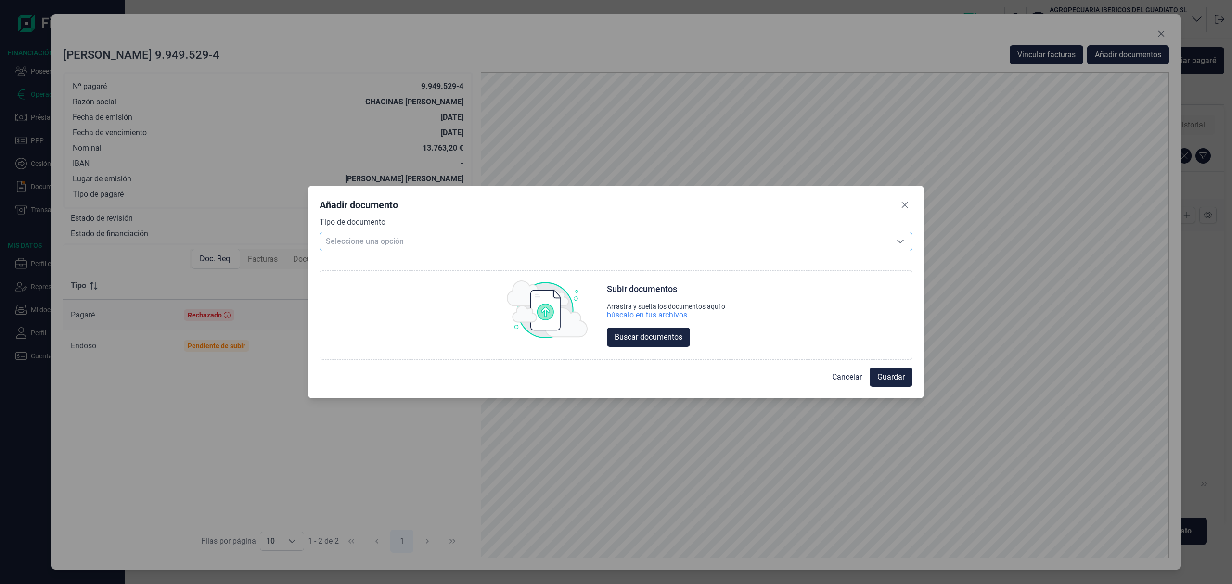
click at [420, 241] on span "Seleccione una opción" at bounding box center [604, 241] width 569 height 18
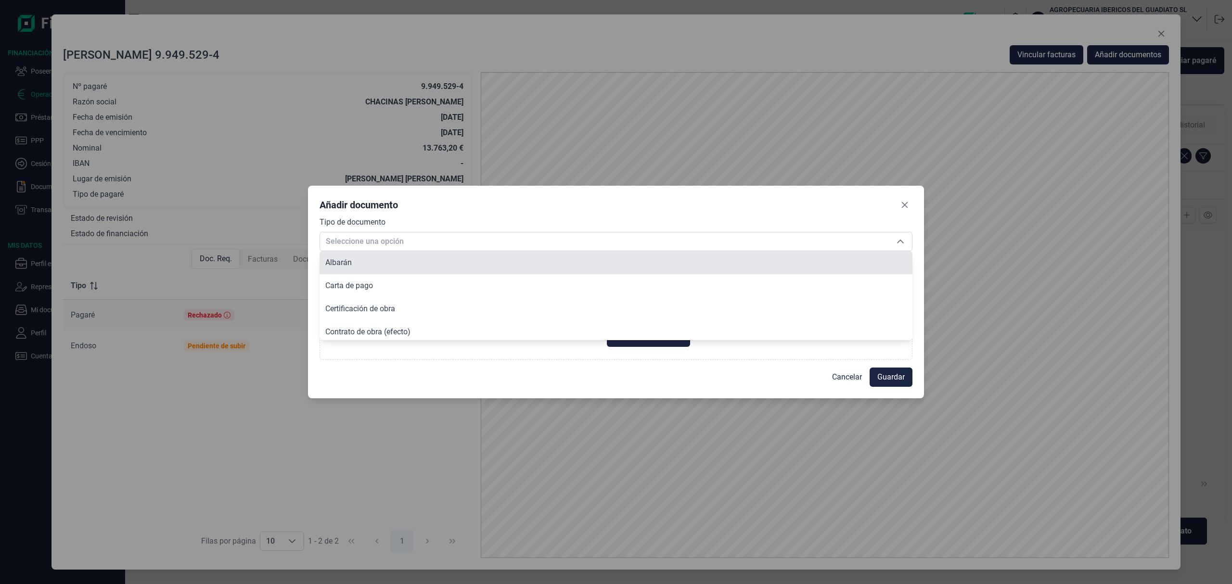
click at [376, 264] on li "Albarán" at bounding box center [615, 262] width 593 height 23
type input "Albarán"
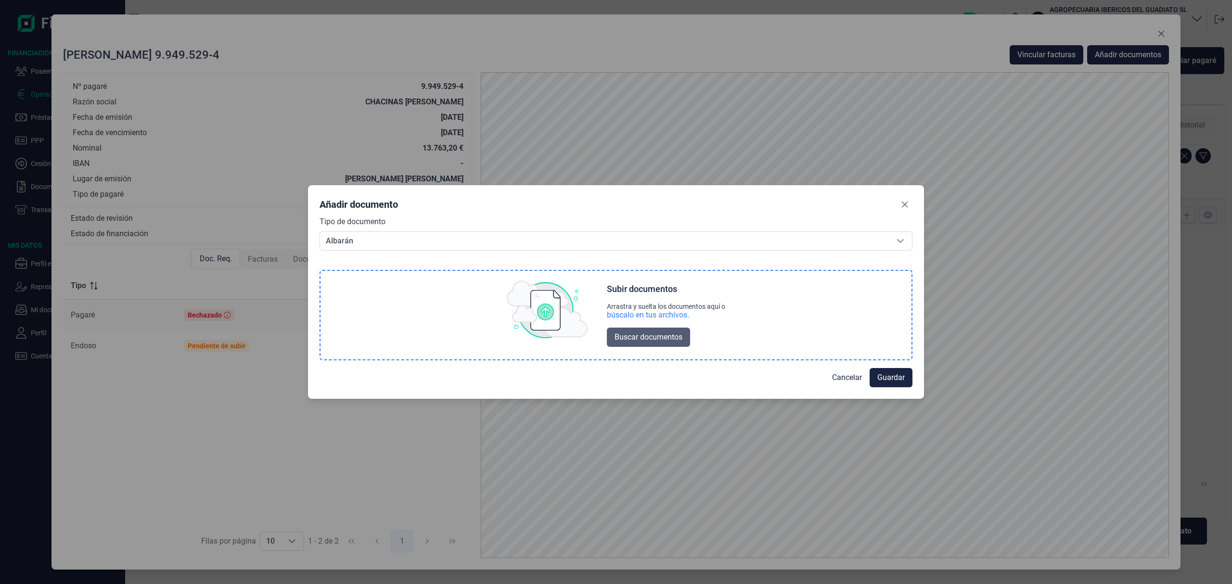
click at [638, 333] on span "Buscar documentos" at bounding box center [648, 338] width 68 height 12
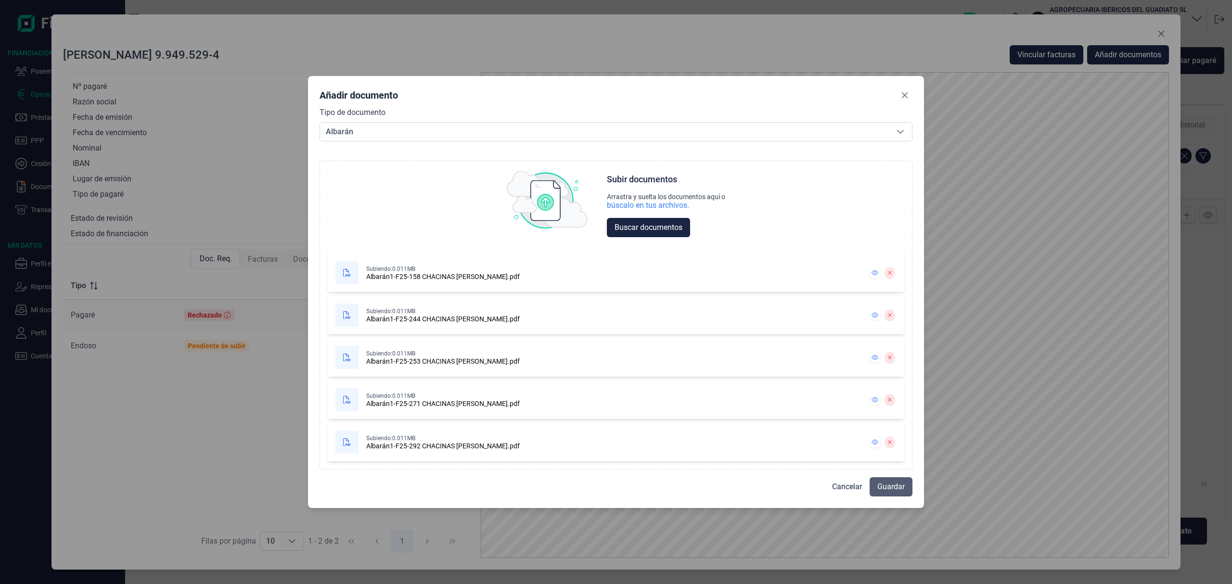
click at [890, 490] on span "Guardar" at bounding box center [890, 487] width 27 height 12
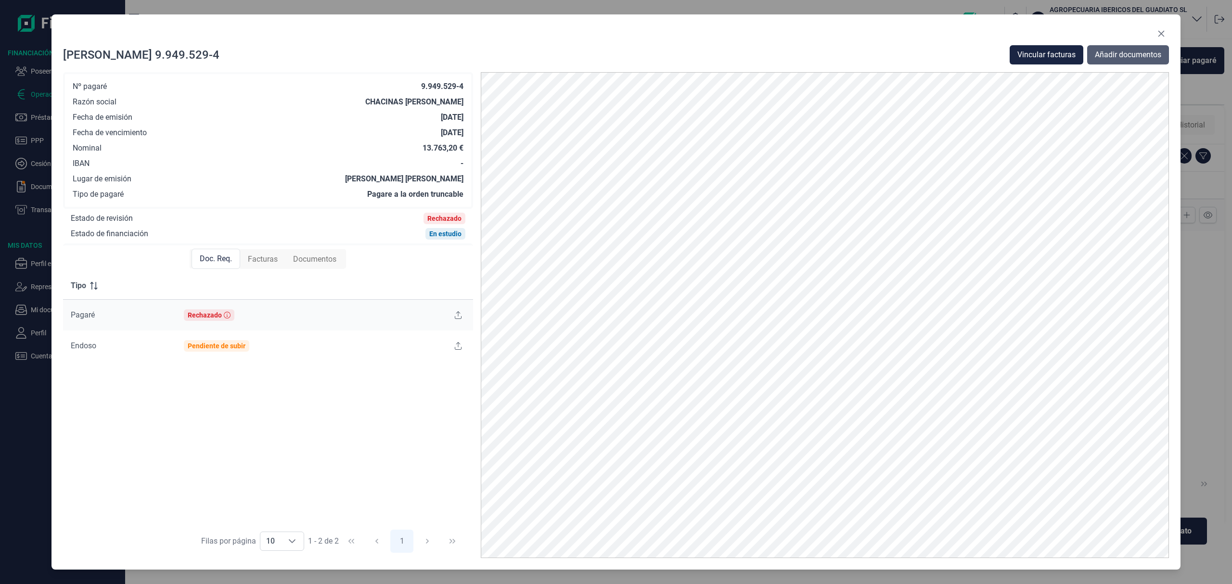
click at [1137, 54] on span "Añadir documentos" at bounding box center [1128, 55] width 66 height 12
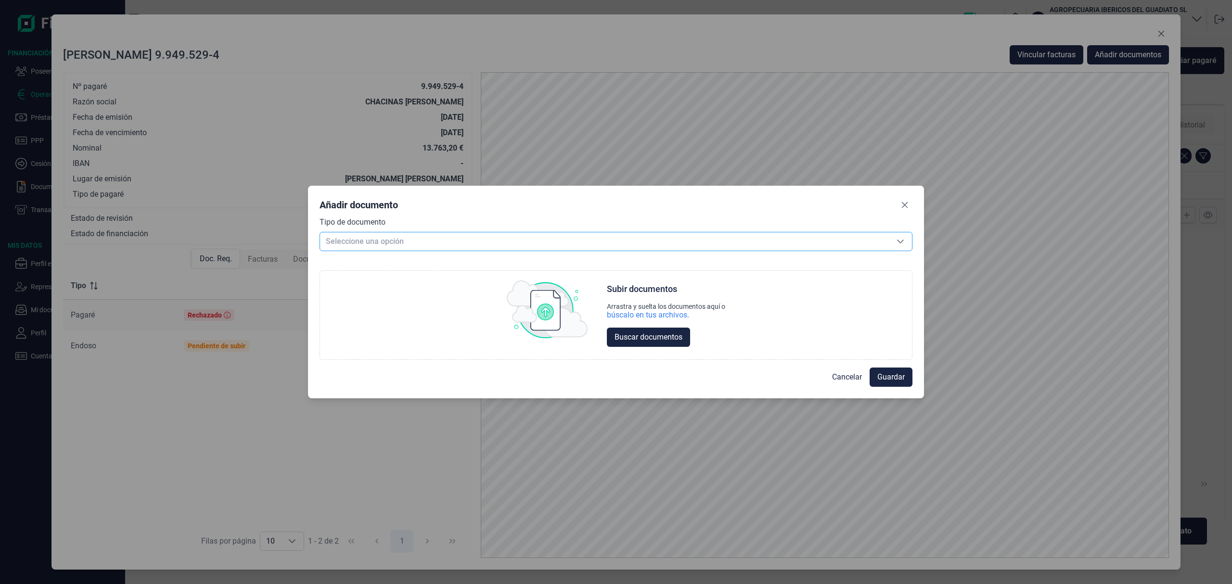
click at [400, 238] on span "Seleccione una opción" at bounding box center [604, 241] width 569 height 18
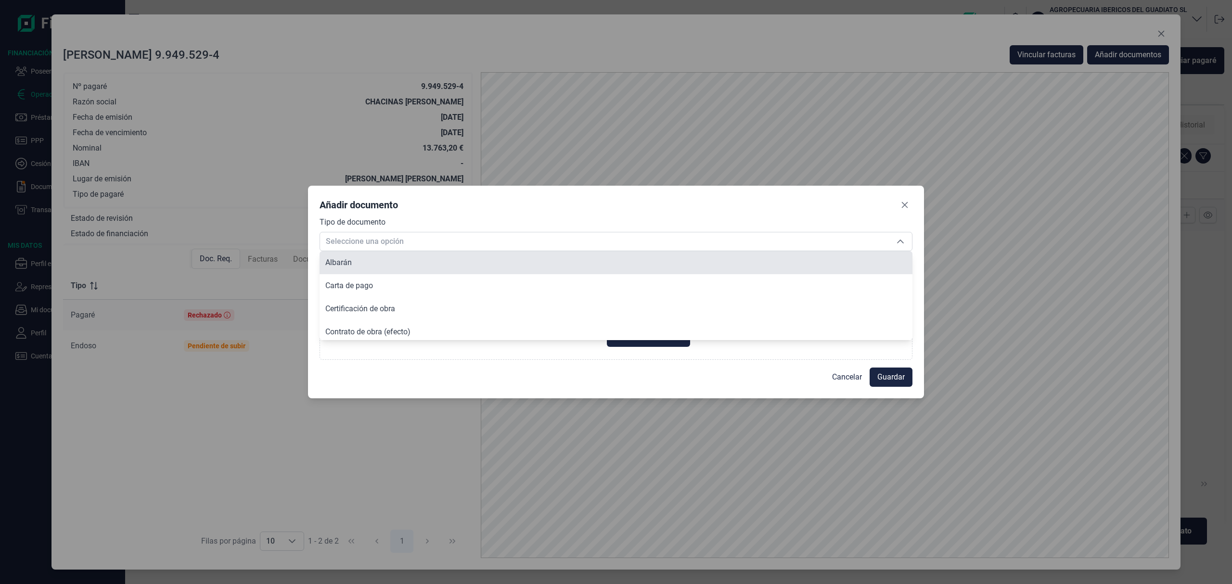
click at [381, 262] on li "Albarán" at bounding box center [615, 262] width 593 height 23
type input "Albarán"
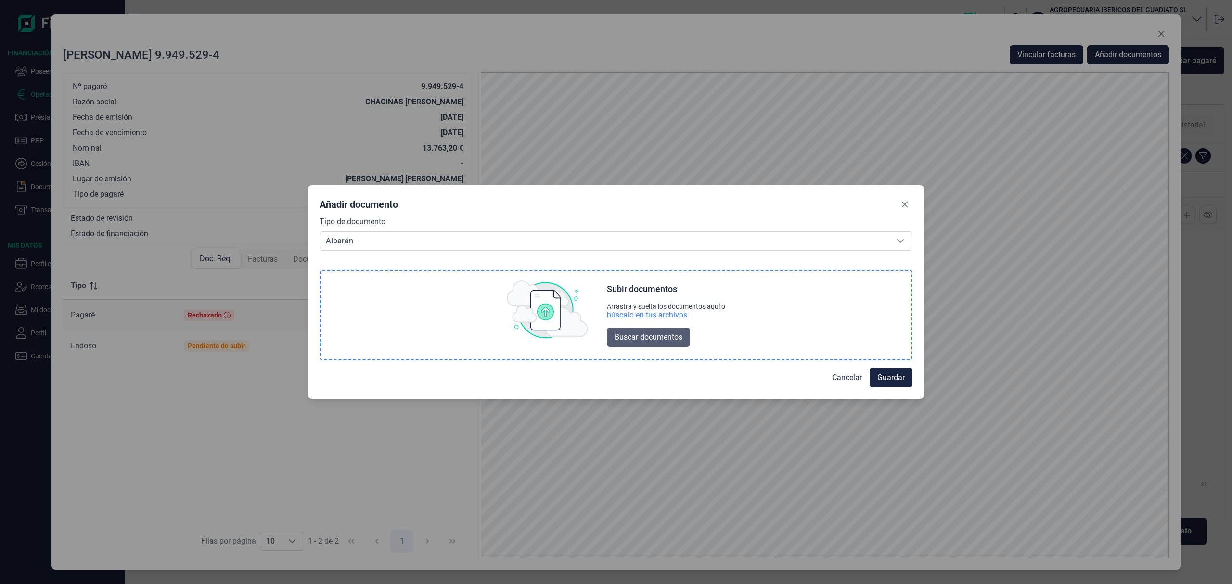
click at [641, 330] on button "Buscar documentos" at bounding box center [648, 337] width 83 height 19
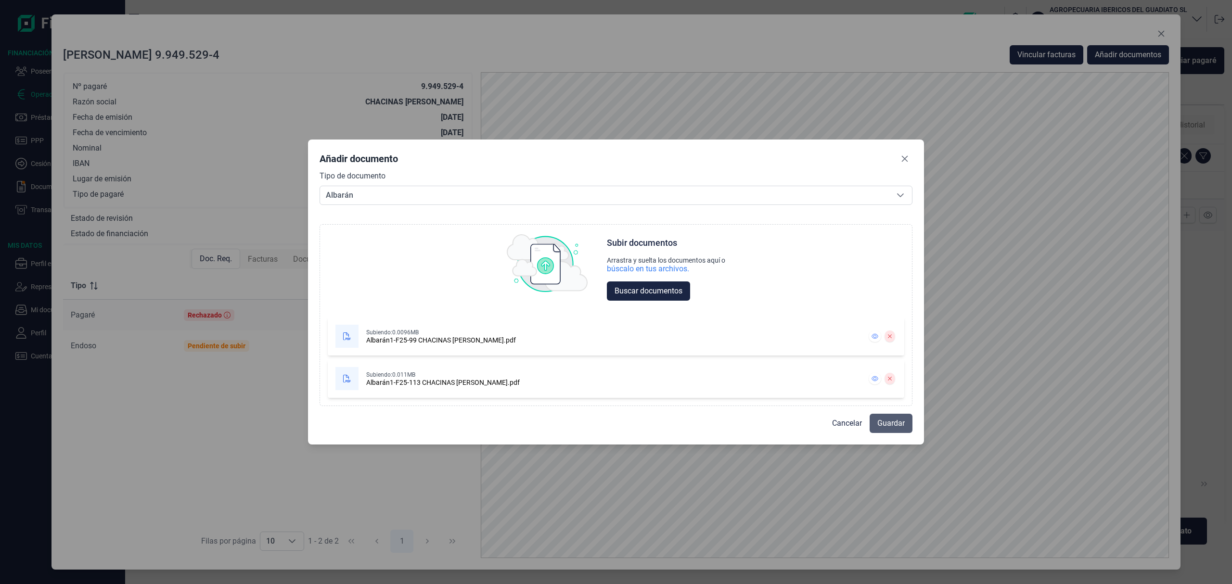
click at [889, 422] on span "Guardar" at bounding box center [890, 424] width 27 height 12
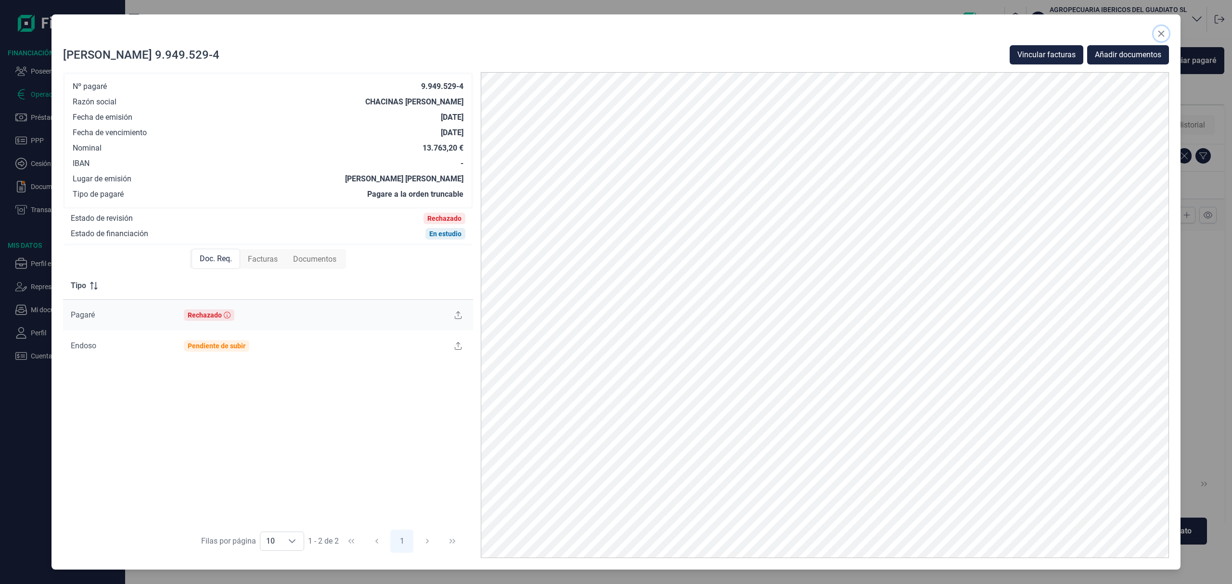
click at [1163, 31] on icon "Close" at bounding box center [1161, 34] width 6 height 6
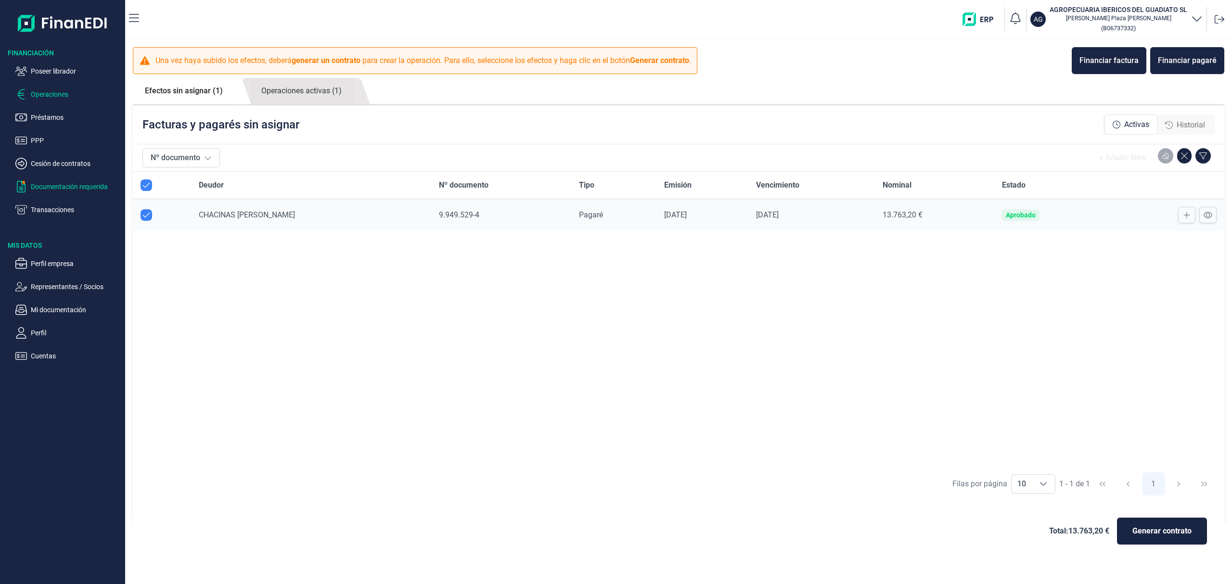
click at [77, 187] on p "Documentación requerida" at bounding box center [76, 187] width 90 height 12
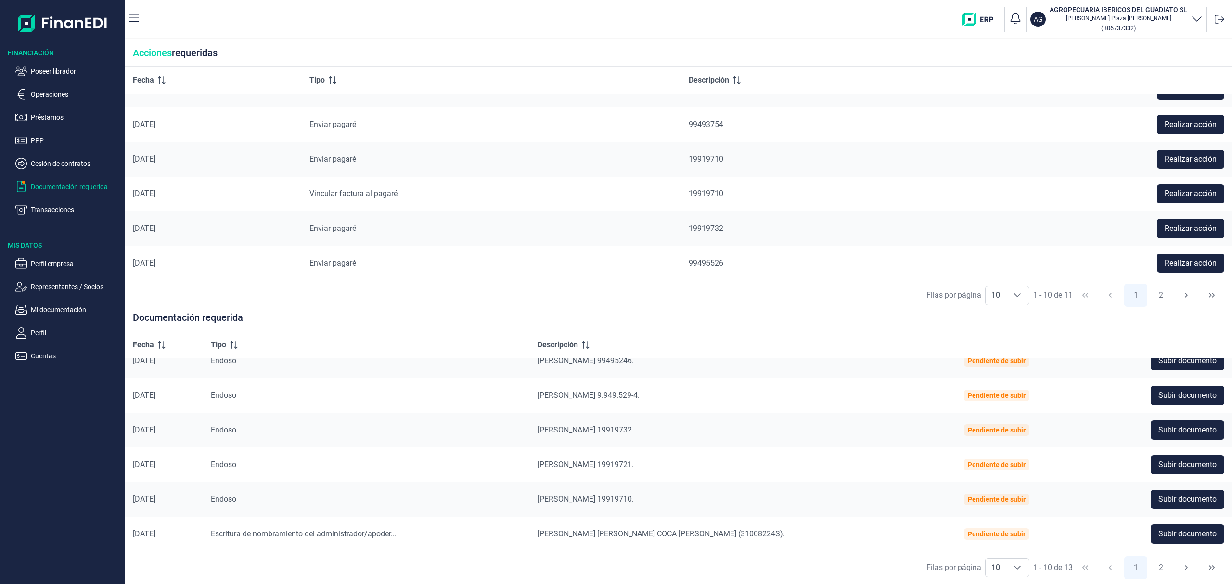
scroll to position [162, 0]
